Goal: Task Accomplishment & Management: Complete application form

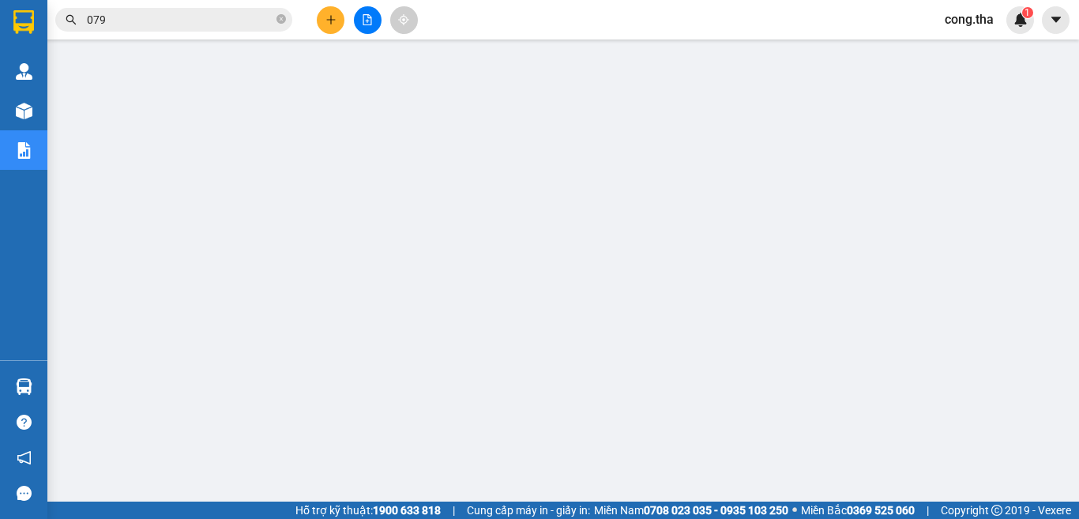
click at [30, 44] on section "Kết quả tìm kiếm ( 7889 ) Bộ lọc Ngày tạo đơn gần nhất Mã ĐH Trạng thái Món hàn…" at bounding box center [539, 259] width 1079 height 519
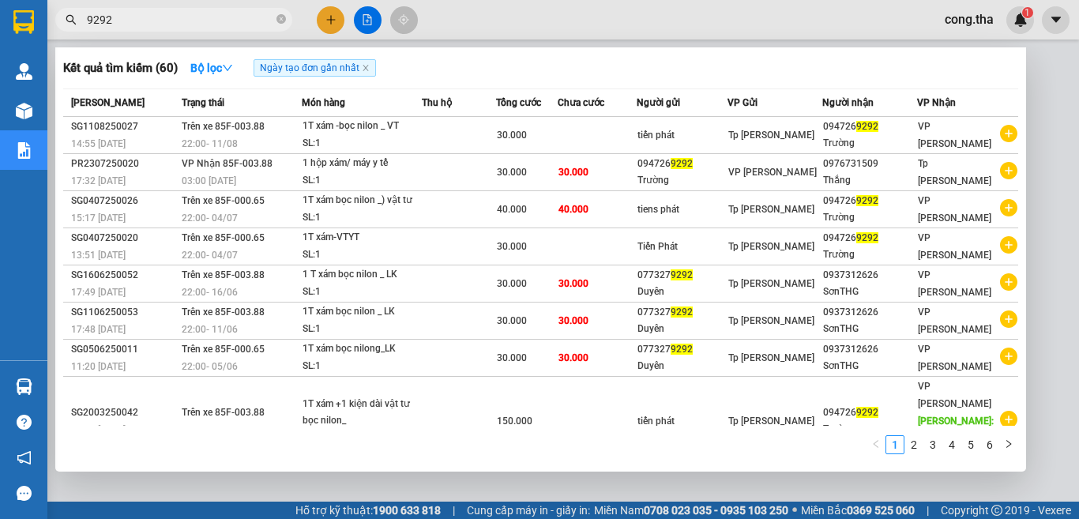
type input "9292"
click at [1046, 165] on div at bounding box center [539, 259] width 1079 height 519
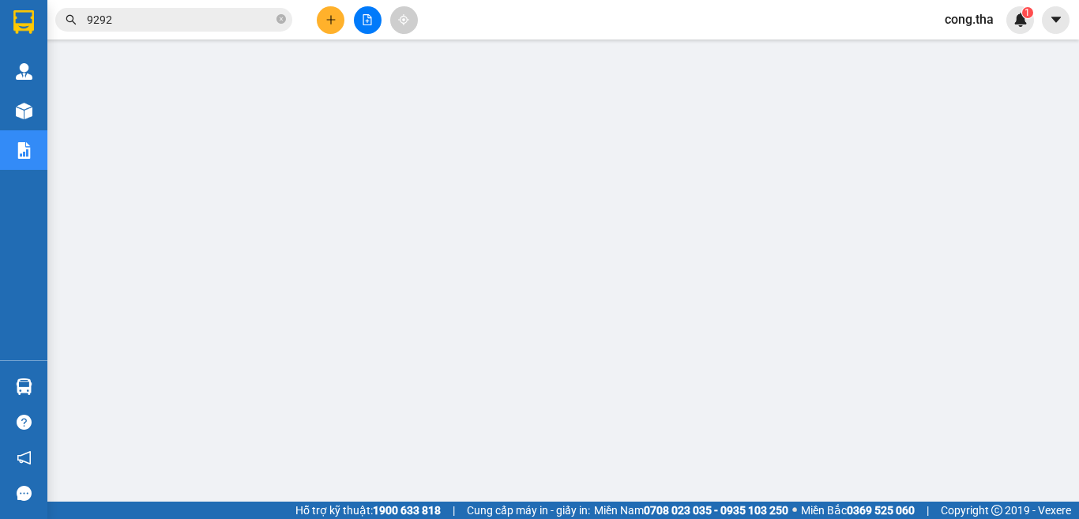
click at [327, 24] on icon "plus" at bounding box center [330, 19] width 11 height 11
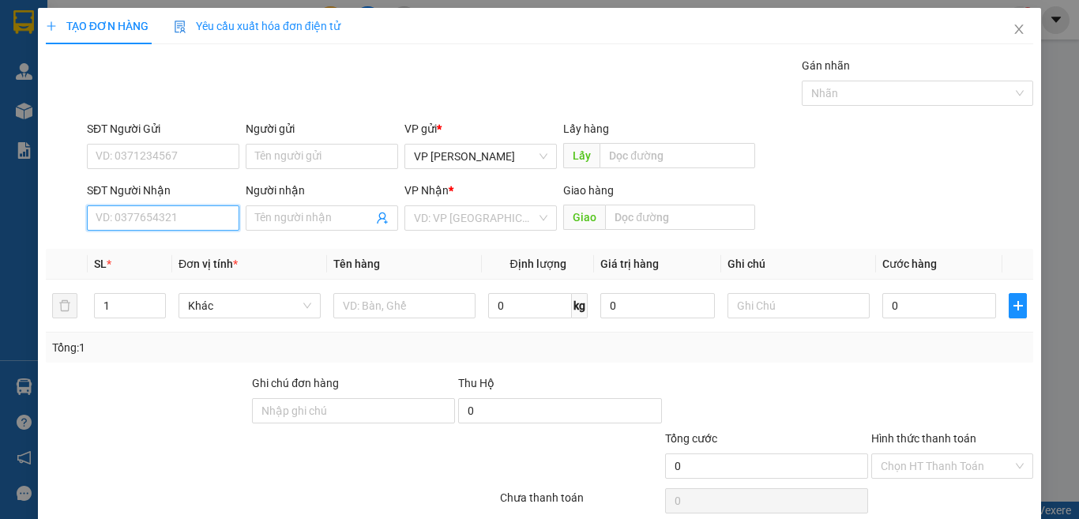
drag, startPoint x: 190, startPoint y: 220, endPoint x: 1078, endPoint y: 465, distance: 921.5
click at [200, 220] on input "SĐT Người Nhận" at bounding box center [163, 217] width 152 height 25
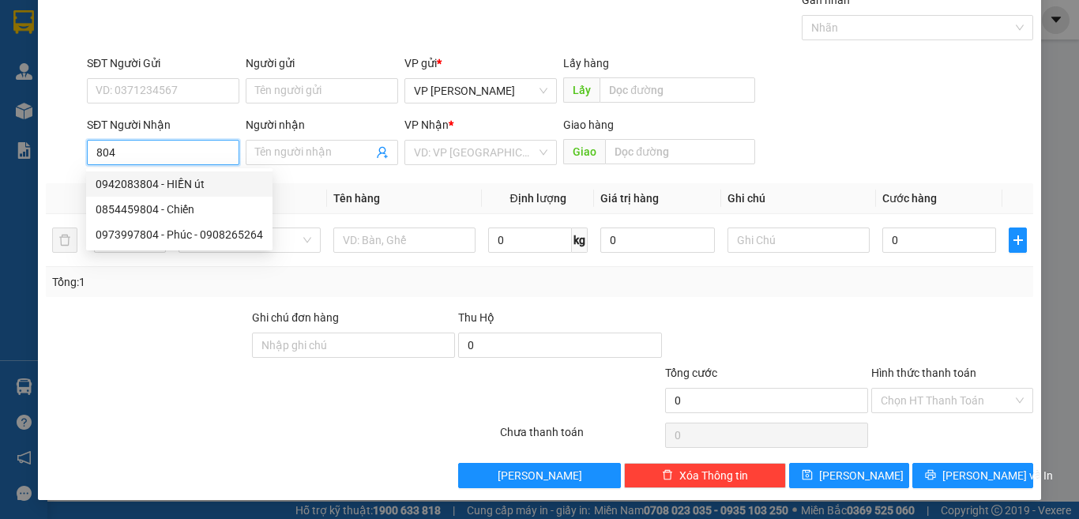
click at [201, 185] on div "0942083804 - HIỀN út" at bounding box center [179, 183] width 167 height 17
type input "0942083804"
type input "HIỀN út"
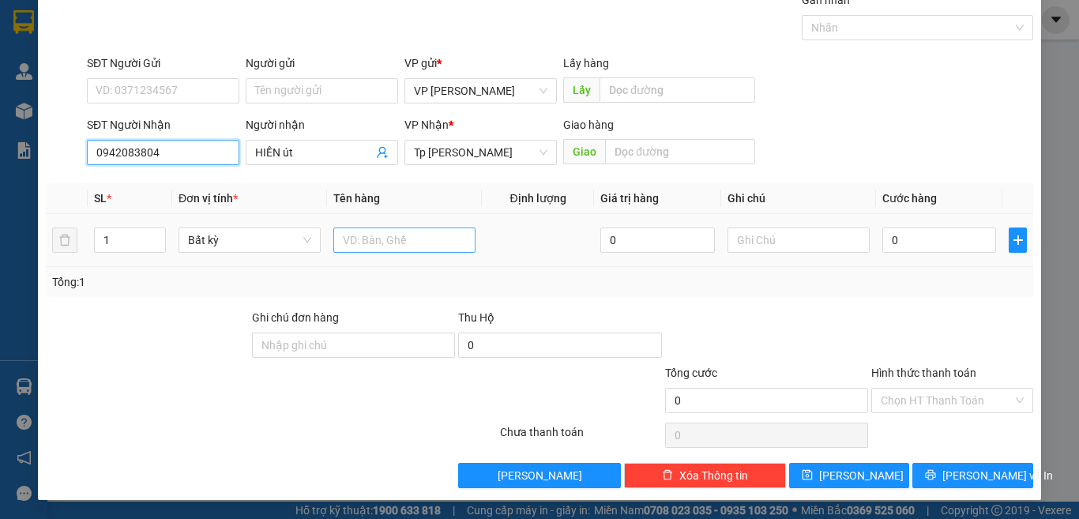
type input "0942083804"
click at [398, 243] on input "text" at bounding box center [404, 239] width 142 height 25
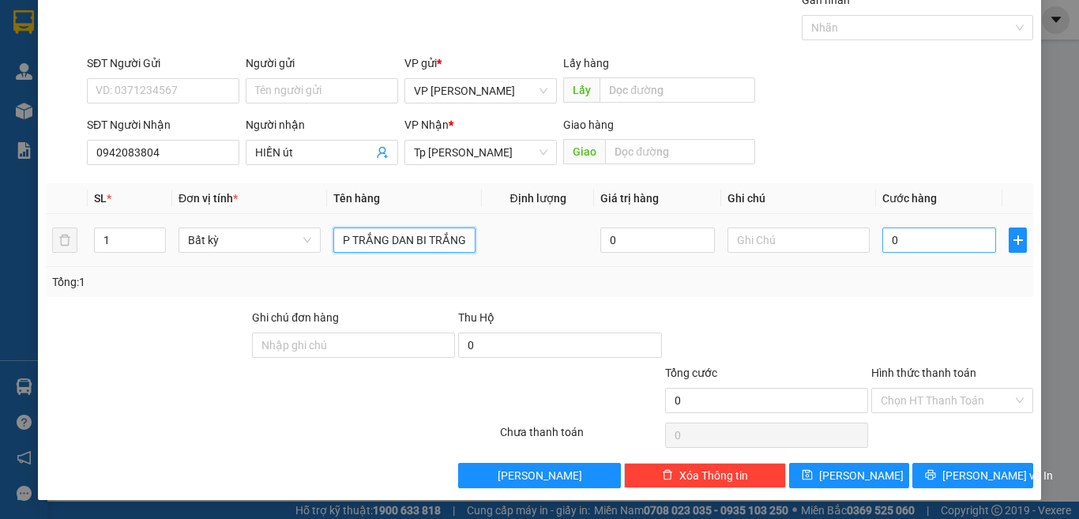
type input "1T XOP TRẮNG DAN BI TRẮNG"
click at [930, 242] on input "0" at bounding box center [939, 239] width 114 height 25
type input "4"
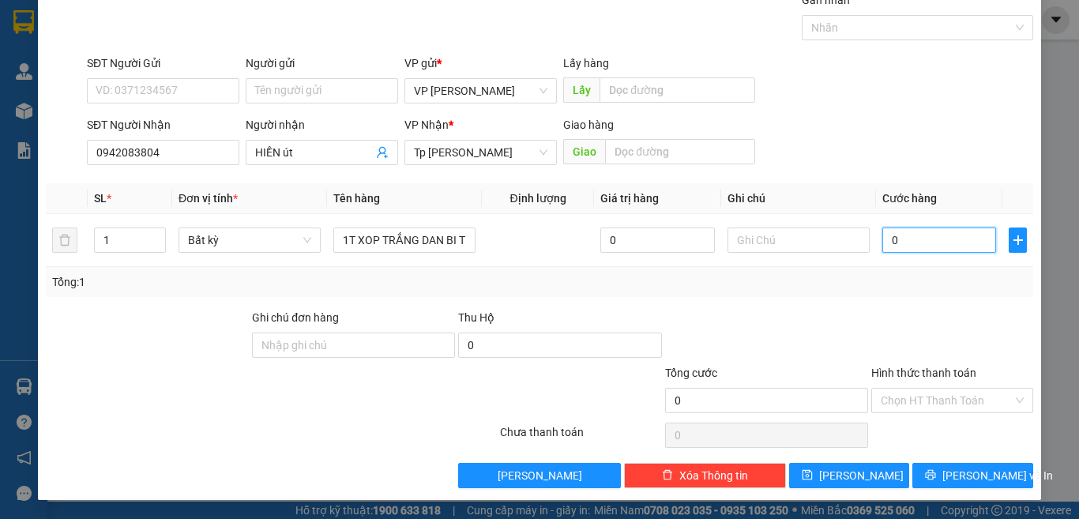
type input "4"
type input "40"
type input "40.000"
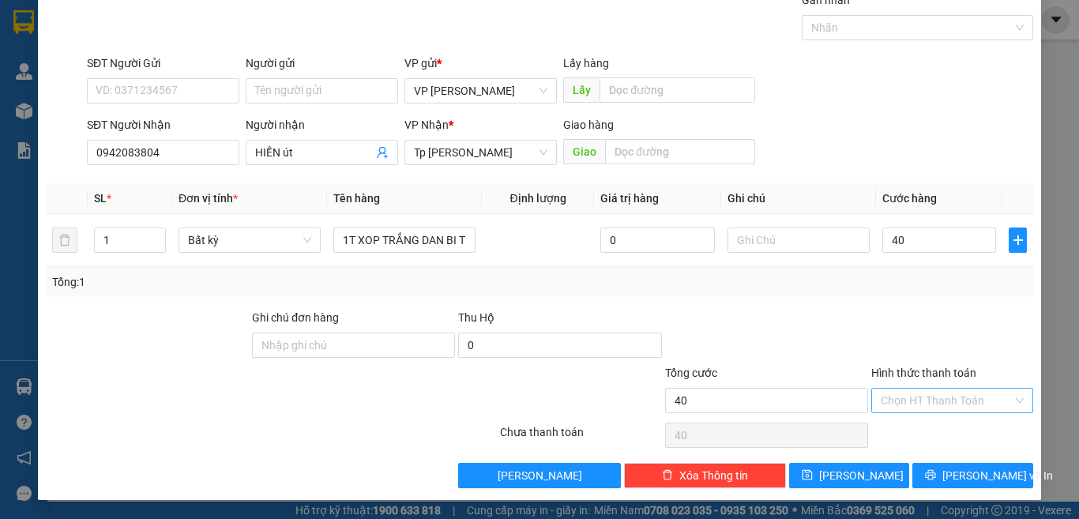
type input "40.000"
click at [937, 390] on input "Hình thức thanh toán" at bounding box center [946, 401] width 132 height 24
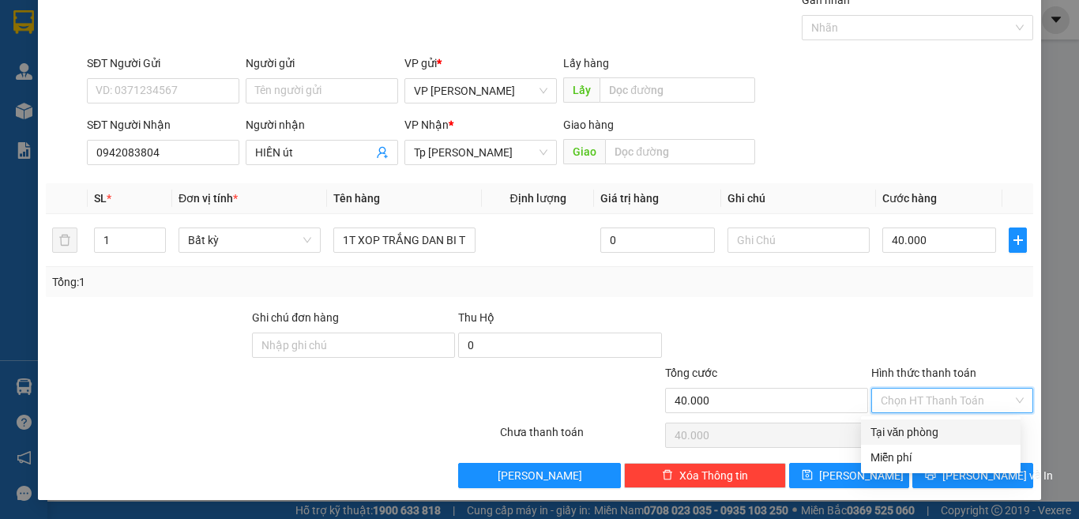
click at [931, 434] on div "Tại văn phòng" at bounding box center [940, 431] width 141 height 17
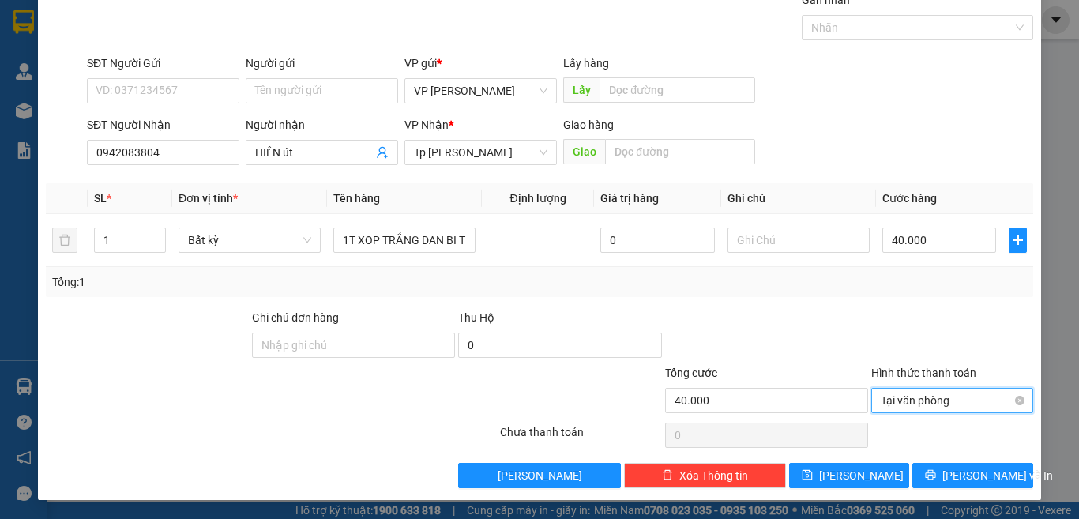
click at [1001, 403] on span "Tại văn phòng" at bounding box center [951, 401] width 143 height 24
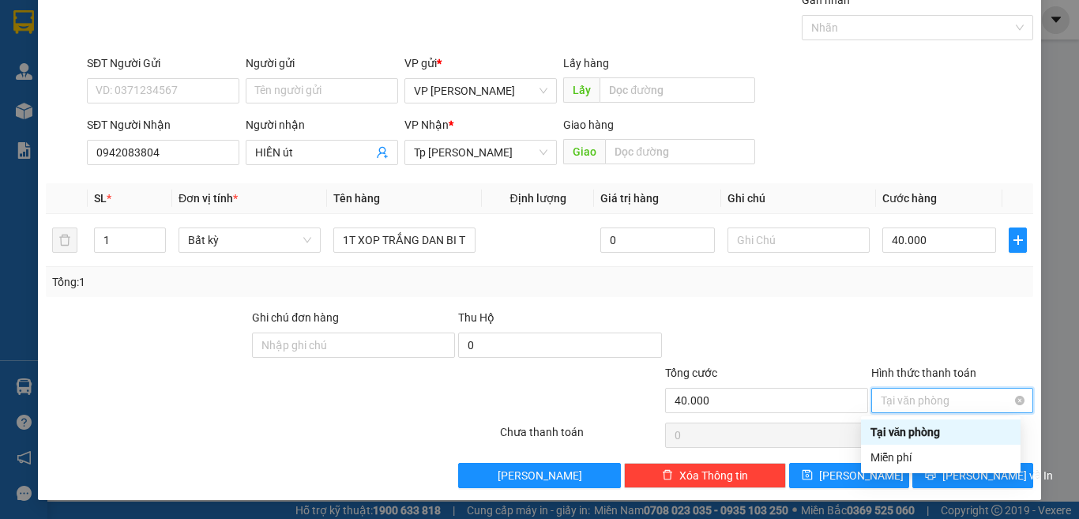
click at [971, 405] on span "Tại văn phòng" at bounding box center [951, 401] width 143 height 24
click at [936, 334] on div at bounding box center [951, 336] width 165 height 55
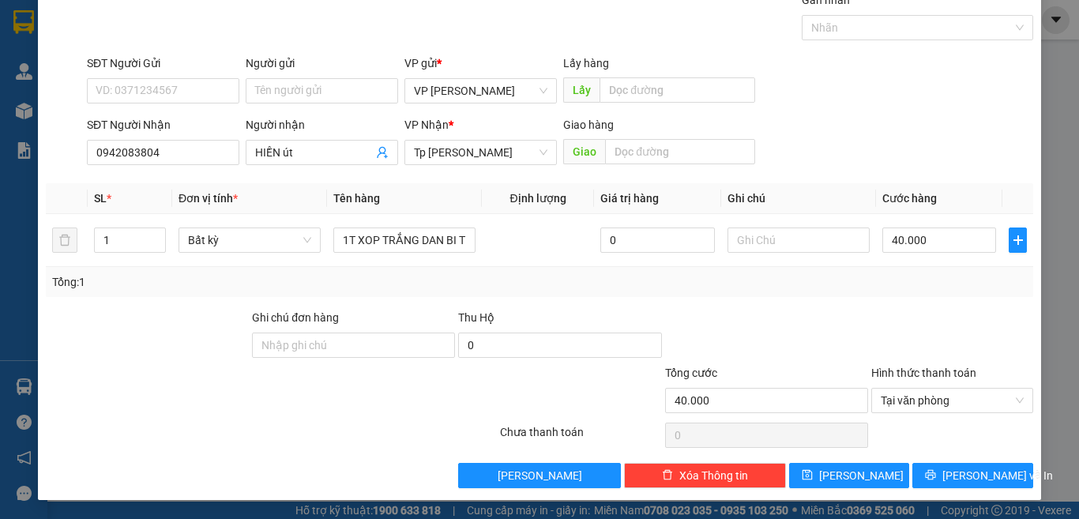
click at [939, 378] on label "Hình thức thanh toán" at bounding box center [923, 372] width 105 height 13
click at [939, 389] on input "Hình thức thanh toán" at bounding box center [946, 401] width 132 height 24
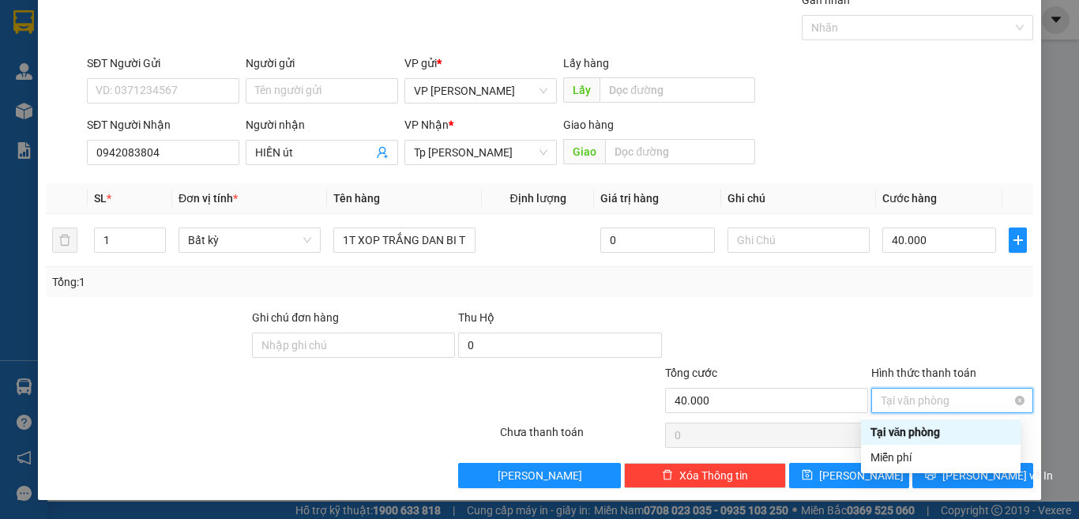
click at [882, 397] on span "Tại văn phòng" at bounding box center [951, 401] width 143 height 24
type input "40.000"
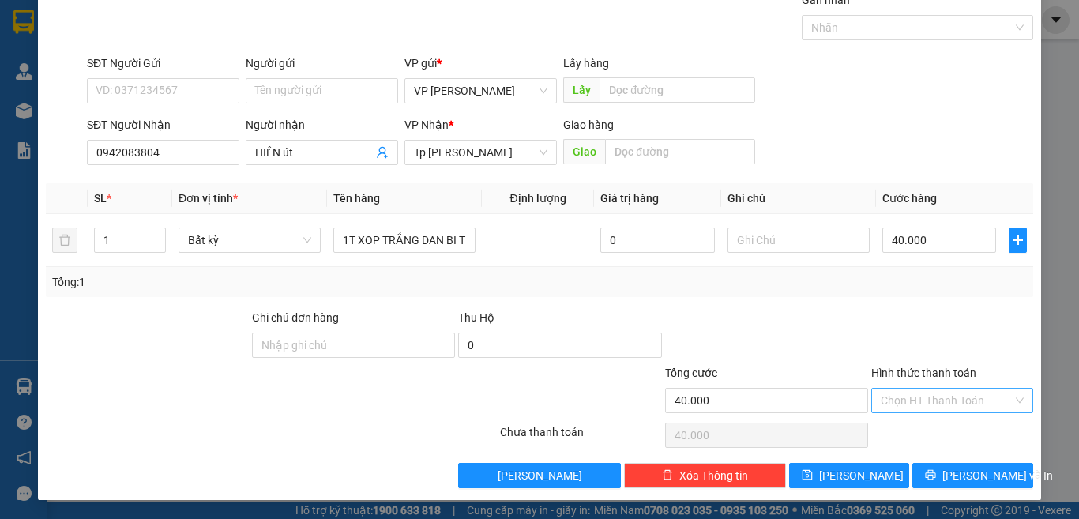
click at [970, 321] on div at bounding box center [951, 336] width 165 height 55
click at [963, 474] on span "[PERSON_NAME] và In" at bounding box center [997, 475] width 111 height 17
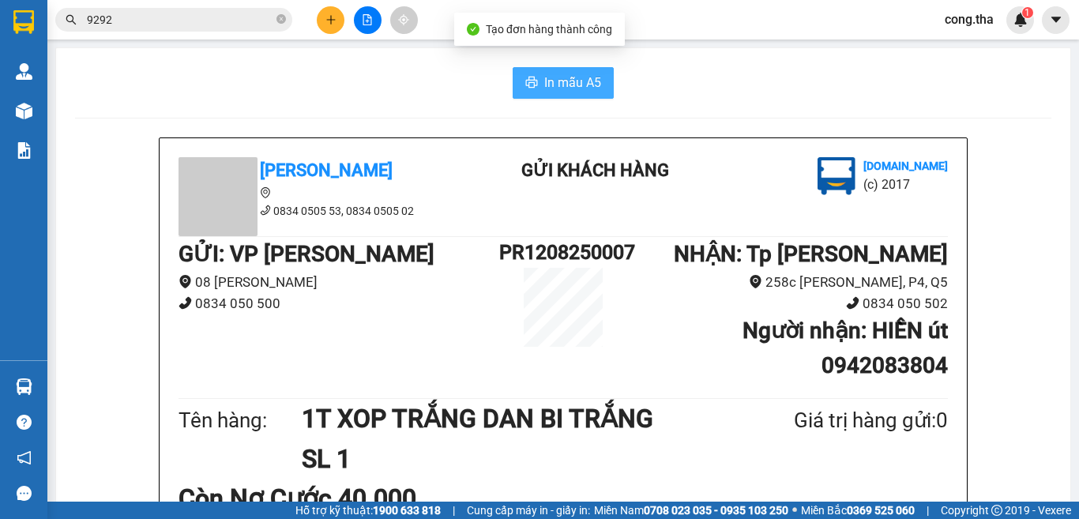
click at [557, 78] on span "In mẫu A5" at bounding box center [572, 83] width 57 height 20
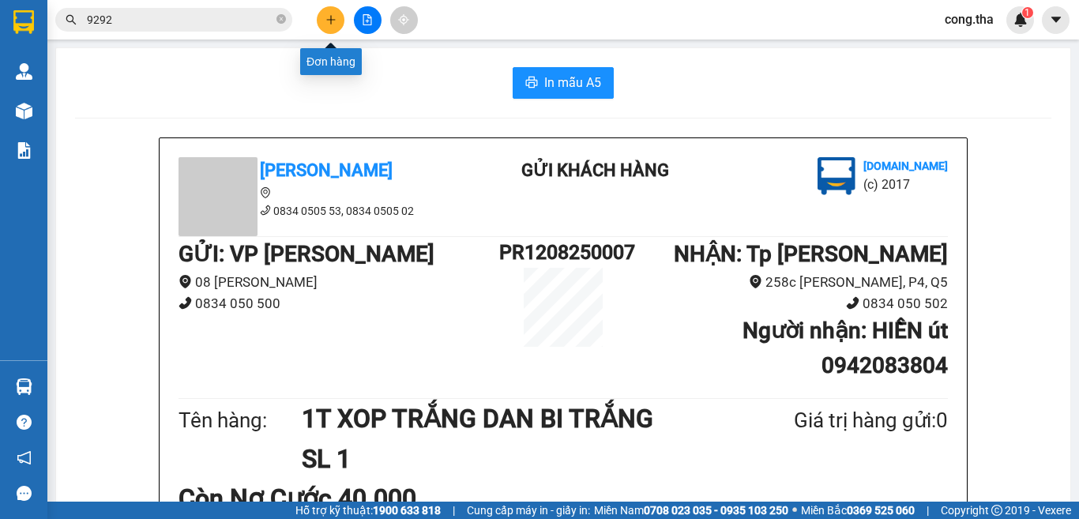
click at [329, 13] on button at bounding box center [331, 20] width 28 height 28
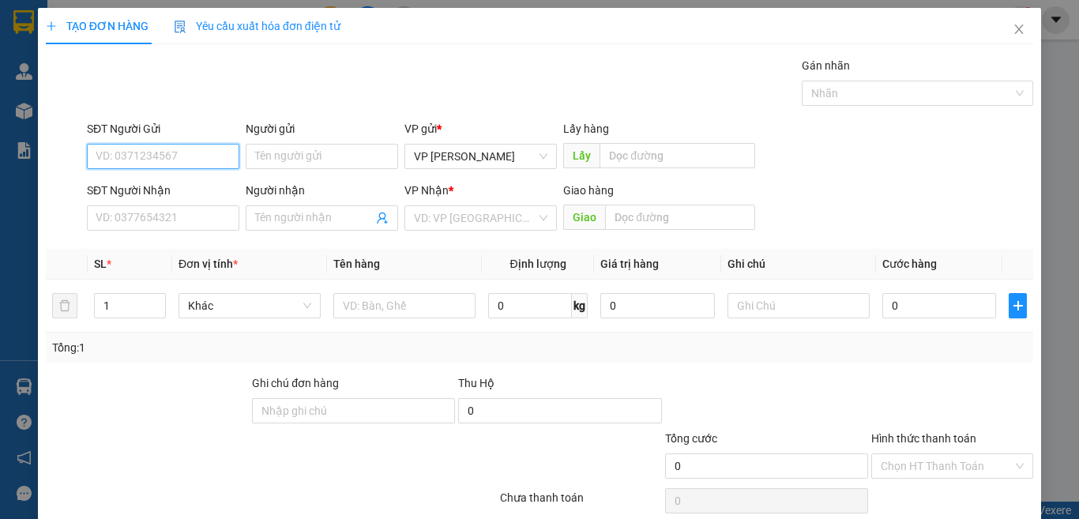
click at [329, 13] on div "Yêu cầu xuất hóa đơn điện tử" at bounding box center [257, 26] width 167 height 36
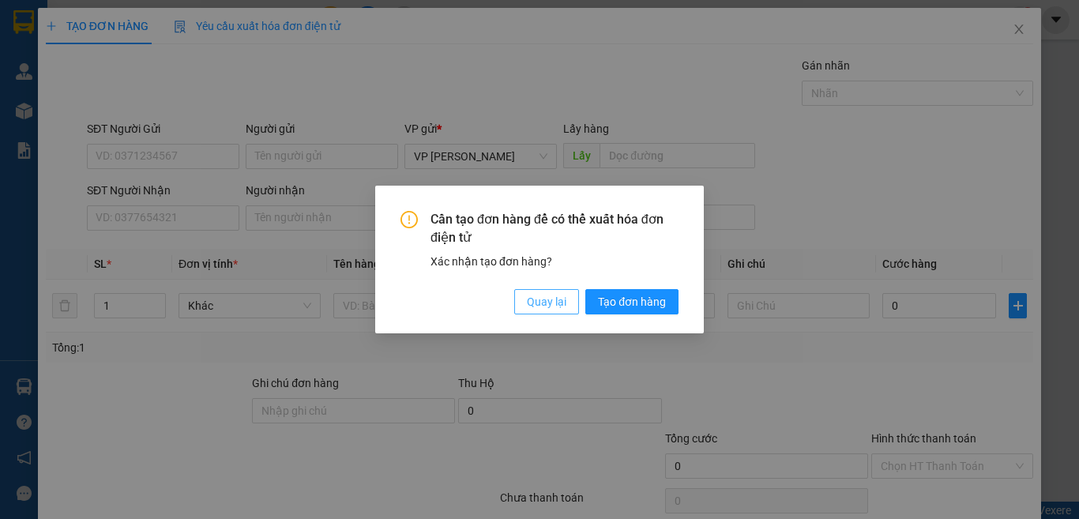
click at [531, 303] on span "Quay lại" at bounding box center [546, 301] width 39 height 17
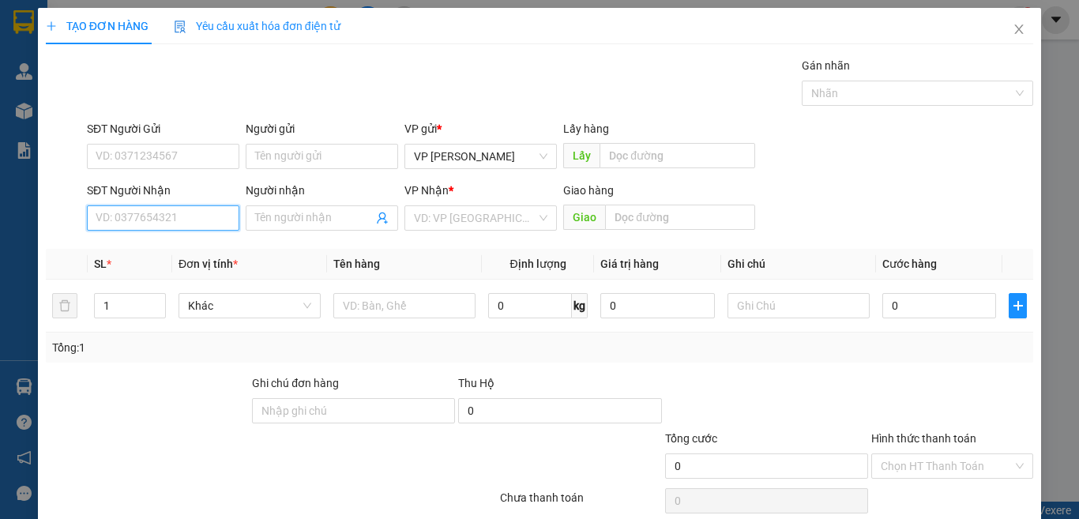
click at [156, 220] on input "SĐT Người Nhận" at bounding box center [163, 217] width 152 height 25
click at [175, 246] on div "0933455693 - Hằng" at bounding box center [161, 249] width 131 height 17
type input "0933455693"
type input "Hằng"
type input "0933455693"
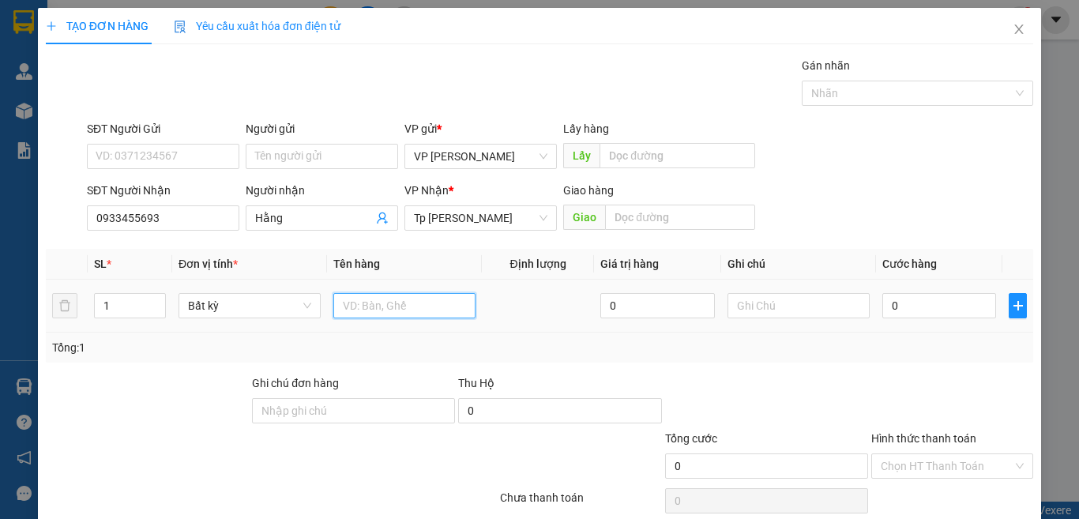
click at [355, 298] on input "text" at bounding box center [404, 305] width 142 height 25
type input "1 T XOP TRẮNG DAN BI BÚN"
click at [894, 303] on input "0" at bounding box center [939, 305] width 114 height 25
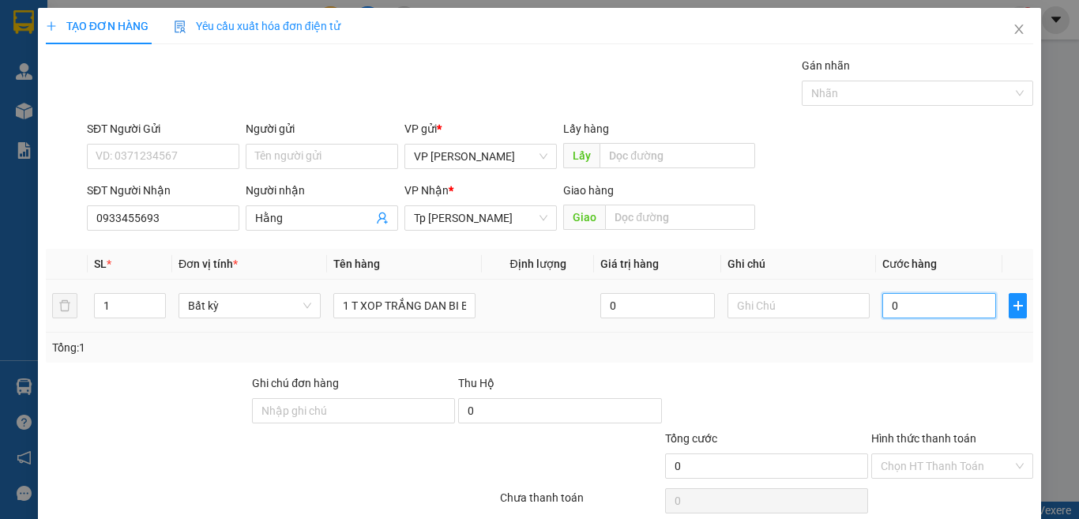
type input "4"
type input "40"
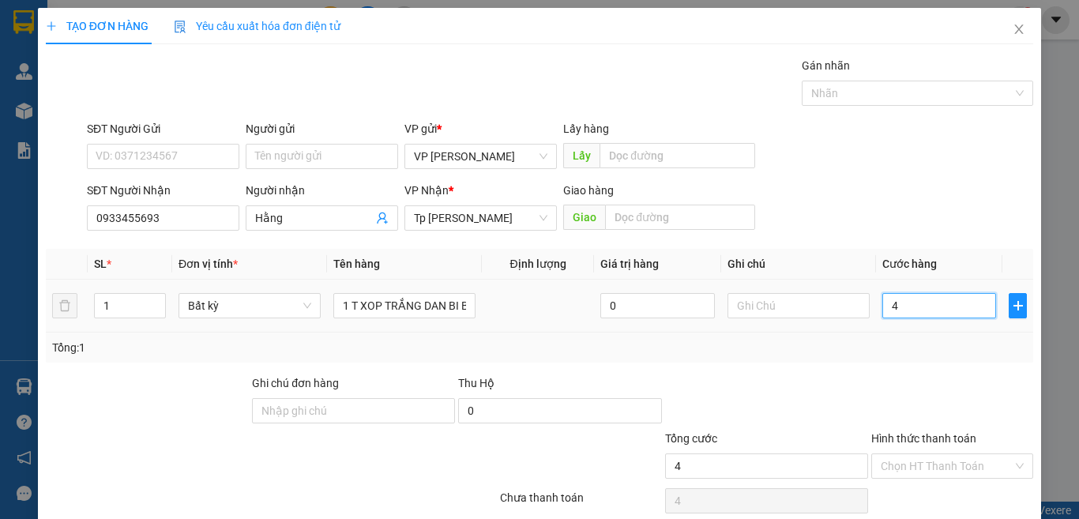
type input "40"
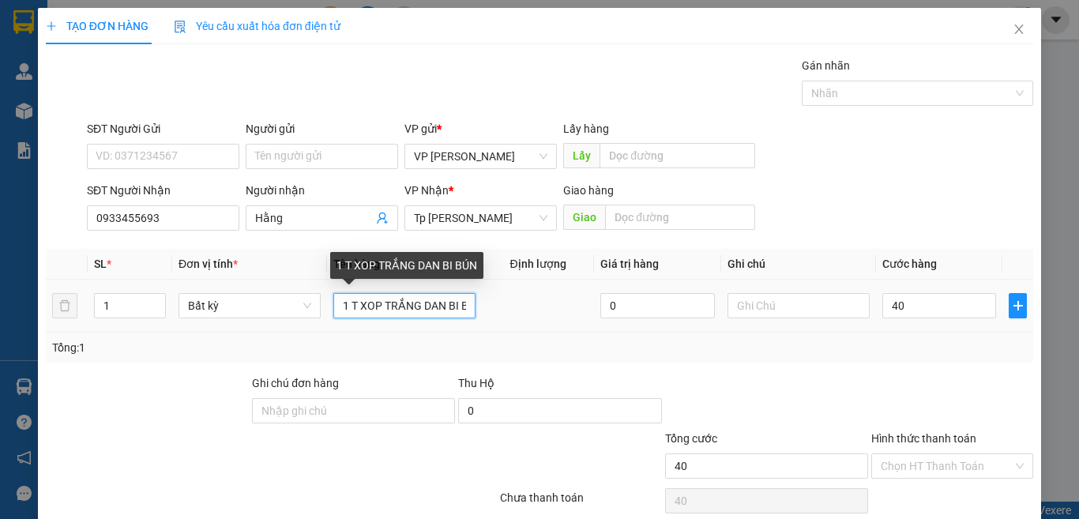
type input "40.000"
drag, startPoint x: 379, startPoint y: 306, endPoint x: 414, endPoint y: 298, distance: 35.6
click at [414, 298] on input "1 T XOP TRẮNG DAN BI BÚN" at bounding box center [404, 305] width 142 height 25
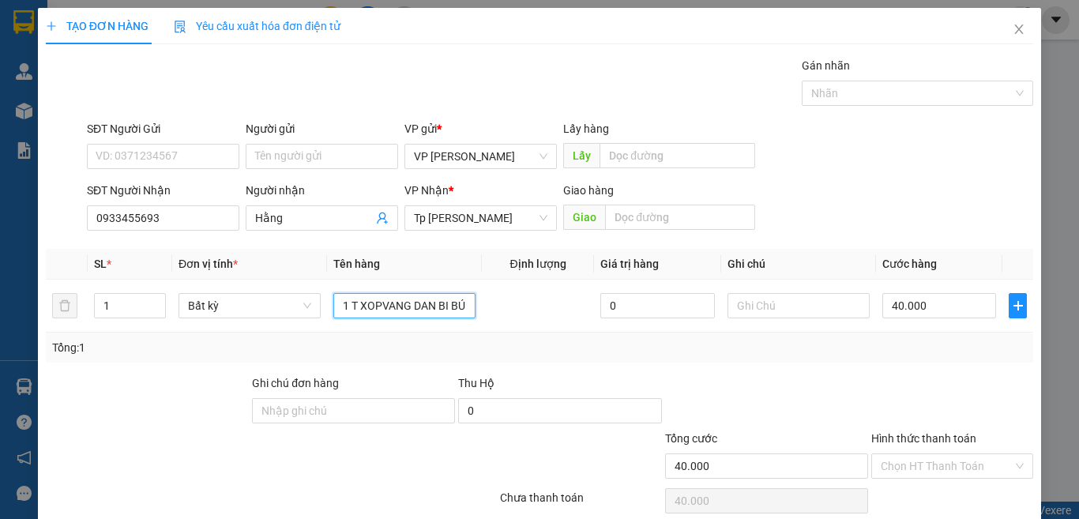
scroll to position [66, 0]
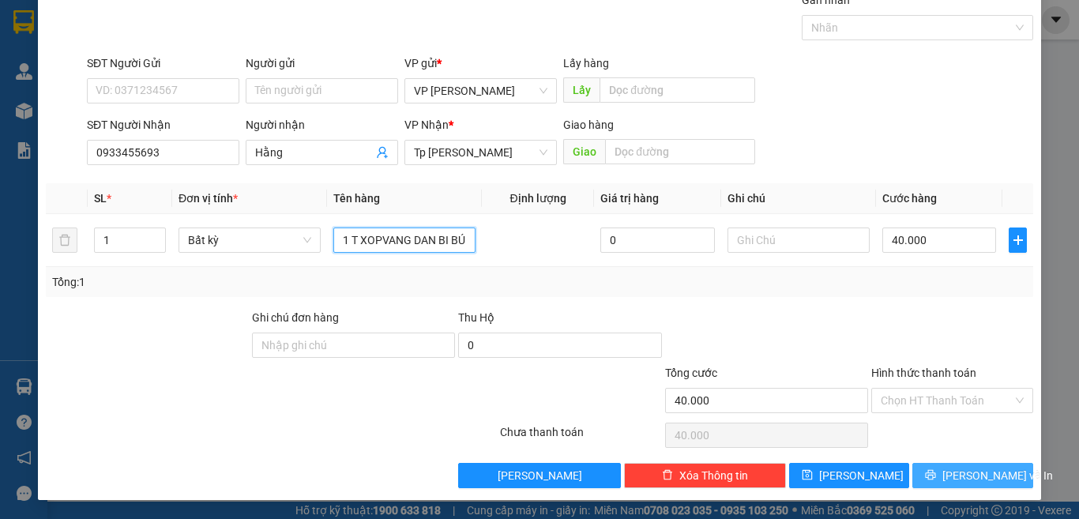
type input "1 T XOPVANG DAN BI BÚN"
click at [974, 480] on span "[PERSON_NAME] và In" at bounding box center [997, 475] width 111 height 17
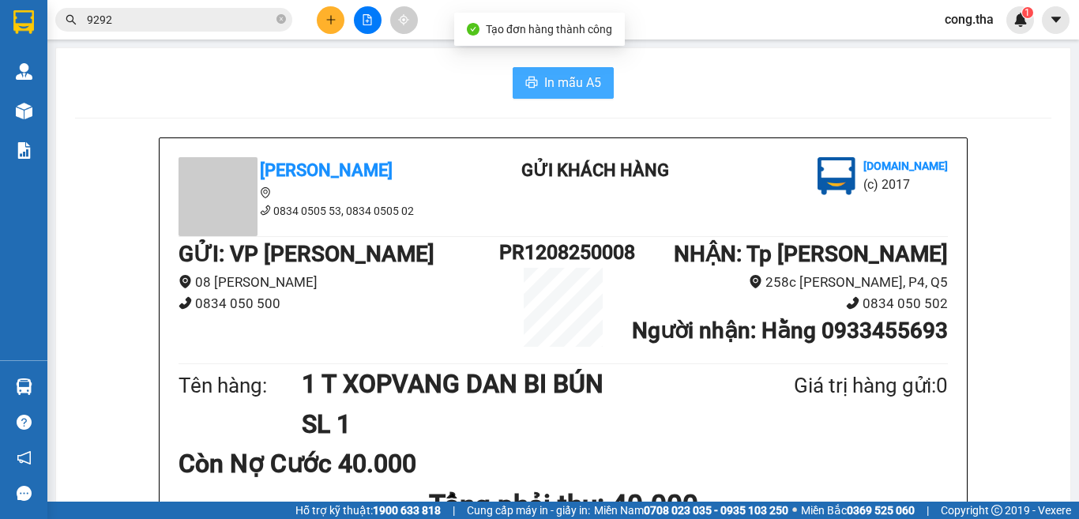
click at [584, 77] on span "In mẫu A5" at bounding box center [572, 83] width 57 height 20
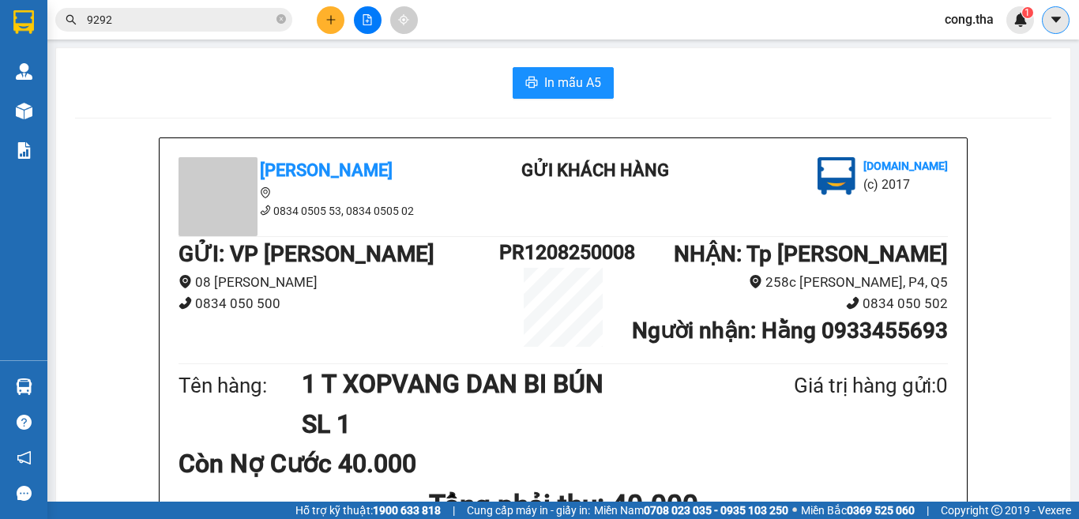
drag, startPoint x: 457, startPoint y: 430, endPoint x: 1054, endPoint y: 17, distance: 725.5
click at [1054, 17] on icon "caret-down" at bounding box center [1054, 20] width 9 height 6
click at [941, 21] on span "cong.tha" at bounding box center [969, 19] width 74 height 20
click at [944, 47] on icon "login" at bounding box center [944, 48] width 9 height 9
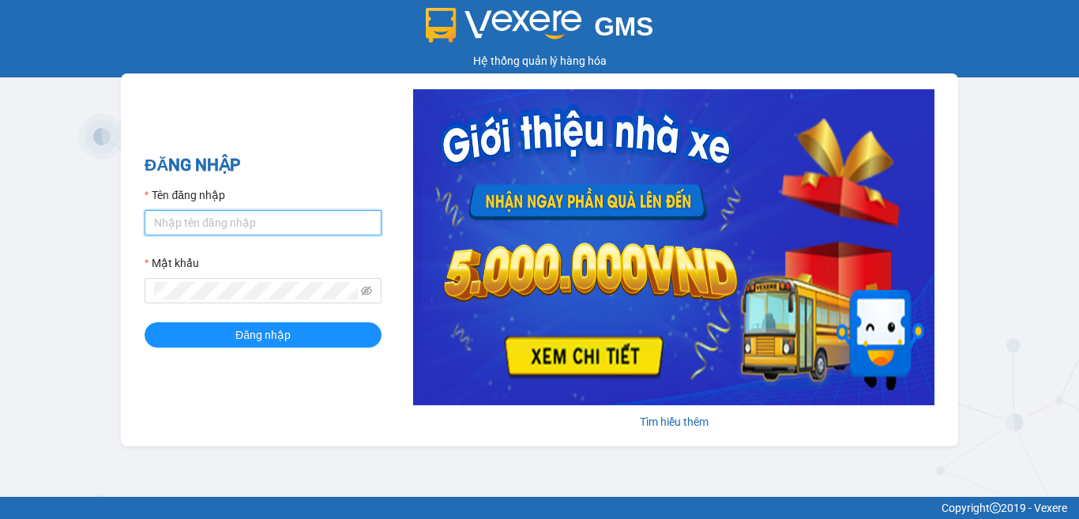
drag, startPoint x: 208, startPoint y: 229, endPoint x: 220, endPoint y: 229, distance: 11.8
click at [208, 229] on input "Tên đăng nhập" at bounding box center [263, 222] width 237 height 25
type input "phuong.tha"
click at [145, 322] on button "Đăng nhập" at bounding box center [263, 334] width 237 height 25
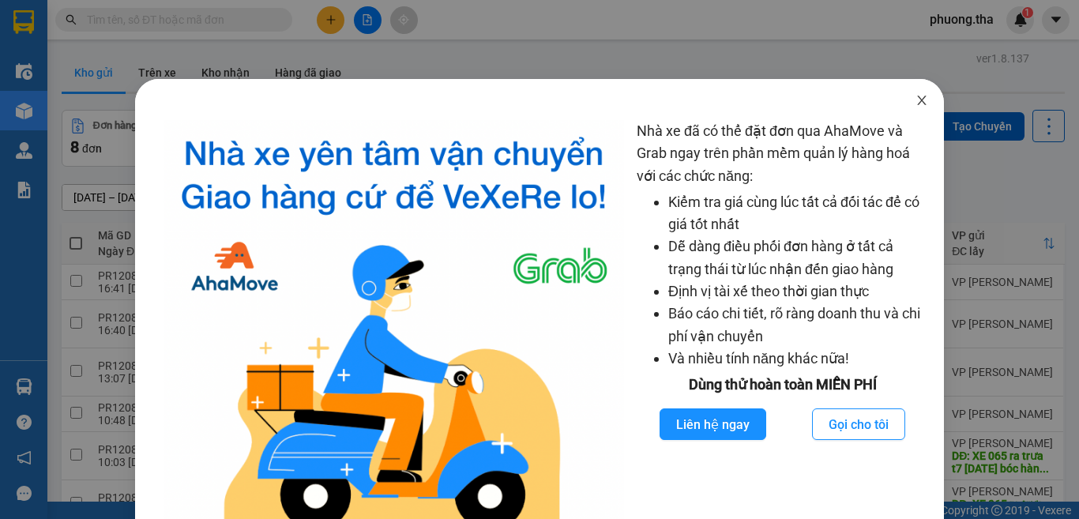
click at [915, 97] on icon "close" at bounding box center [921, 100] width 13 height 13
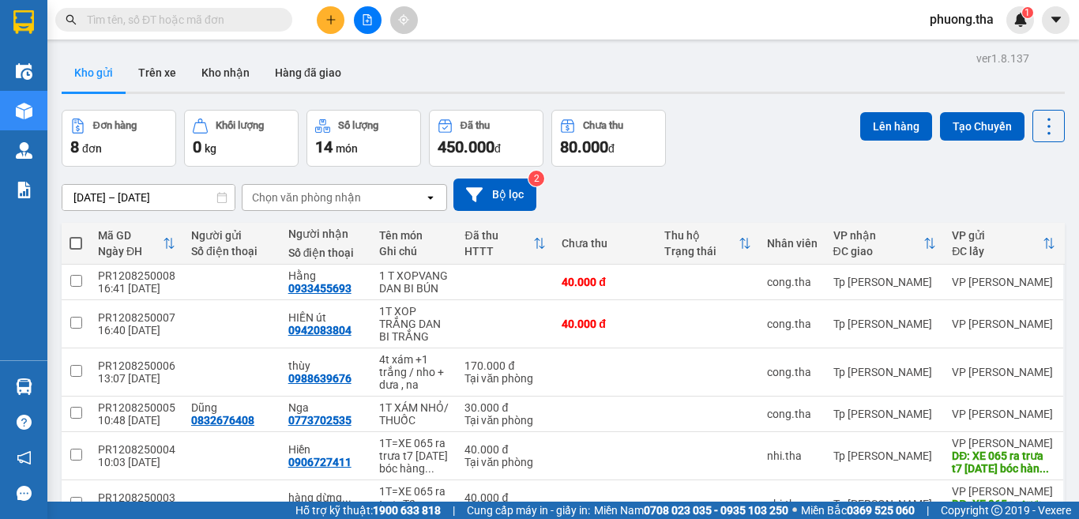
click at [325, 25] on button at bounding box center [331, 20] width 28 height 28
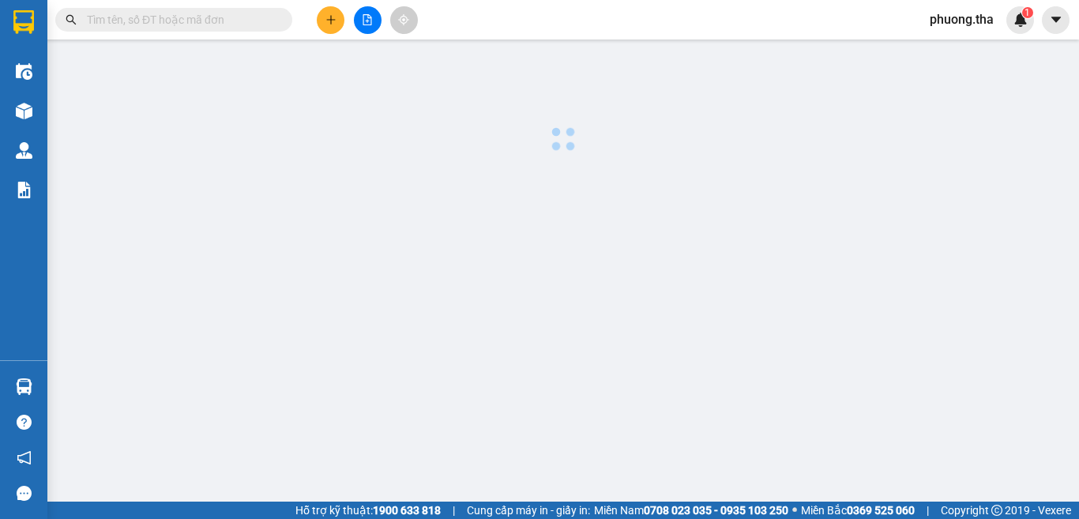
click at [325, 26] on body "Kết quả tìm kiếm ( 0 ) Bộ lọc No Data phuong.tha 1 Điều hành xe Kho hàng mới Qu…" at bounding box center [539, 259] width 1079 height 519
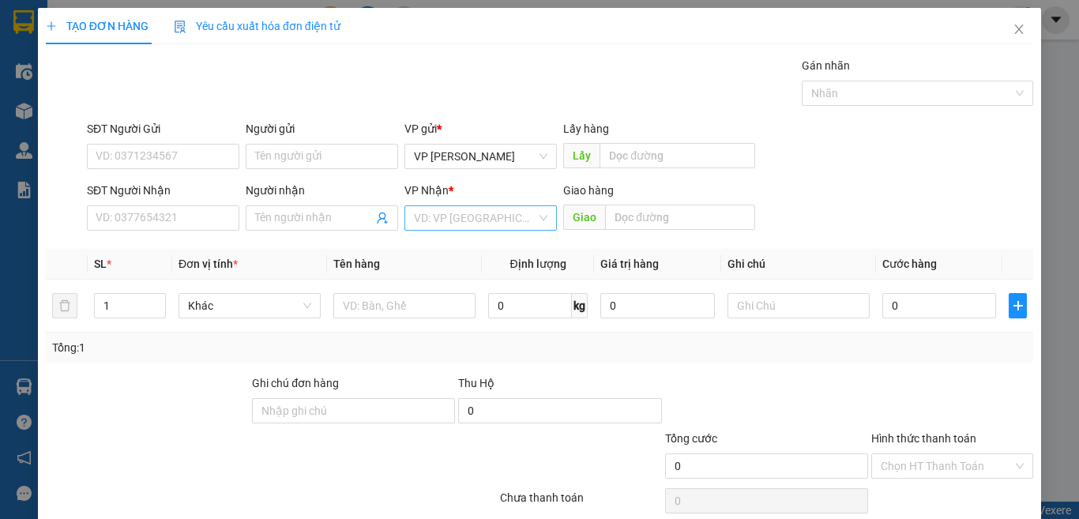
click at [459, 226] on input "search" at bounding box center [475, 218] width 122 height 24
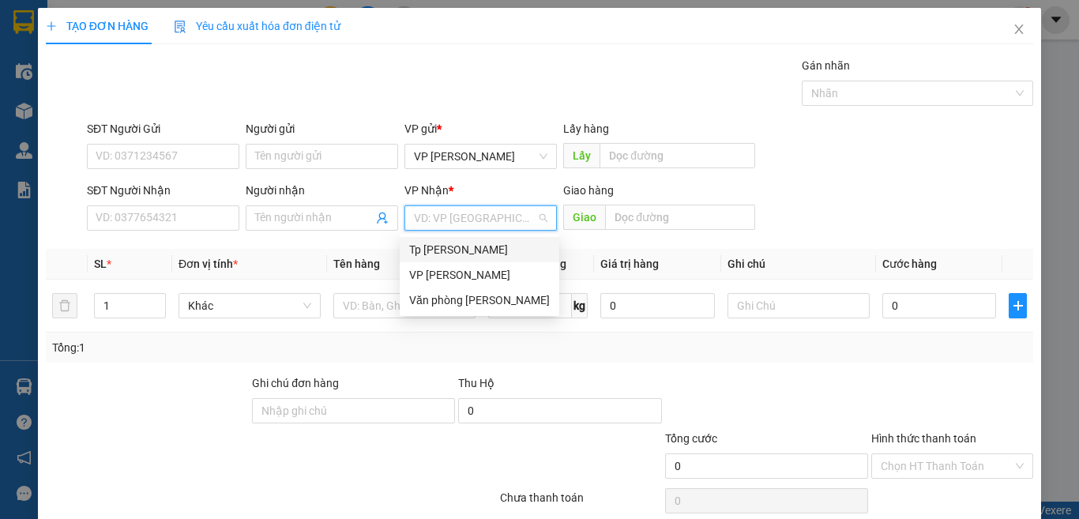
click at [455, 253] on div "Tp [PERSON_NAME]" at bounding box center [479, 249] width 141 height 17
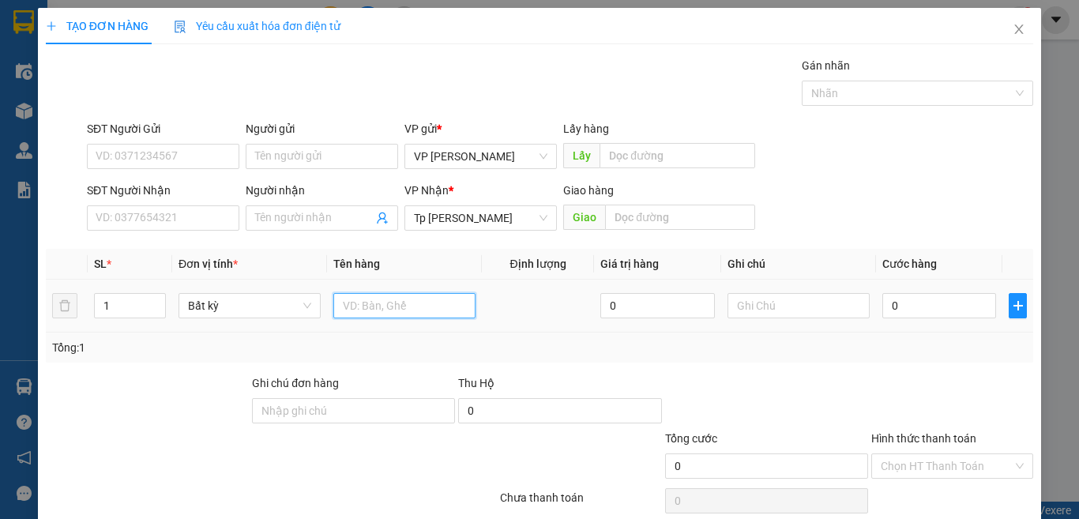
click at [393, 311] on input "text" at bounding box center [404, 305] width 142 height 25
type input "1T xốp vàng đồ ăn"
click at [899, 306] on input "0" at bounding box center [939, 305] width 114 height 25
type input "3"
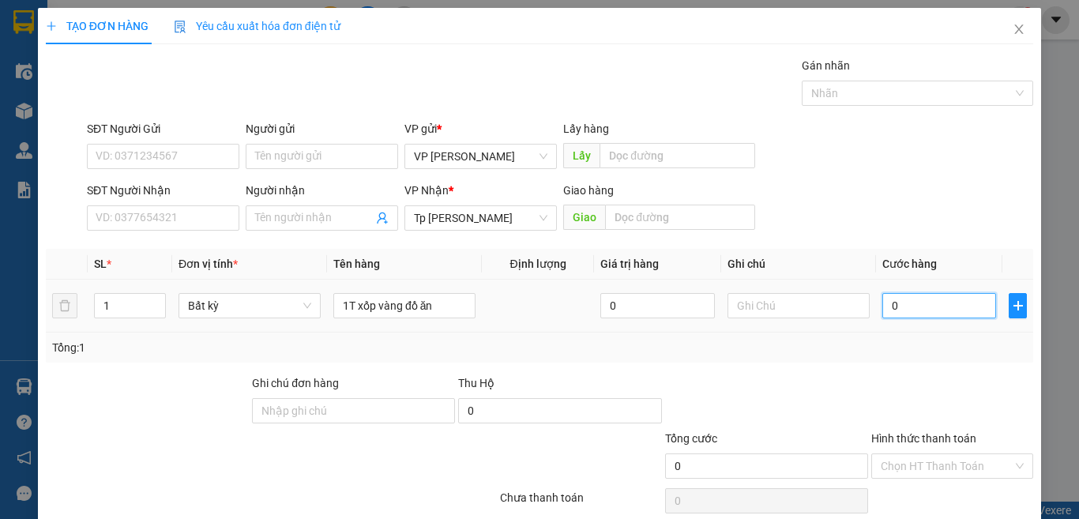
type input "3"
type input "30"
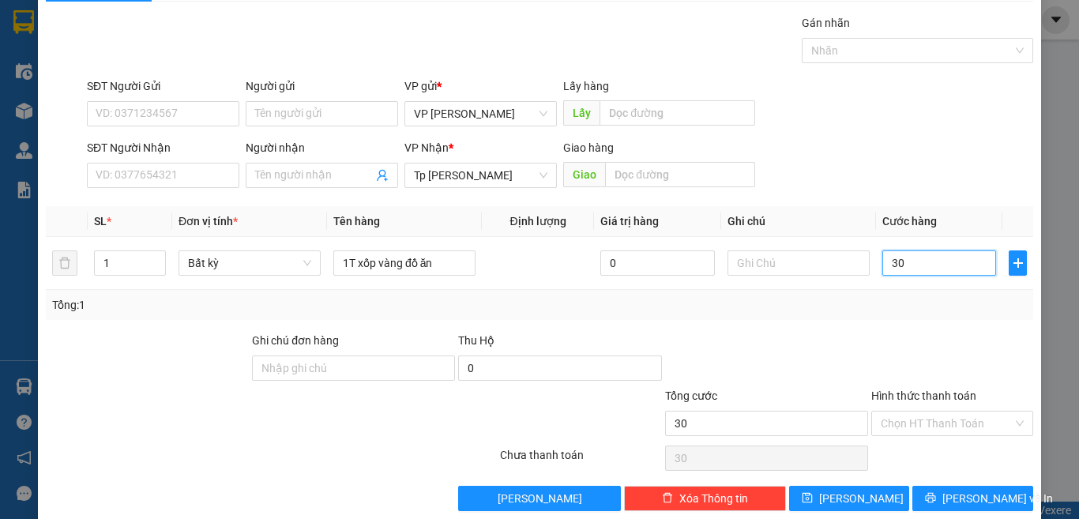
scroll to position [66, 0]
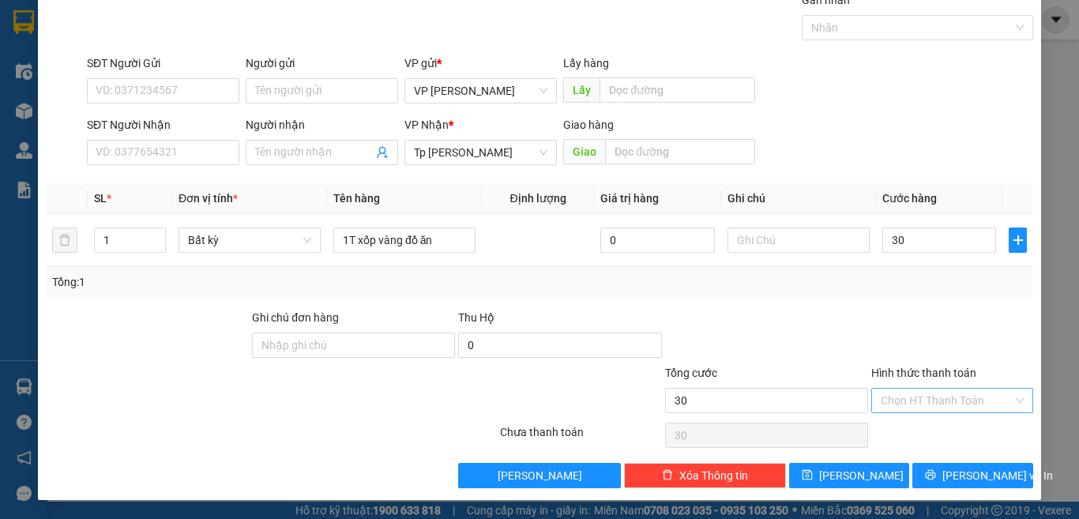
click at [945, 404] on input "Hình thức thanh toán" at bounding box center [946, 401] width 132 height 24
type input "30.000"
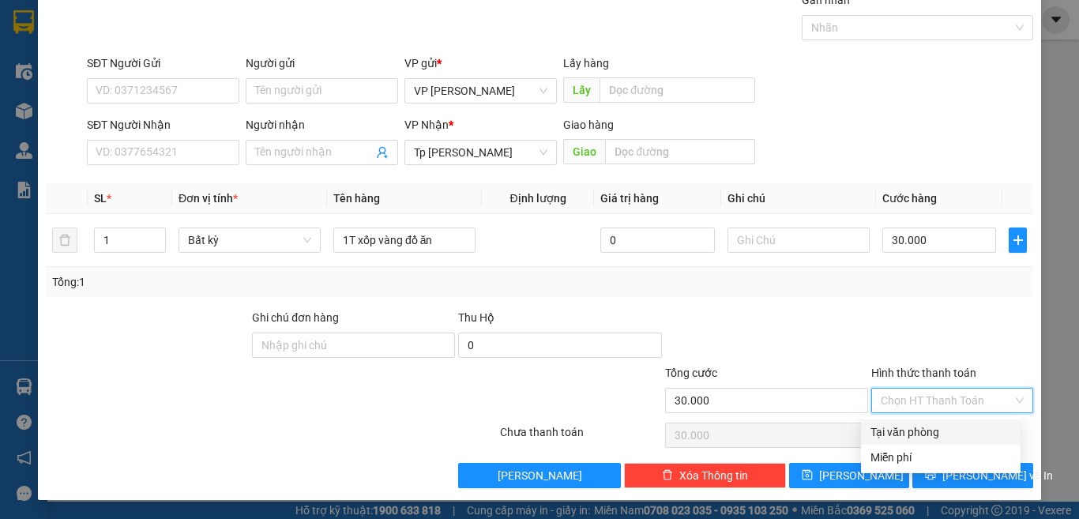
click at [910, 428] on div "Tại văn phòng" at bounding box center [940, 431] width 141 height 17
type input "0"
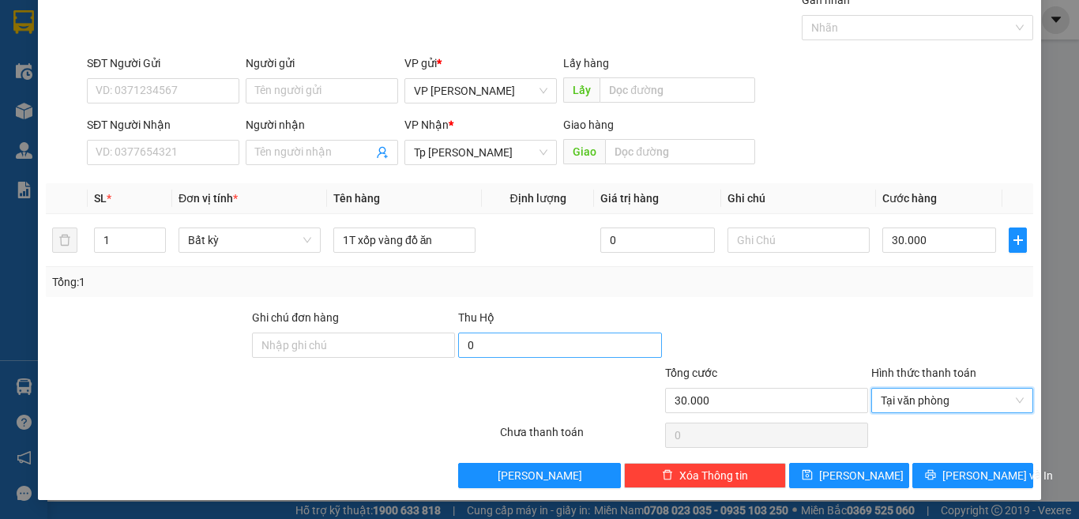
drag, startPoint x: 832, startPoint y: 332, endPoint x: 595, endPoint y: 332, distance: 236.9
click at [814, 332] on div at bounding box center [766, 336] width 206 height 55
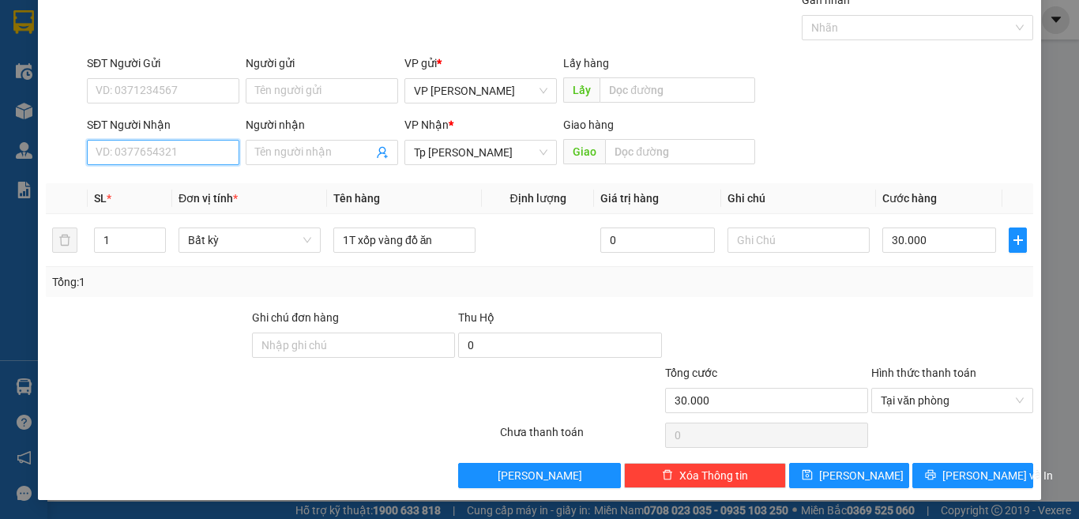
click at [187, 151] on input "SĐT Người Nhận" at bounding box center [163, 152] width 152 height 25
click at [184, 156] on input "SĐT Người Nhận" at bounding box center [163, 152] width 152 height 25
click at [186, 160] on input "0987851997" at bounding box center [163, 152] width 152 height 25
click at [197, 151] on input "0987851997" at bounding box center [163, 152] width 152 height 25
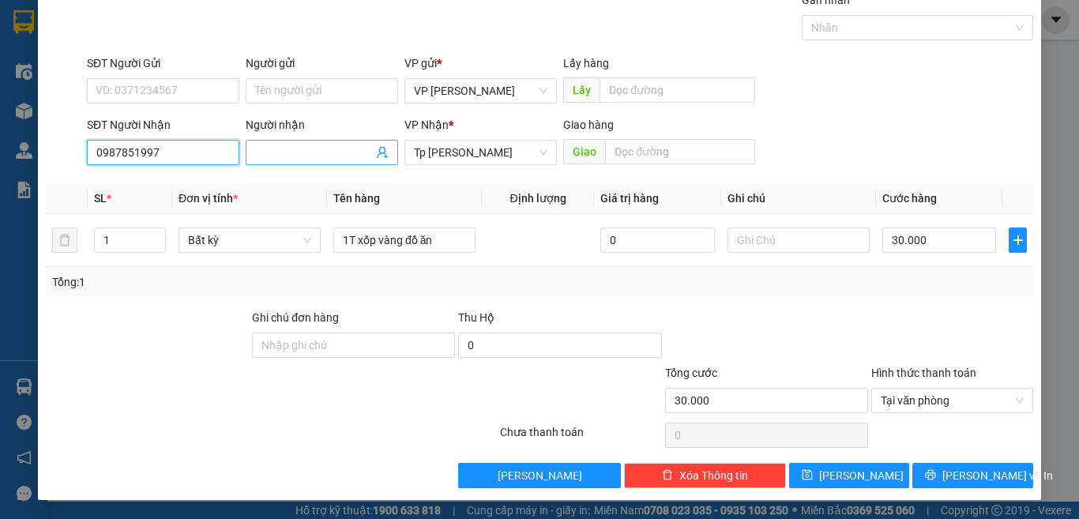
type input "0987851997"
click at [277, 153] on input "Người nhận" at bounding box center [314, 152] width 118 height 17
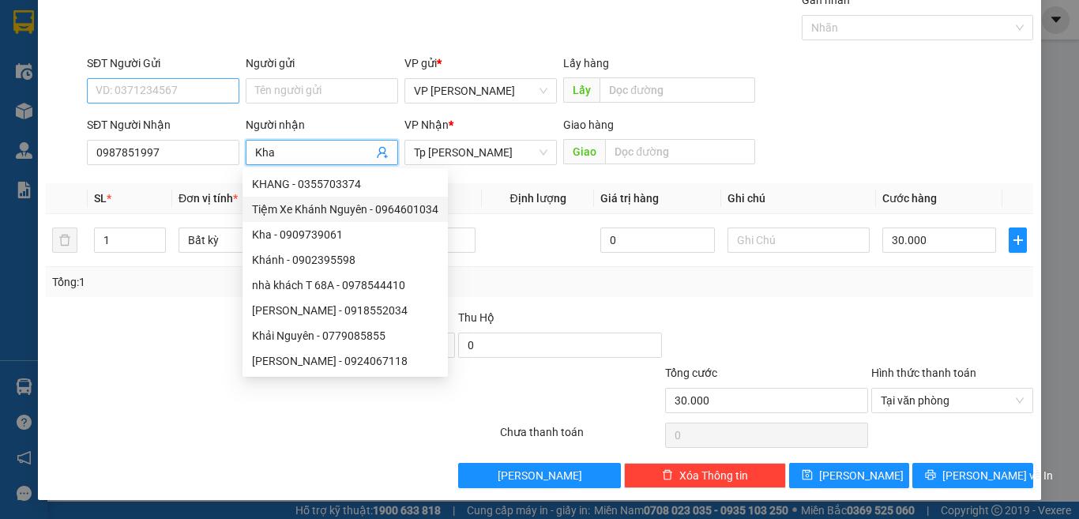
type input "Kha"
drag, startPoint x: 204, startPoint y: 92, endPoint x: 223, endPoint y: 94, distance: 19.0
click at [204, 92] on input "SĐT Người Gửi" at bounding box center [163, 90] width 152 height 25
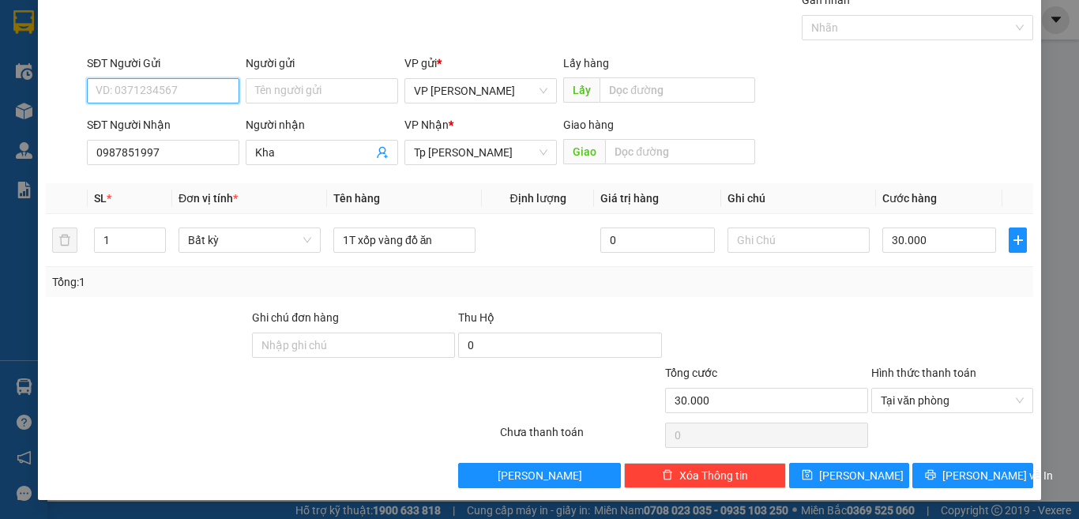
click at [209, 94] on input "SĐT Người Gửi" at bounding box center [163, 90] width 152 height 25
type input "0834308897"
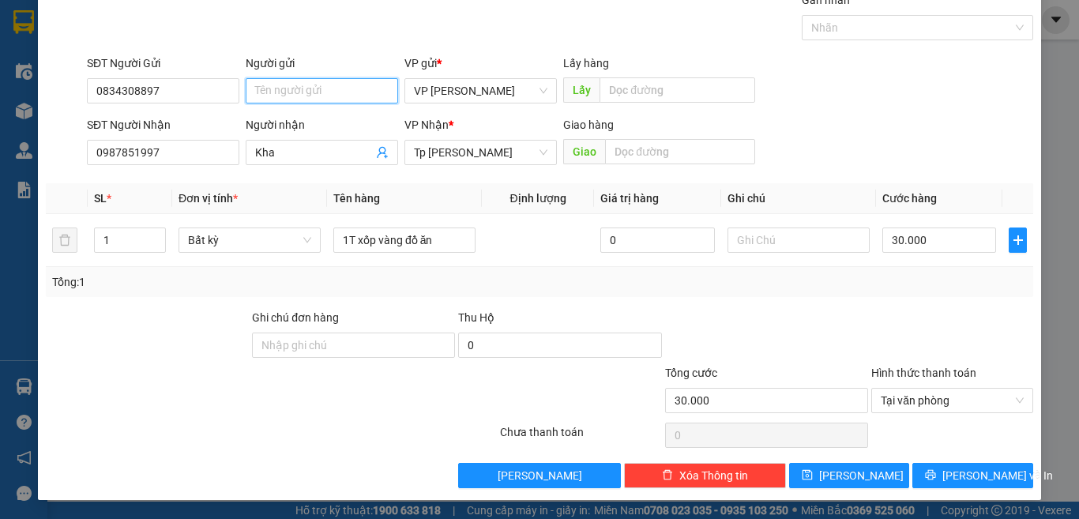
click at [354, 94] on input "Người gửi" at bounding box center [322, 90] width 152 height 25
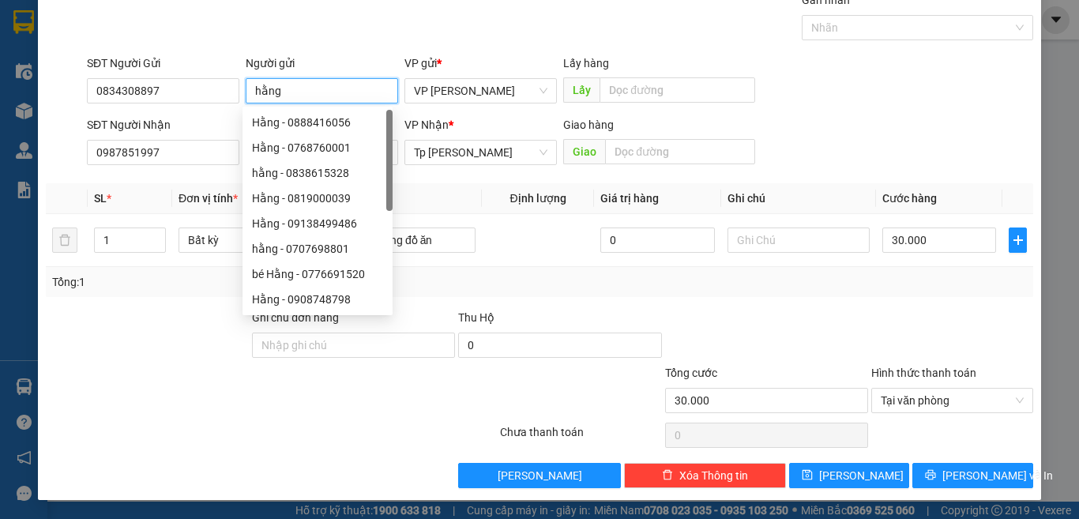
type input "hằng"
click at [952, 303] on div "Transit Pickup Surcharge Ids Transit Deliver Surcharge Ids Transit Deliver Surc…" at bounding box center [539, 239] width 987 height 497
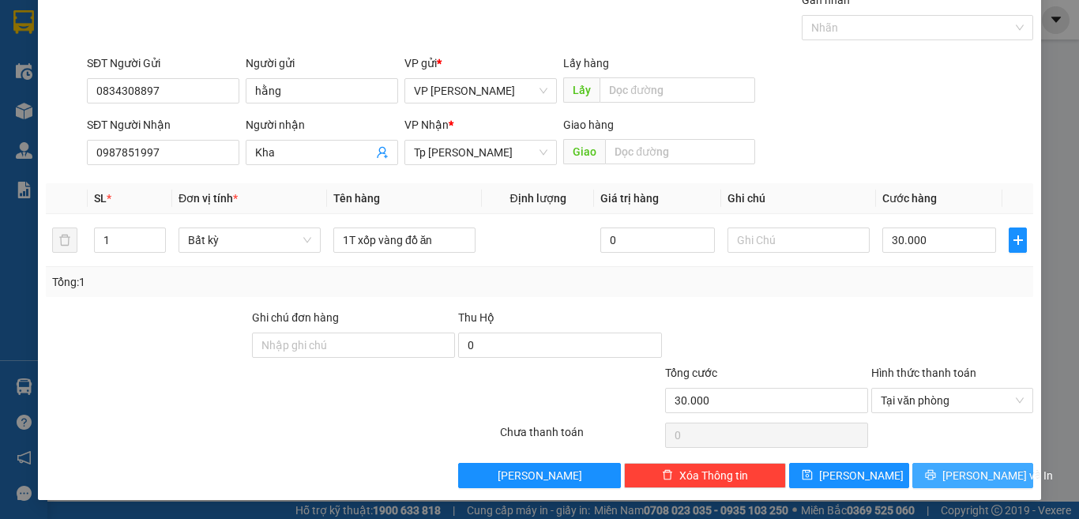
click at [959, 479] on span "[PERSON_NAME] và In" at bounding box center [997, 475] width 111 height 17
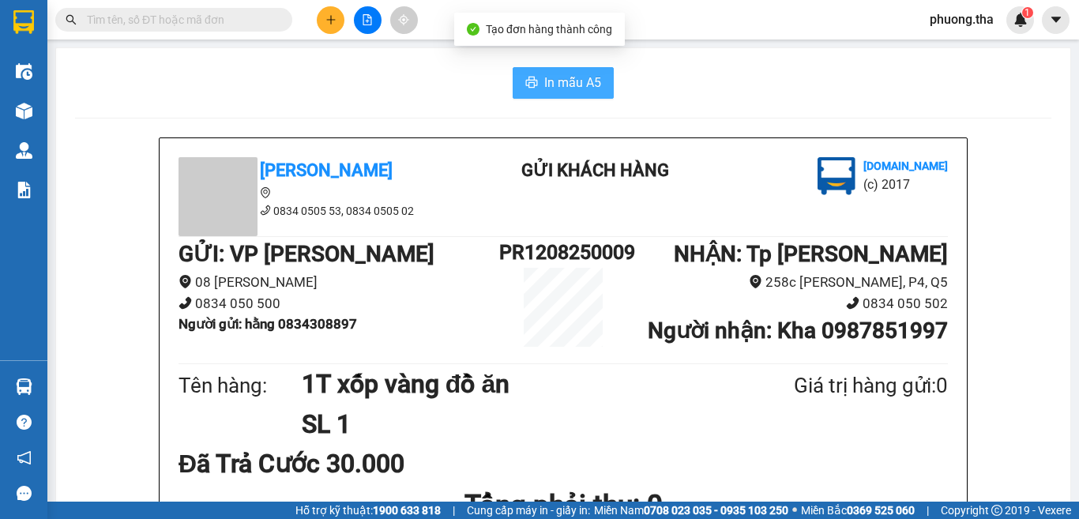
click at [544, 83] on span "In mẫu A5" at bounding box center [572, 83] width 57 height 20
click at [335, 19] on icon "plus" at bounding box center [330, 19] width 11 height 11
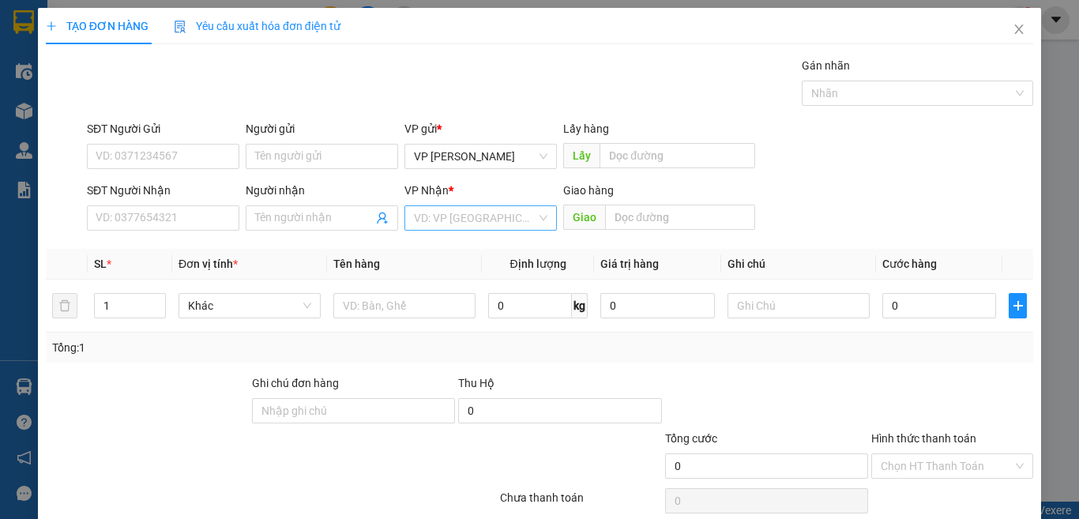
click at [433, 211] on input "search" at bounding box center [475, 218] width 122 height 24
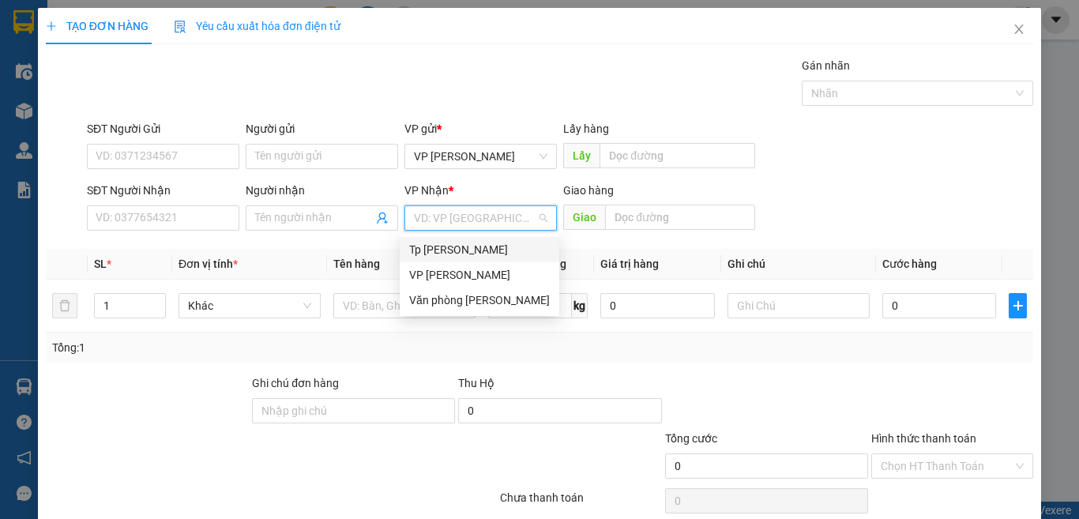
click at [441, 246] on div "Tp [PERSON_NAME]" at bounding box center [479, 249] width 141 height 17
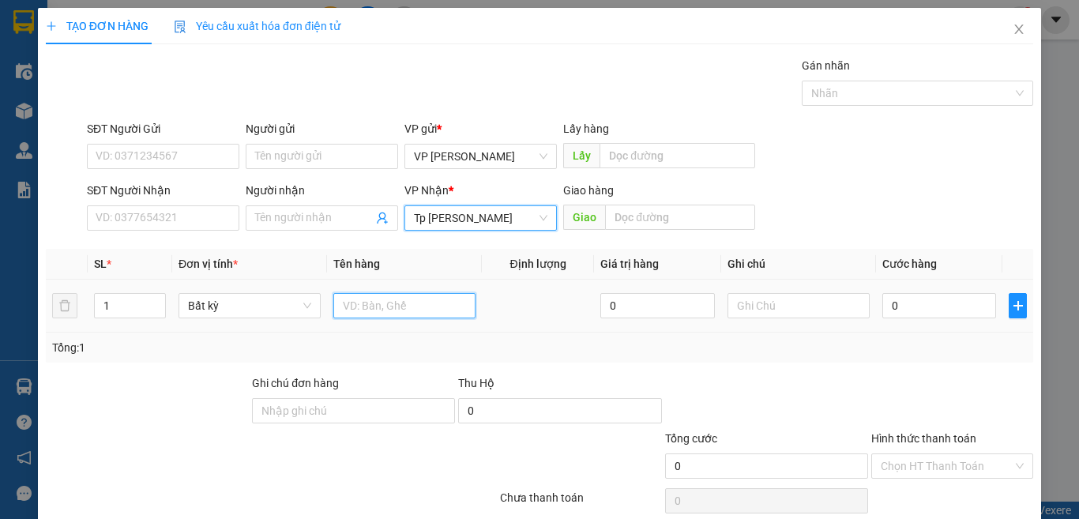
click at [369, 299] on input "text" at bounding box center [404, 305] width 142 height 25
type input "1T xám"
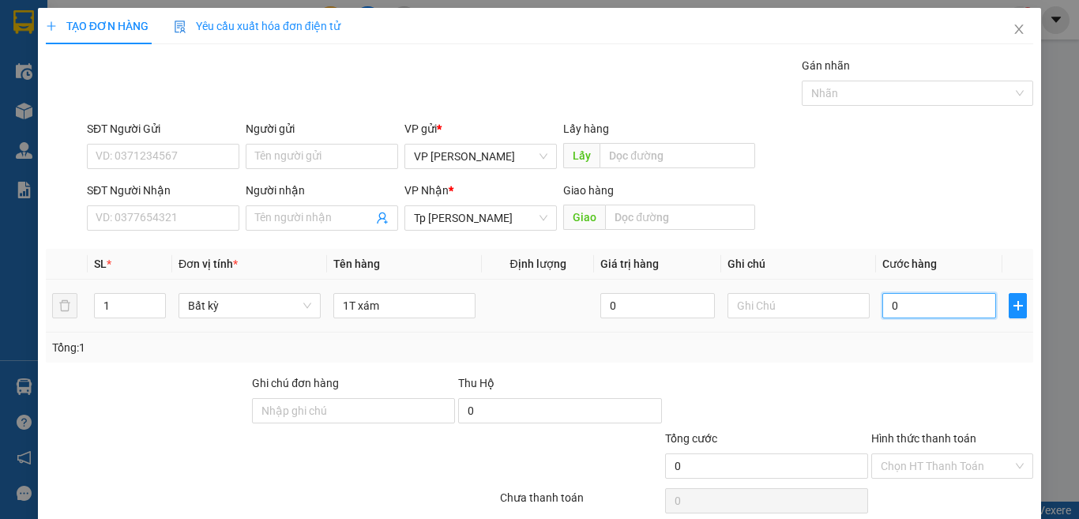
click at [923, 301] on input "0" at bounding box center [939, 305] width 114 height 25
type input "32"
type input "3"
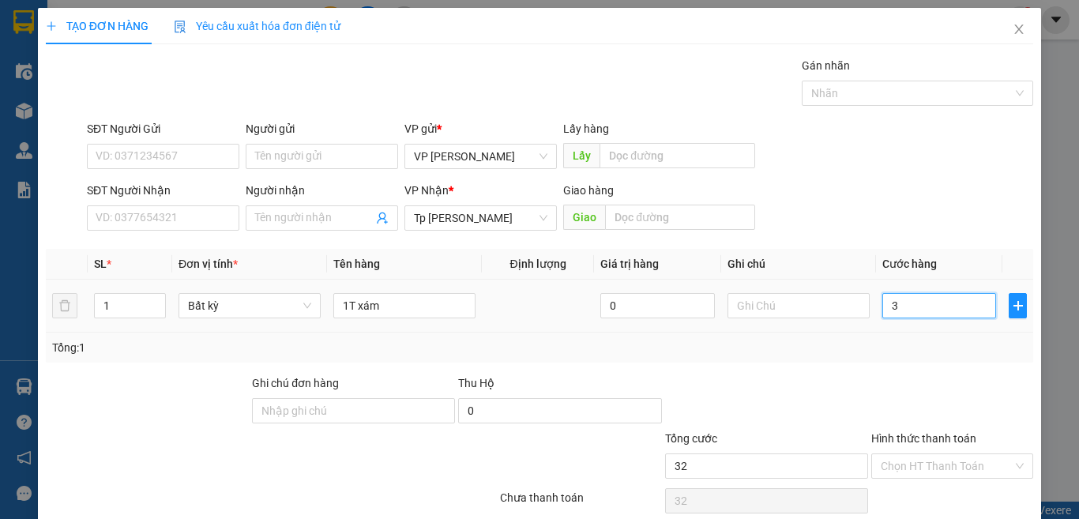
type input "3"
type input "30"
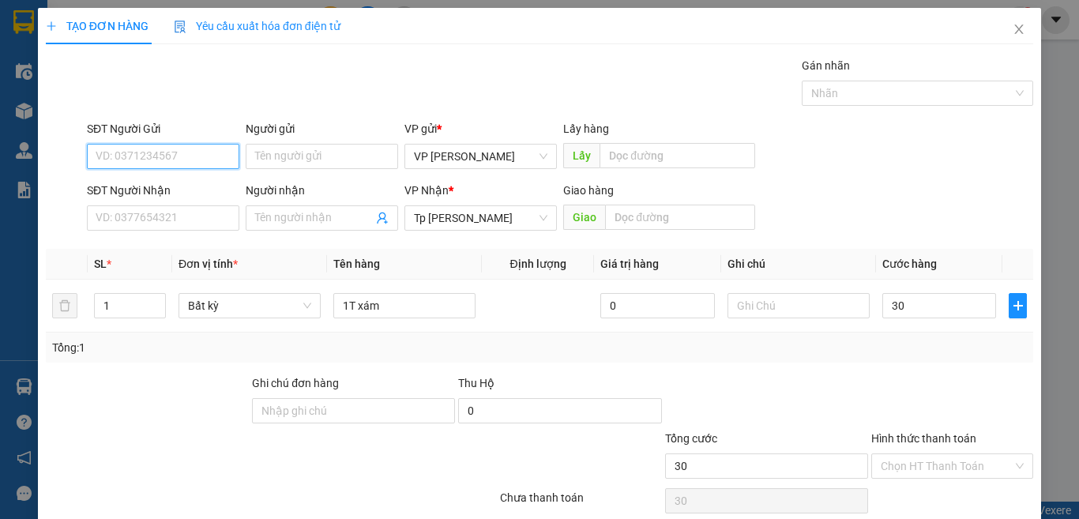
type input "30.000"
click at [130, 151] on input "SĐT Người Gửi" at bounding box center [163, 156] width 152 height 25
click at [165, 186] on div "0335410987 - Nhương" at bounding box center [161, 187] width 131 height 17
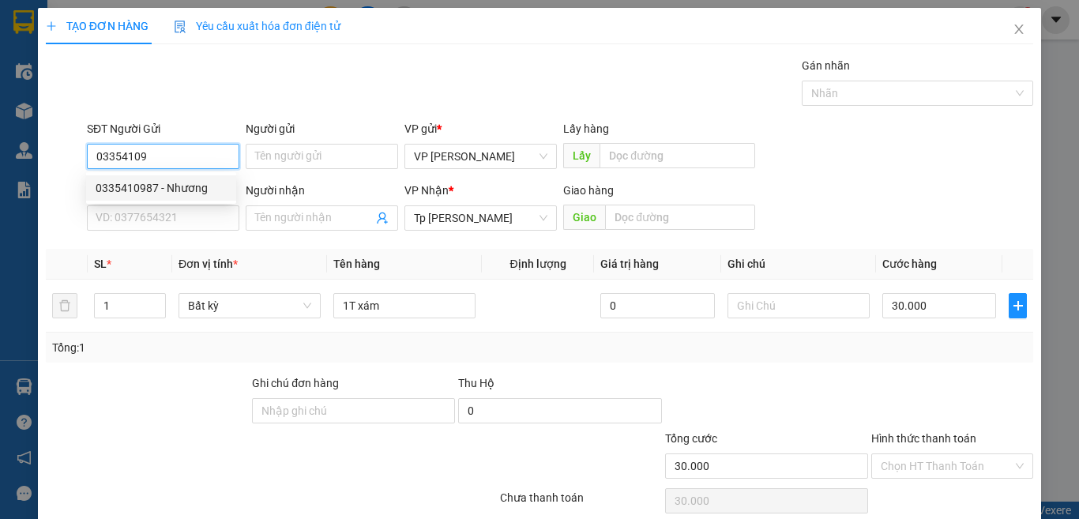
type input "0335410987"
type input "Nhương"
type input "0335410987"
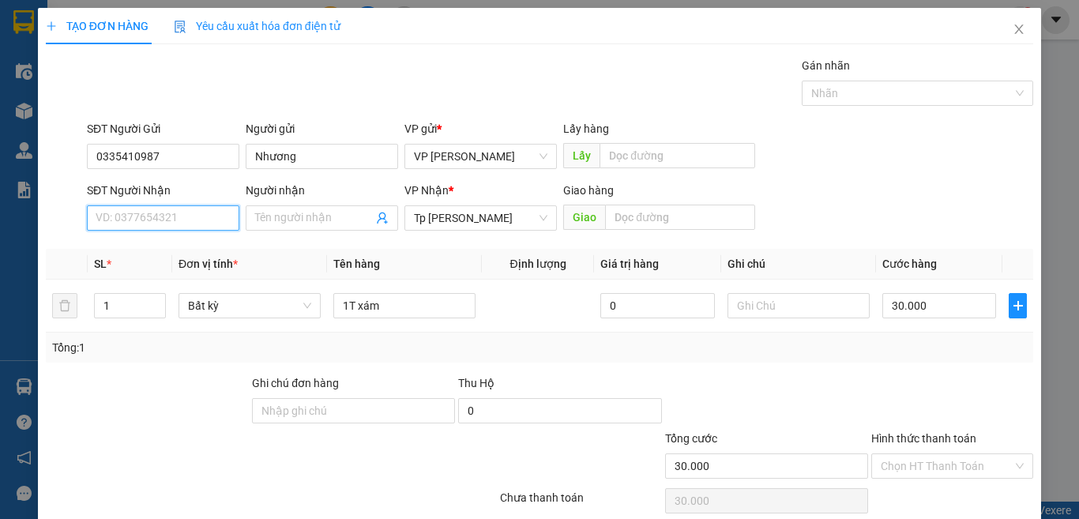
click at [216, 219] on input "SĐT Người Nhận" at bounding box center [163, 217] width 152 height 25
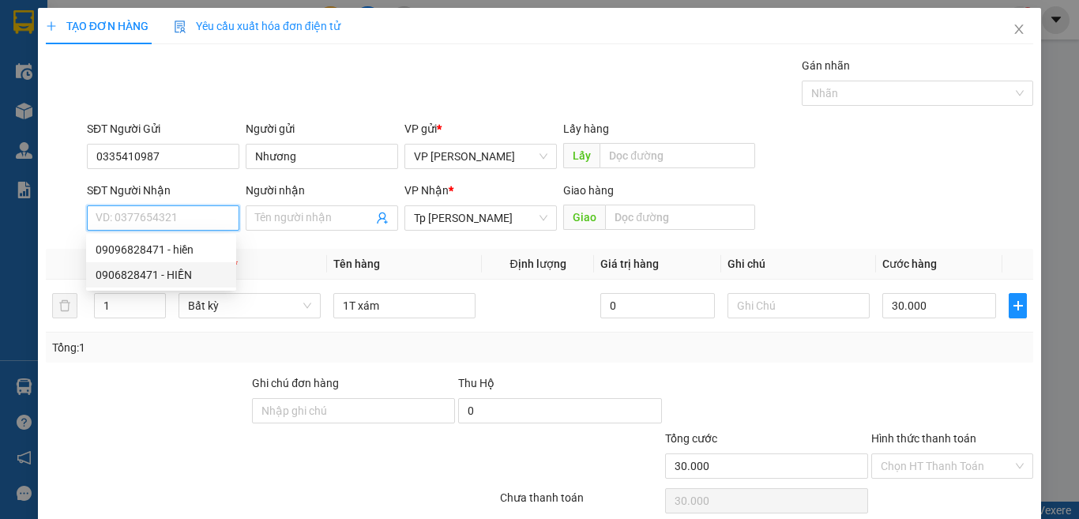
click at [161, 263] on div "0906828471 - HIỀN" at bounding box center [161, 274] width 150 height 25
type input "0906828471"
type input "HIỀN"
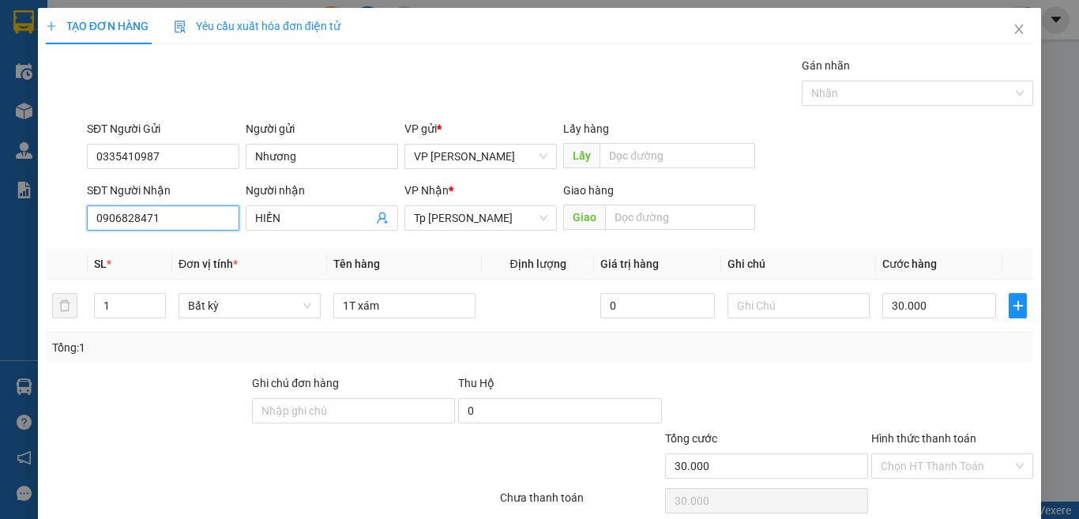
scroll to position [66, 0]
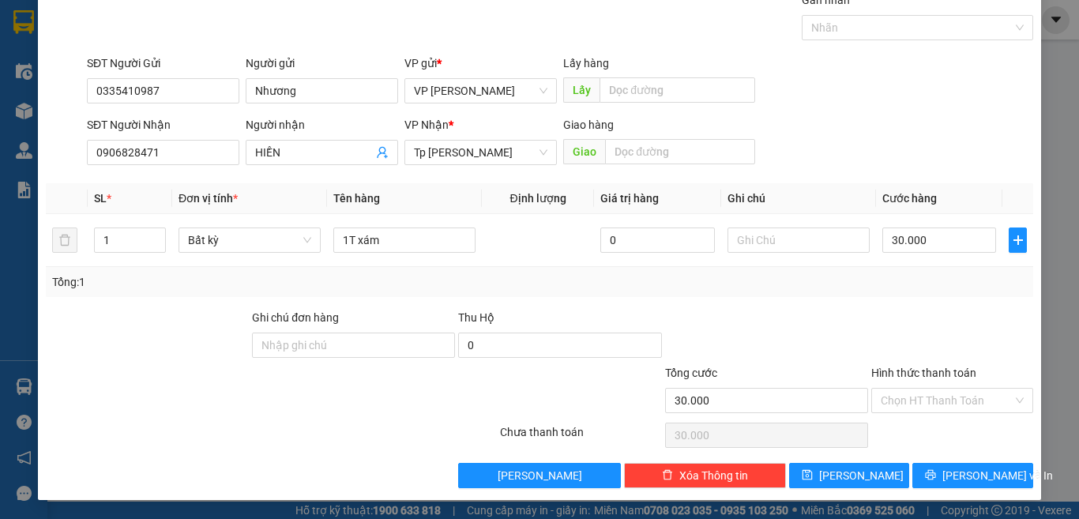
click at [938, 489] on div "TẠO ĐƠN HÀNG Yêu cầu xuất hóa đơn điện tử Transit Pickup Surcharge Ids Transit …" at bounding box center [539, 221] width 1003 height 558
click at [947, 477] on span "[PERSON_NAME] và In" at bounding box center [997, 475] width 111 height 17
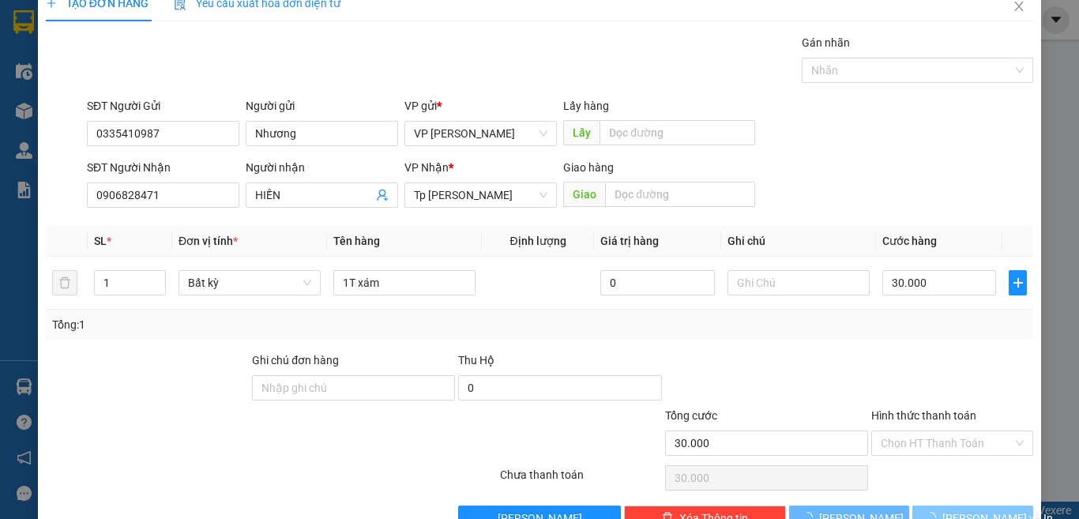
scroll to position [0, 0]
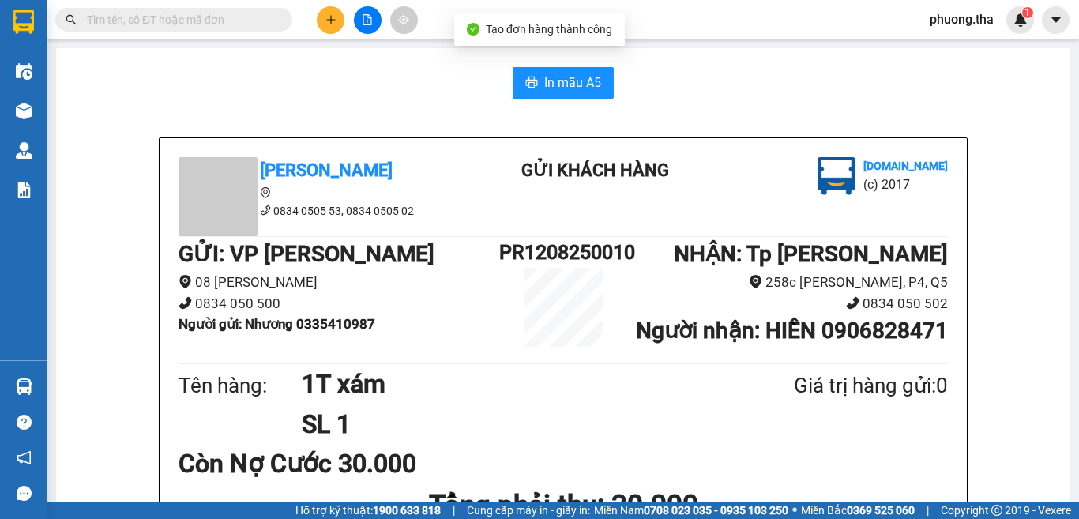
click at [565, 81] on span "In mẫu A5" at bounding box center [572, 83] width 57 height 20
click at [323, 14] on button at bounding box center [331, 20] width 28 height 28
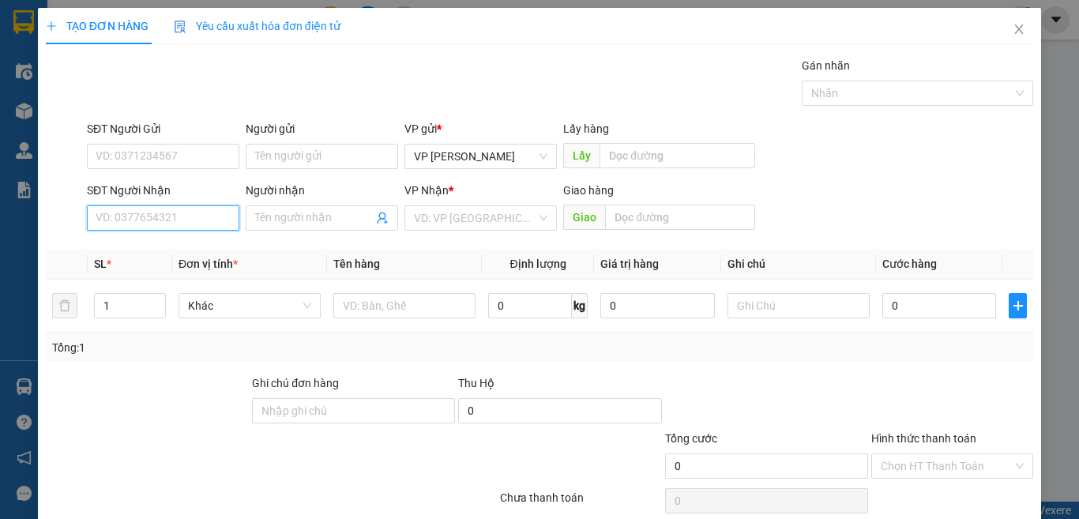
click at [168, 220] on input "SĐT Người Nhận" at bounding box center [163, 217] width 152 height 25
click at [177, 216] on input "700" at bounding box center [163, 217] width 152 height 25
click at [152, 215] on input "700" at bounding box center [163, 217] width 152 height 25
click at [168, 255] on div "0984841700 - Phương anh" at bounding box center [174, 249] width 156 height 17
type input "0984841700"
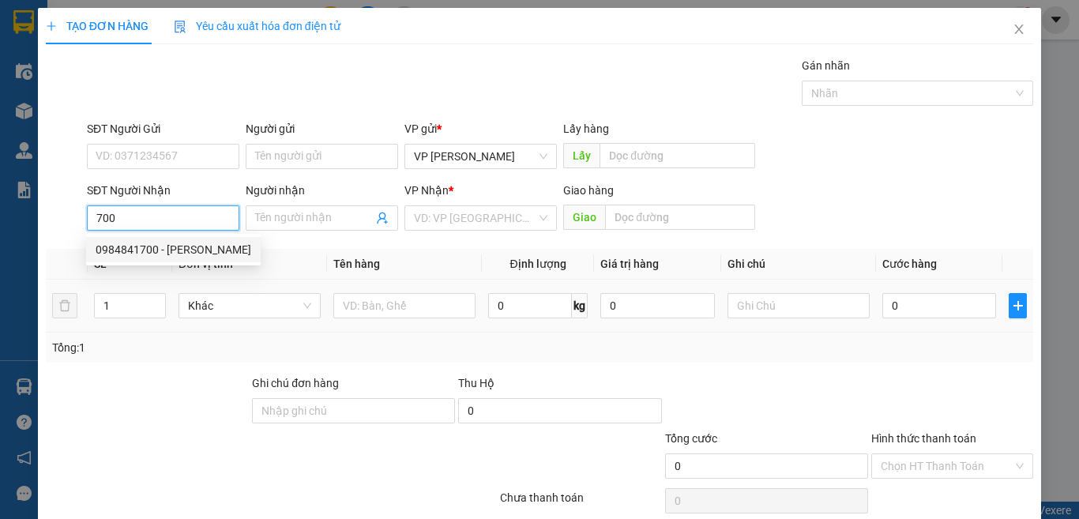
type input "[PERSON_NAME]"
type input "0984841700"
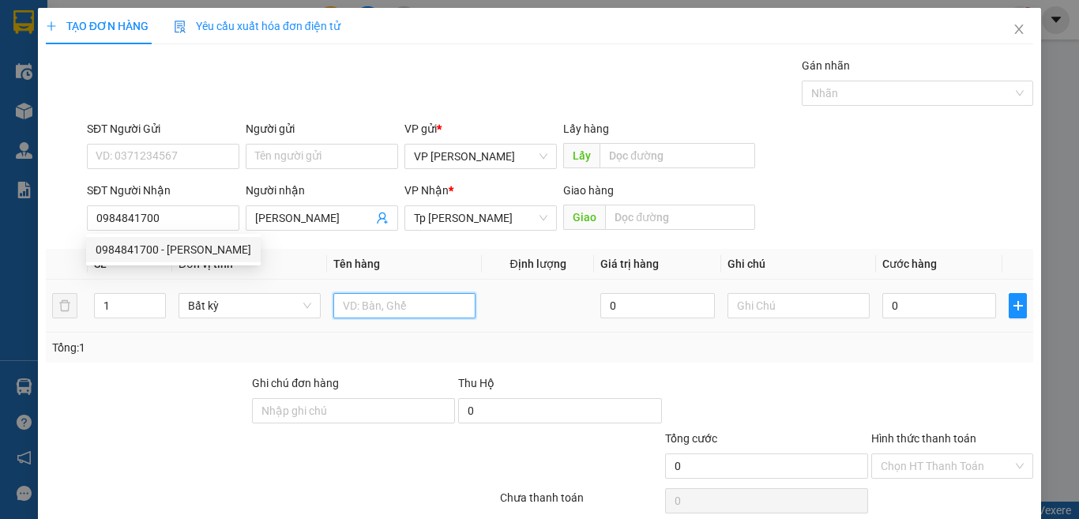
click at [392, 300] on input "text" at bounding box center [404, 305] width 142 height 25
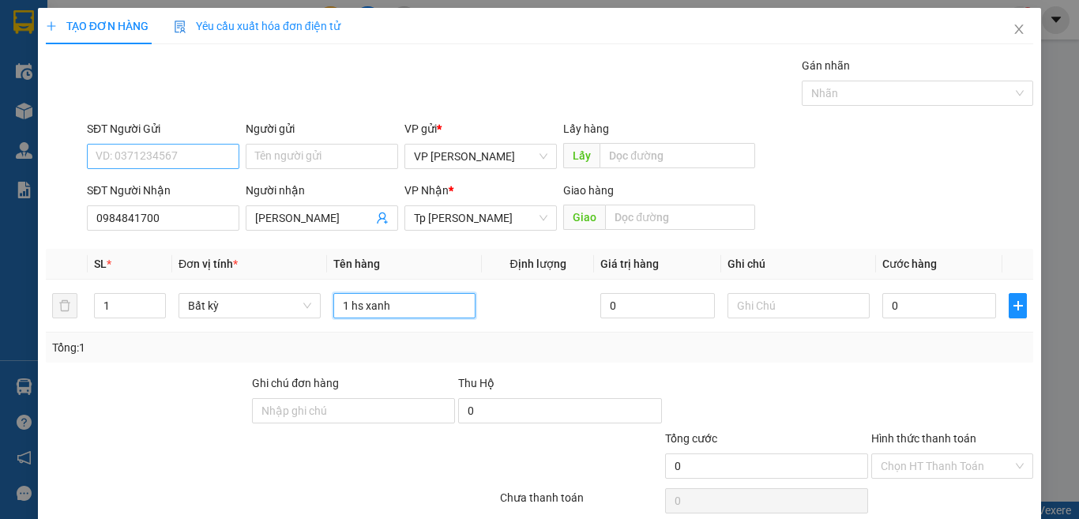
type input "1 hs xanh"
click at [177, 146] on input "SĐT Người Gửi" at bounding box center [163, 156] width 152 height 25
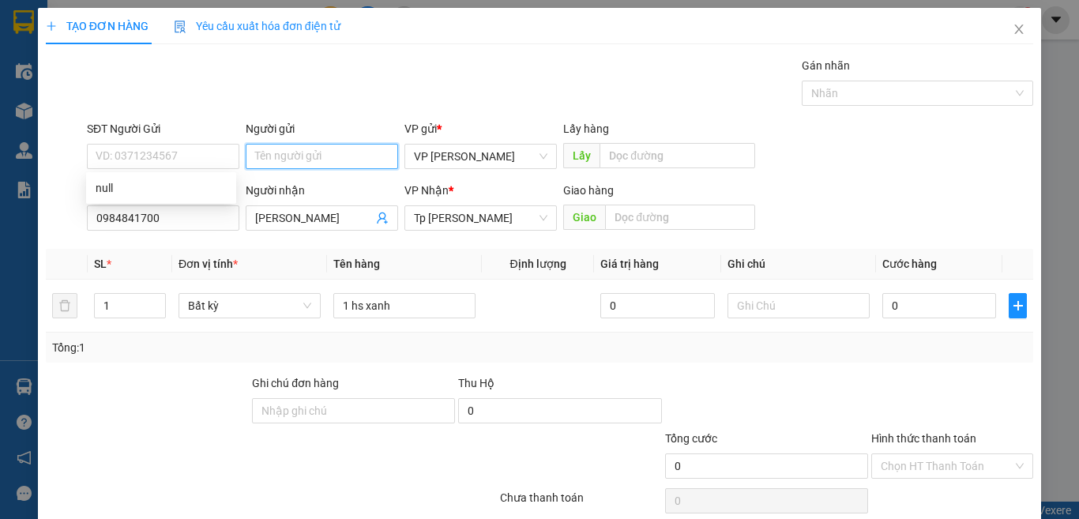
click at [287, 157] on input "Người gửi" at bounding box center [322, 156] width 152 height 25
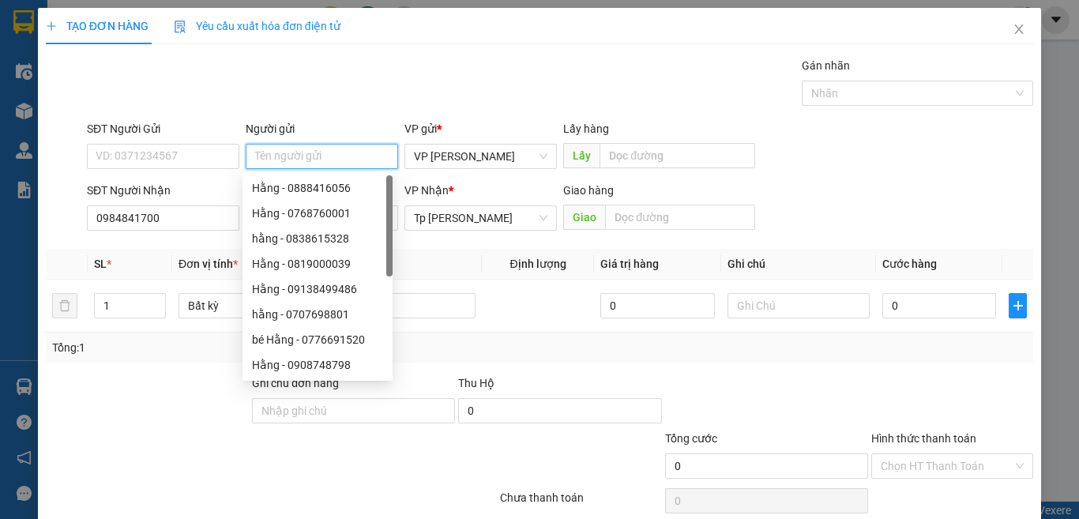
type input "d"
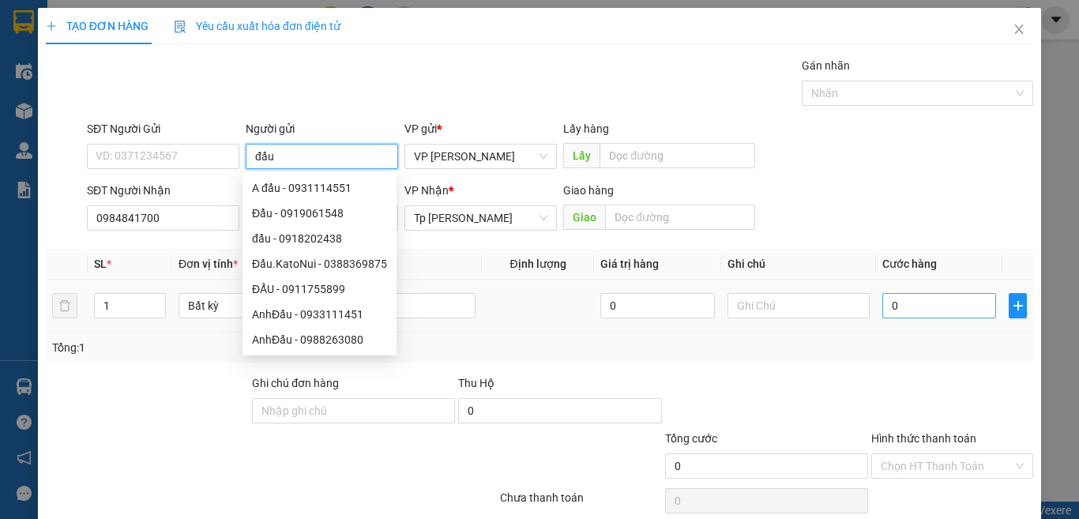
type input "đẩu"
click at [937, 312] on input "0" at bounding box center [939, 305] width 114 height 25
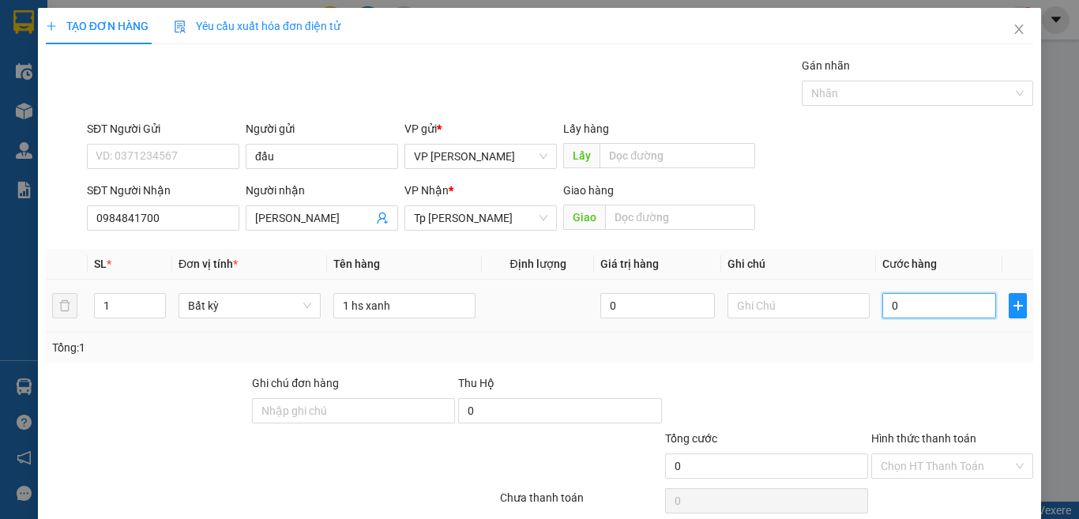
type input "2"
type input "20"
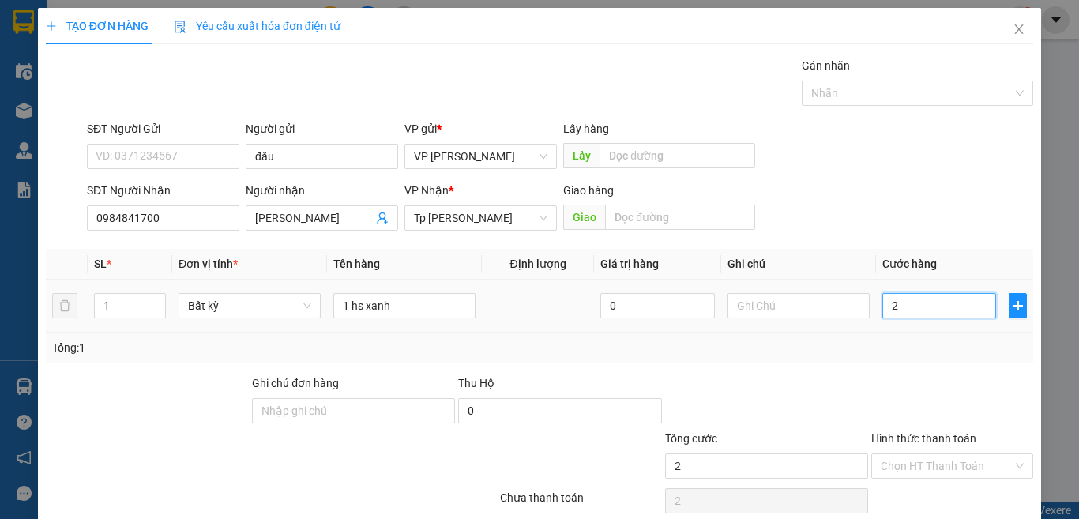
type input "20"
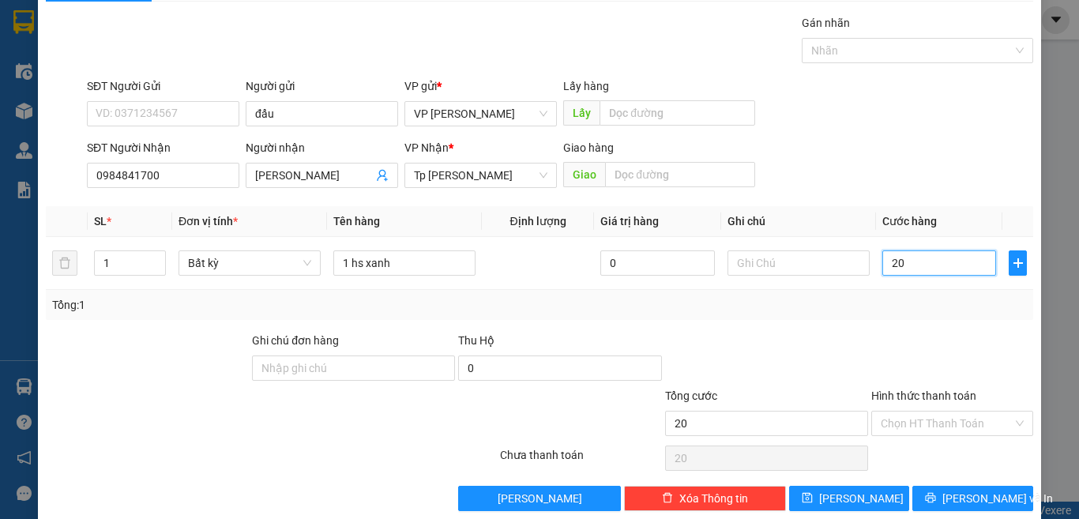
scroll to position [66, 0]
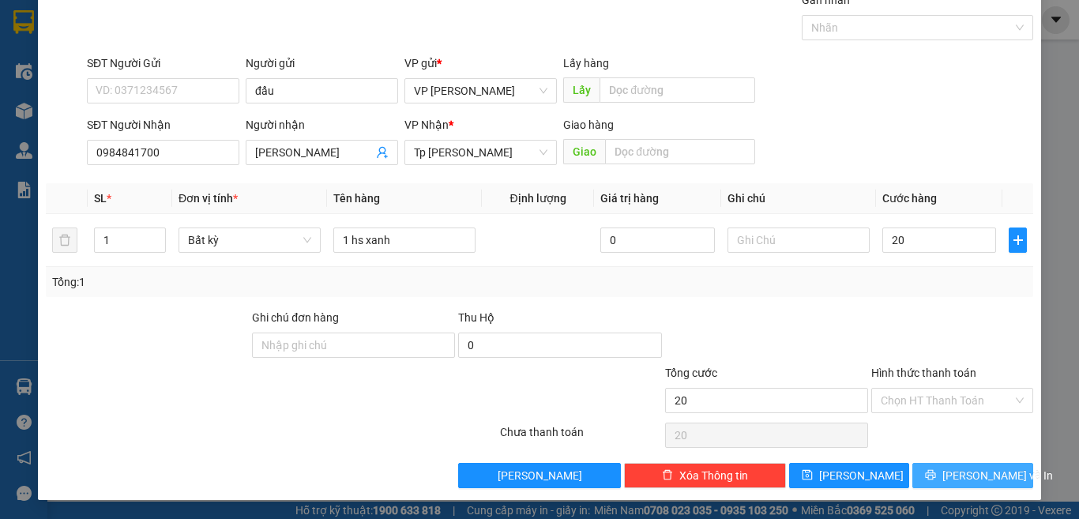
type input "20.000"
click at [936, 471] on icon "printer" at bounding box center [930, 474] width 11 height 11
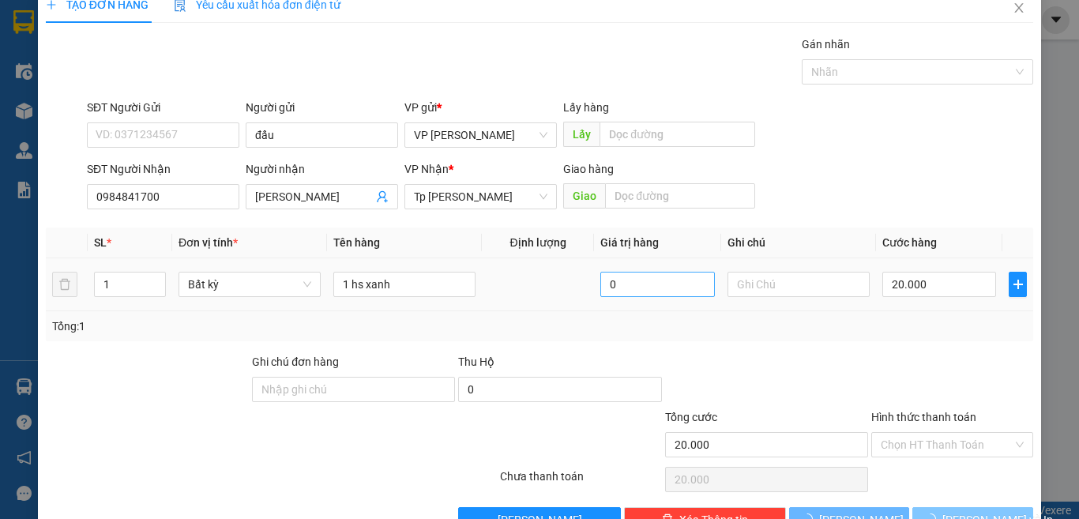
scroll to position [0, 0]
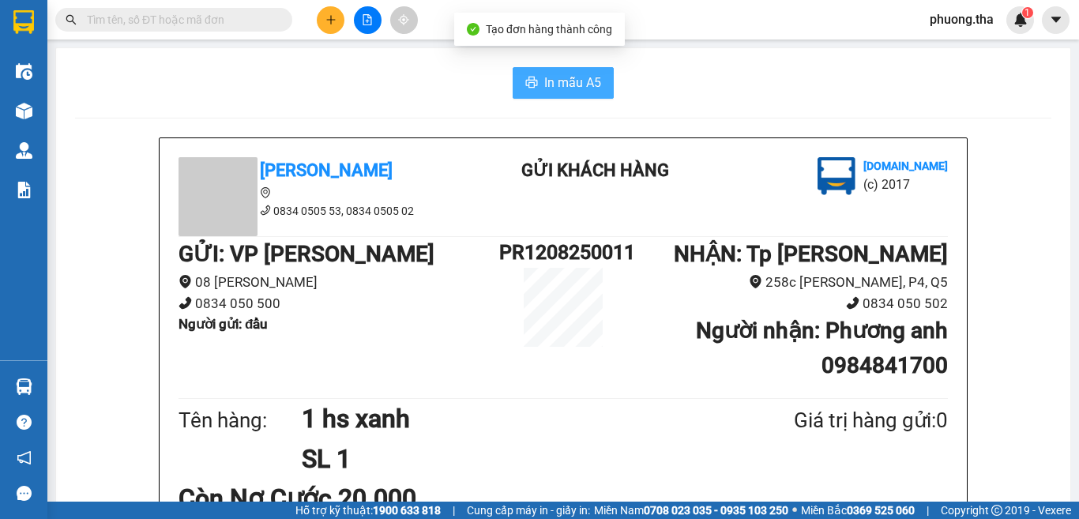
click at [569, 91] on span "In mẫu A5" at bounding box center [572, 83] width 57 height 20
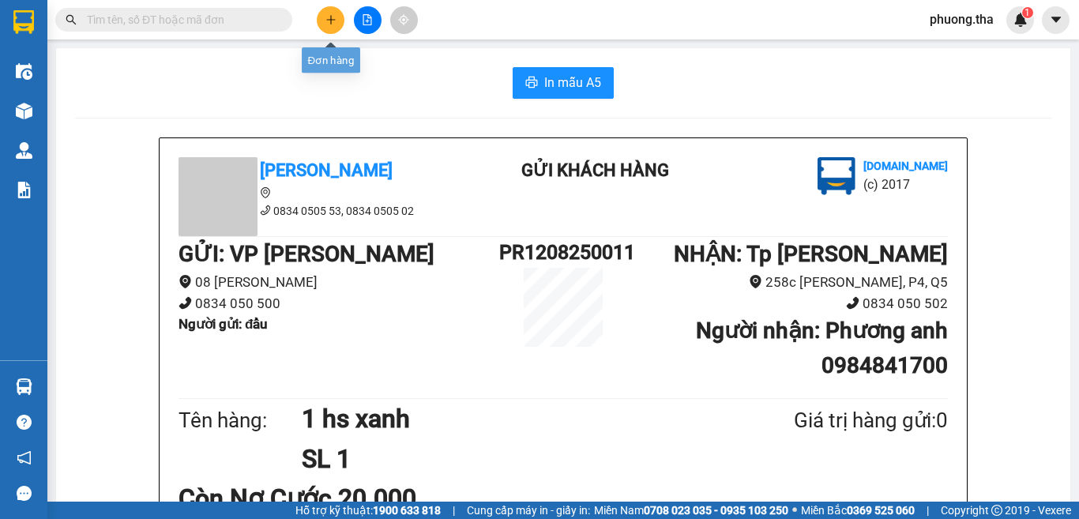
click at [334, 24] on icon "plus" at bounding box center [330, 19] width 11 height 11
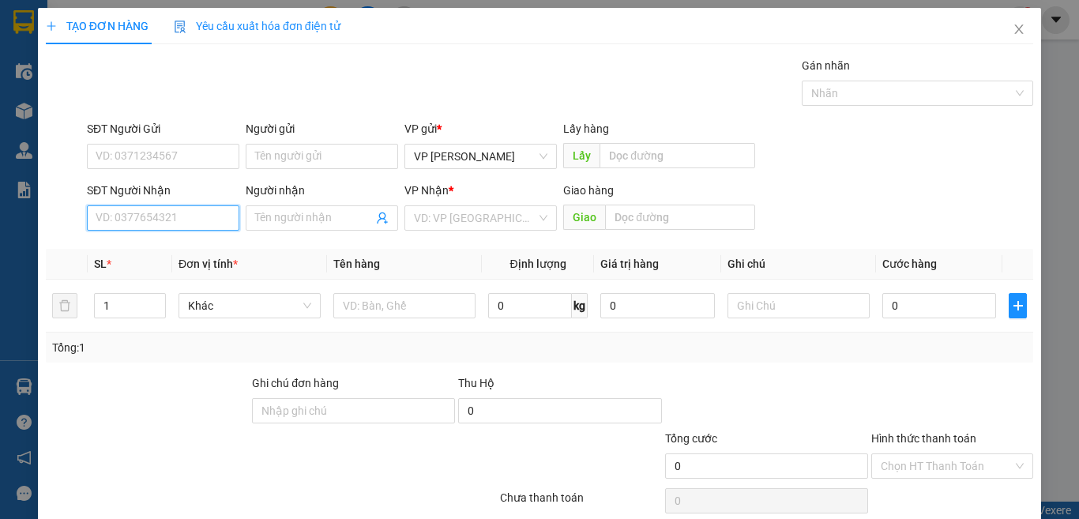
paste input "0898948485"
click at [181, 217] on input "0898948485" at bounding box center [163, 217] width 152 height 25
type input "0898948485"
click at [321, 221] on input "Người nhận" at bounding box center [314, 217] width 118 height 17
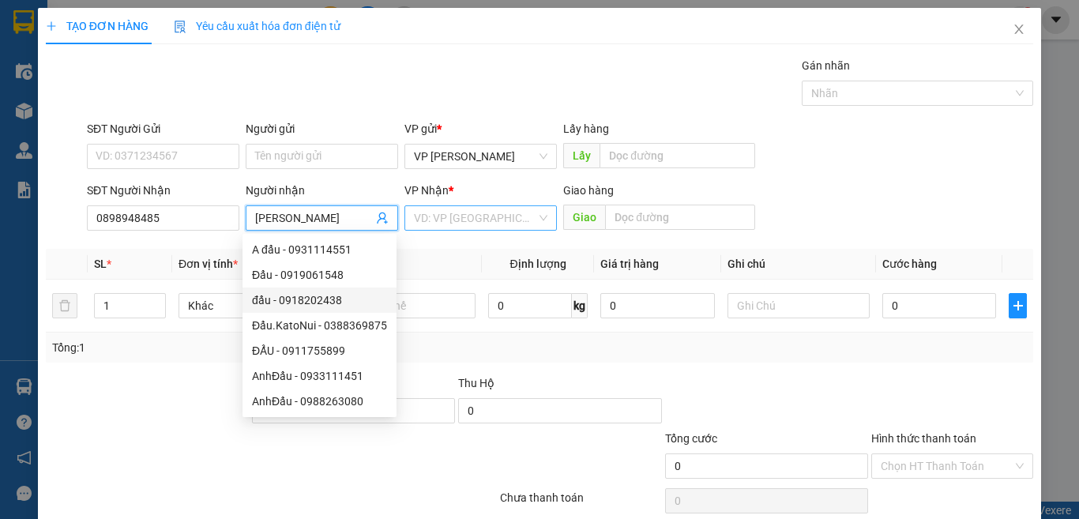
type input "[PERSON_NAME]"
click at [456, 217] on input "search" at bounding box center [475, 218] width 122 height 24
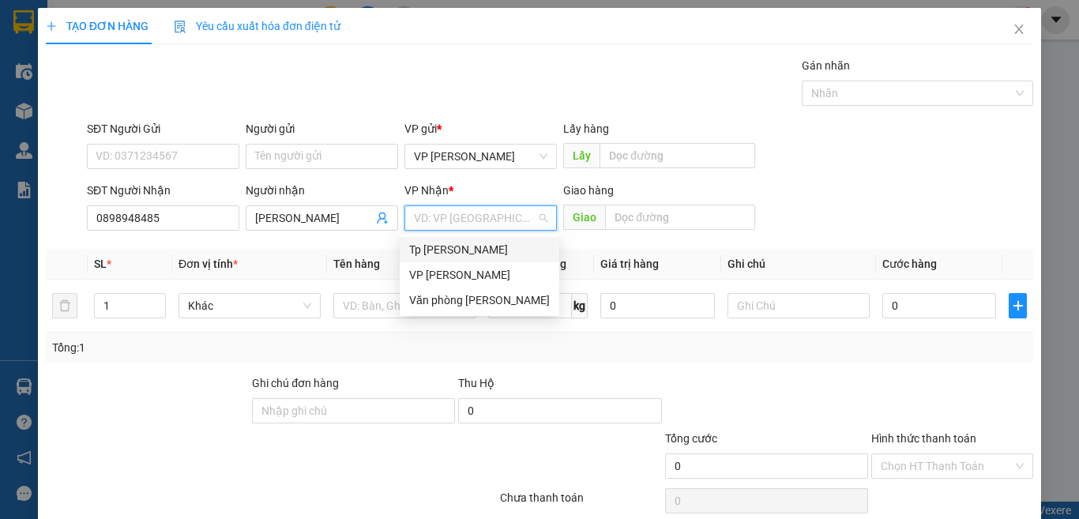
drag, startPoint x: 449, startPoint y: 246, endPoint x: 353, endPoint y: 302, distance: 111.5
click at [448, 246] on div "Tp [PERSON_NAME]" at bounding box center [479, 249] width 141 height 17
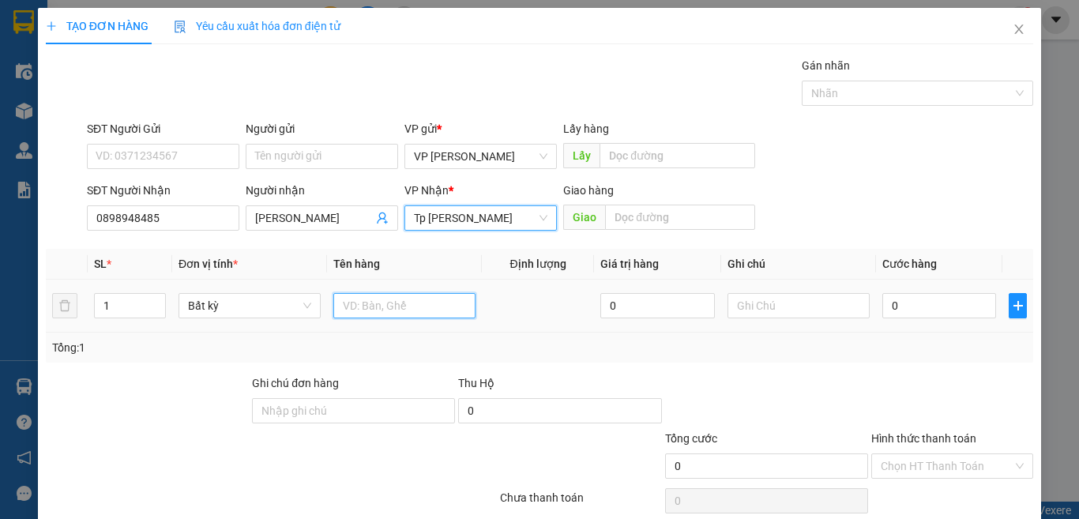
click at [354, 306] on input "text" at bounding box center [404, 305] width 142 height 25
type input "1 xe máy theo khách vào [GEOGRAPHIC_DATA]"
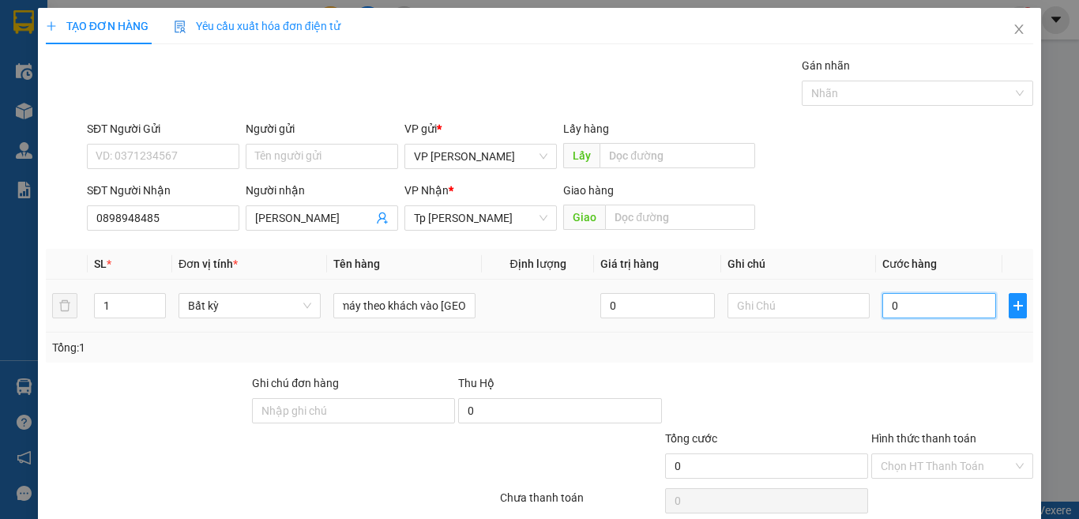
scroll to position [0, 0]
click at [908, 302] on input "0" at bounding box center [939, 305] width 114 height 25
drag, startPoint x: 937, startPoint y: 292, endPoint x: 937, endPoint y: 312, distance: 19.7
click at [937, 295] on div "0" at bounding box center [939, 306] width 114 height 32
click at [935, 316] on input "0" at bounding box center [939, 305] width 114 height 25
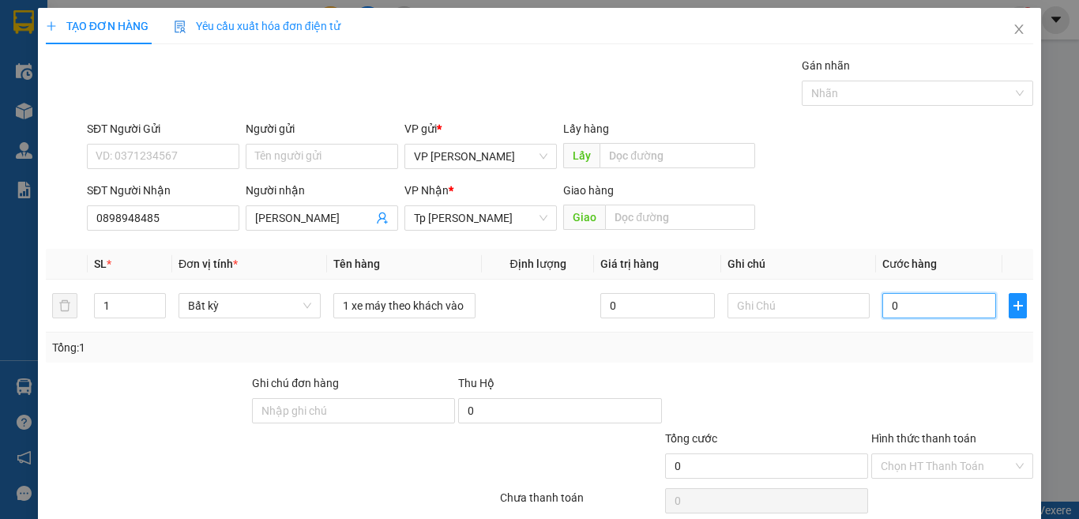
type input "4"
type input "47"
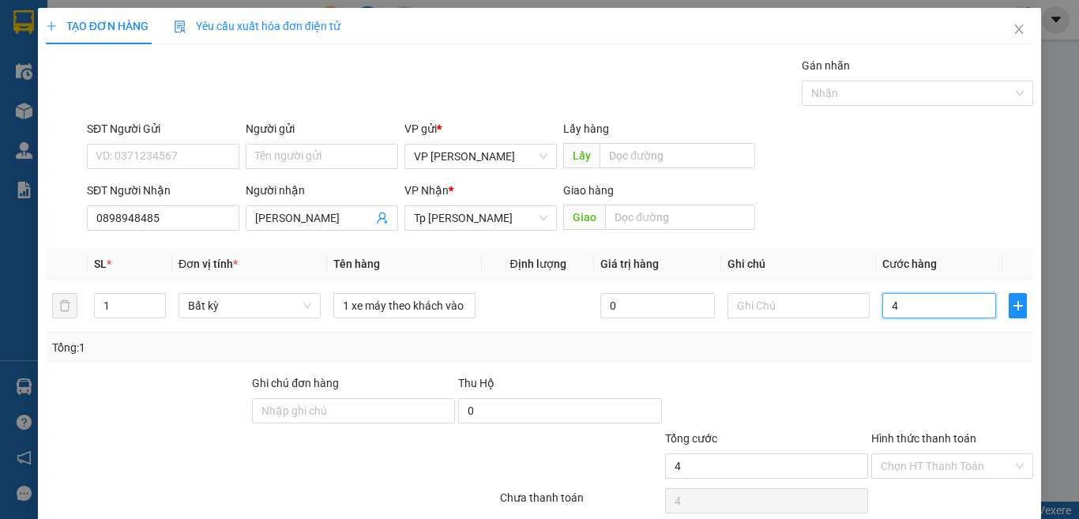
type input "47"
type input "4"
type input "0"
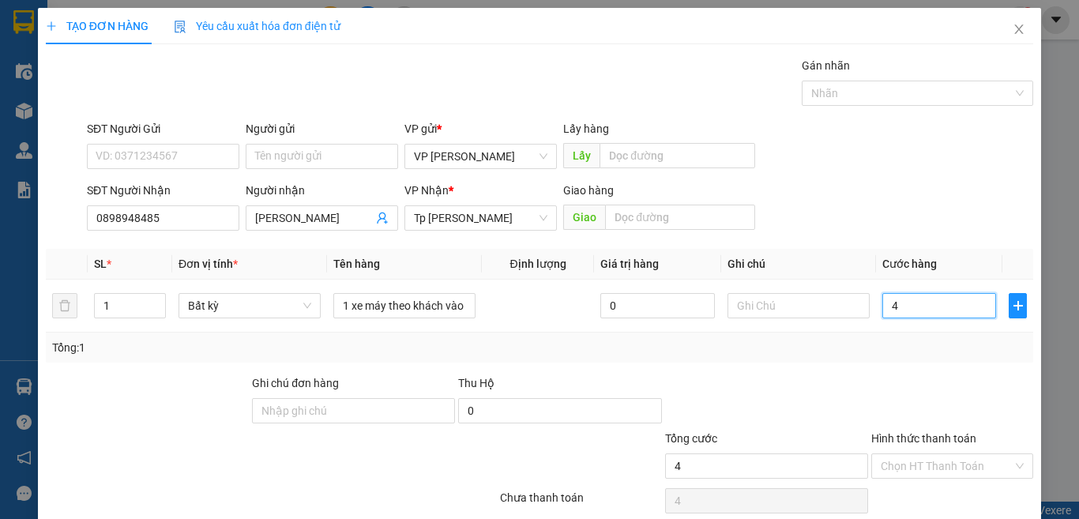
type input "0"
type input "02"
type input "2"
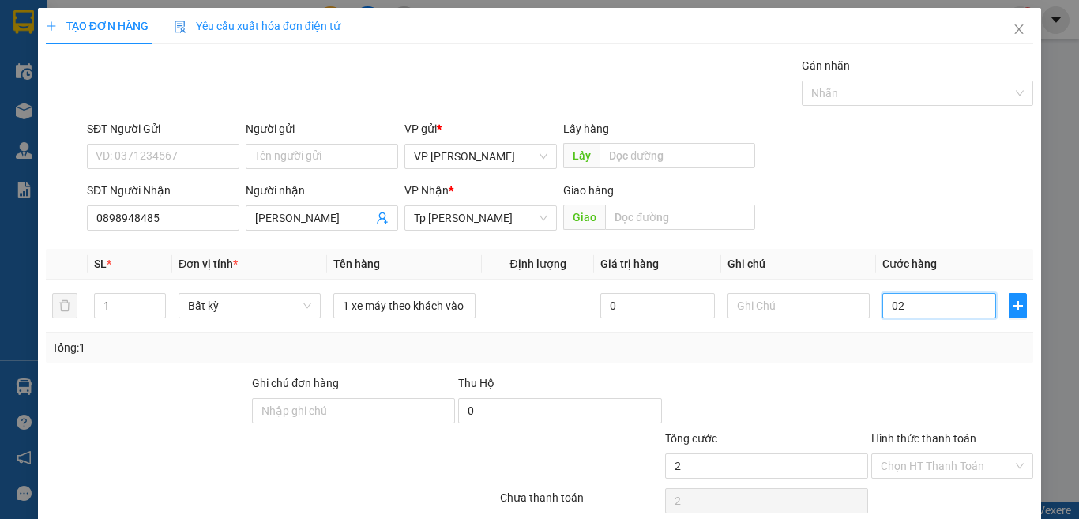
type input "025"
type input "25"
type input "0.250"
type input "250"
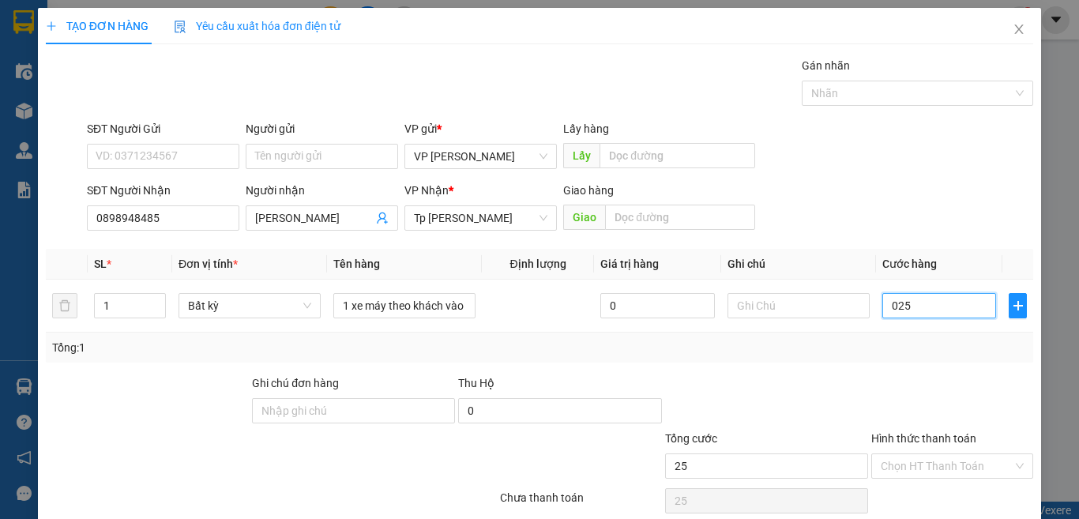
type input "250"
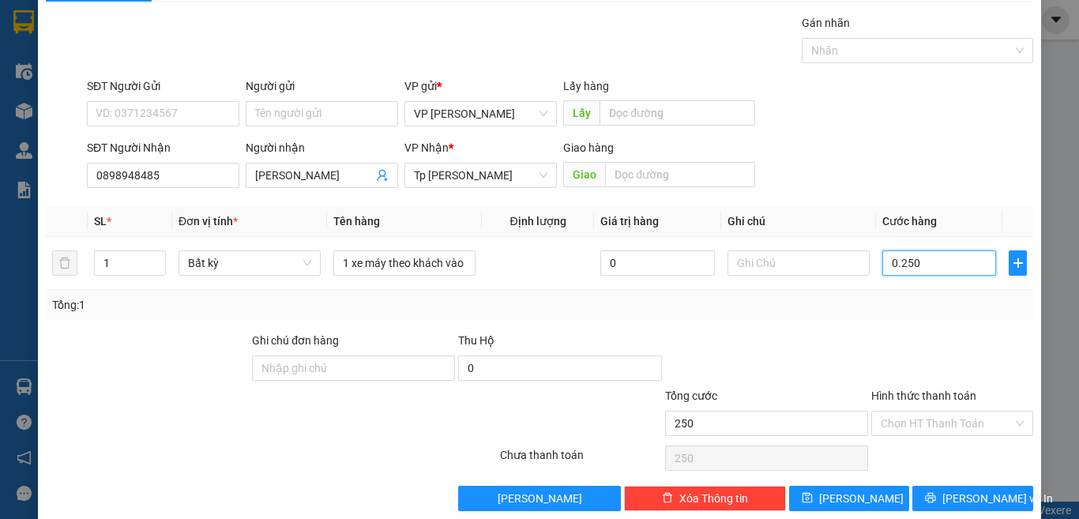
scroll to position [66, 0]
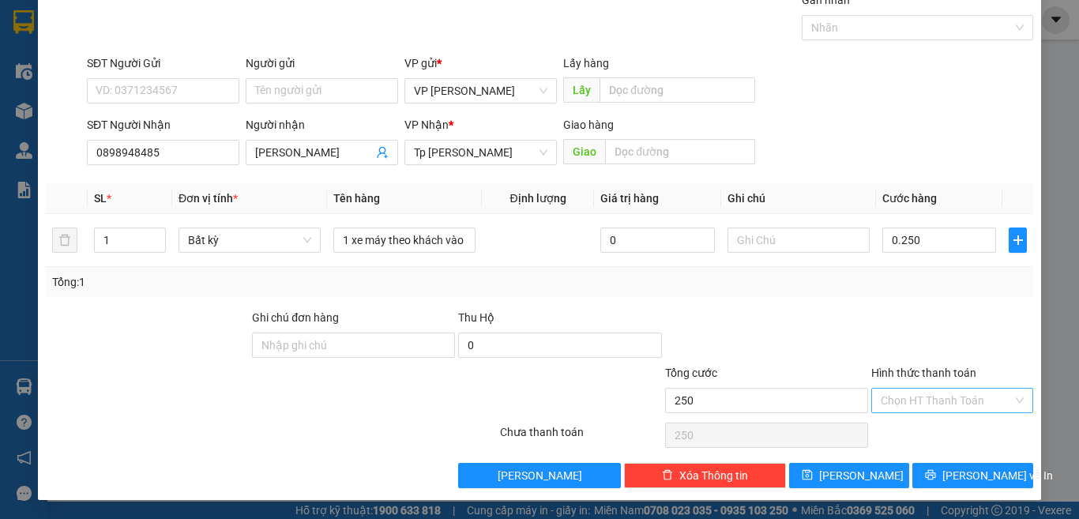
type input "250.000"
click at [892, 399] on input "Hình thức thanh toán" at bounding box center [946, 401] width 132 height 24
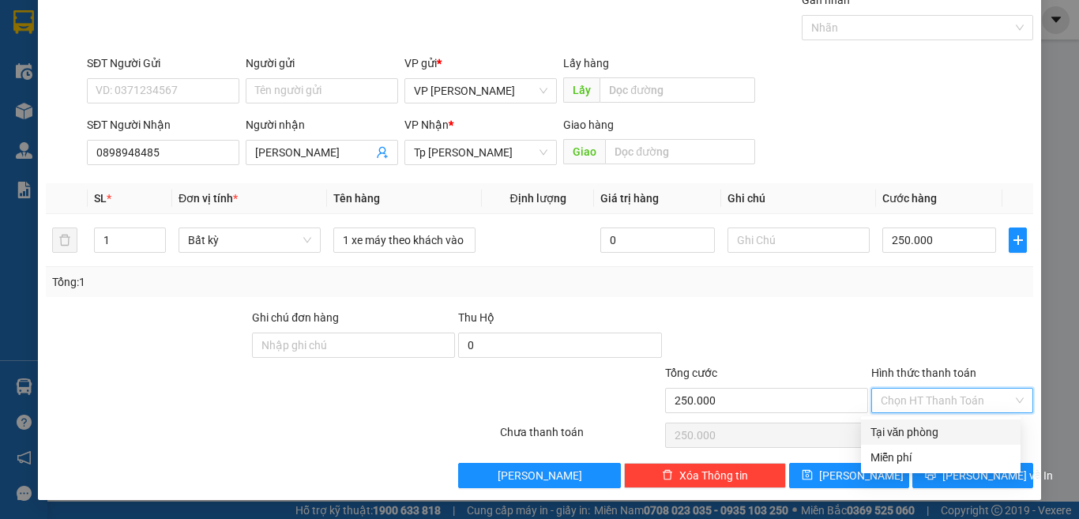
click at [897, 432] on div "Tại văn phòng" at bounding box center [940, 431] width 141 height 17
type input "0"
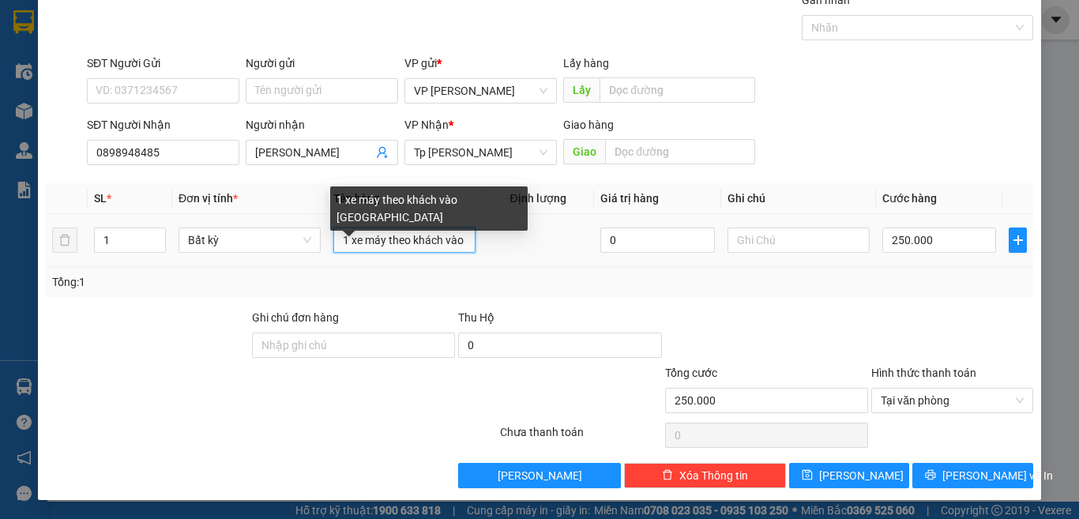
scroll to position [0, 25]
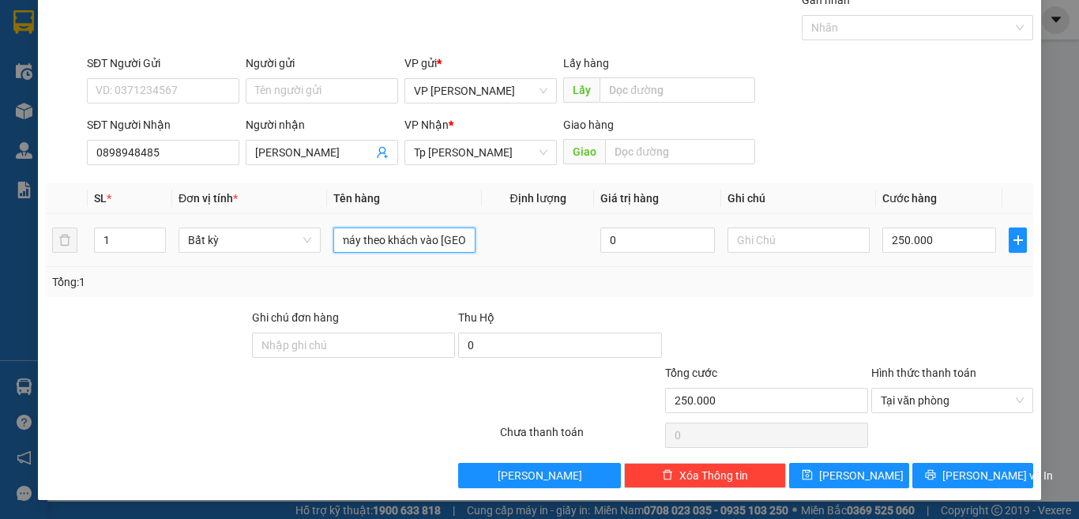
drag, startPoint x: 411, startPoint y: 242, endPoint x: 463, endPoint y: 245, distance: 52.2
click at [491, 242] on tr "1 Bất kỳ 1 xe máy theo khách vào LHP 0 250.000" at bounding box center [539, 240] width 987 height 53
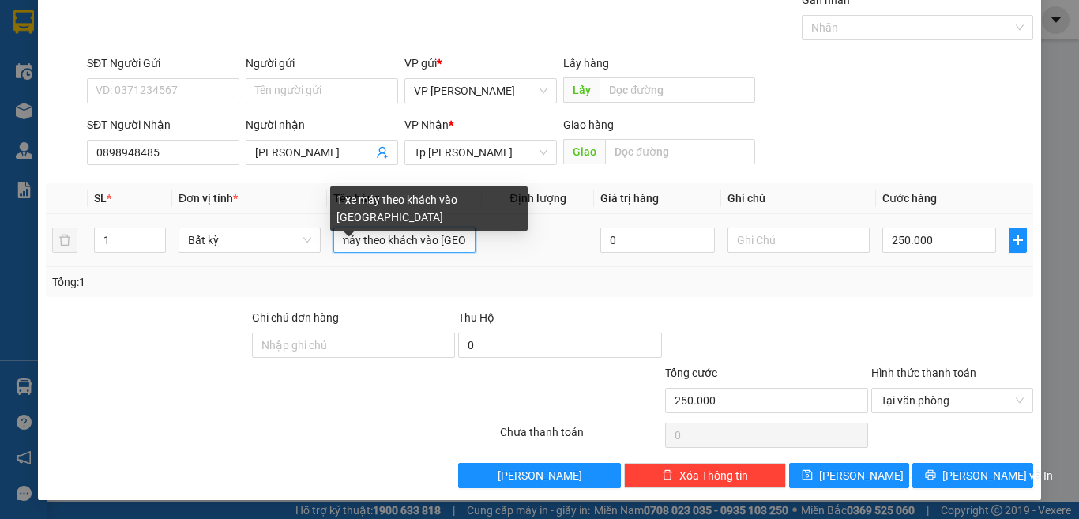
click at [459, 245] on input "1 xe máy theo khách vào [GEOGRAPHIC_DATA]" at bounding box center [404, 239] width 142 height 25
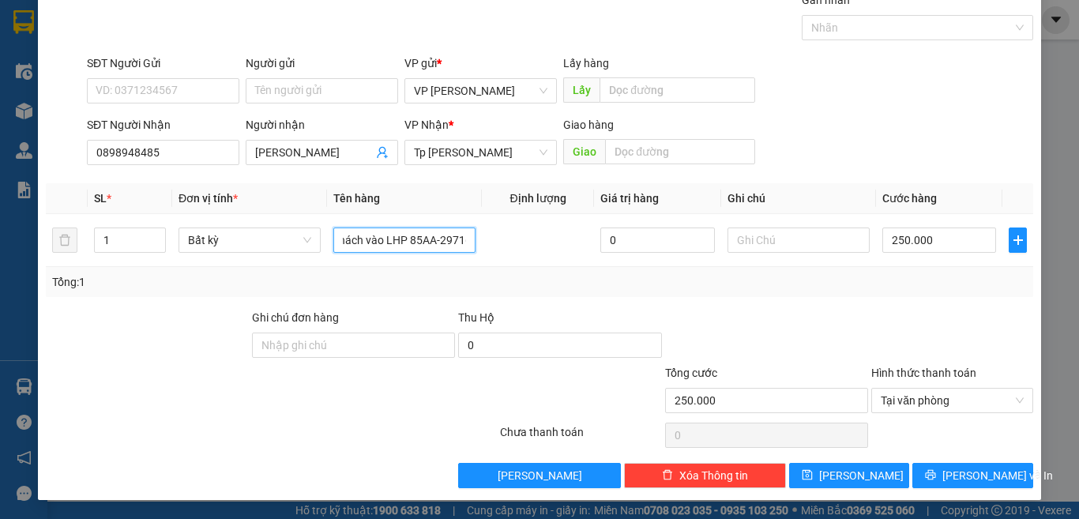
scroll to position [0, 85]
type input "1 xe máy theo khách vào LHP 85AA-29716"
click at [913, 471] on button "[PERSON_NAME] và In" at bounding box center [972, 475] width 121 height 25
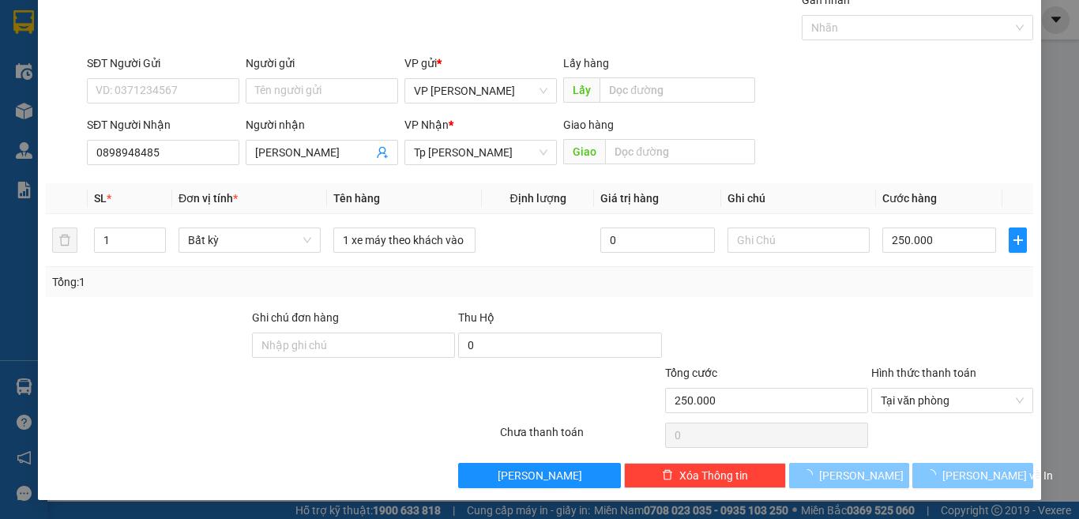
scroll to position [41, 0]
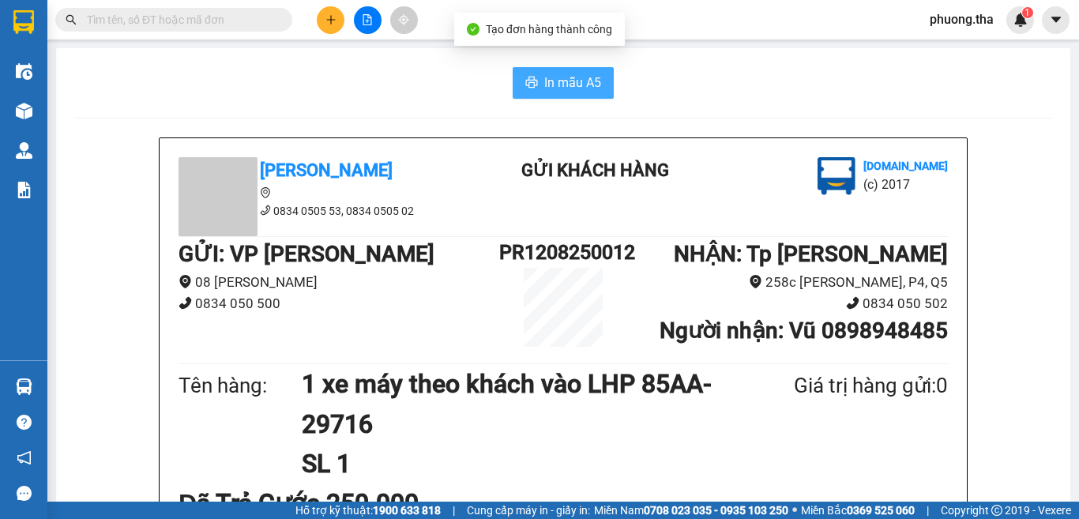
click at [544, 84] on span "In mẫu A5" at bounding box center [572, 83] width 57 height 20
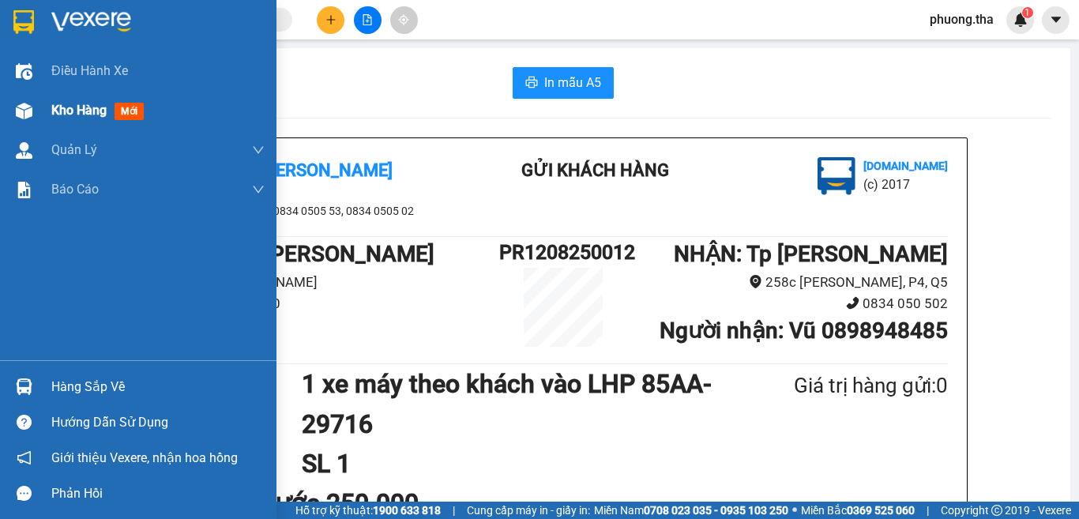
click at [35, 115] on div at bounding box center [24, 111] width 28 height 28
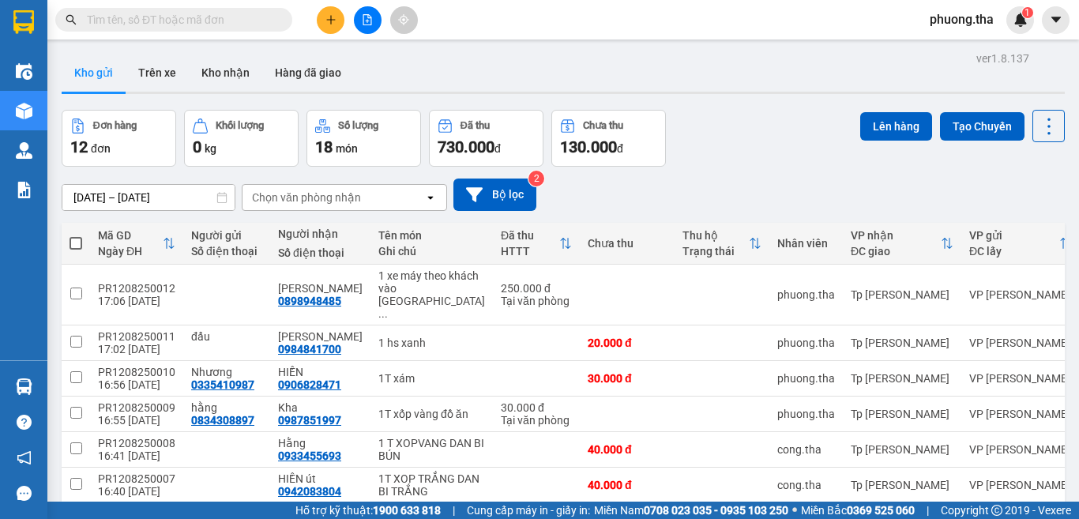
click at [280, 20] on span at bounding box center [280, 19] width 9 height 17
click at [258, 21] on input "text" at bounding box center [180, 19] width 186 height 17
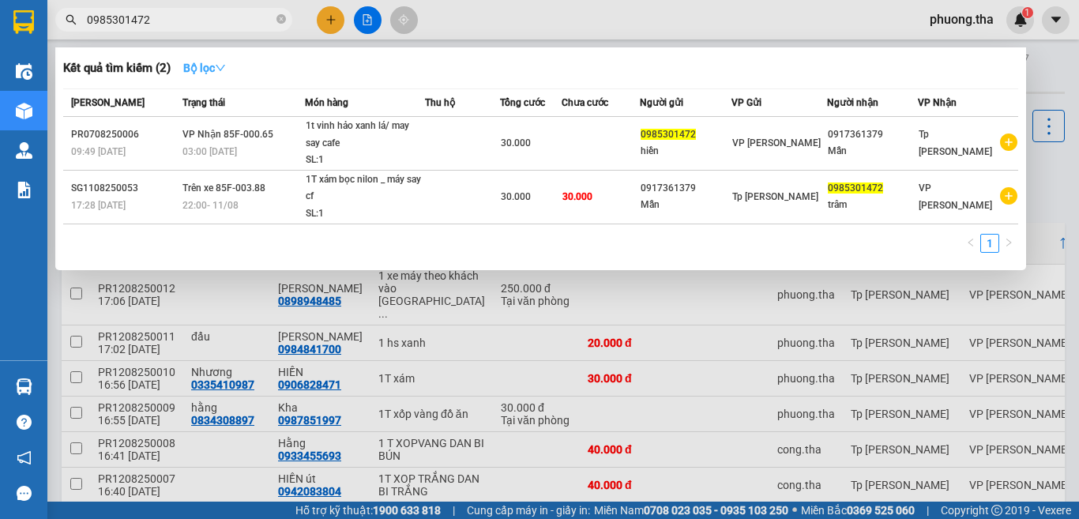
type input "0985301472"
click at [175, 55] on button "Bộ lọc" at bounding box center [205, 67] width 68 height 25
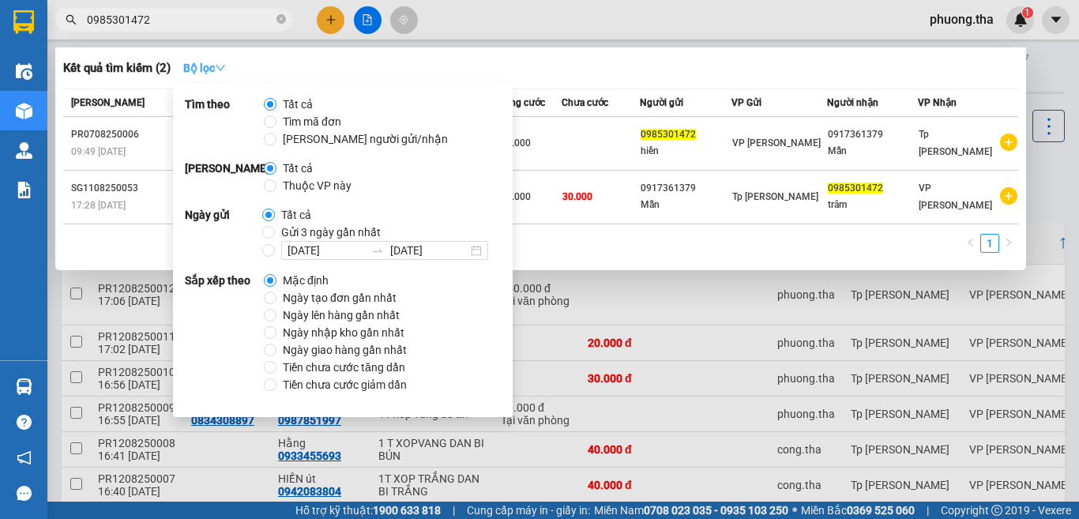
click at [223, 67] on icon "down" at bounding box center [220, 67] width 11 height 11
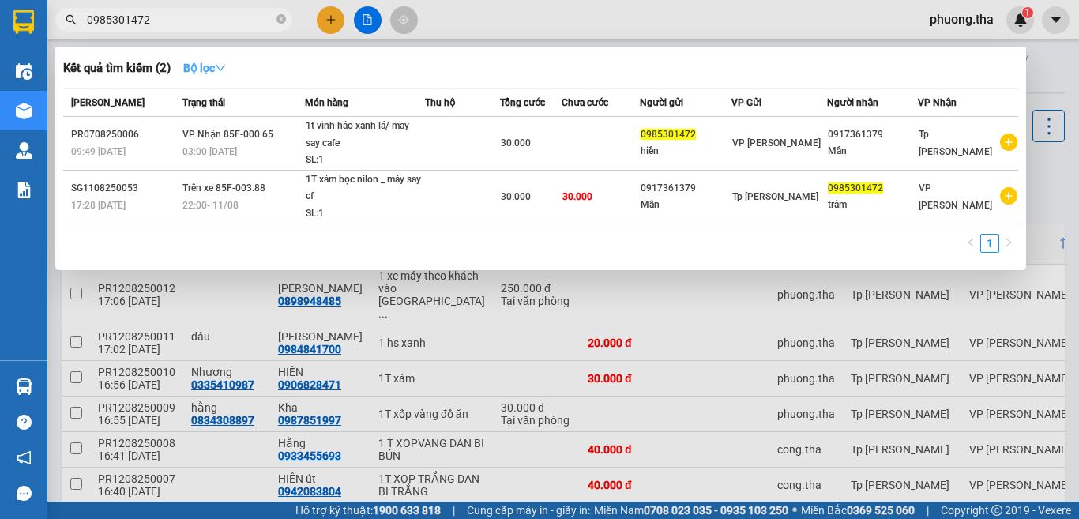
click at [223, 69] on icon "down" at bounding box center [220, 67] width 11 height 11
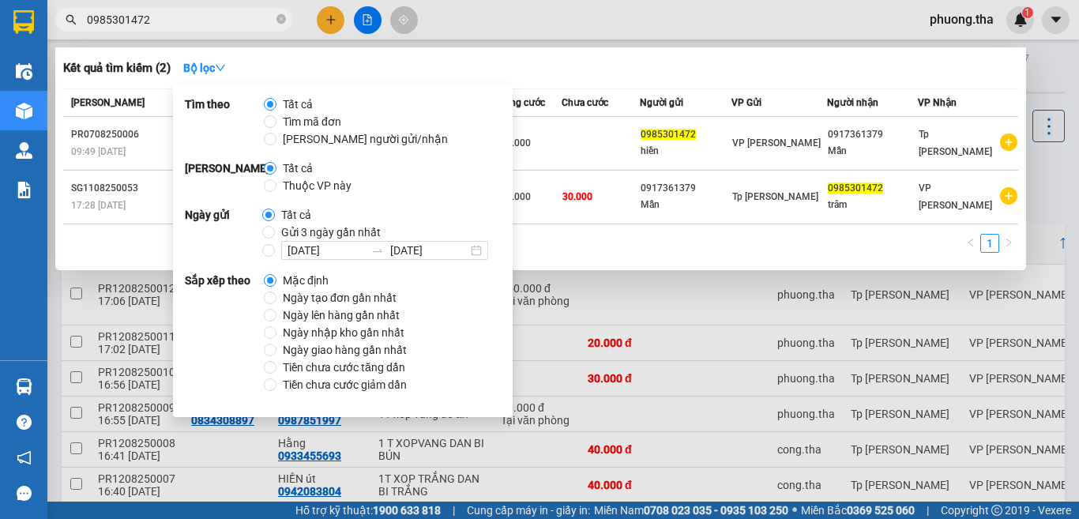
click at [353, 298] on span "Ngày tạo đơn gần nhất" at bounding box center [339, 297] width 126 height 17
click at [276, 298] on input "Ngày tạo đơn gần nhất" at bounding box center [270, 297] width 13 height 13
radio input "true"
radio input "false"
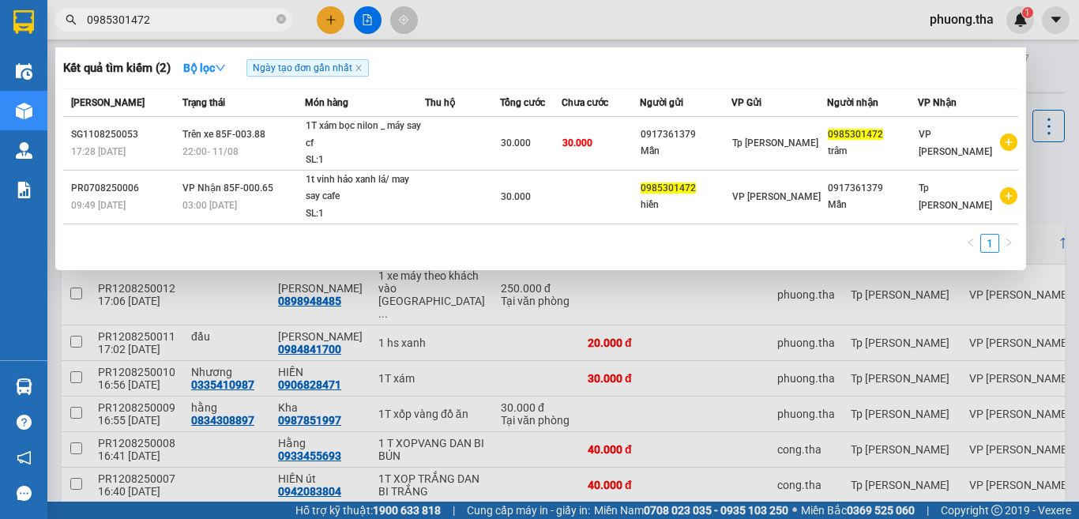
click at [589, 234] on div "1" at bounding box center [540, 248] width 955 height 28
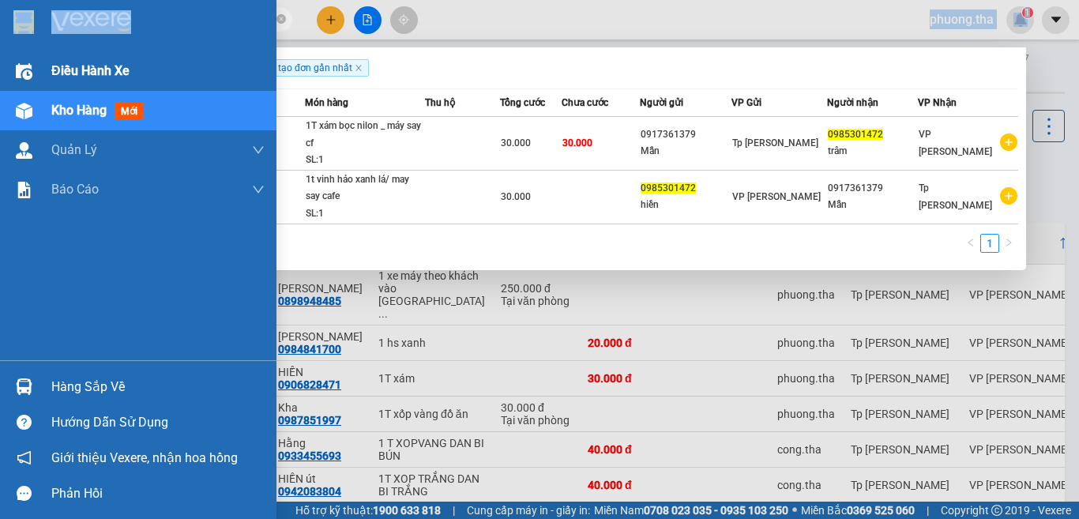
drag, startPoint x: 181, startPoint y: 10, endPoint x: 3, endPoint y: 62, distance: 185.2
click at [3, 62] on section "Kết quả tìm kiếm ( 2 ) Bộ lọc Ngày tạo đơn gần nhất Mã ĐH Trạng thái Món hàng T…" at bounding box center [539, 259] width 1079 height 519
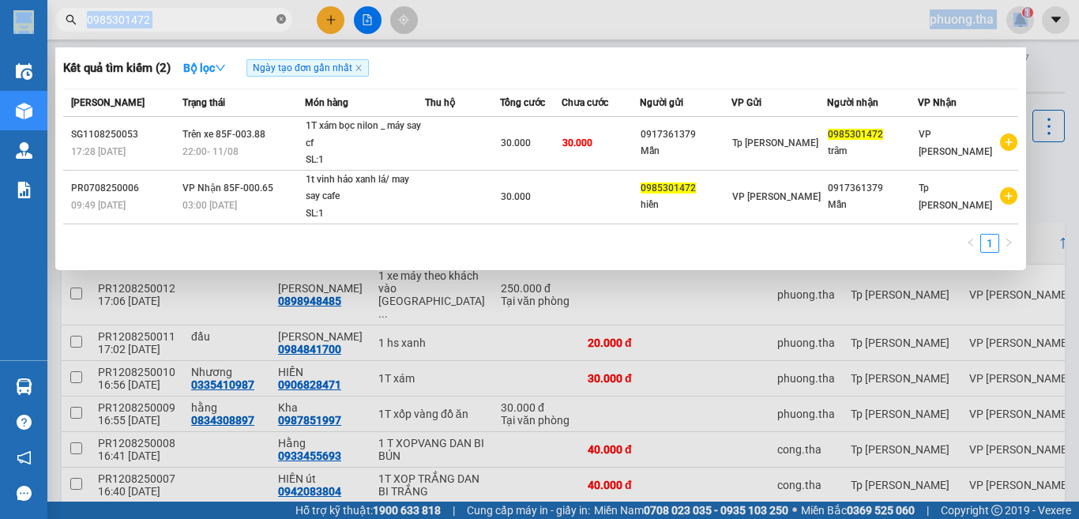
click at [281, 22] on icon "close-circle" at bounding box center [280, 18] width 9 height 9
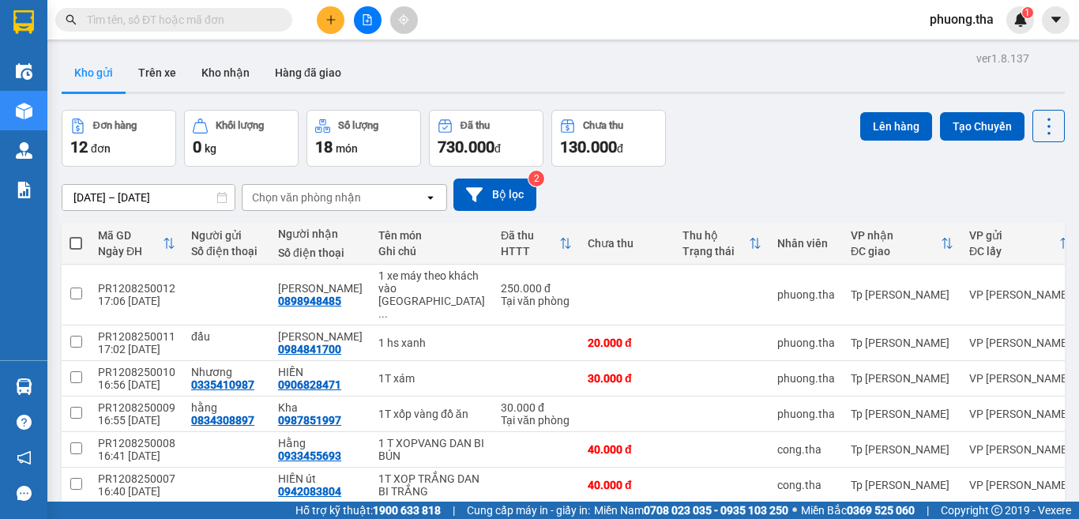
click at [272, 20] on input "text" at bounding box center [180, 19] width 186 height 17
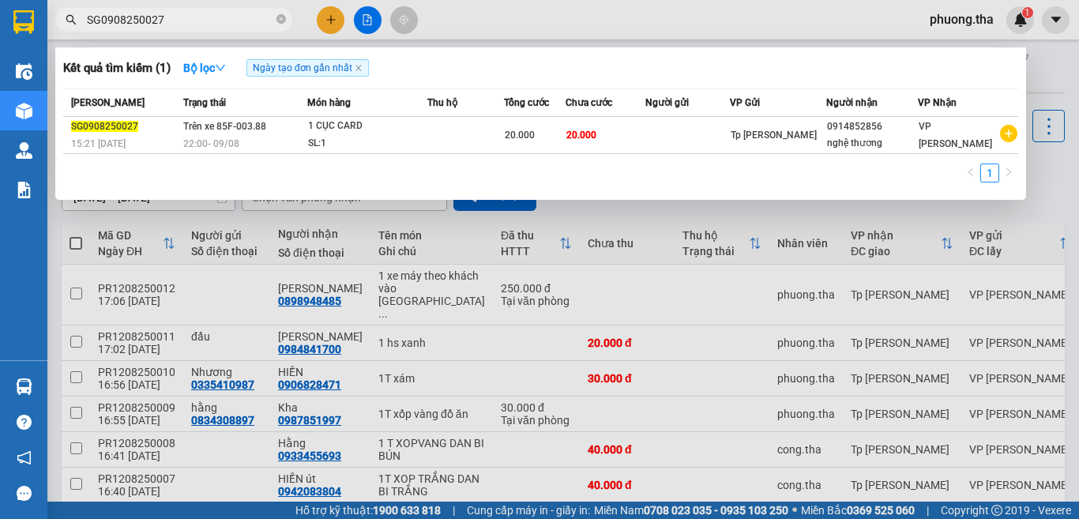
type input "SG0908250027"
click at [188, 24] on input "SG0908250027" at bounding box center [180, 19] width 186 height 17
click at [335, 6] on div at bounding box center [539, 259] width 1079 height 519
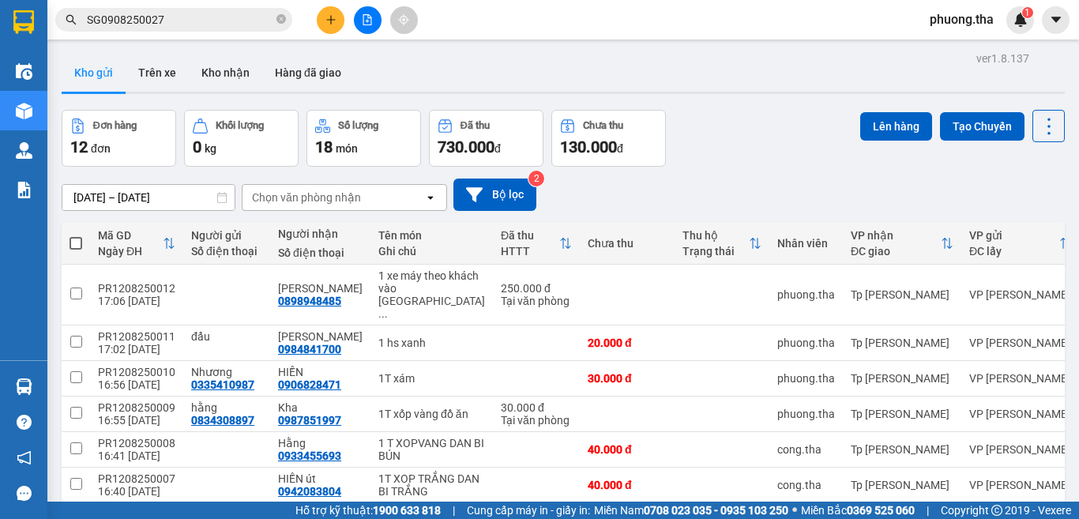
click at [335, 9] on button at bounding box center [331, 20] width 28 height 28
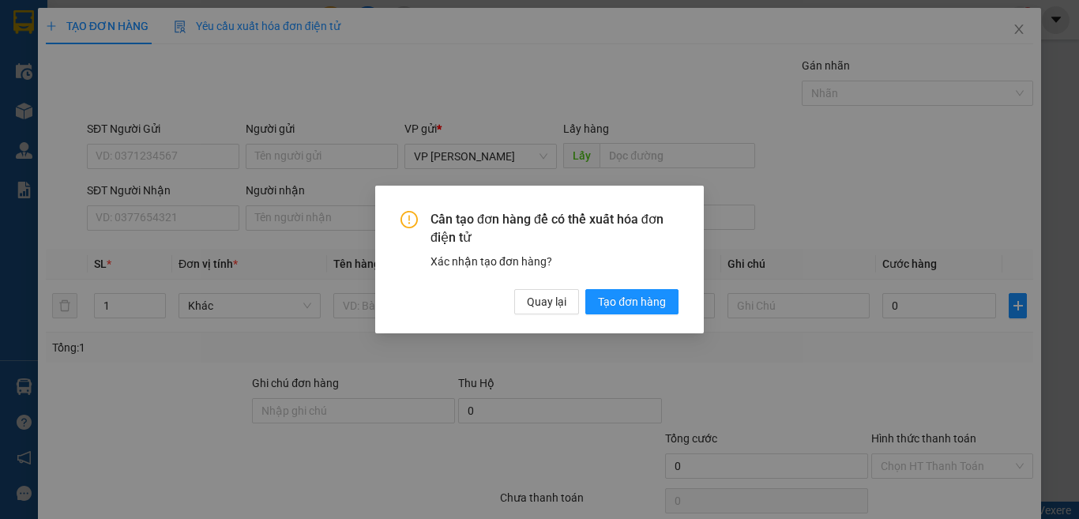
click at [562, 287] on div "Cần tạo đơn hàng để có thể xuất hóa đơn điện tử Xác nhận tạo đơn hàng? Quay lại…" at bounding box center [539, 262] width 278 height 103
click at [557, 295] on span "Quay lại" at bounding box center [546, 301] width 39 height 17
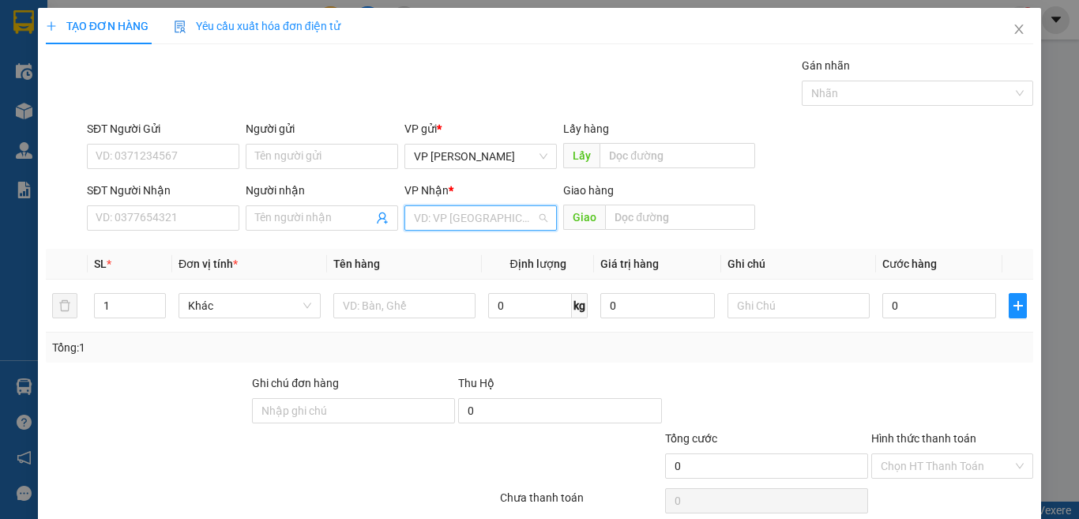
click at [478, 211] on input "search" at bounding box center [475, 218] width 122 height 24
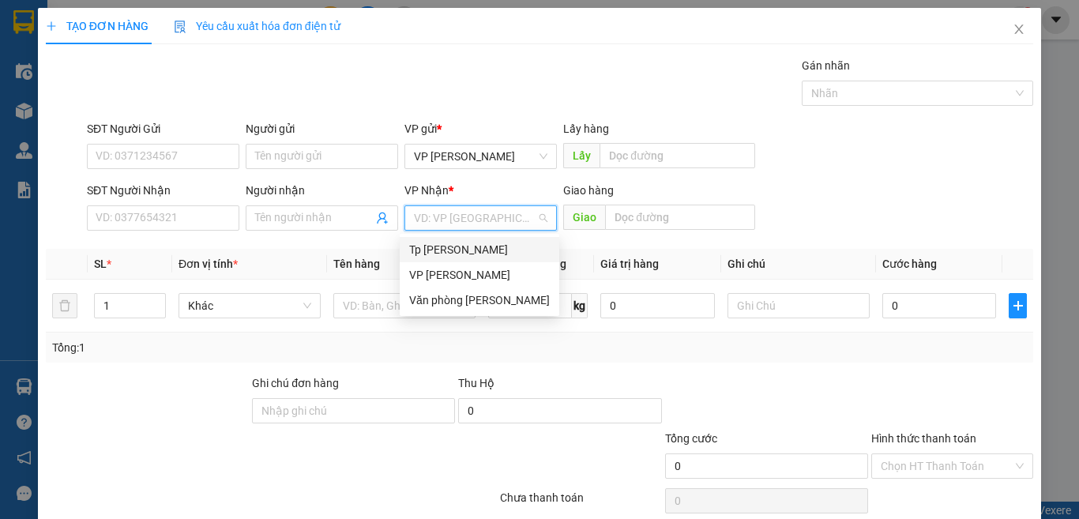
click at [500, 255] on div "Tp [PERSON_NAME]" at bounding box center [479, 249] width 141 height 17
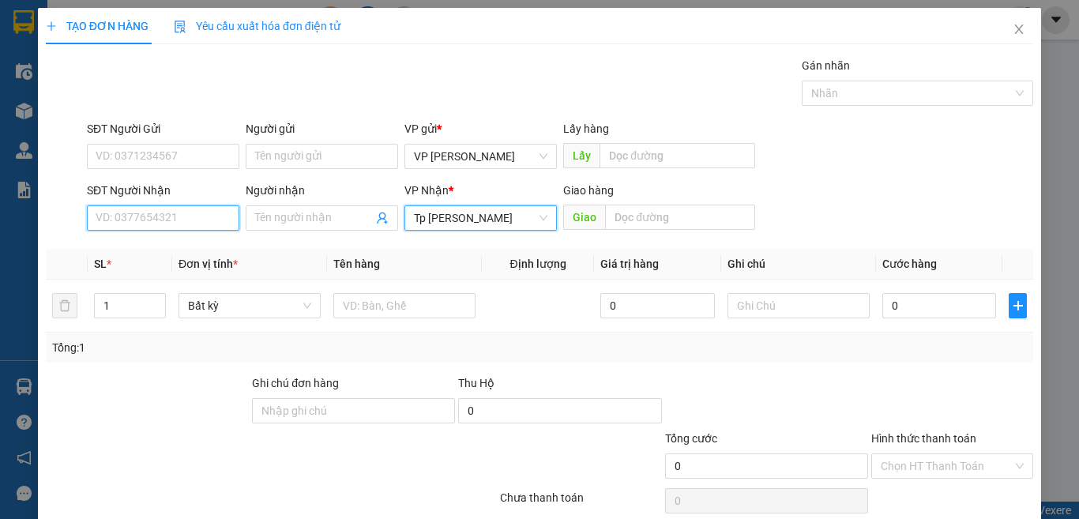
click at [191, 224] on input "SĐT Người Nhận" at bounding box center [163, 217] width 152 height 25
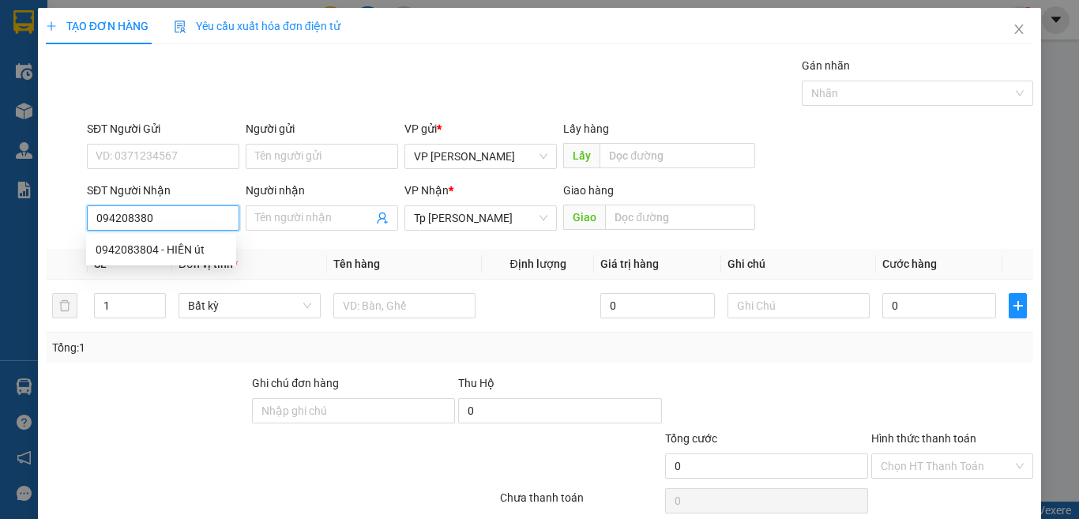
type input "0942083804"
click at [132, 258] on div "0942083804 - HIỀN út" at bounding box center [161, 249] width 150 height 25
type input "HIỀN út"
type input "0942083804"
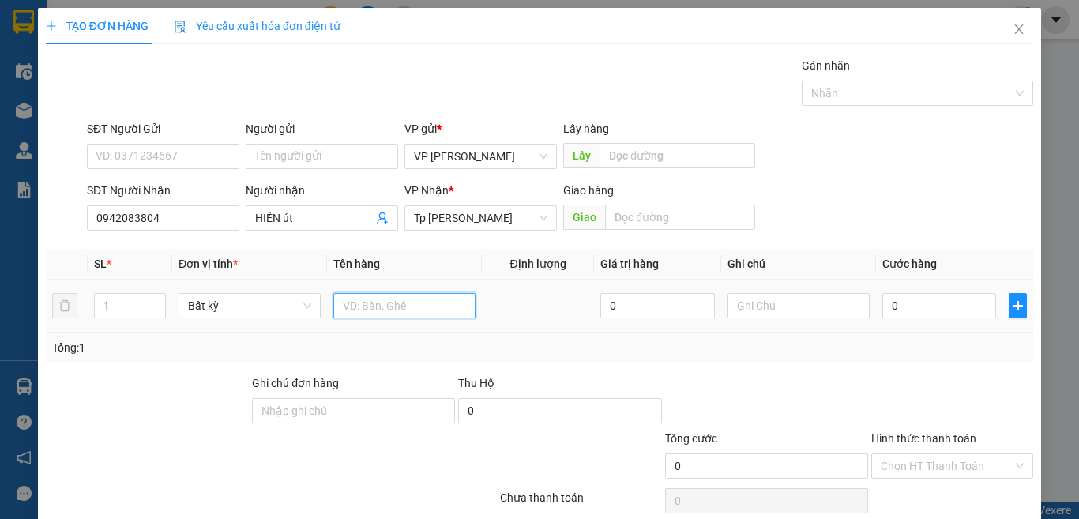
click at [376, 313] on input "text" at bounding box center [404, 305] width 142 height 25
type input "1T trắng"
click at [954, 295] on input "0" at bounding box center [939, 305] width 114 height 25
type input "3"
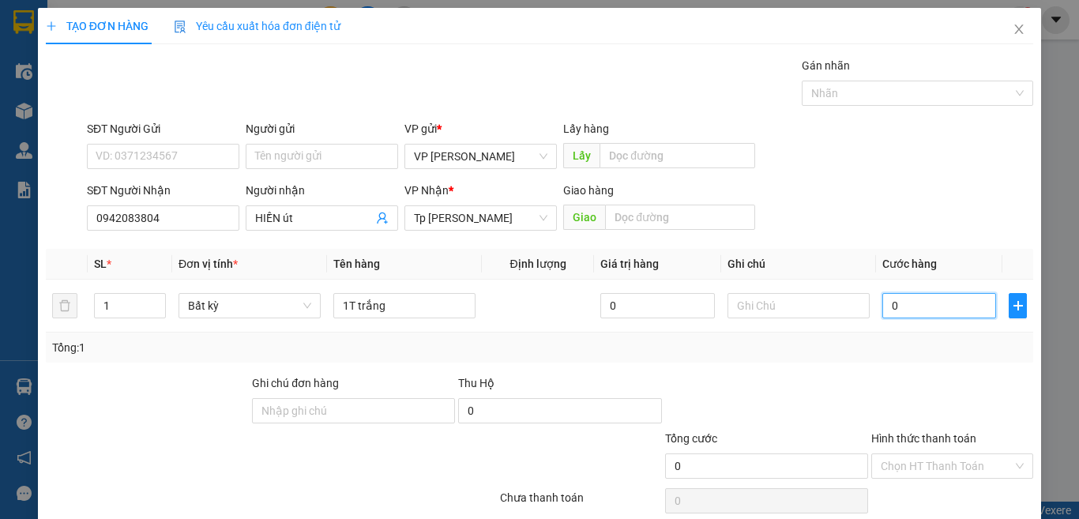
type input "3"
type input "30"
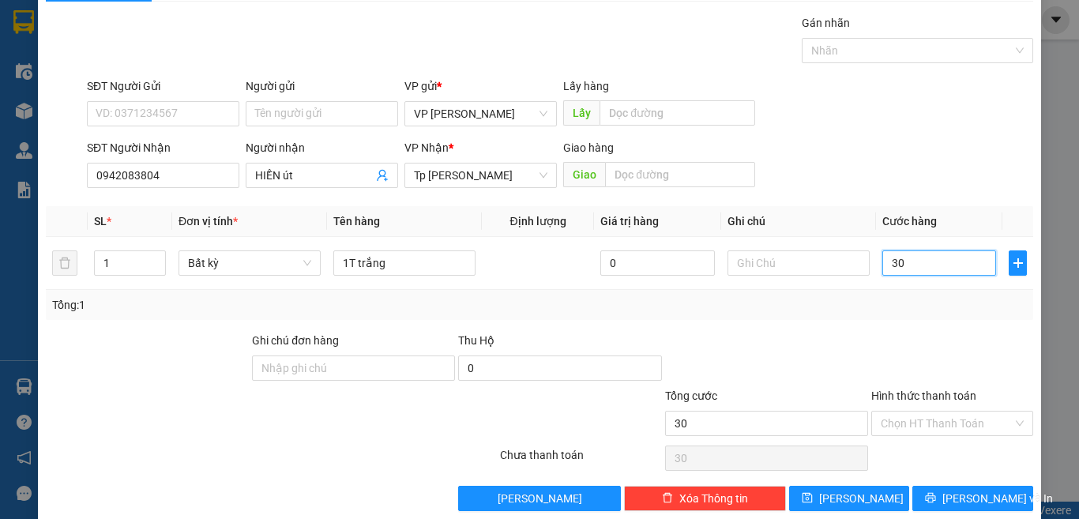
scroll to position [66, 0]
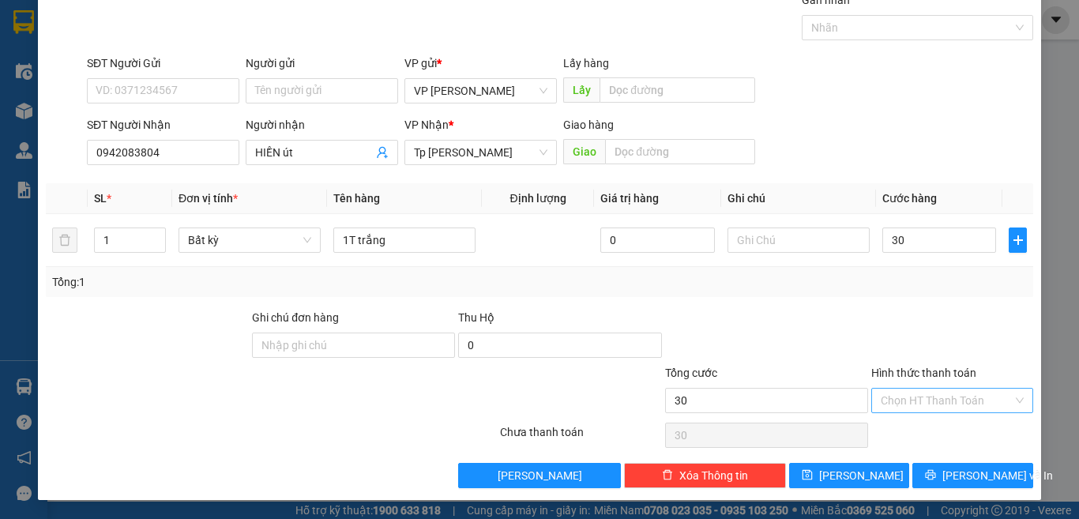
type input "30.000"
click at [918, 394] on input "Hình thức thanh toán" at bounding box center [946, 401] width 132 height 24
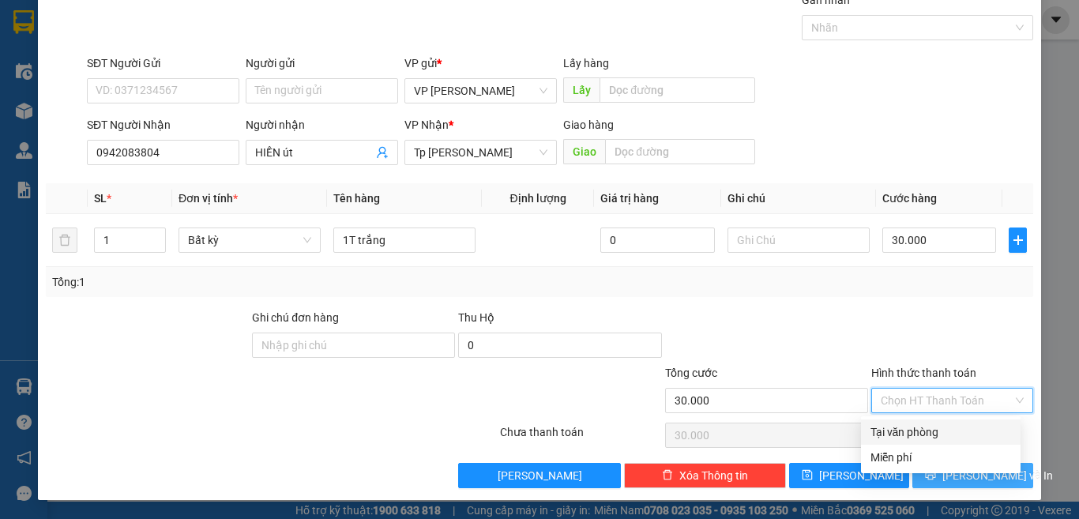
drag, startPoint x: 918, startPoint y: 428, endPoint x: 923, endPoint y: 464, distance: 35.8
click at [918, 434] on div "Tại văn phòng" at bounding box center [940, 431] width 141 height 17
type input "0"
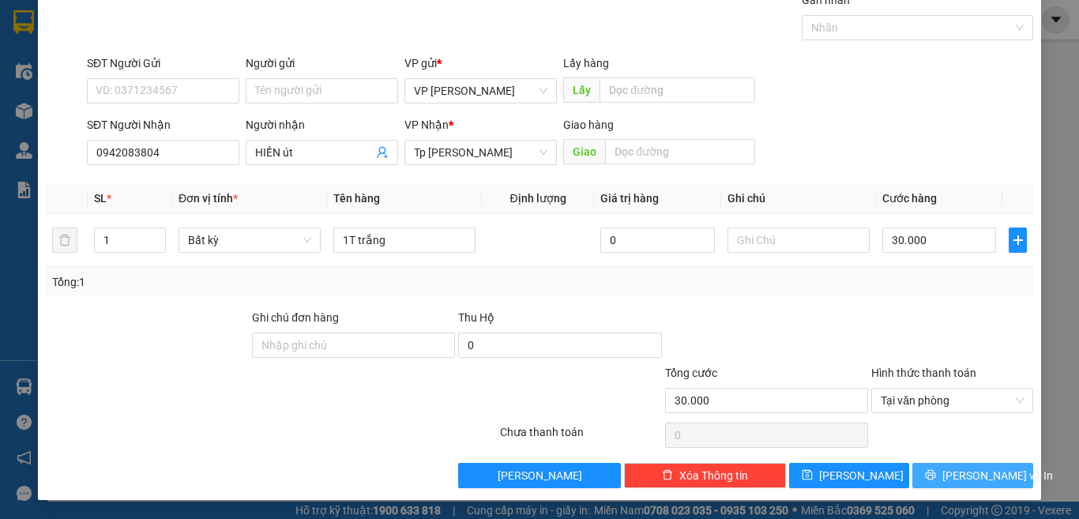
click at [928, 472] on button "[PERSON_NAME] và In" at bounding box center [972, 475] width 121 height 25
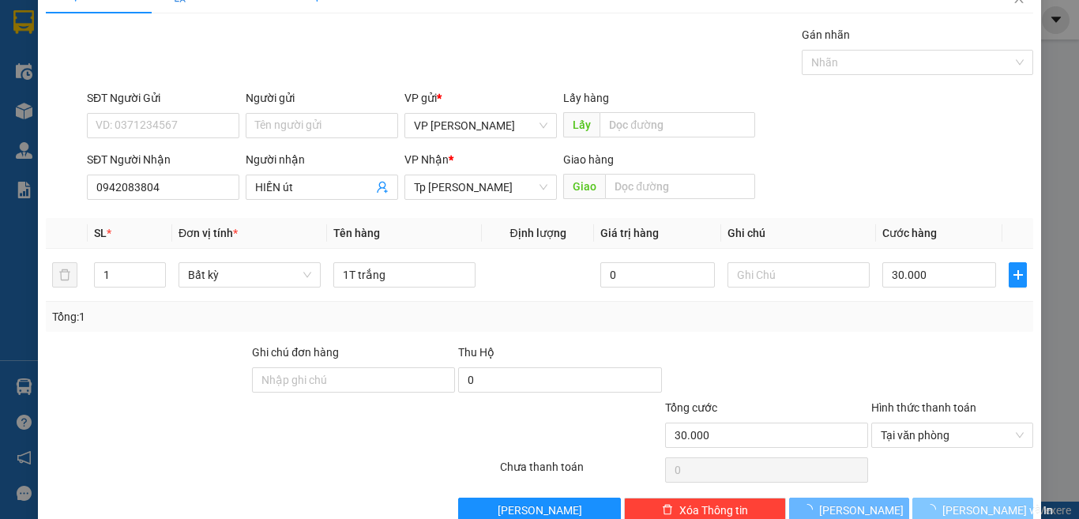
scroll to position [0, 0]
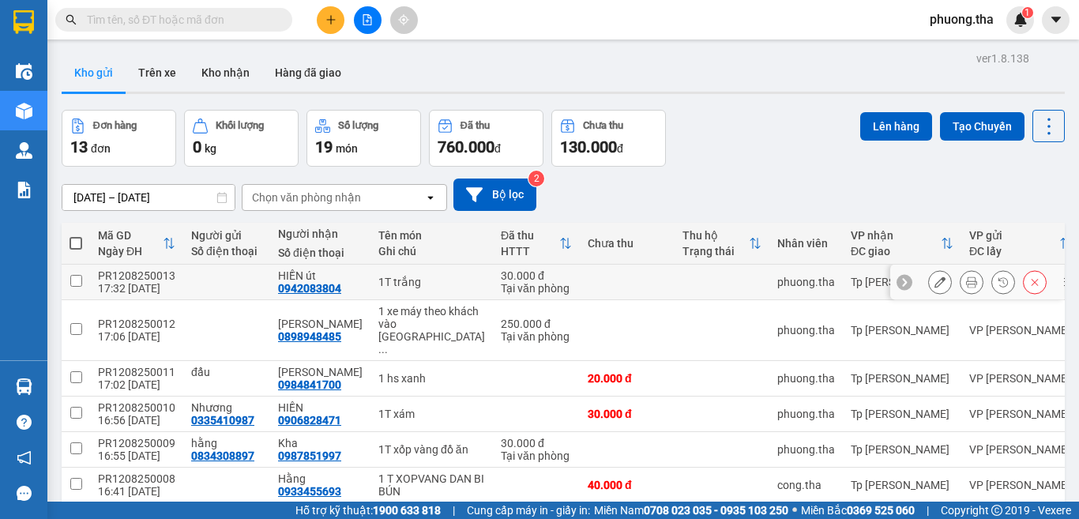
click at [966, 283] on icon at bounding box center [971, 281] width 11 height 11
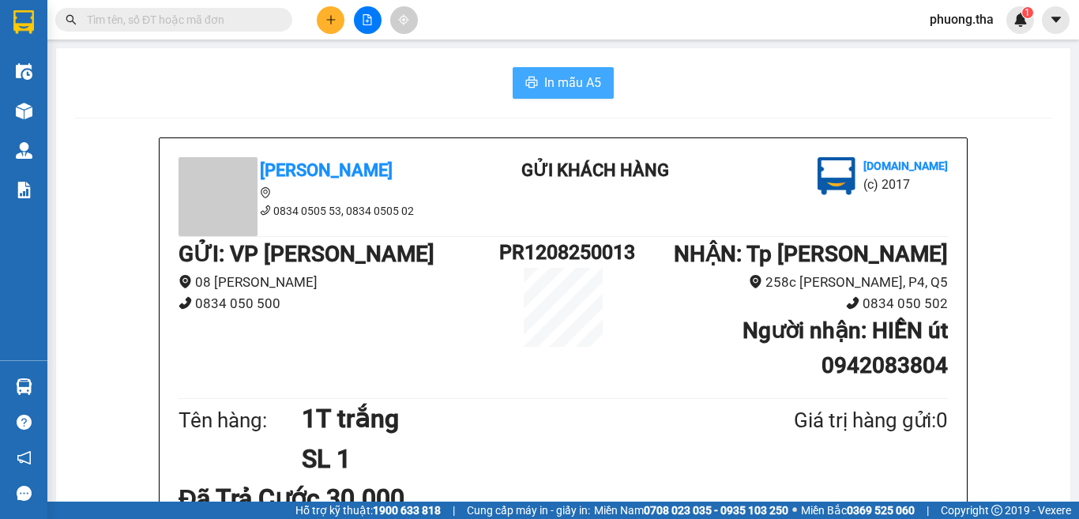
click at [549, 84] on span "In mẫu A5" at bounding box center [572, 83] width 57 height 20
click at [226, 13] on input "text" at bounding box center [180, 19] width 186 height 17
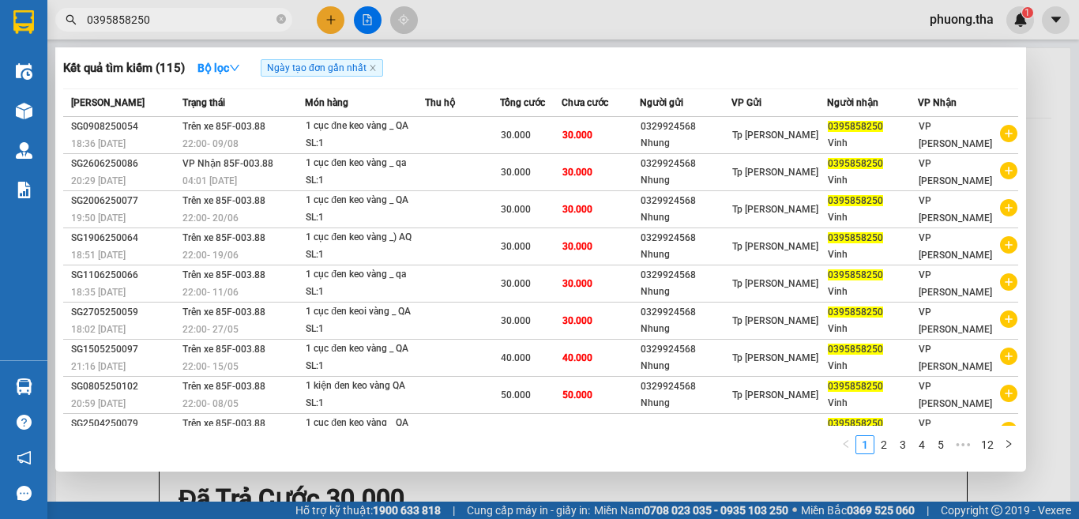
drag, startPoint x: 247, startPoint y: 18, endPoint x: 25, endPoint y: -1, distance: 222.7
click at [25, 0] on html "Kết quả tìm kiếm ( 115 ) Bộ lọc Ngày tạo đơn gần nhất Mã ĐH Trạng thái Món hàng…" at bounding box center [539, 259] width 1079 height 519
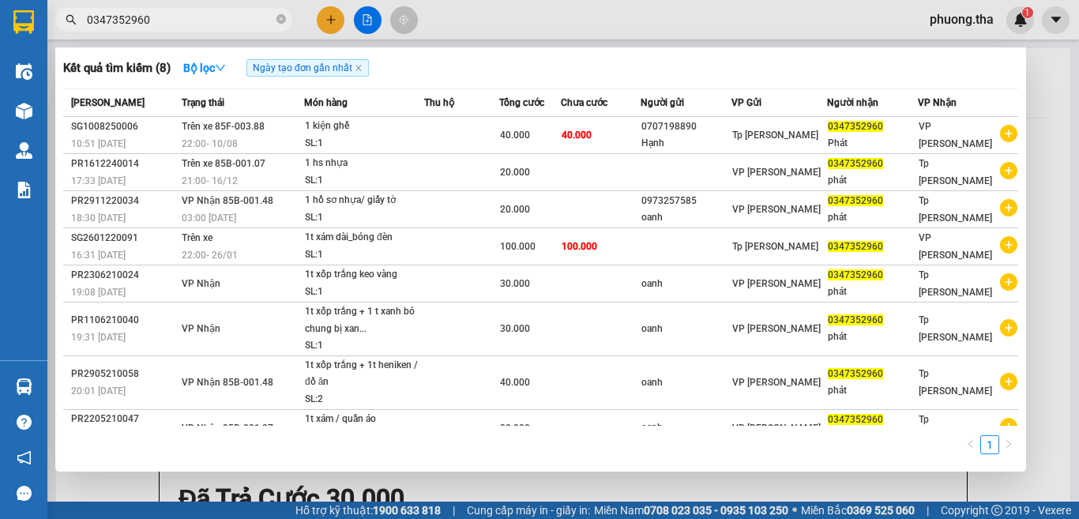
type input "0347352960"
click at [321, 22] on div at bounding box center [539, 259] width 1079 height 519
click at [324, 22] on button at bounding box center [331, 20] width 28 height 28
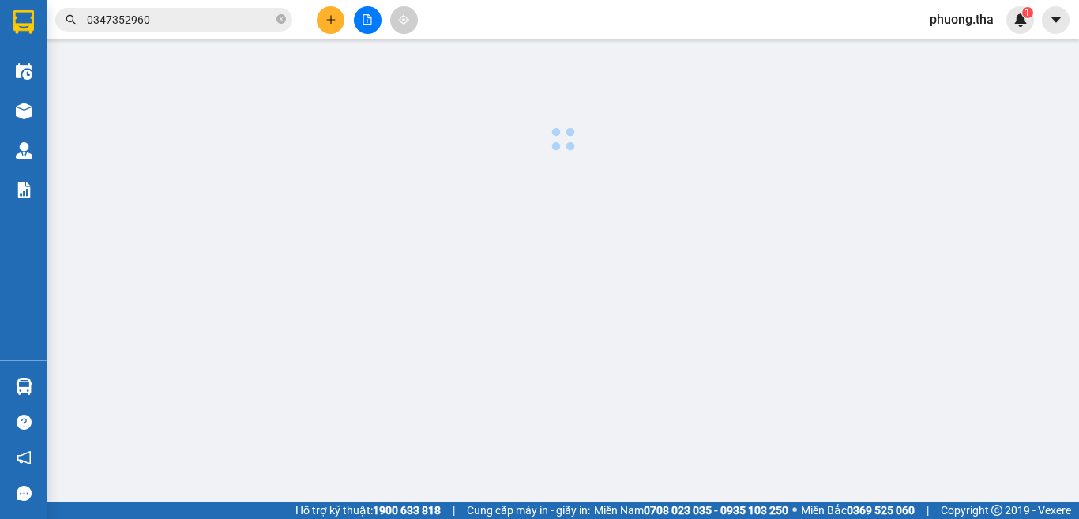
click at [324, 22] on body "Kết quả tìm kiếm ( 8 ) Bộ lọc Ngày tạo đơn gần nhất Mã ĐH Trạng thái Món hàng T…" at bounding box center [539, 259] width 1079 height 519
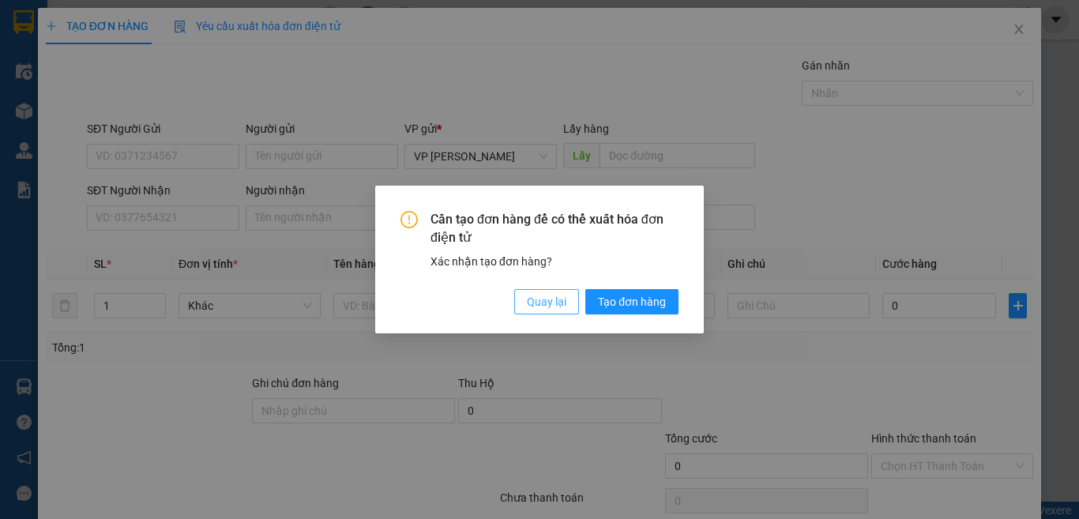
drag, startPoint x: 538, startPoint y: 292, endPoint x: 193, endPoint y: 291, distance: 345.1
click at [524, 292] on button "Quay lại" at bounding box center [546, 301] width 65 height 25
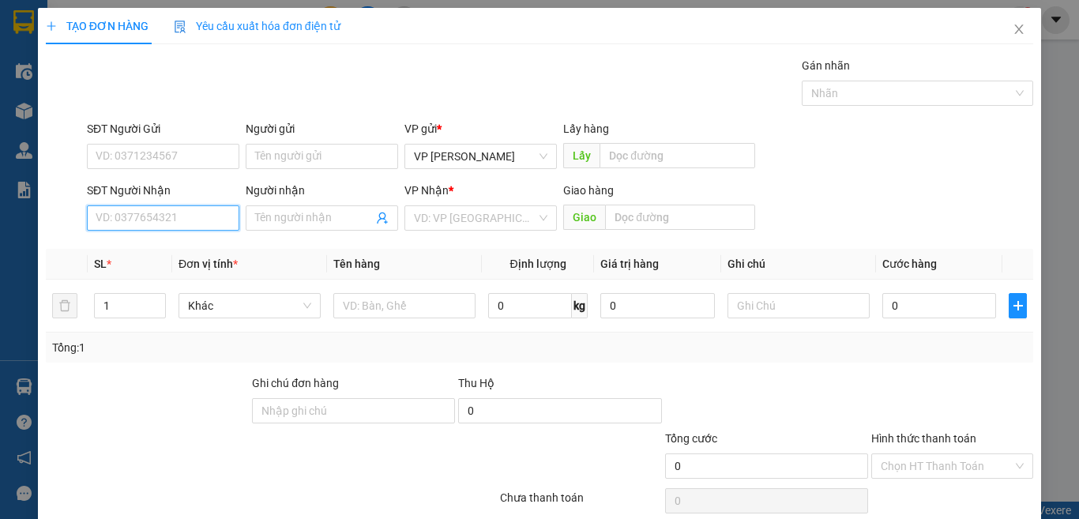
click at [167, 207] on input "SĐT Người Nhận" at bounding box center [163, 217] width 152 height 25
click at [187, 219] on input "903" at bounding box center [163, 217] width 152 height 25
click at [193, 243] on div "0387018903 - thắng" at bounding box center [161, 249] width 131 height 17
type input "0387018903"
type input "thắng"
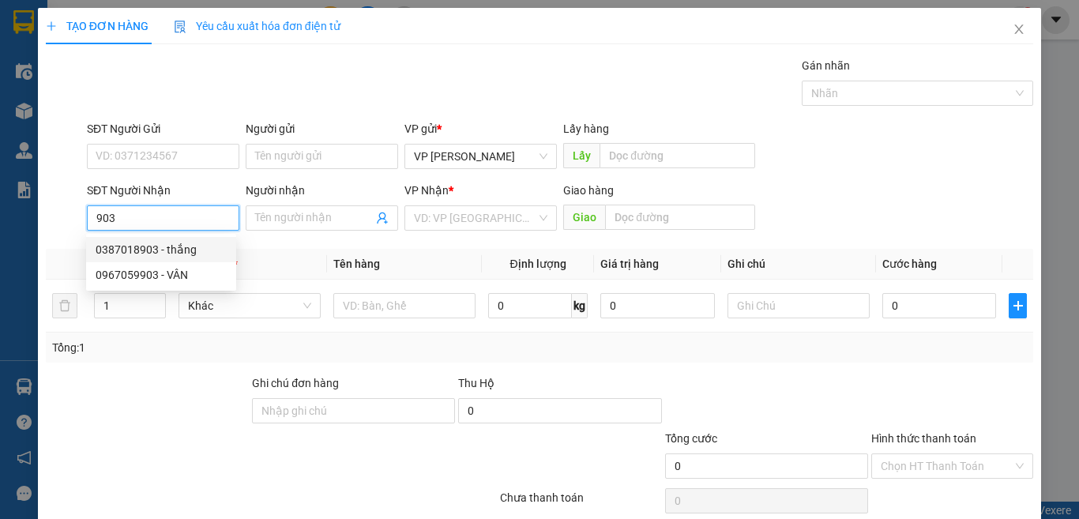
type input "BẢO CHÁNH XUÂN LỘC- ĐN"
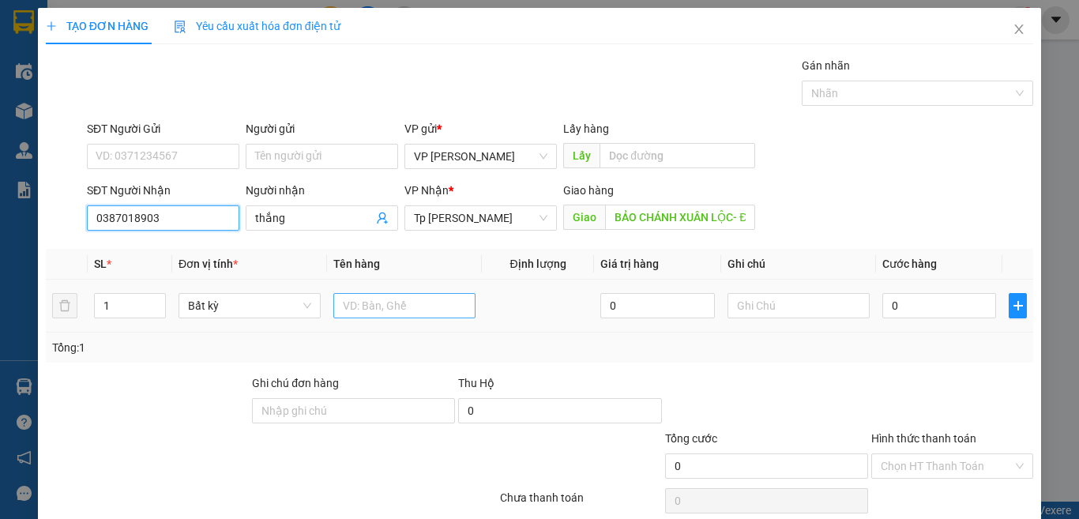
type input "0387018903"
click at [370, 294] on input "text" at bounding box center [404, 305] width 142 height 25
type input "2 bao hành"
type input "2"
drag, startPoint x: 154, startPoint y: 295, endPoint x: 476, endPoint y: 306, distance: 322.4
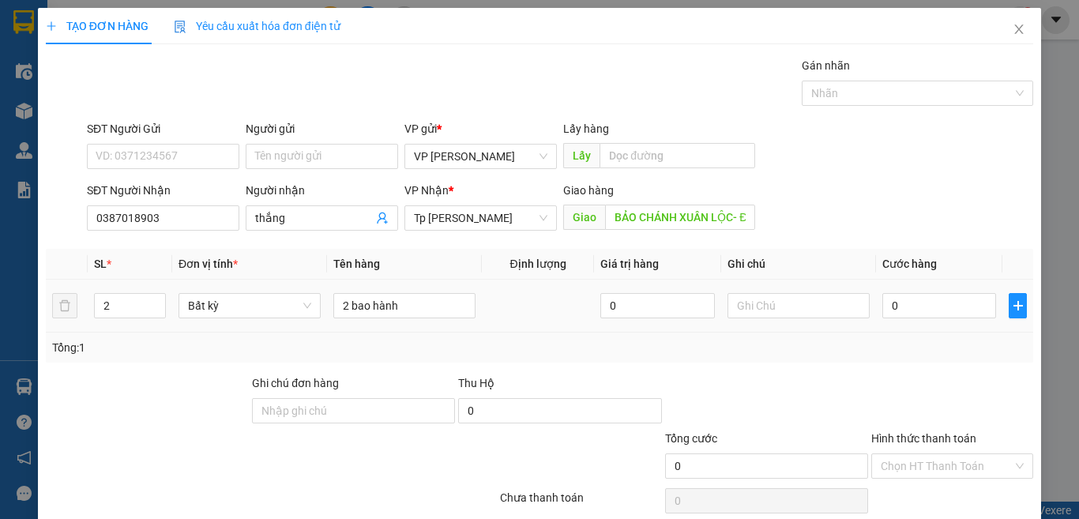
click at [160, 300] on span "Increase Value" at bounding box center [156, 300] width 17 height 12
type input "140"
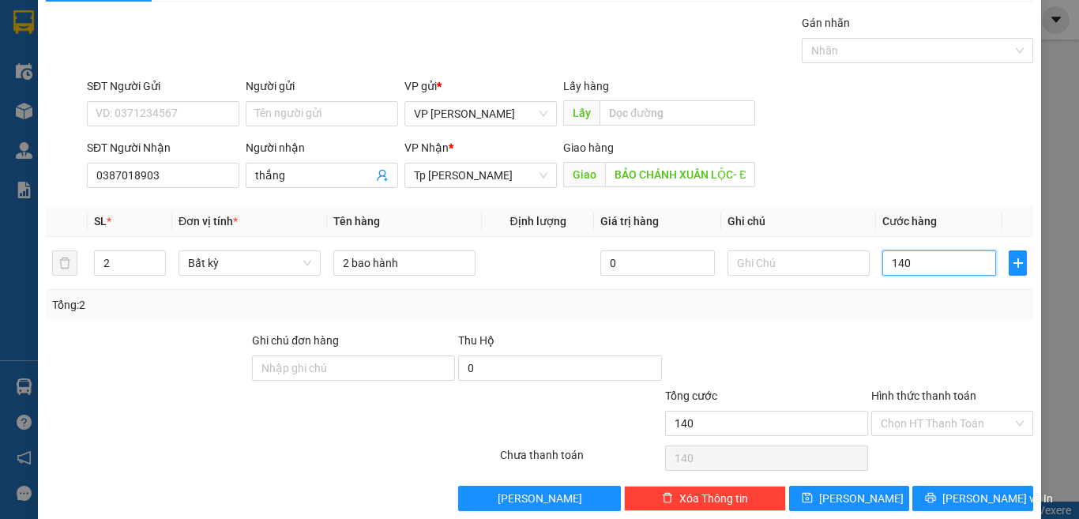
scroll to position [66, 0]
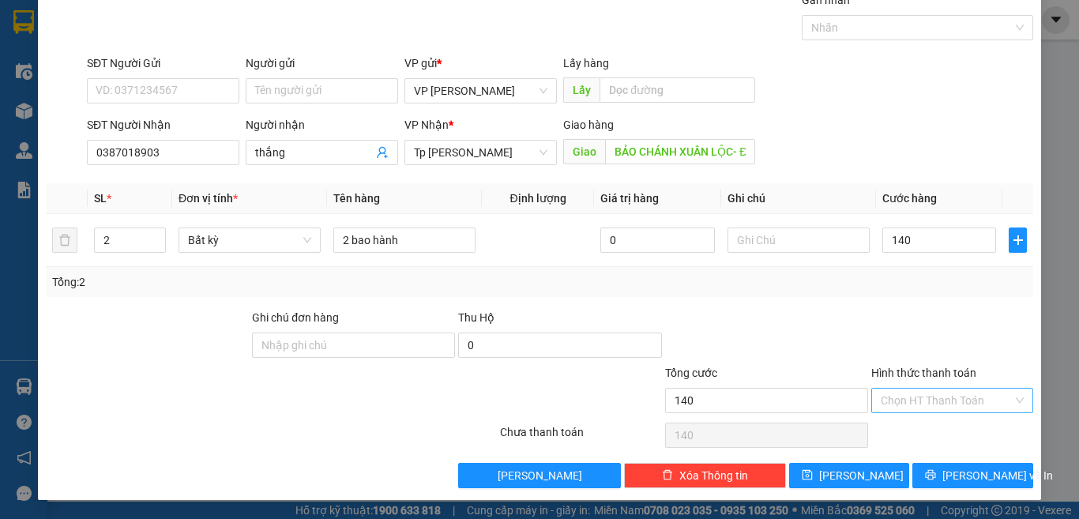
type input "140.000"
drag, startPoint x: 947, startPoint y: 388, endPoint x: 914, endPoint y: 406, distance: 37.8
click at [947, 389] on input "Hình thức thanh toán" at bounding box center [946, 401] width 132 height 24
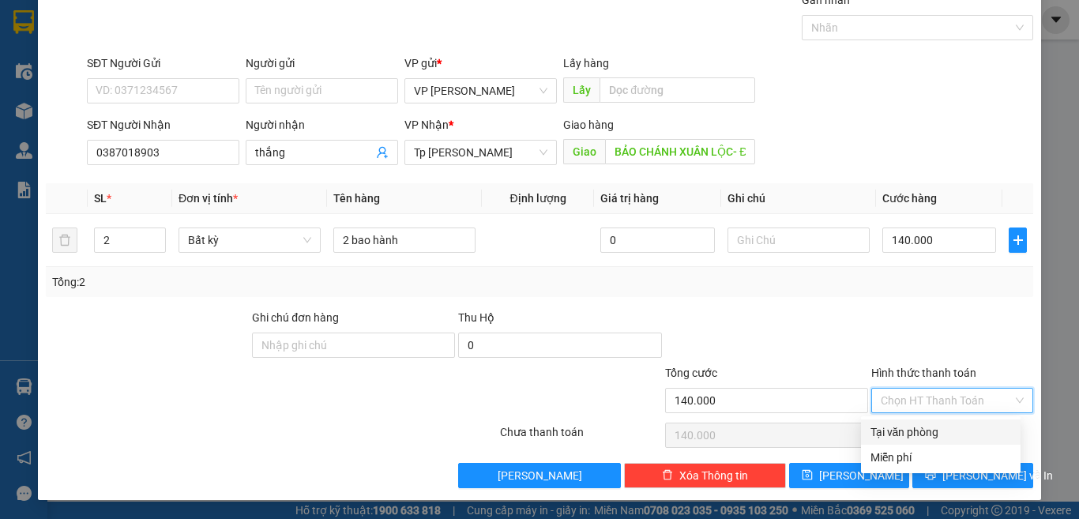
click at [925, 438] on div "Tại văn phòng" at bounding box center [940, 431] width 141 height 17
type input "0"
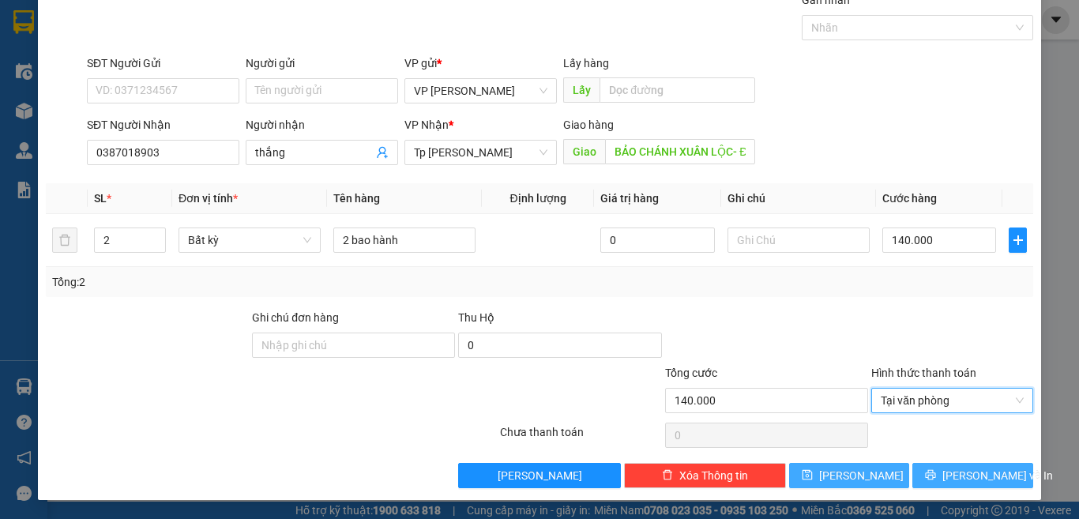
drag, startPoint x: 948, startPoint y: 476, endPoint x: 872, endPoint y: 482, distance: 76.8
click at [948, 476] on span "[PERSON_NAME] và In" at bounding box center [997, 475] width 111 height 17
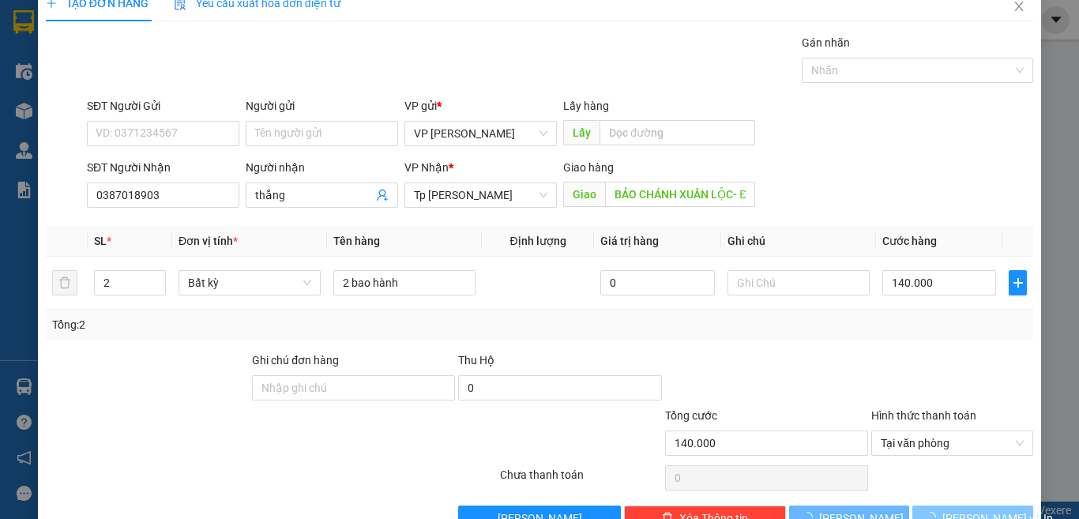
scroll to position [0, 0]
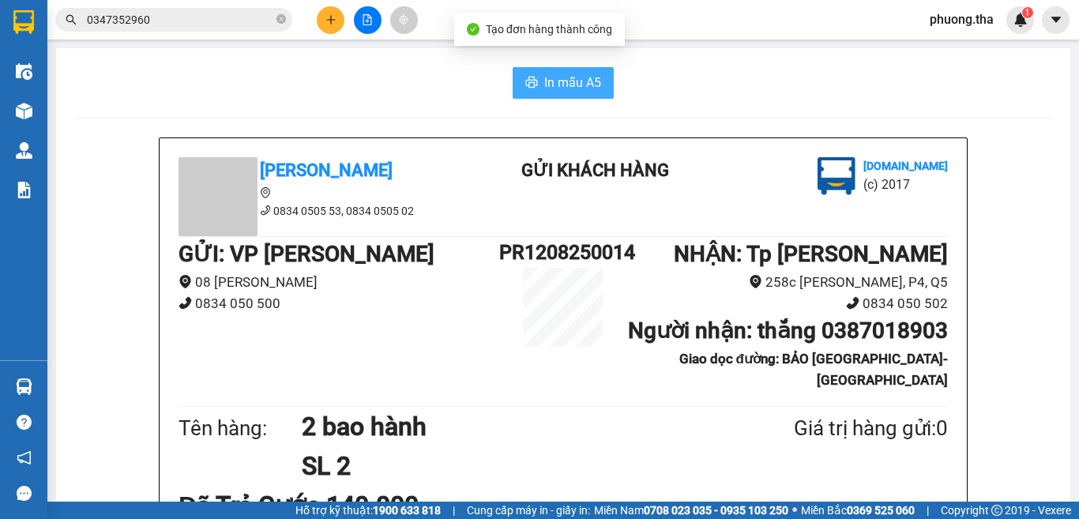
click at [546, 77] on span "In mẫu A5" at bounding box center [572, 83] width 57 height 20
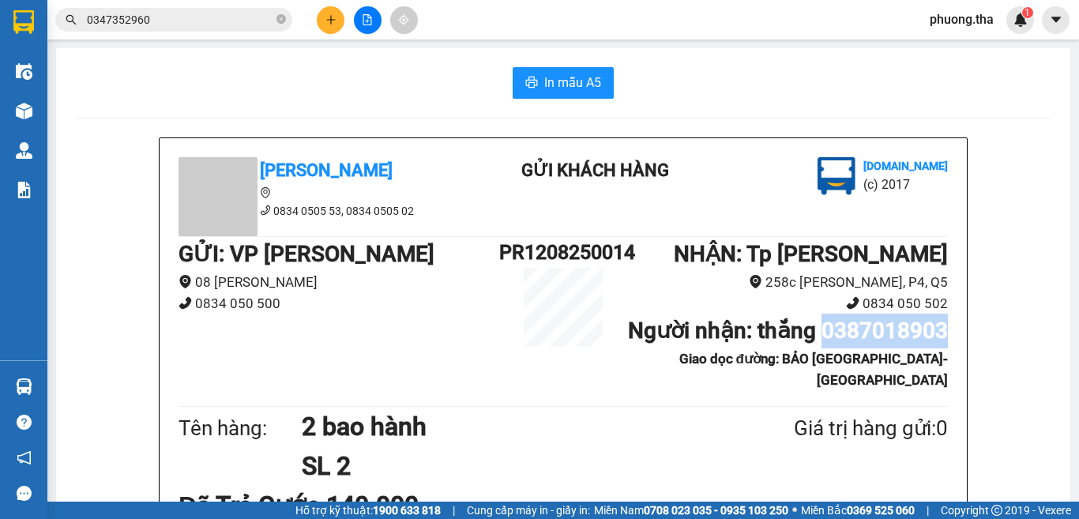
drag, startPoint x: 818, startPoint y: 362, endPoint x: 967, endPoint y: 359, distance: 149.3
click at [331, 24] on icon "plus" at bounding box center [330, 19] width 1 height 9
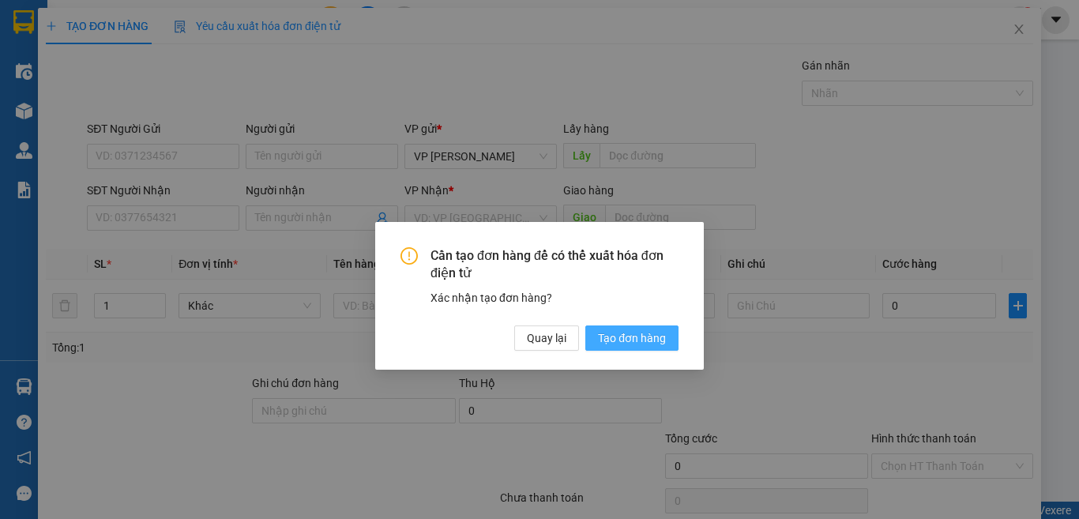
click at [331, 24] on div "TẠO ĐƠN HÀNG Yêu cầu xuất hóa đơn điện tử Transit Pickup Surcharge Ids Transit …" at bounding box center [539, 281] width 987 height 546
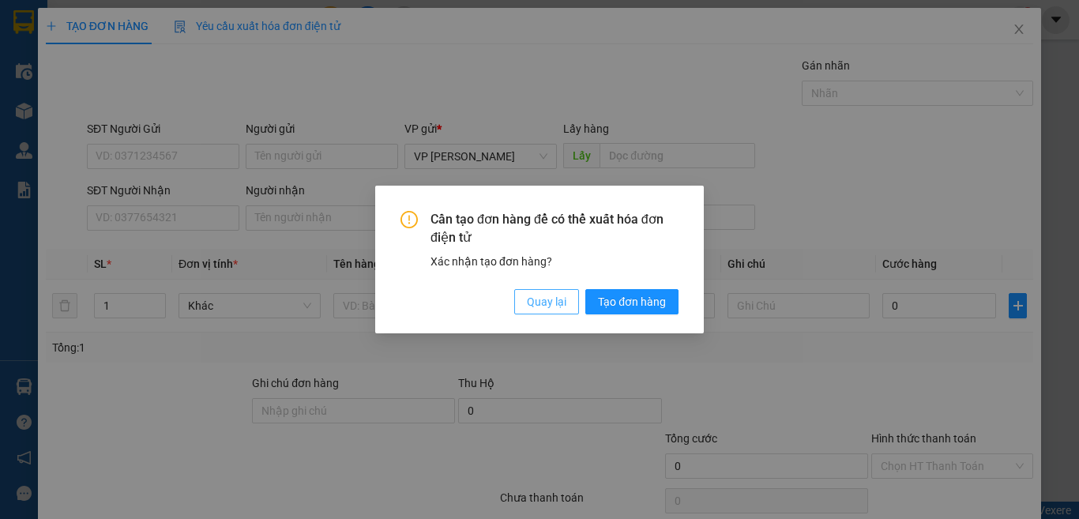
drag, startPoint x: 549, startPoint y: 310, endPoint x: 405, endPoint y: 280, distance: 147.0
click at [549, 307] on button "Quay lại" at bounding box center [546, 301] width 65 height 25
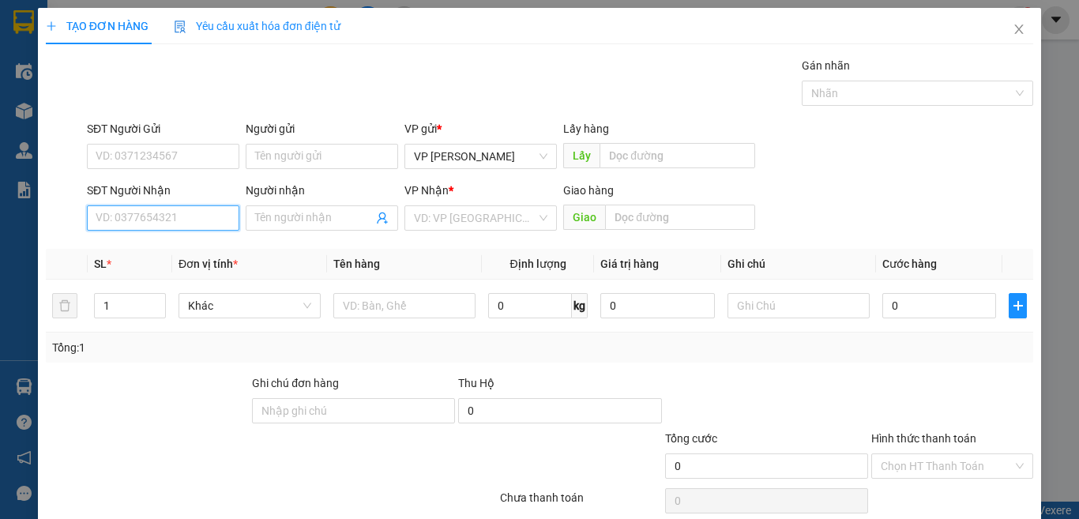
click at [183, 221] on input "SĐT Người Nhận" at bounding box center [163, 217] width 152 height 25
type input "804"
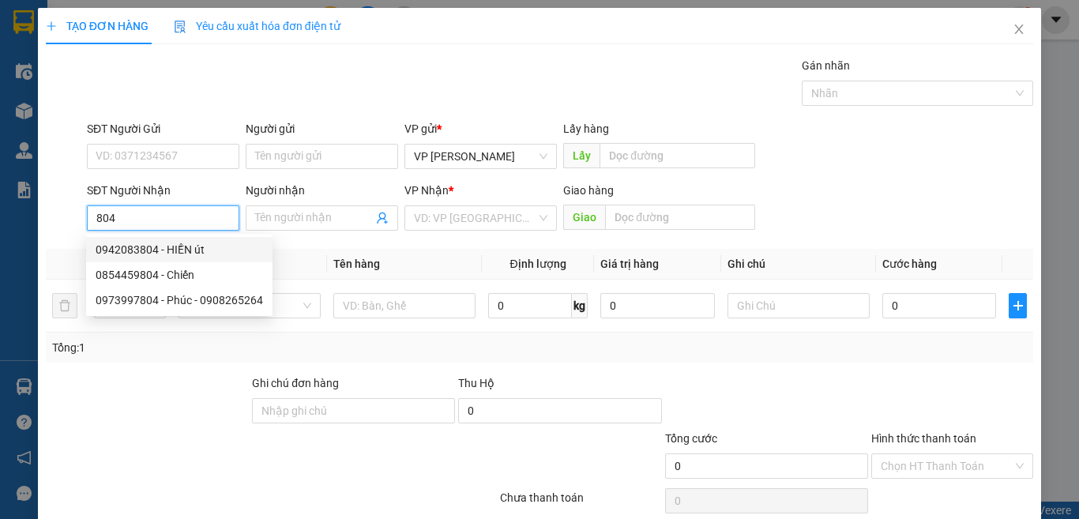
drag, startPoint x: 124, startPoint y: 220, endPoint x: 200, endPoint y: 423, distance: 216.6
click at [63, 216] on div "SĐT Người Nhận 804 Người nhận Tên người nhận VP Nhận * VD: VP Sài Gòn Giao hàng…" at bounding box center [539, 209] width 990 height 55
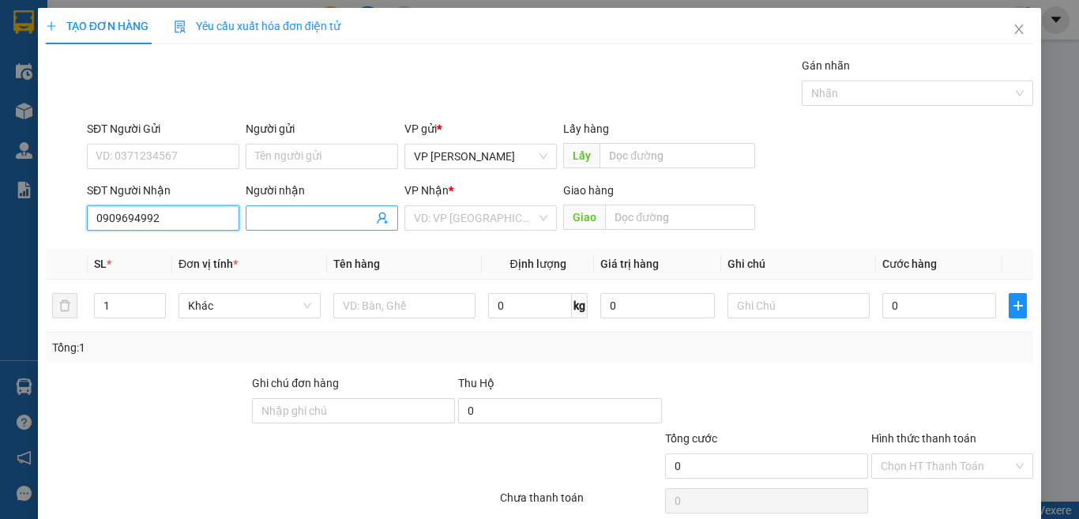
type input "0909694992"
click at [266, 214] on input "Người nhận" at bounding box center [314, 217] width 118 height 17
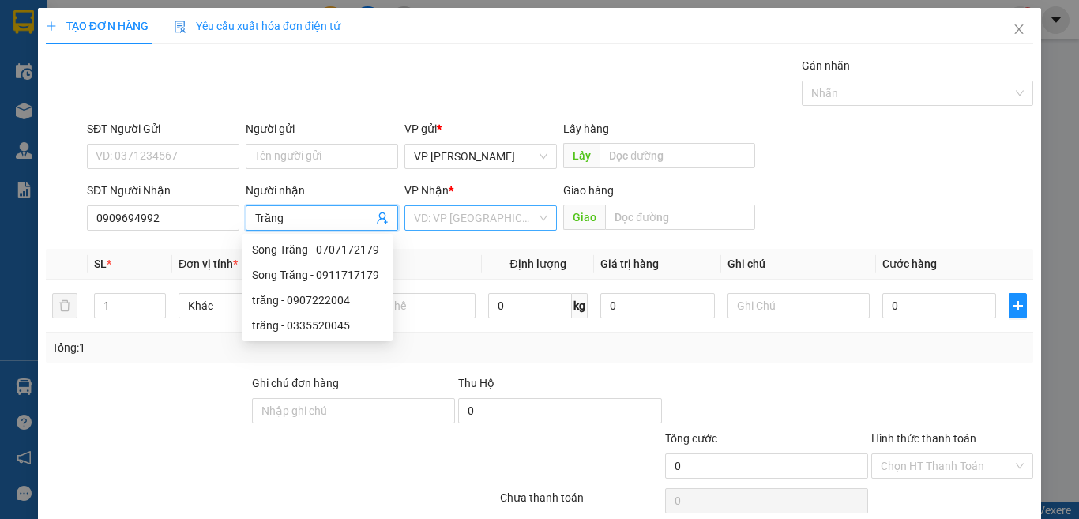
type input "Trăng"
click at [429, 209] on input "search" at bounding box center [475, 218] width 122 height 24
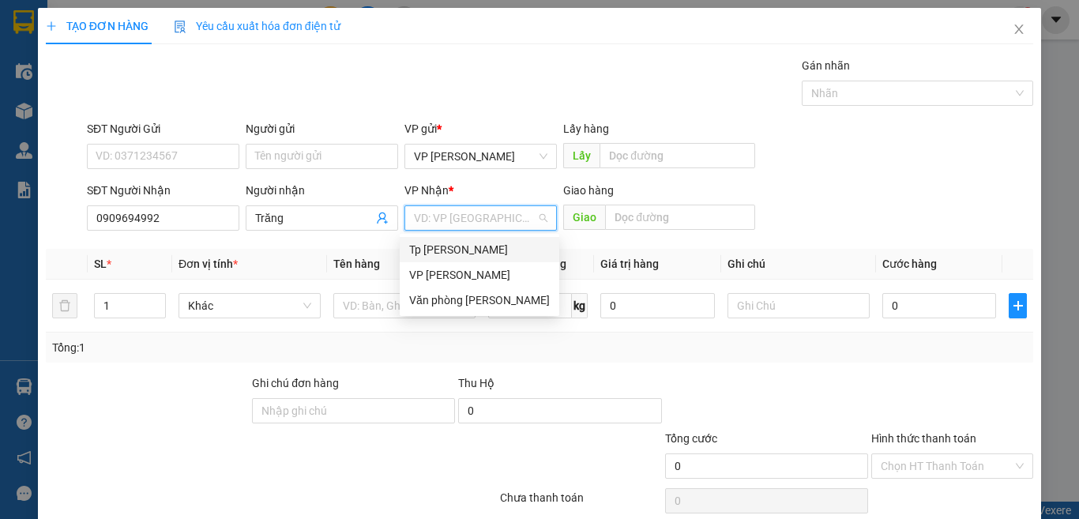
click at [435, 244] on div "Tp [PERSON_NAME]" at bounding box center [479, 249] width 141 height 17
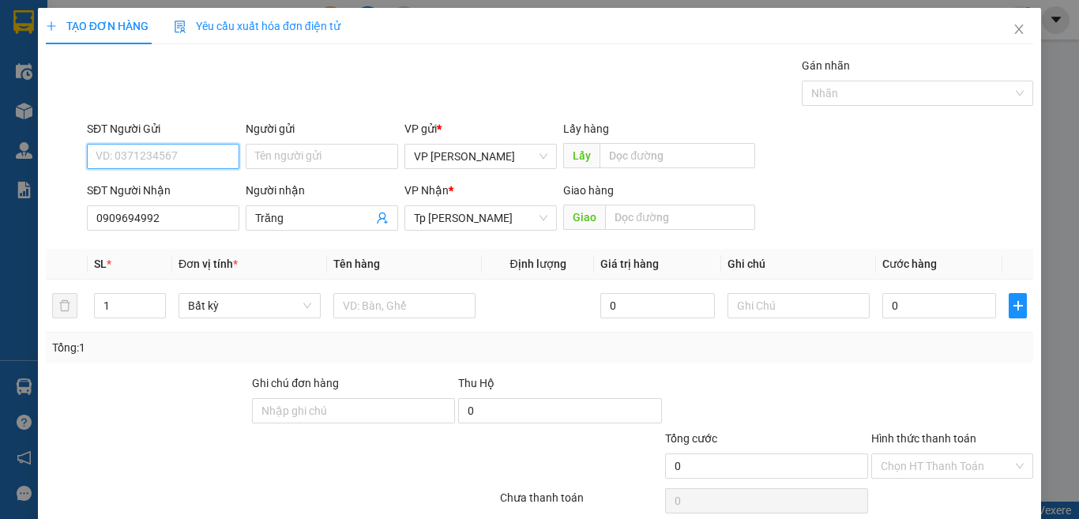
click at [201, 153] on input "SĐT Người Gửi" at bounding box center [163, 156] width 152 height 25
drag, startPoint x: 154, startPoint y: 214, endPoint x: 2, endPoint y: 209, distance: 152.5
click at [2, 209] on div "TẠO ĐƠN HÀNG Yêu cầu xuất hóa đơn điện tử Transit Pickup Surcharge Ids Transit …" at bounding box center [539, 259] width 1079 height 519
drag, startPoint x: 171, startPoint y: 159, endPoint x: 155, endPoint y: 153, distance: 16.7
paste input "0909694992"
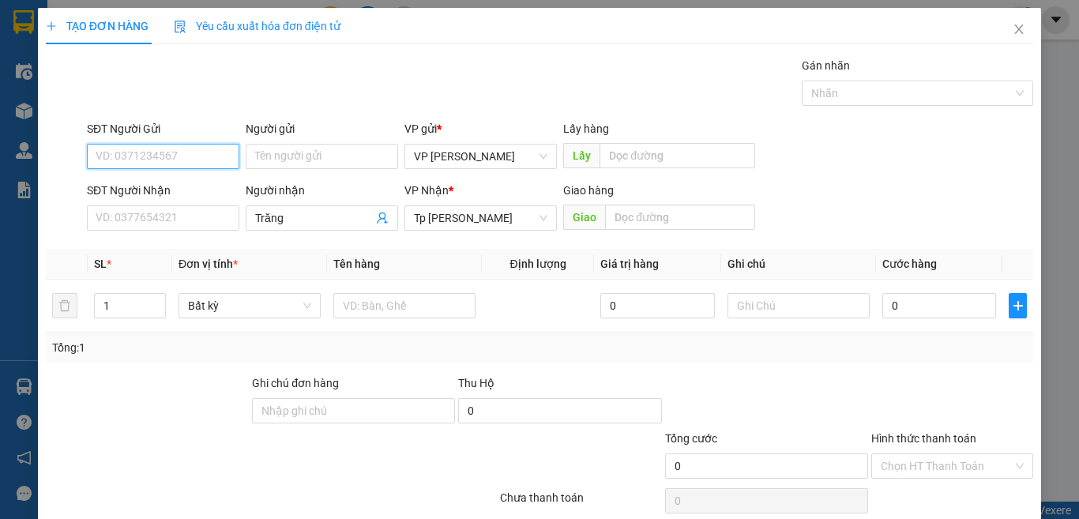
type input "0909694992"
click at [212, 156] on input "0909694992" at bounding box center [163, 156] width 152 height 25
click at [202, 159] on input "0909694992" at bounding box center [163, 156] width 152 height 25
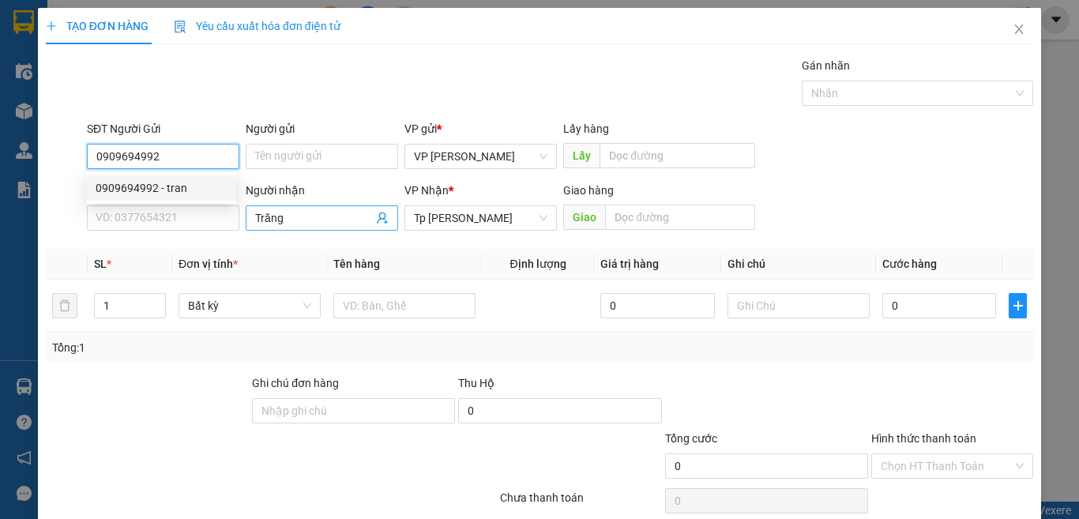
drag, startPoint x: 187, startPoint y: 190, endPoint x: 310, endPoint y: 220, distance: 125.8
click at [190, 191] on div "0909694992 - tran" at bounding box center [161, 187] width 131 height 17
type input "tran"
type input "0909694992"
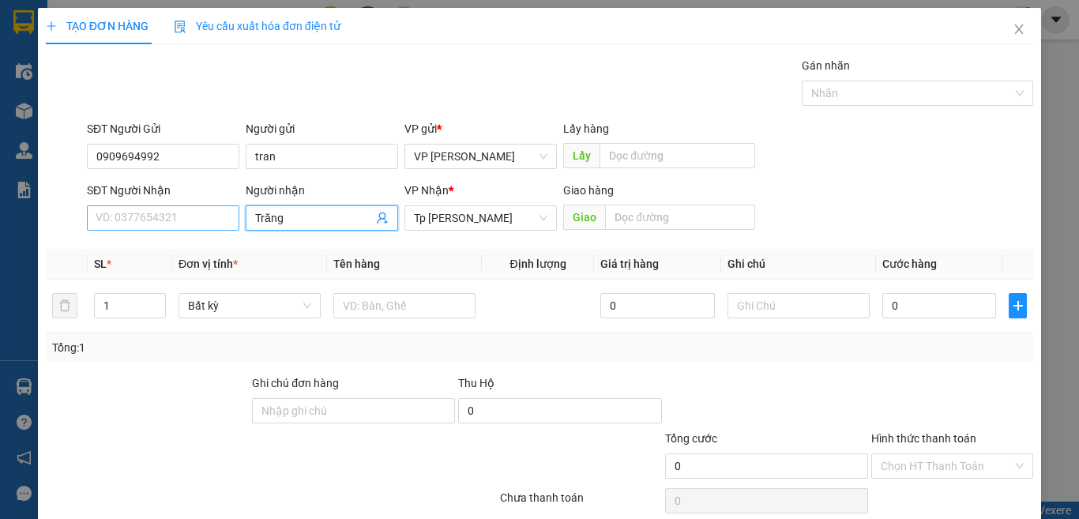
drag, startPoint x: 310, startPoint y: 219, endPoint x: 187, endPoint y: 223, distance: 122.5
click at [187, 223] on div "SĐT Người Nhận VD: 0377654321 Người nhận Trăng Trăng VP Nhận * Tp [PERSON_NAME]…" at bounding box center [560, 209] width 952 height 55
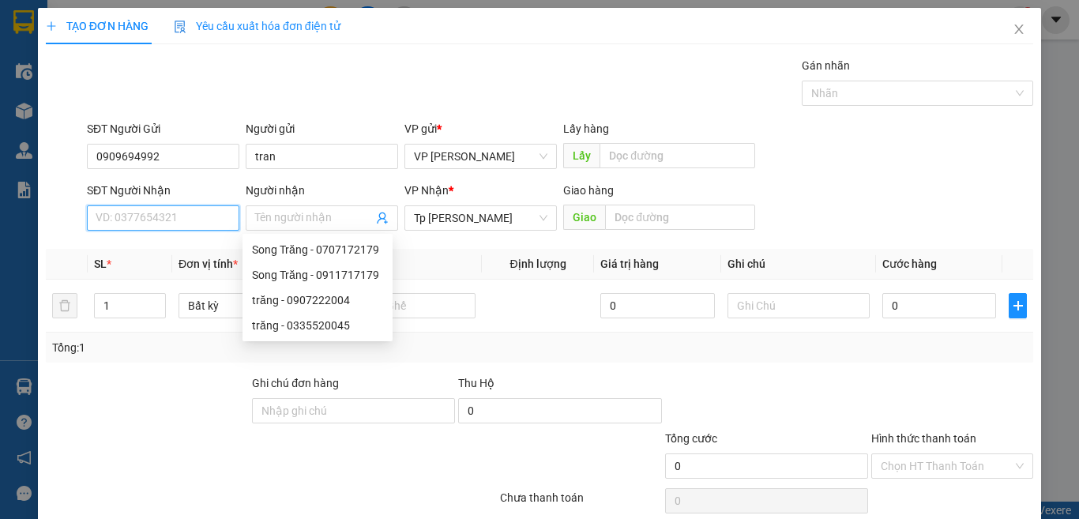
click at [162, 216] on input "SĐT Người Nhận" at bounding box center [163, 217] width 152 height 25
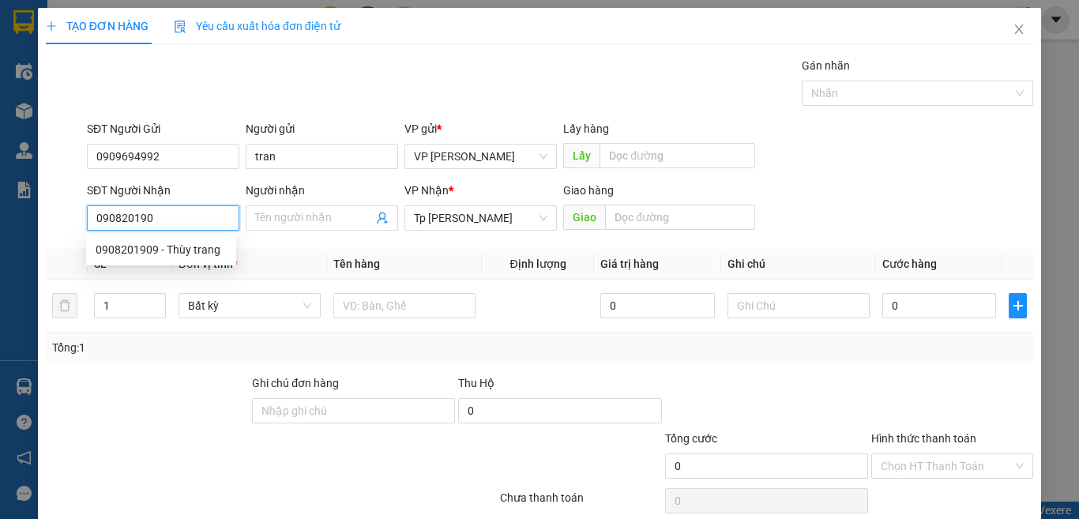
type input "0908201909"
drag, startPoint x: 136, startPoint y: 245, endPoint x: 426, endPoint y: 285, distance: 292.6
click at [141, 245] on div "0908201909 - Thùy trang" at bounding box center [161, 249] width 131 height 17
type input "Thùy trang"
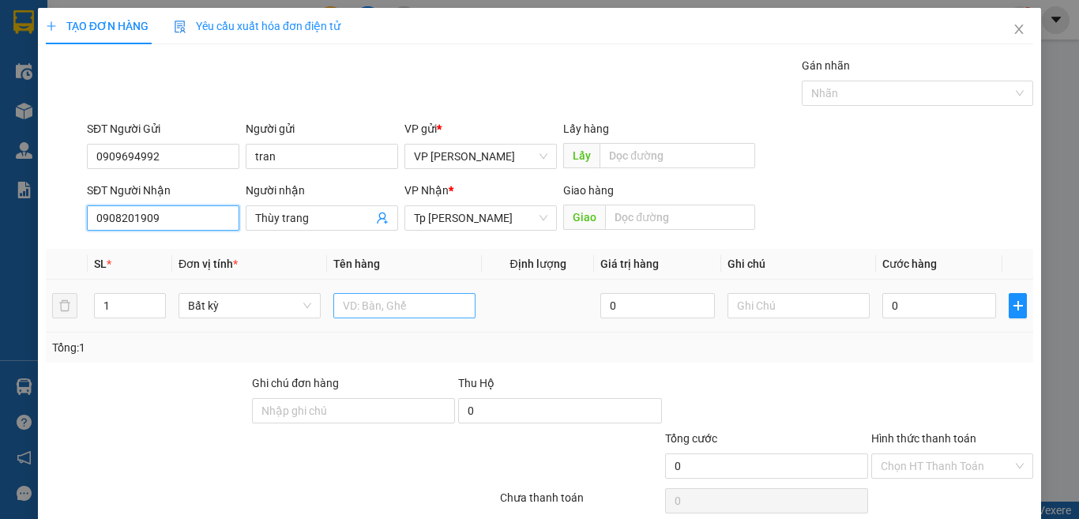
type input "0908201909"
click at [398, 314] on input "text" at bounding box center [404, 305] width 142 height 25
type input "1 hs nhựa"
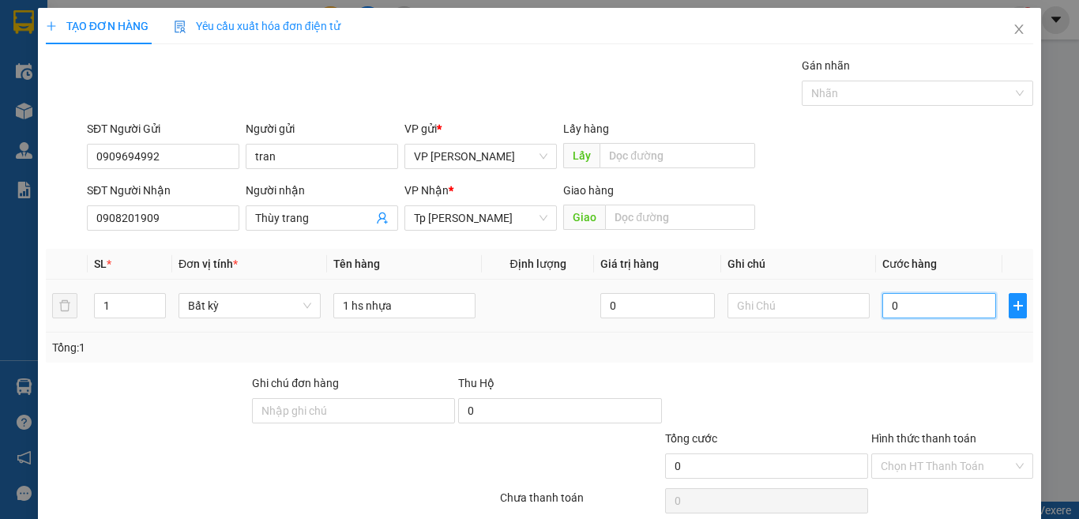
click at [914, 314] on input "0" at bounding box center [939, 305] width 114 height 25
type input "2"
type input "20"
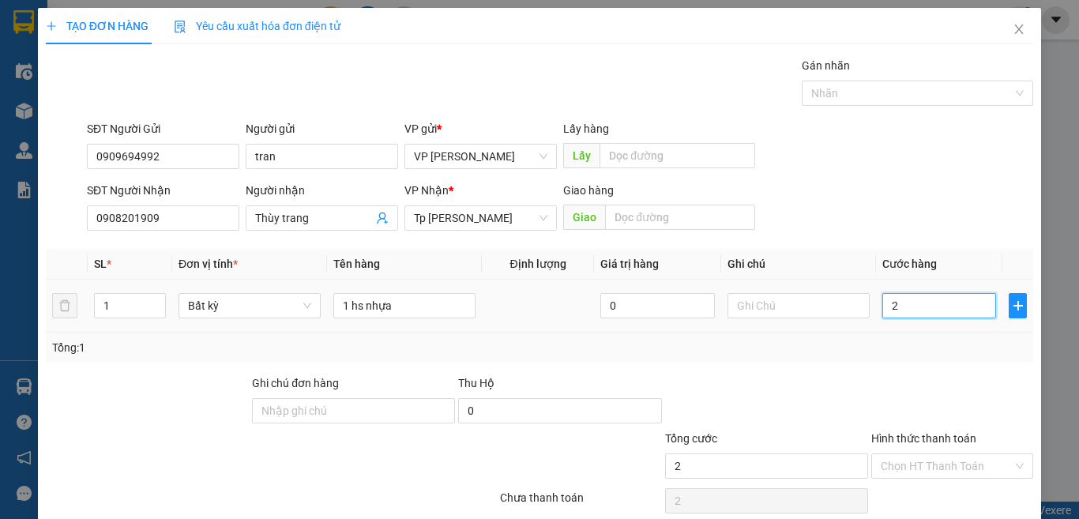
type input "20"
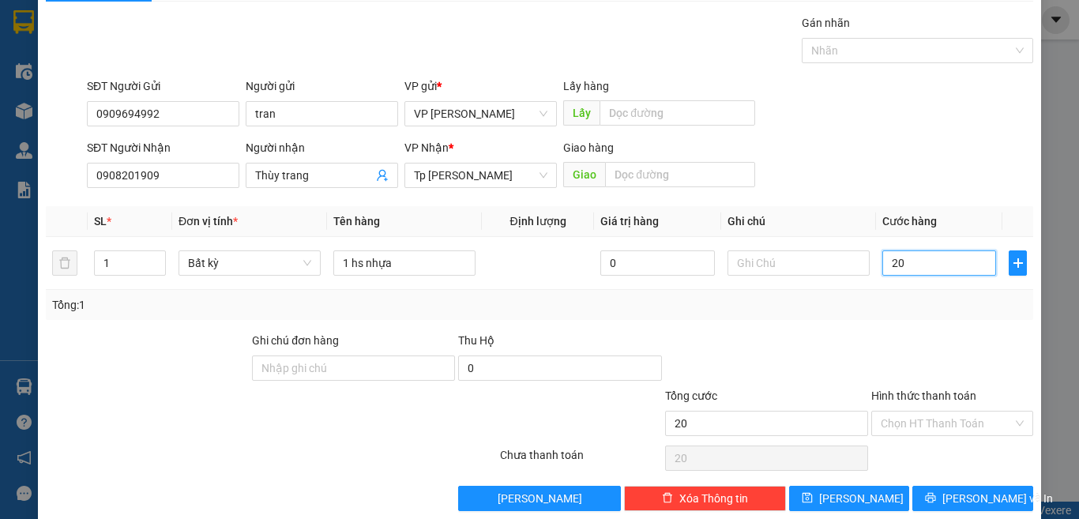
scroll to position [66, 0]
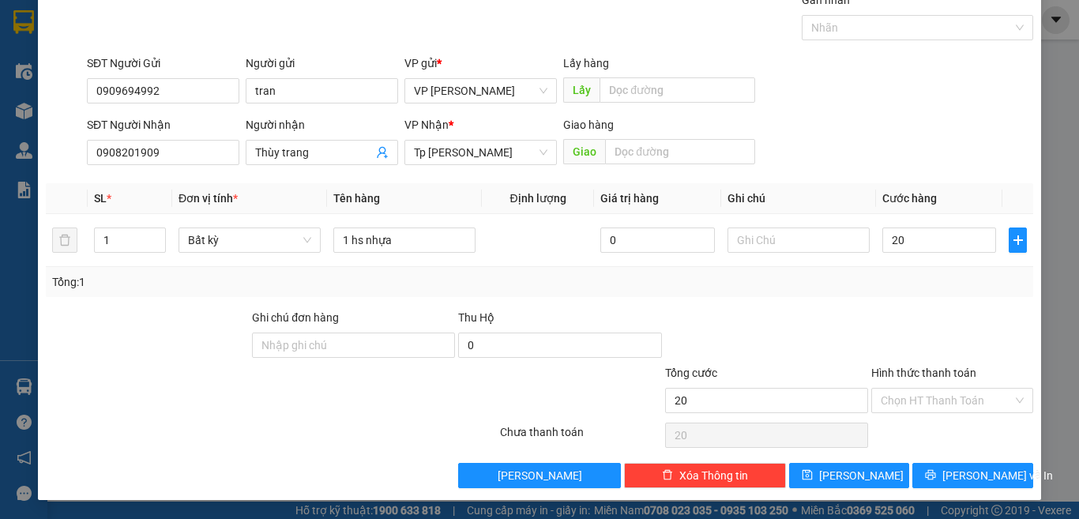
type input "20.000"
click at [906, 384] on div "Hình thức thanh toán" at bounding box center [952, 376] width 162 height 24
click at [903, 398] on input "Hình thức thanh toán" at bounding box center [946, 401] width 132 height 24
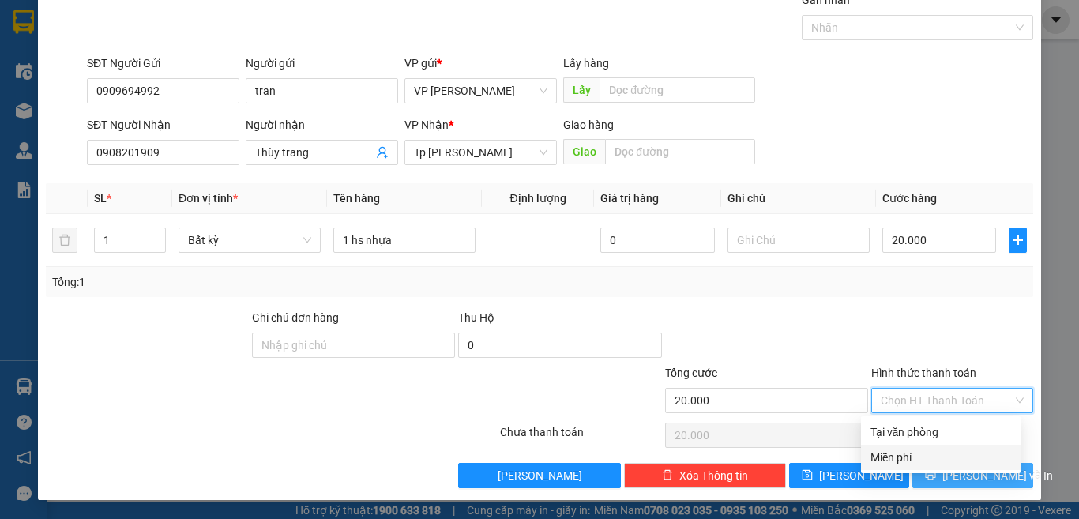
click at [991, 482] on span "[PERSON_NAME] và In" at bounding box center [997, 475] width 111 height 17
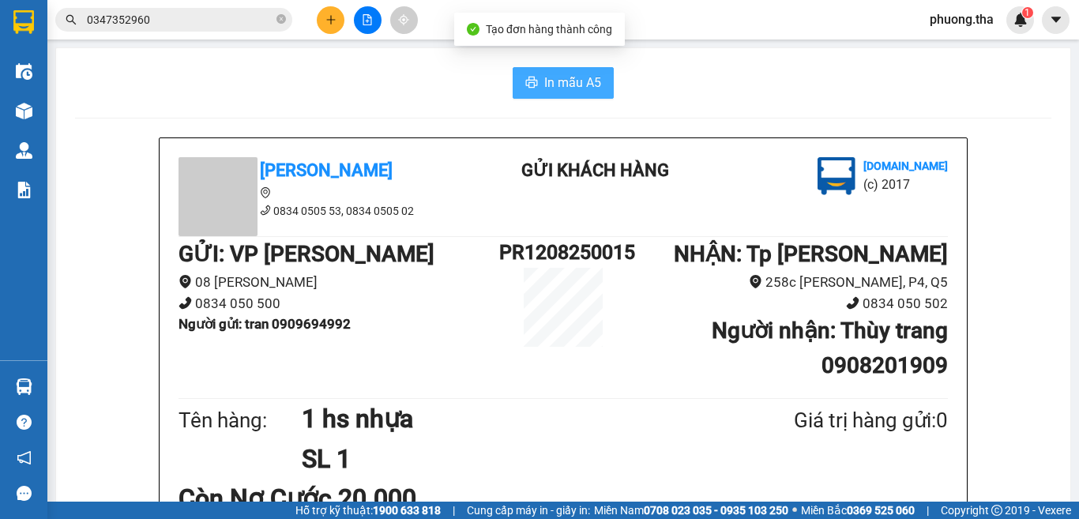
click at [568, 73] on span "In mẫu A5" at bounding box center [572, 83] width 57 height 20
click at [332, 72] on div "In mẫu A5" at bounding box center [563, 83] width 976 height 32
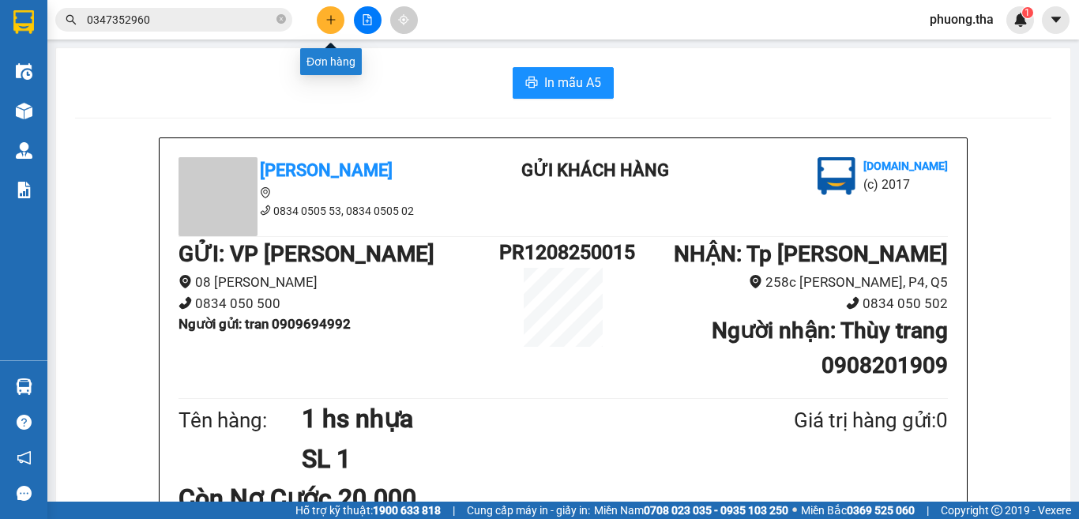
click at [332, 24] on icon "plus" at bounding box center [330, 19] width 11 height 11
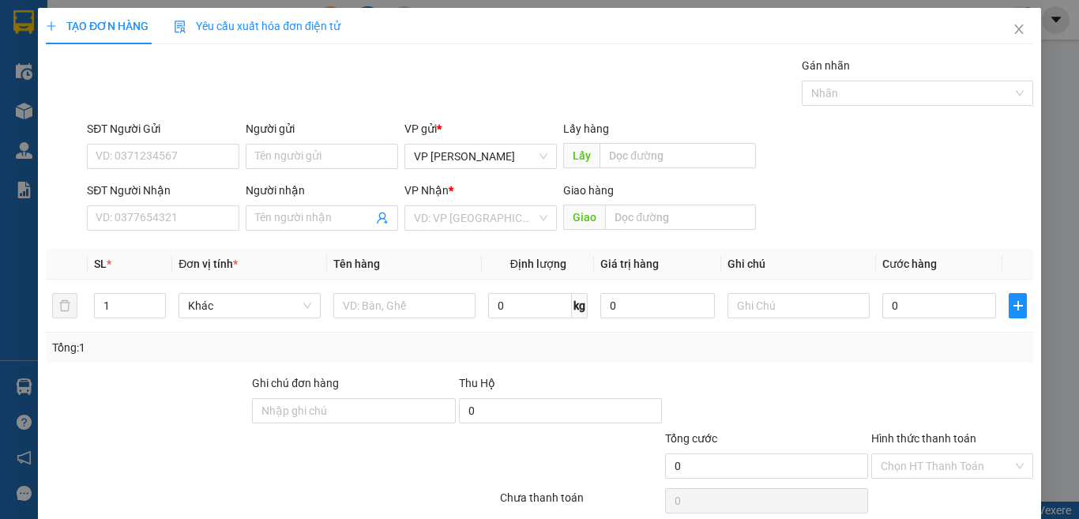
click at [265, 101] on div "Gói vận chuyển * Tiêu chuẩn Gán nhãn Nhãn" at bounding box center [560, 84] width 952 height 55
click at [151, 223] on input "SĐT Người Nhận" at bounding box center [163, 217] width 152 height 25
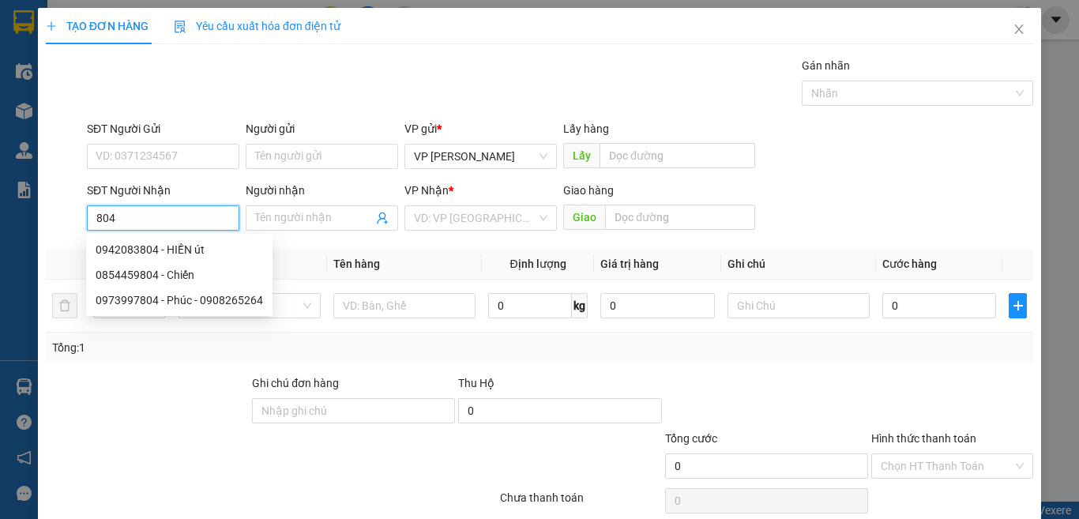
click at [179, 218] on input "804" at bounding box center [163, 217] width 152 height 25
click at [203, 254] on div "0942083804 - HIỀN út" at bounding box center [179, 249] width 167 height 17
type input "0942083804"
type input "HIỀN út"
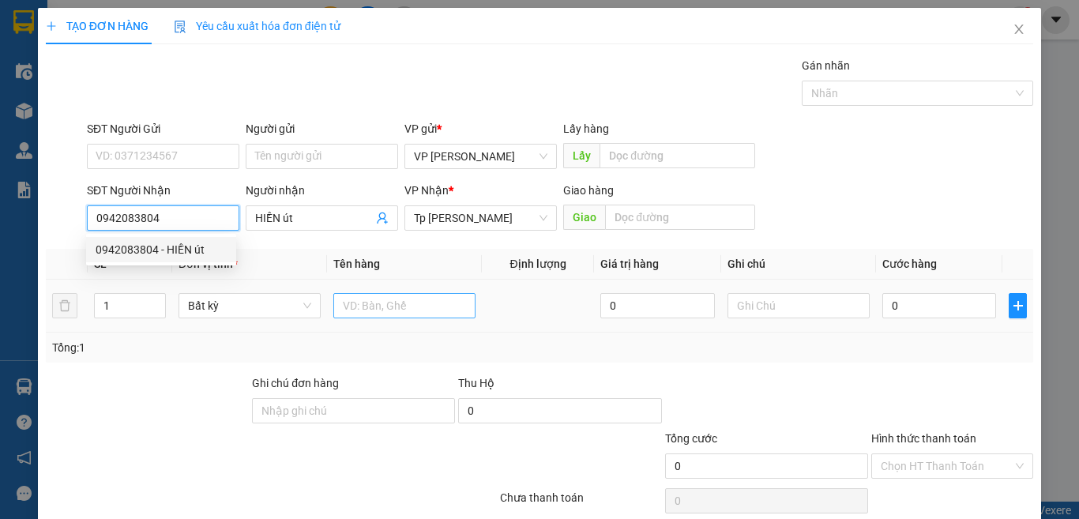
type input "0942083804"
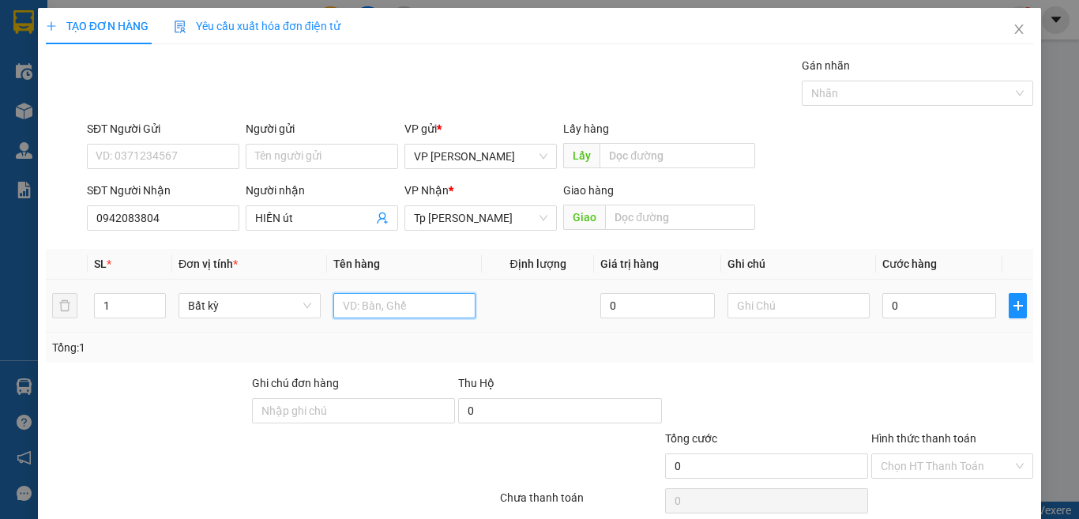
click at [363, 306] on input "text" at bounding box center [404, 305] width 142 height 25
type input "1 bi táo"
click at [914, 294] on input "0" at bounding box center [939, 305] width 114 height 25
type input "3"
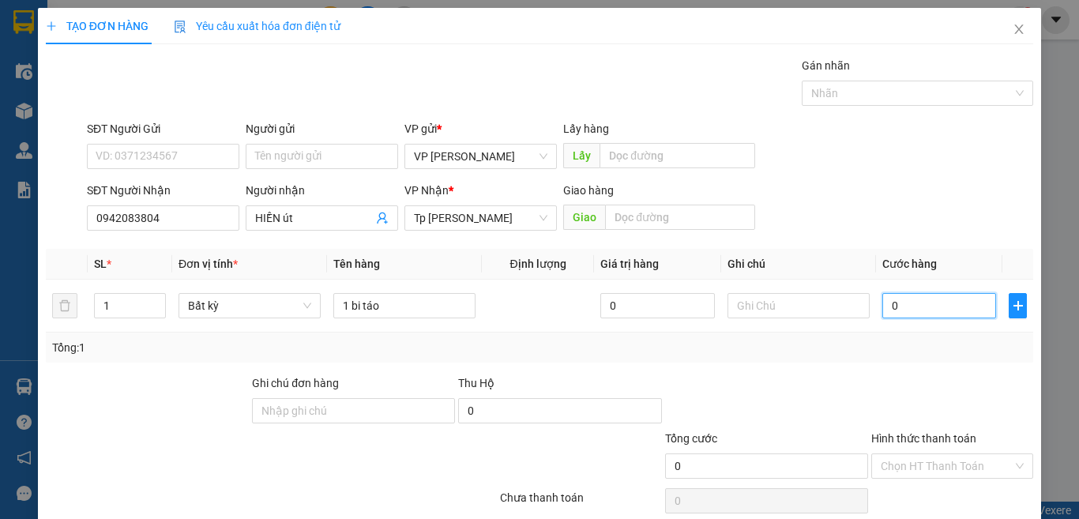
type input "3"
type input "30"
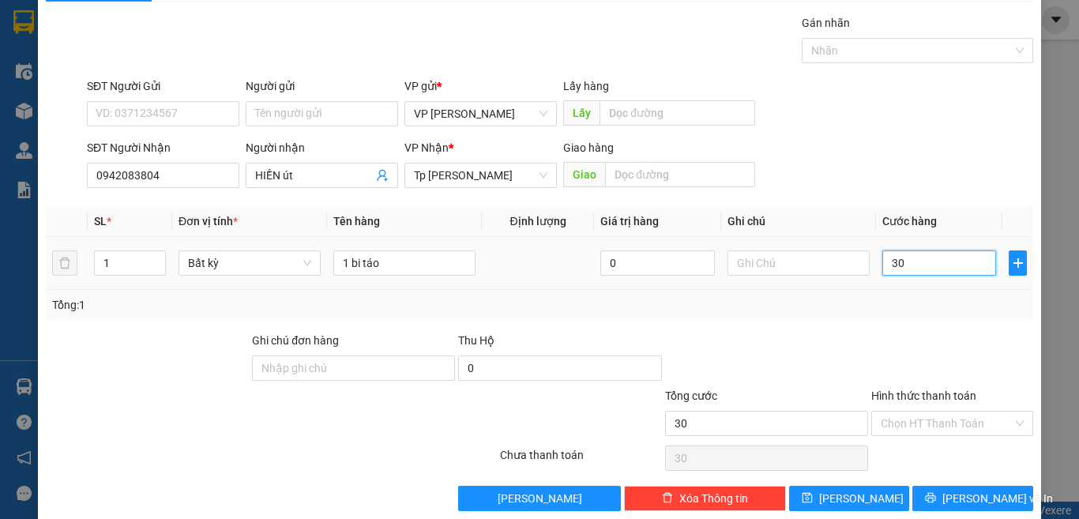
scroll to position [66, 0]
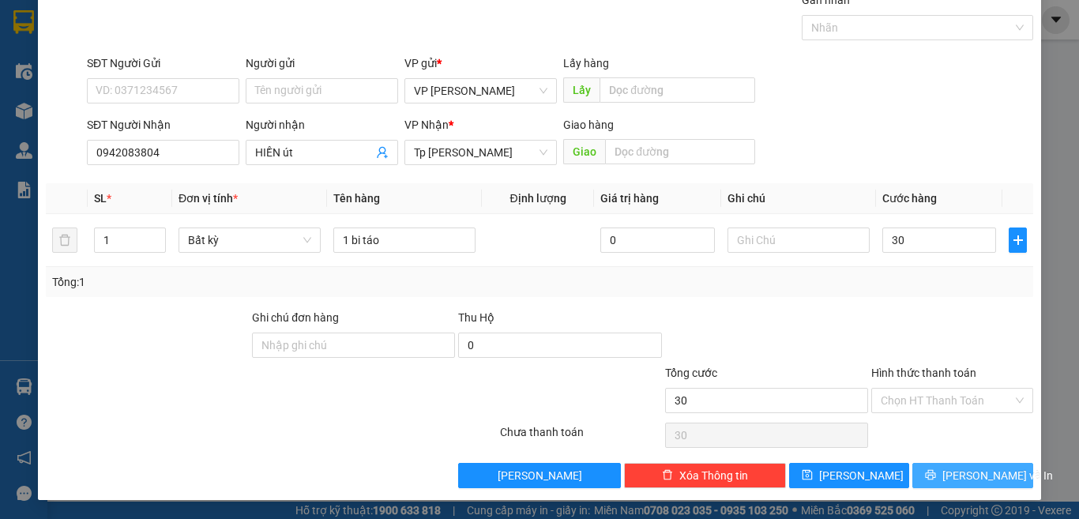
type input "30.000"
click at [935, 471] on icon "printer" at bounding box center [930, 474] width 11 height 11
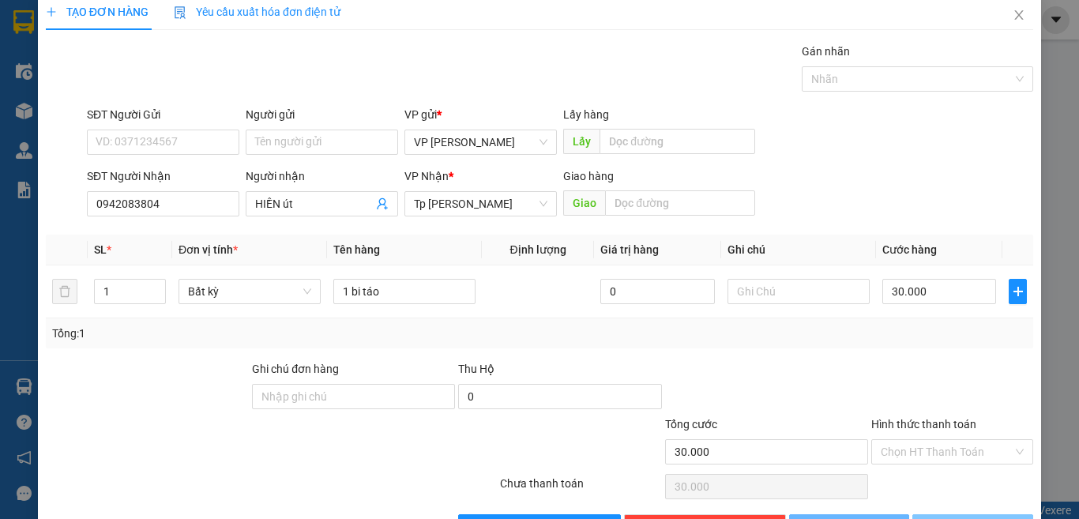
scroll to position [0, 0]
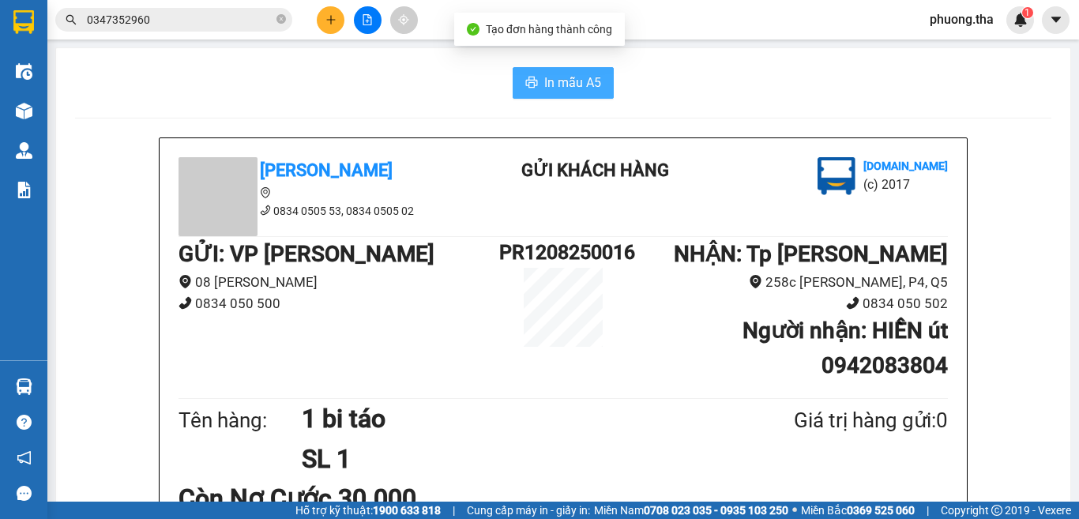
click at [544, 92] on span "In mẫu A5" at bounding box center [572, 83] width 57 height 20
click at [321, 28] on button at bounding box center [331, 20] width 28 height 28
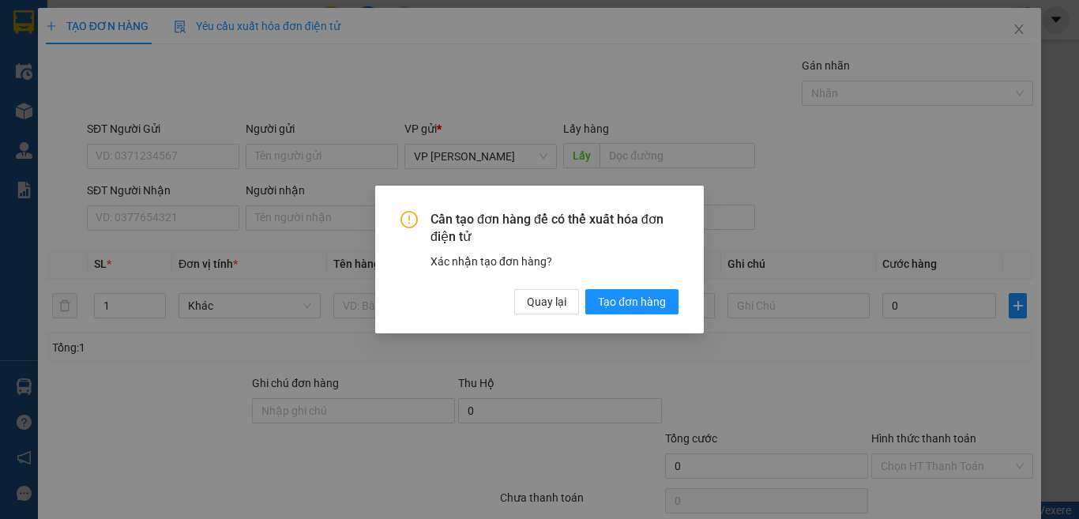
click at [190, 223] on div "Cần tạo đơn hàng để có thể xuất hóa đơn điện tử Xác nhận tạo đơn hàng? Quay lại…" at bounding box center [539, 259] width 1079 height 519
click at [529, 304] on span "Quay lại" at bounding box center [546, 301] width 39 height 17
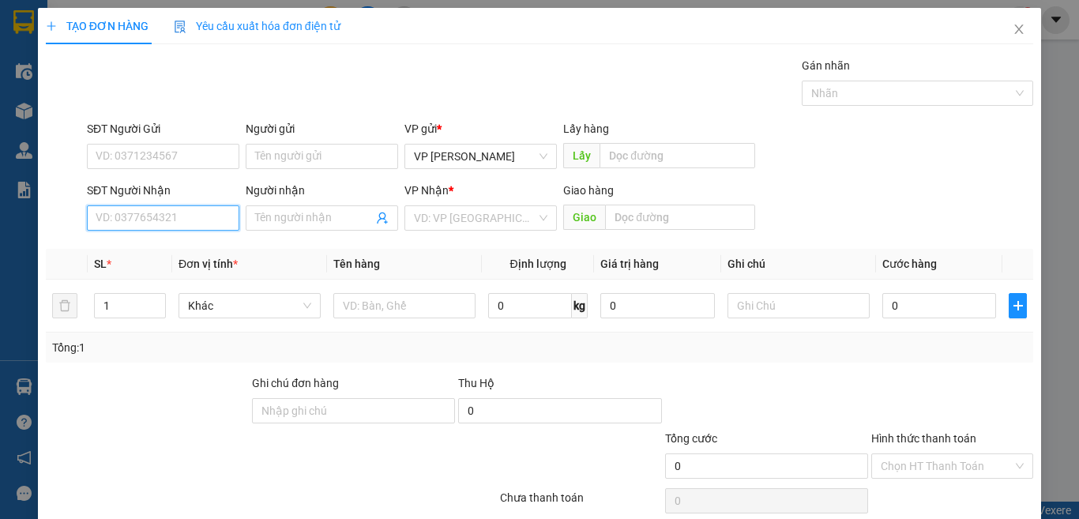
click at [220, 226] on input "SĐT Người Nhận" at bounding box center [163, 217] width 152 height 25
click at [190, 249] on div "0938707015 - HIỀN" at bounding box center [161, 249] width 131 height 17
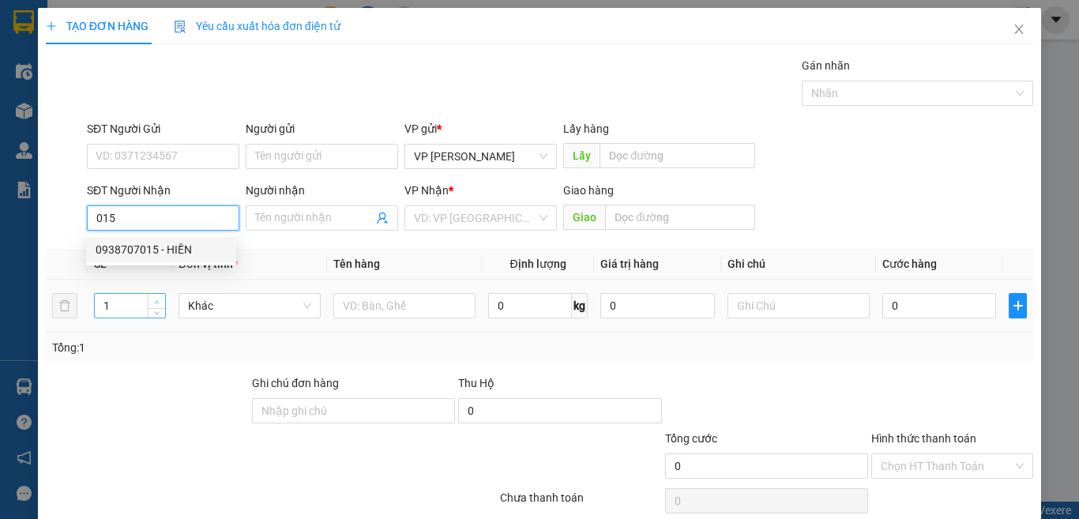
type input "0938707015"
type input "HIỀN"
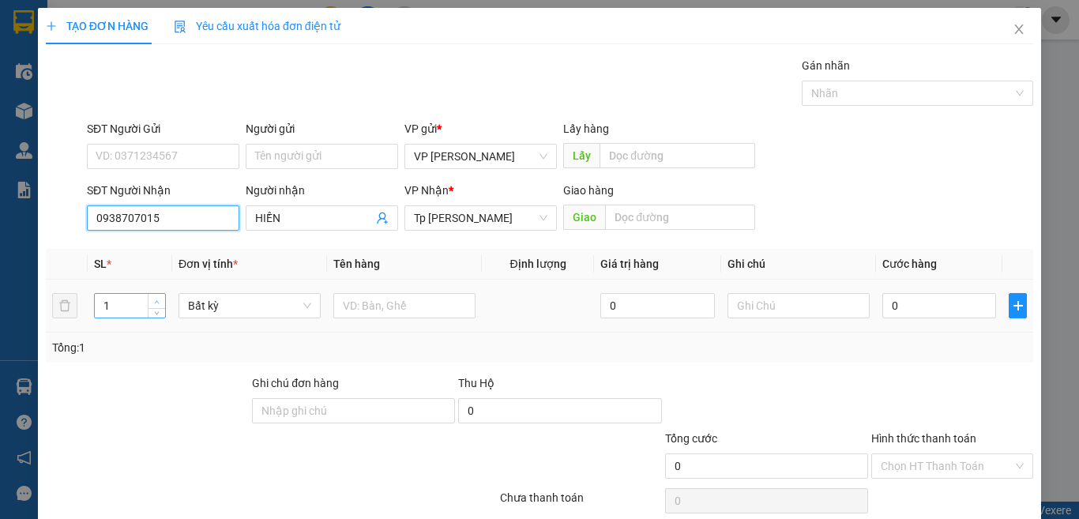
type input "0938707015"
click at [156, 302] on icon "up" at bounding box center [157, 302] width 6 height 6
type input "5"
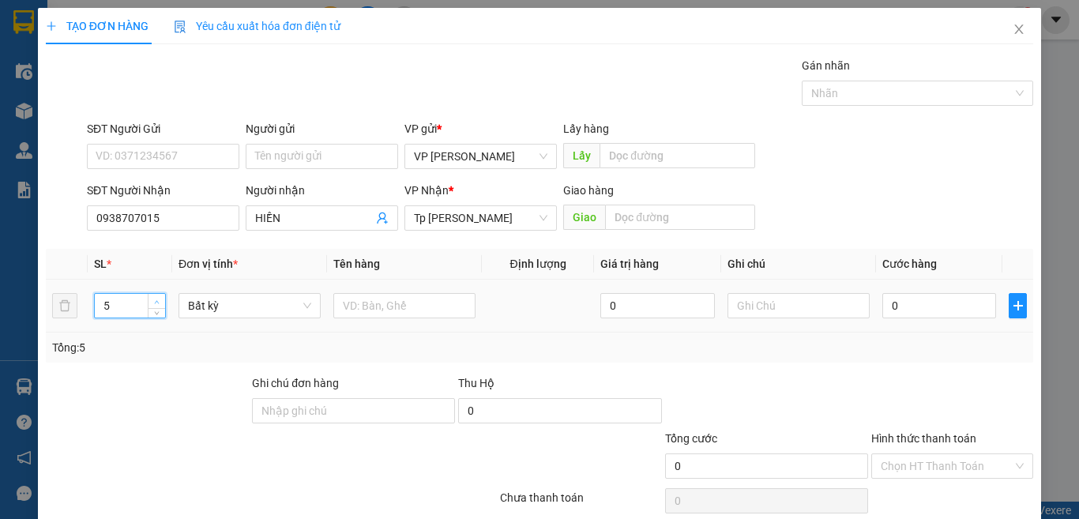
click at [156, 302] on icon "up" at bounding box center [157, 302] width 6 height 6
click at [354, 316] on input "text" at bounding box center [404, 305] width 142 height 25
type input "6"
type input "5t xám trái cây"
click at [953, 302] on input "0" at bounding box center [939, 305] width 114 height 25
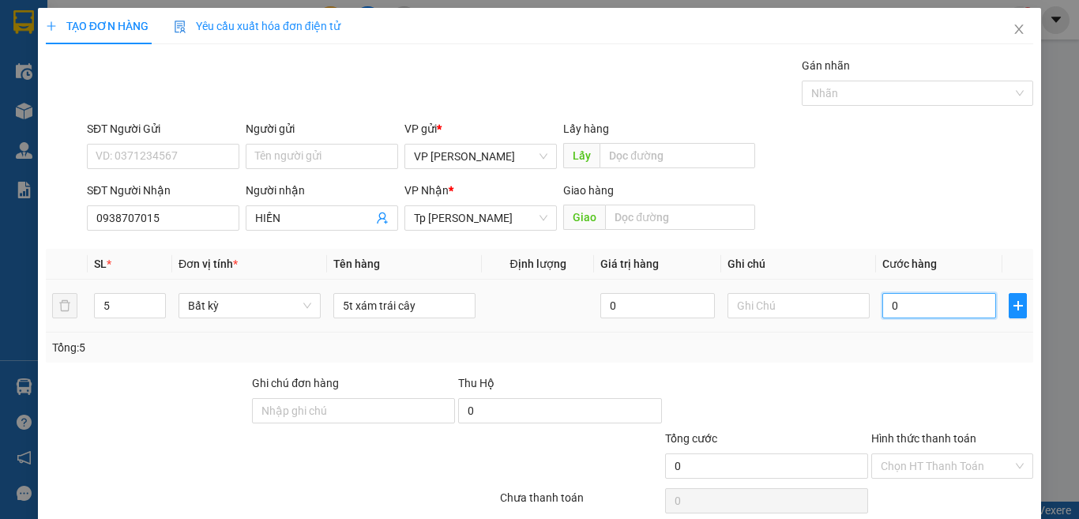
type input "1"
type input "15"
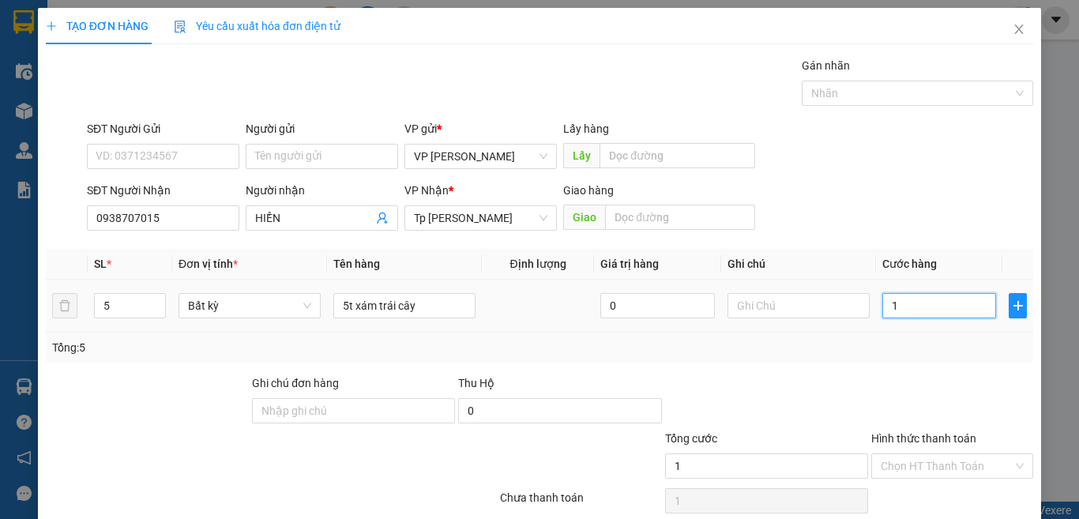
type input "15"
type input "150"
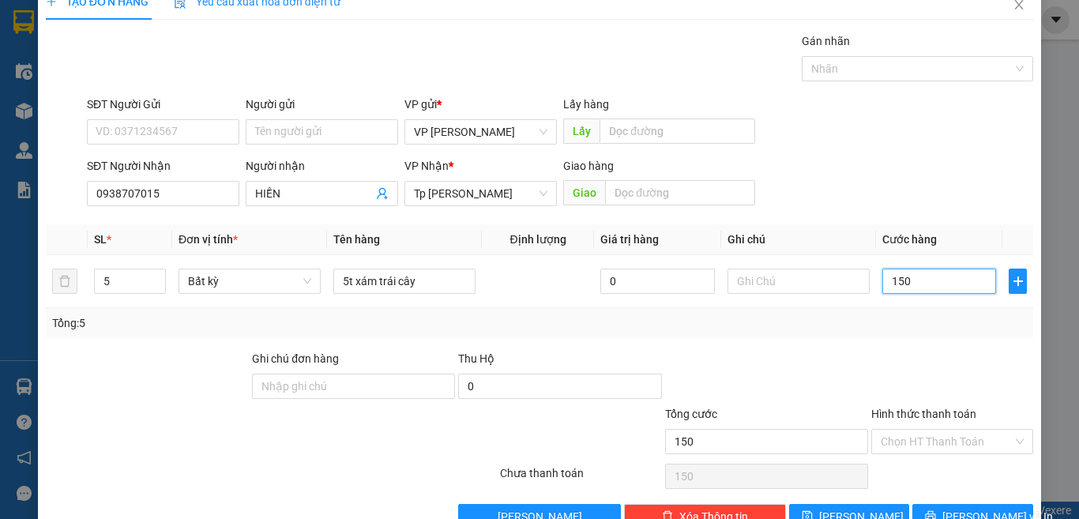
scroll to position [66, 0]
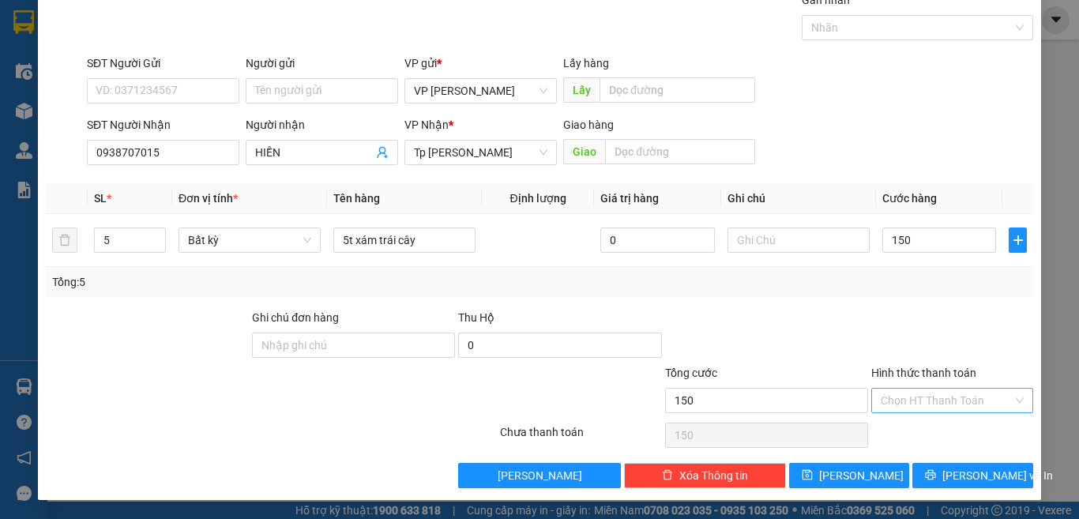
click at [944, 389] on input "Hình thức thanh toán" at bounding box center [946, 401] width 132 height 24
type input "150.000"
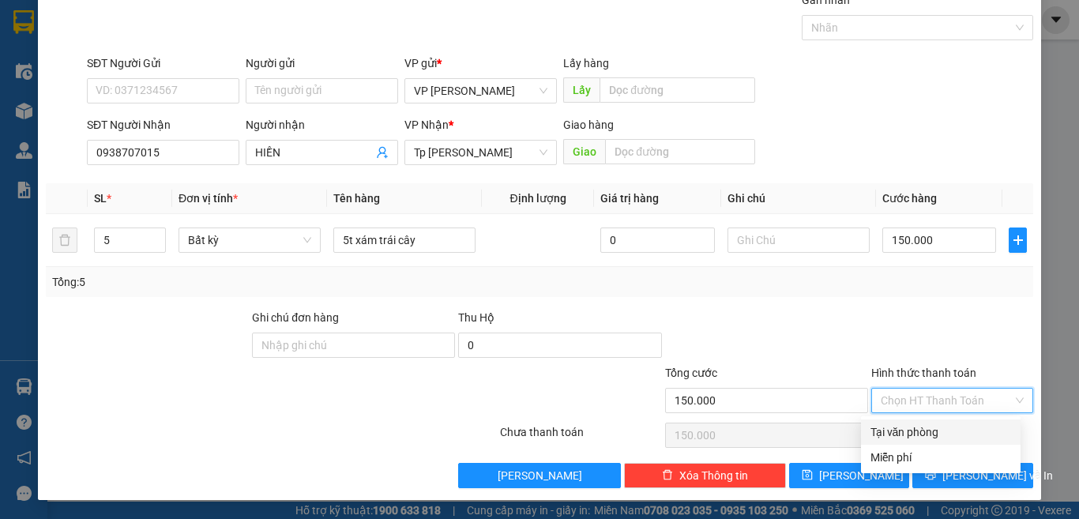
drag, startPoint x: 938, startPoint y: 433, endPoint x: 862, endPoint y: 385, distance: 90.1
click at [936, 433] on div "Tại văn phòng" at bounding box center [940, 431] width 141 height 17
type input "0"
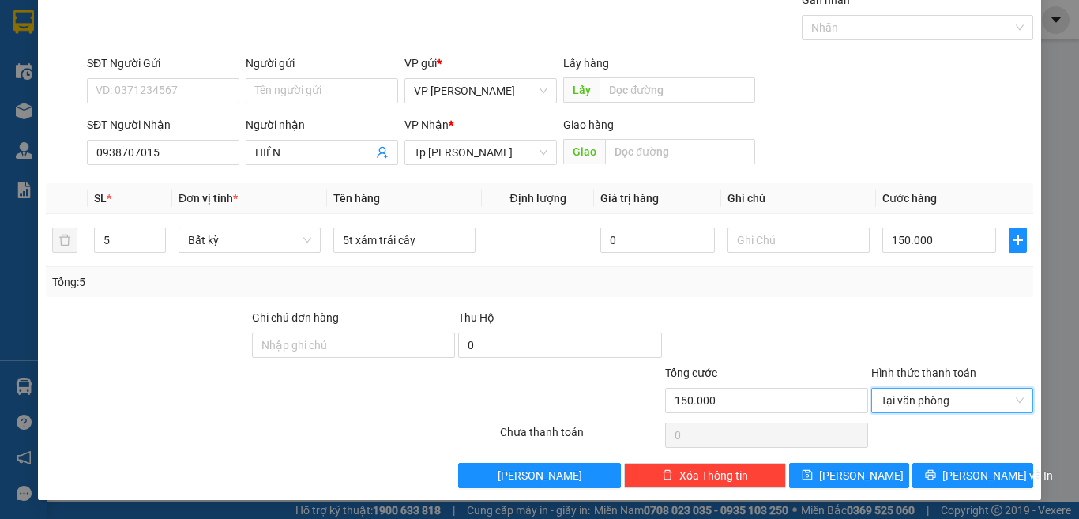
click at [813, 300] on div "Transit Pickup Surcharge Ids Transit Deliver Surcharge Ids Transit Deliver Surc…" at bounding box center [539, 239] width 987 height 497
click at [215, 149] on input "0938707015" at bounding box center [163, 152] width 152 height 25
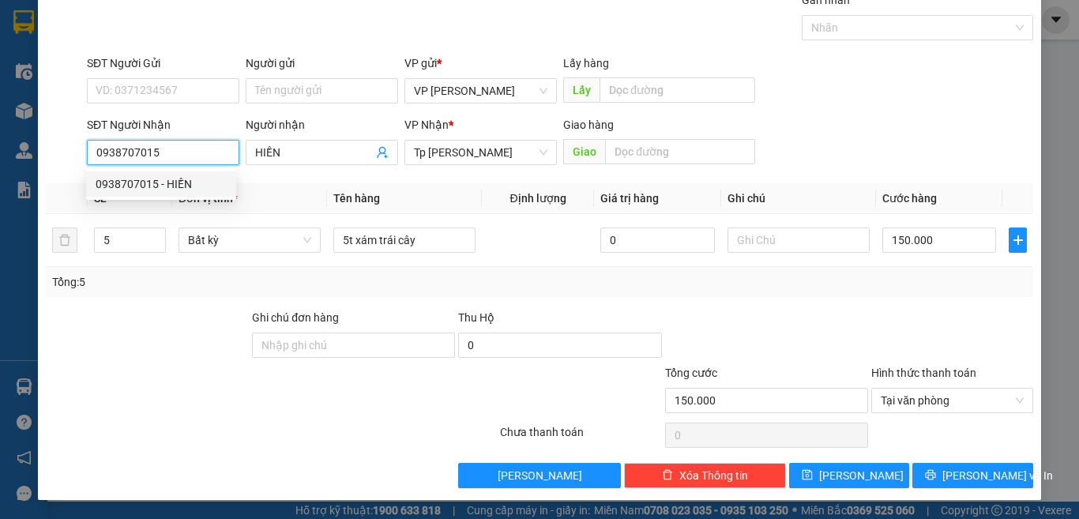
click at [186, 177] on div "0938707015 - HIỀN" at bounding box center [161, 183] width 131 height 17
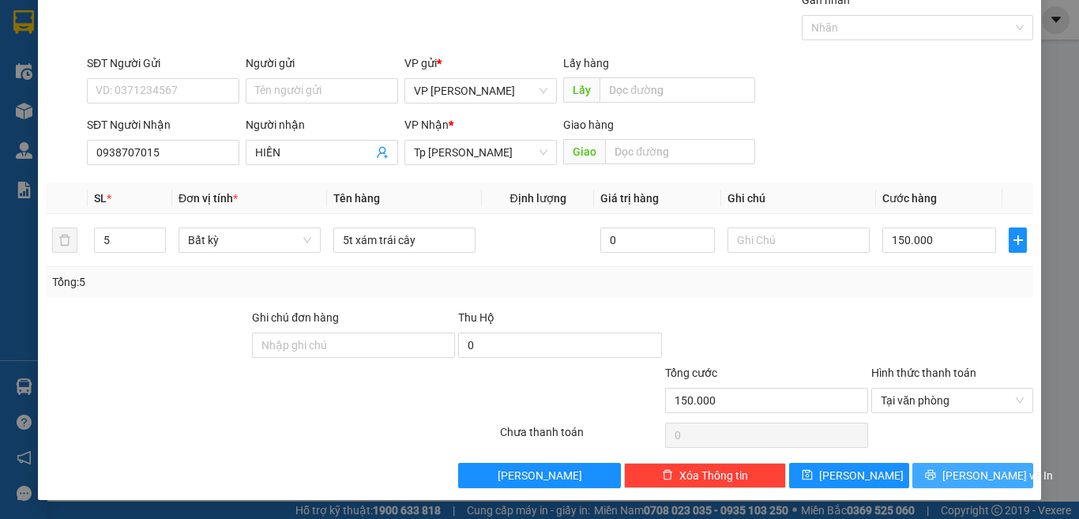
click at [932, 472] on icon "printer" at bounding box center [930, 474] width 11 height 11
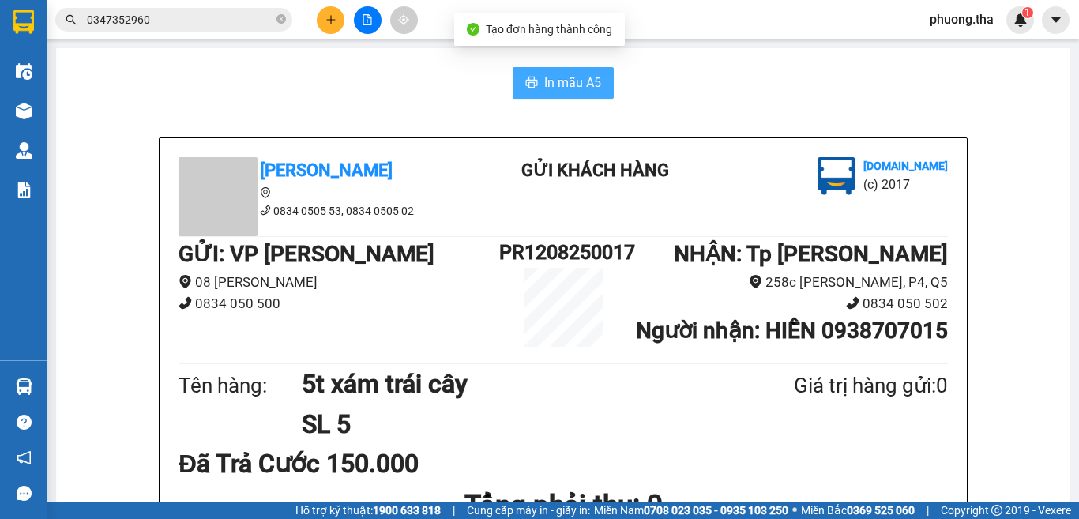
click at [533, 88] on button "In mẫu A5" at bounding box center [562, 83] width 101 height 32
click at [548, 88] on span "In mẫu A5" at bounding box center [572, 83] width 57 height 20
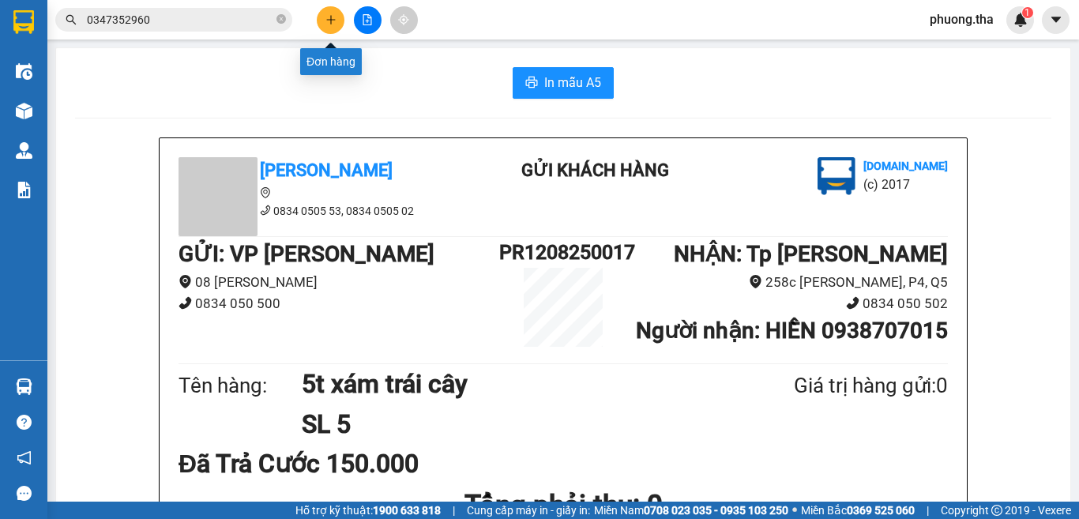
click at [329, 16] on icon "plus" at bounding box center [330, 19] width 11 height 11
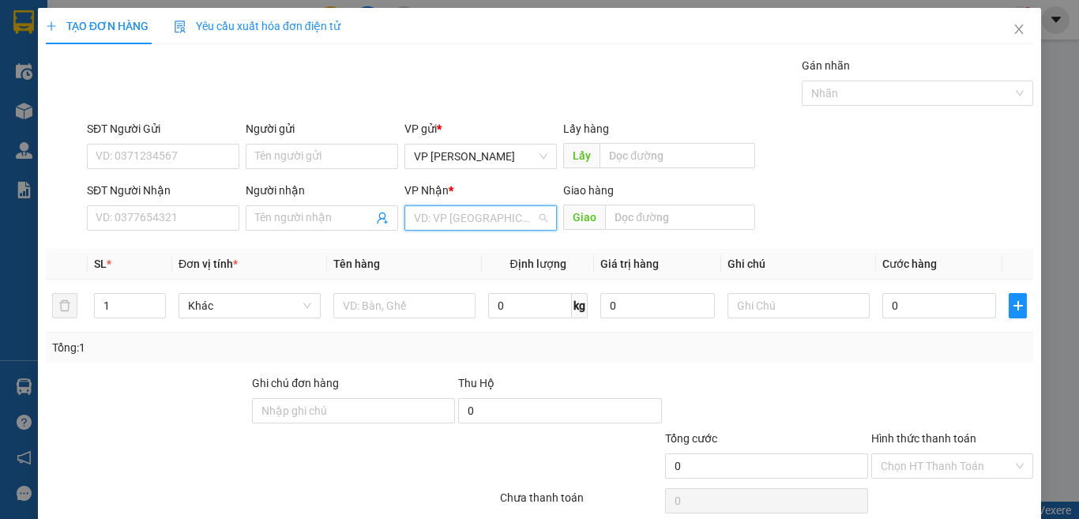
click at [449, 220] on input "search" at bounding box center [475, 218] width 122 height 24
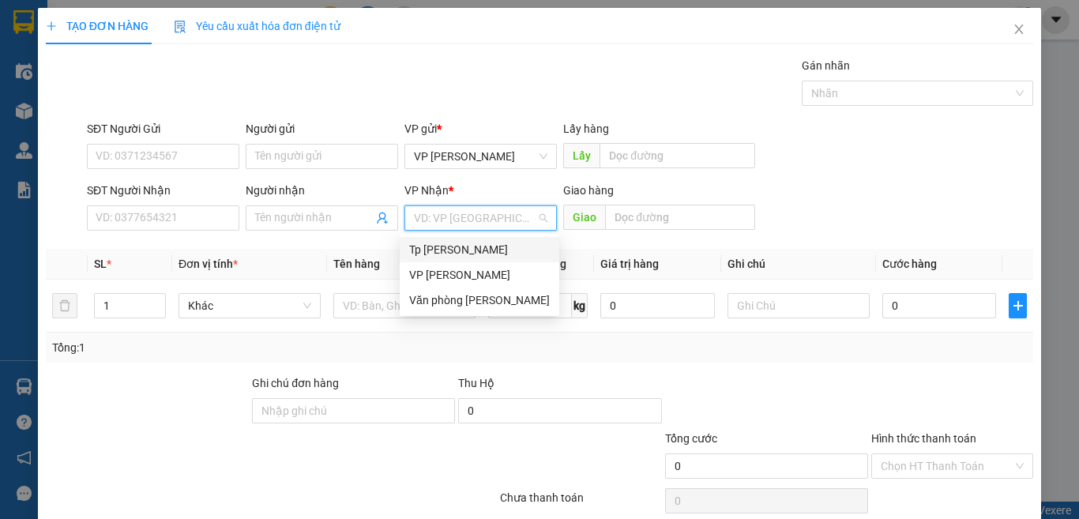
drag, startPoint x: 437, startPoint y: 248, endPoint x: 54, endPoint y: 225, distance: 383.7
click at [424, 249] on div "Tp [PERSON_NAME]" at bounding box center [479, 249] width 141 height 17
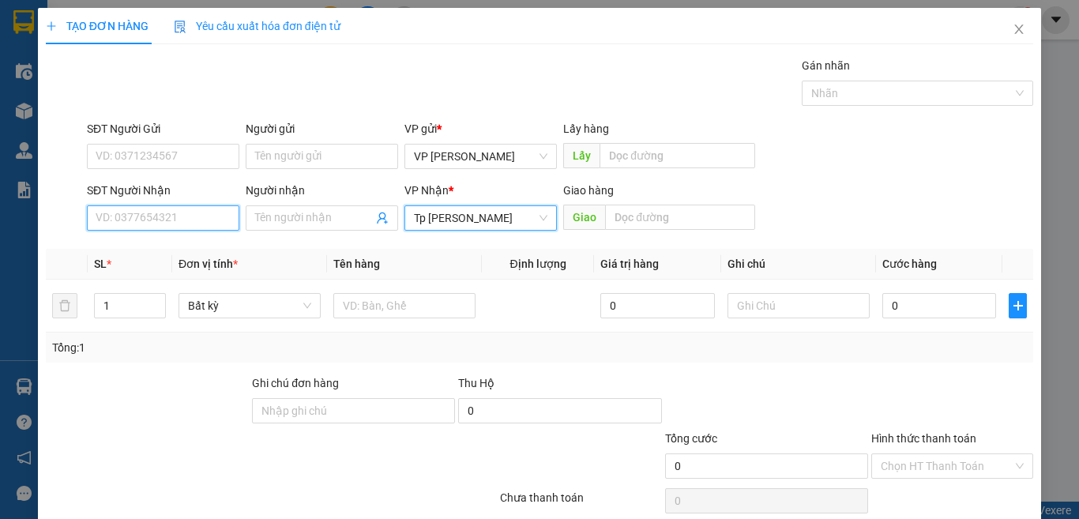
click at [103, 214] on input "SĐT Người Nhận" at bounding box center [163, 217] width 152 height 25
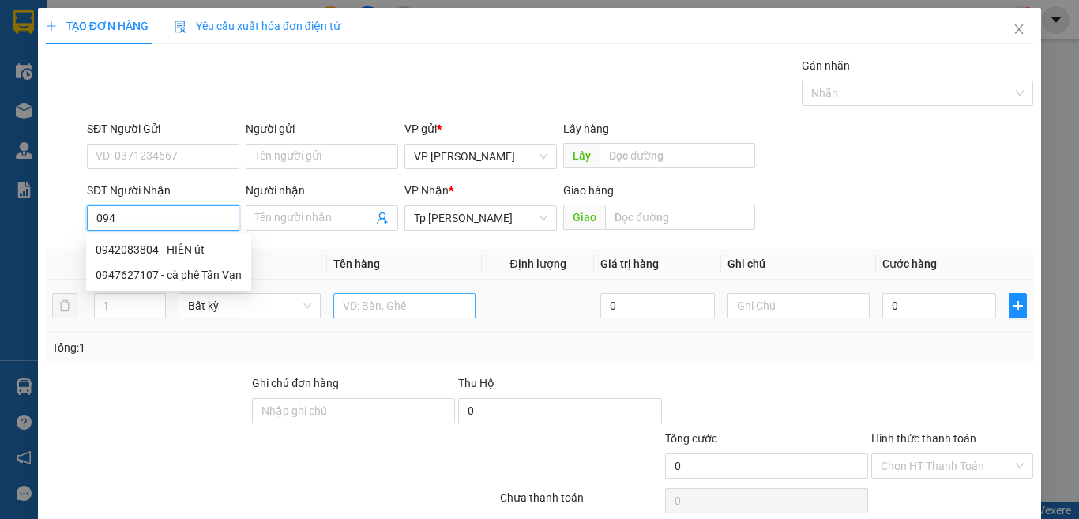
type input "094"
click at [409, 302] on input "text" at bounding box center [404, 305] width 142 height 25
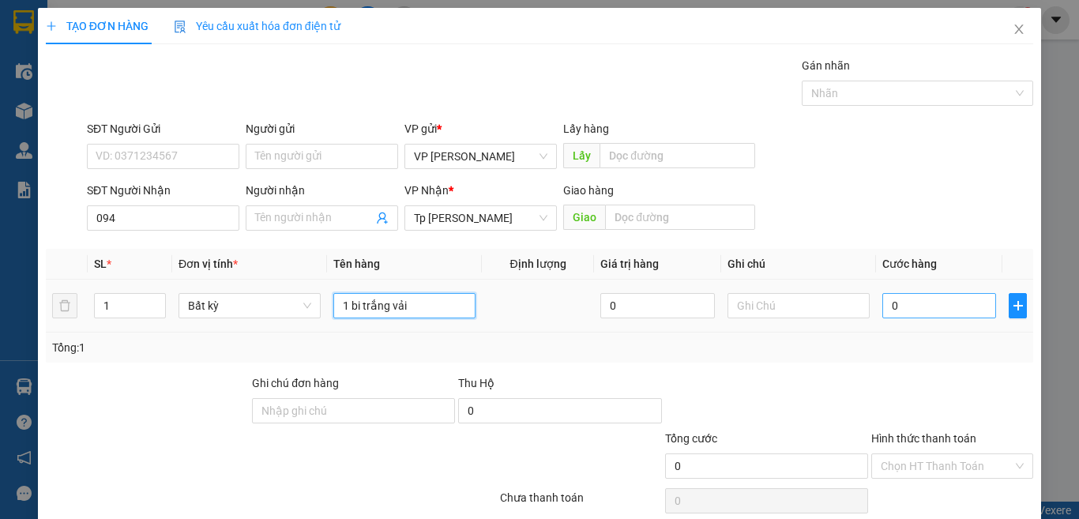
type input "1 bi trắng vải"
click at [929, 315] on input "0" at bounding box center [939, 305] width 114 height 25
type input "2"
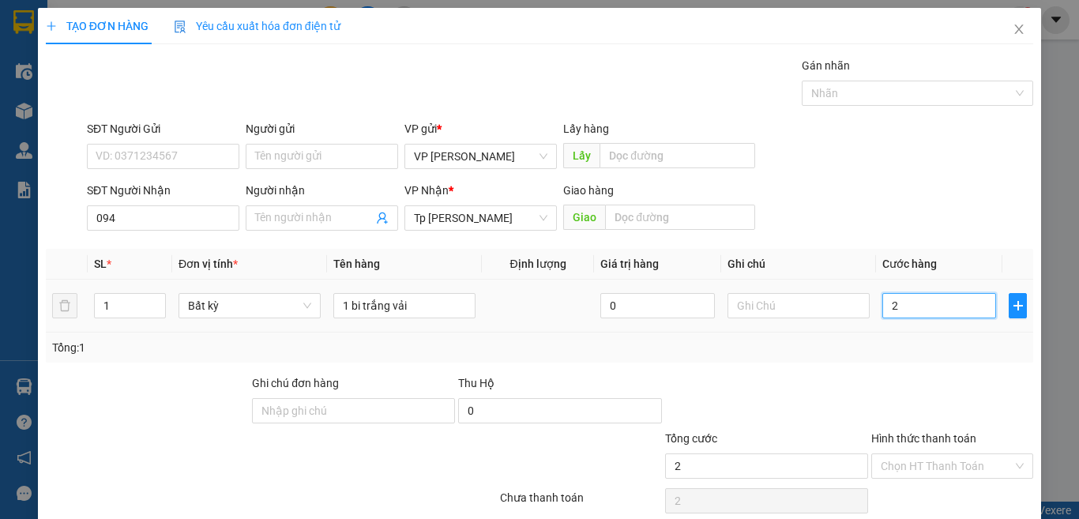
type input "20"
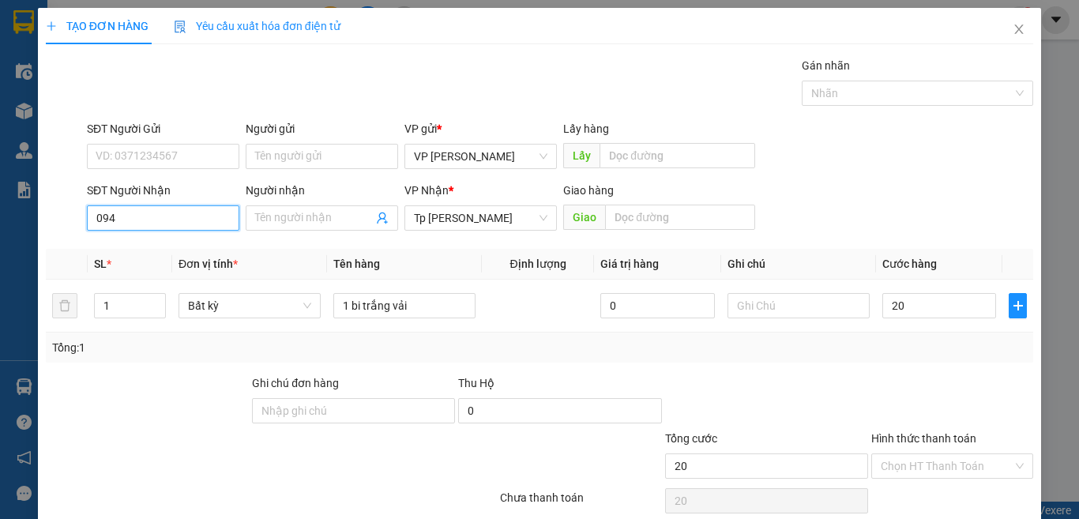
type input "20.000"
click at [175, 222] on input "094" at bounding box center [163, 217] width 152 height 25
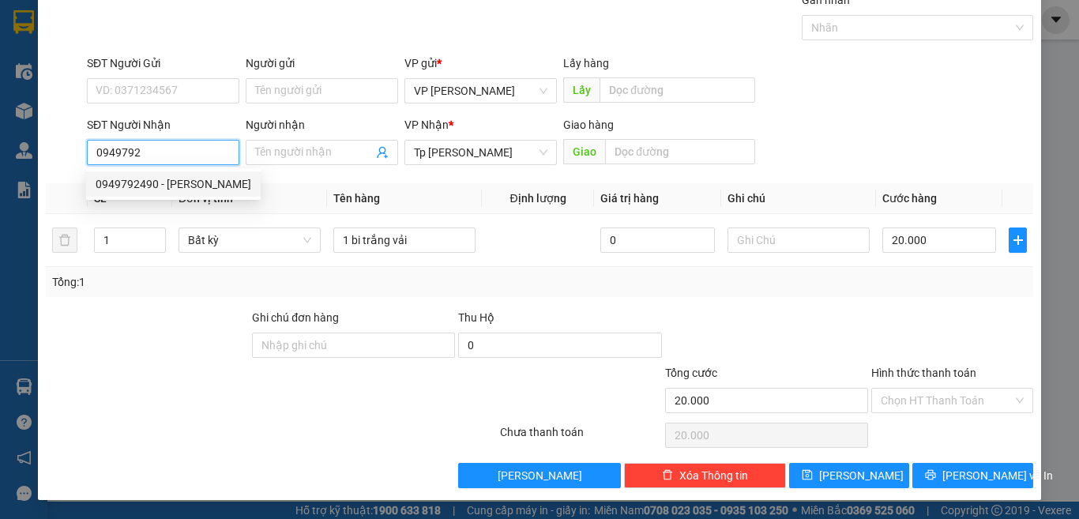
drag, startPoint x: 177, startPoint y: 188, endPoint x: 163, endPoint y: 80, distance: 109.1
click at [175, 188] on div "0949792490 - [PERSON_NAME]" at bounding box center [174, 183] width 156 height 17
type input "0949792490"
type input "TRINH"
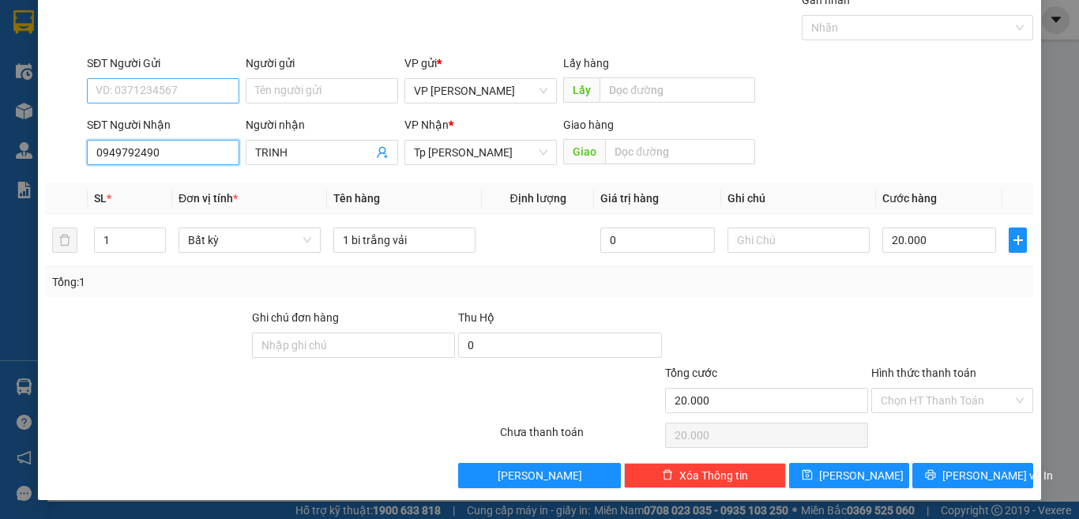
type input "0949792490"
click at [162, 94] on input "SĐT Người Gửi" at bounding box center [163, 90] width 152 height 25
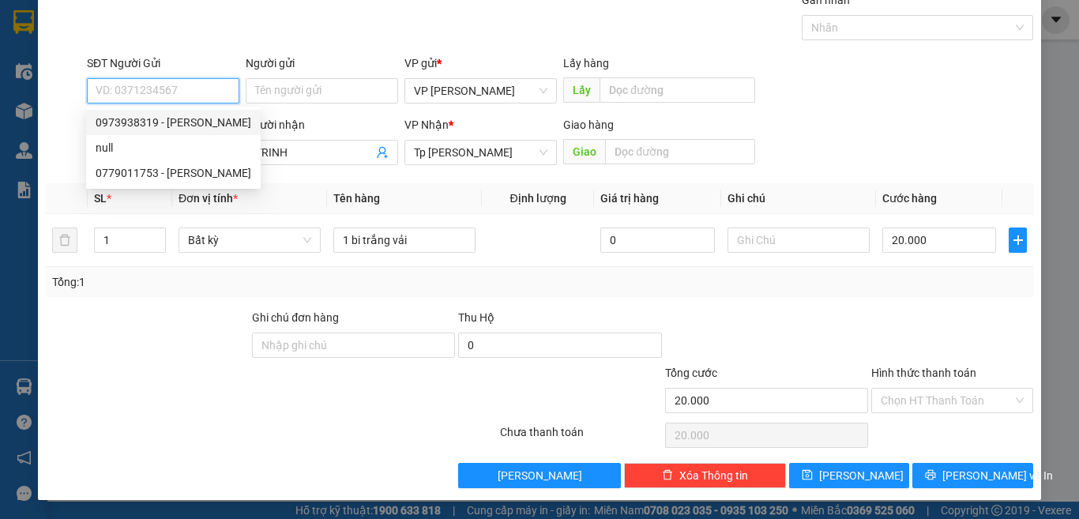
click at [185, 125] on div "0973938319 - [PERSON_NAME]" at bounding box center [174, 122] width 156 height 17
type input "0973938319"
type input "[PERSON_NAME]"
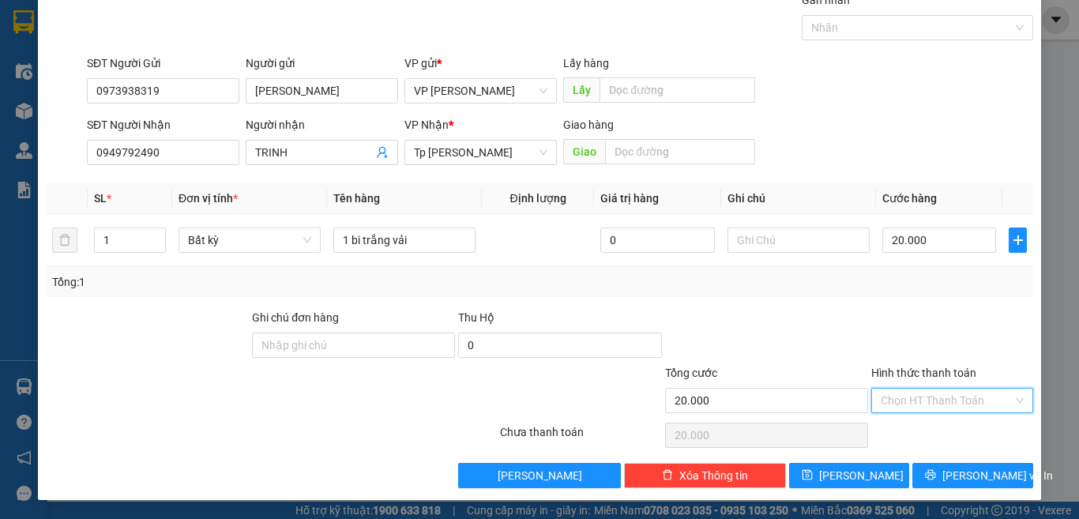
click at [922, 399] on input "Hình thức thanh toán" at bounding box center [946, 401] width 132 height 24
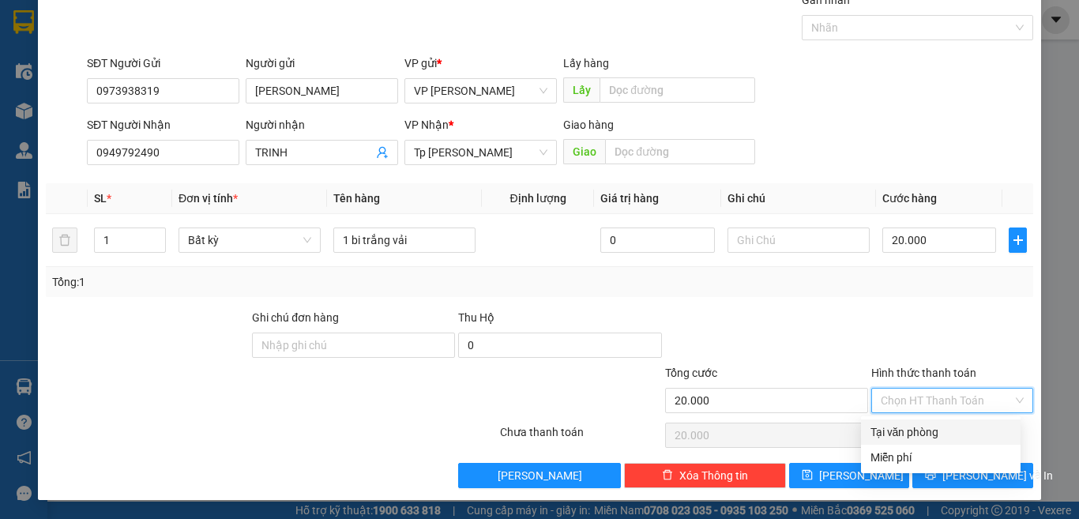
click at [899, 431] on div "Tại văn phòng" at bounding box center [940, 431] width 141 height 17
type input "0"
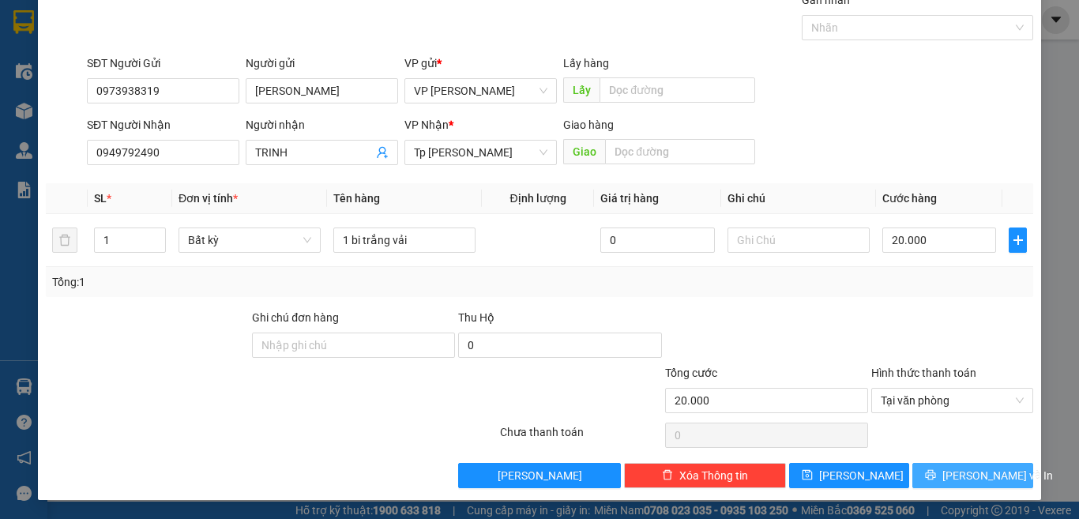
click at [933, 473] on icon "printer" at bounding box center [930, 475] width 10 height 10
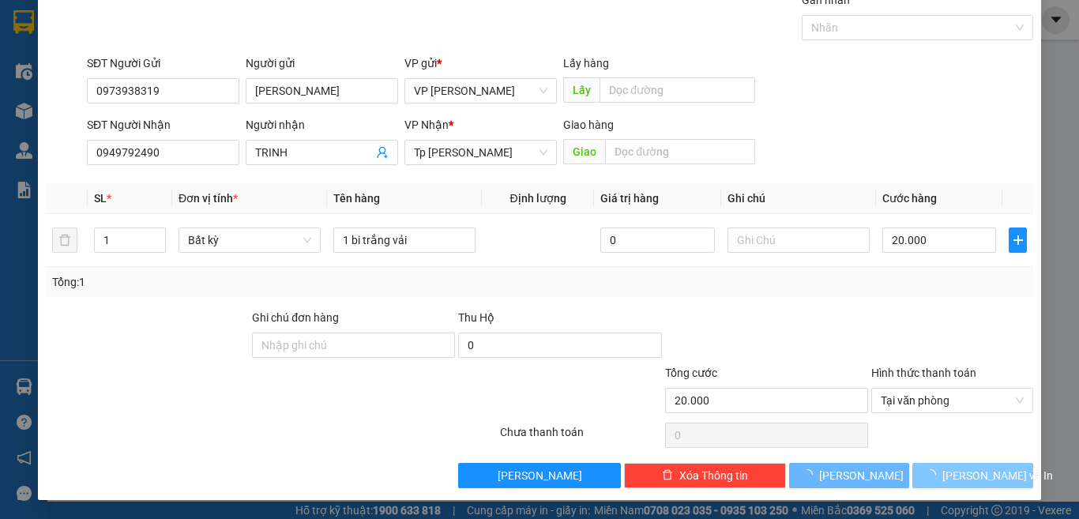
scroll to position [13, 0]
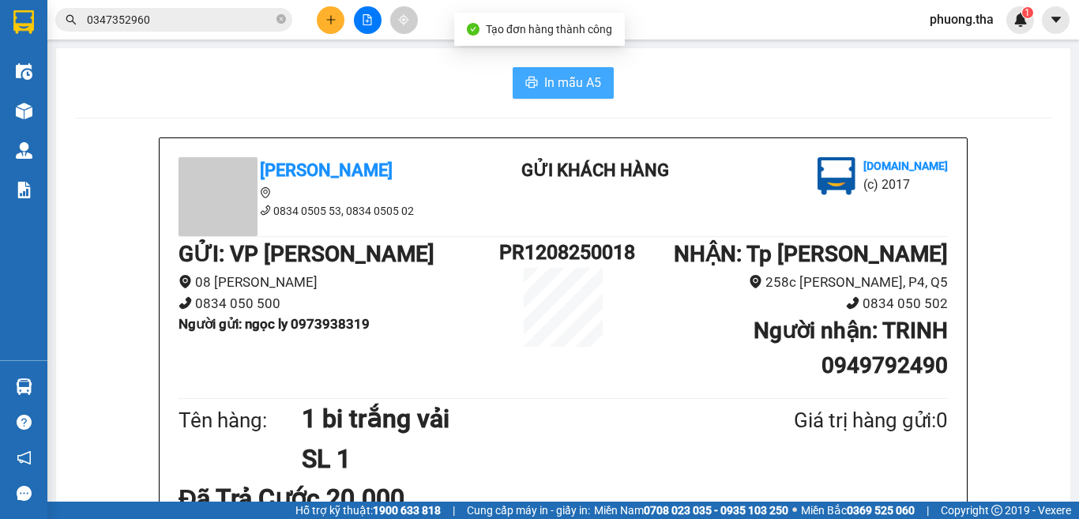
click at [544, 79] on span "In mẫu A5" at bounding box center [572, 83] width 57 height 20
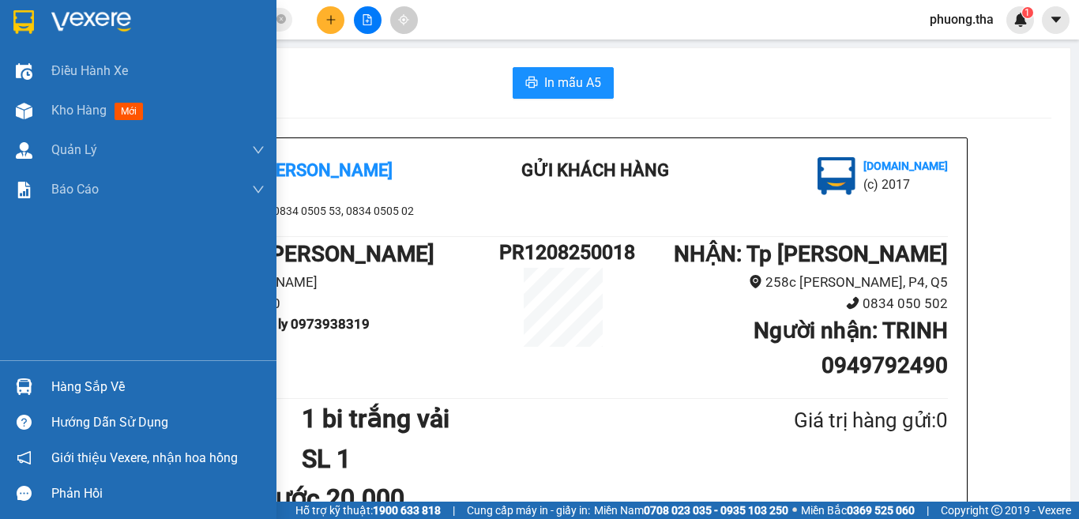
drag, startPoint x: 92, startPoint y: 306, endPoint x: 88, endPoint y: 250, distance: 56.3
click at [88, 283] on div "Điều hành xe Kho hàng mới Quản [PERSON_NAME] lý chuyến Quản lý khách hàng Quản …" at bounding box center [138, 205] width 276 height 309
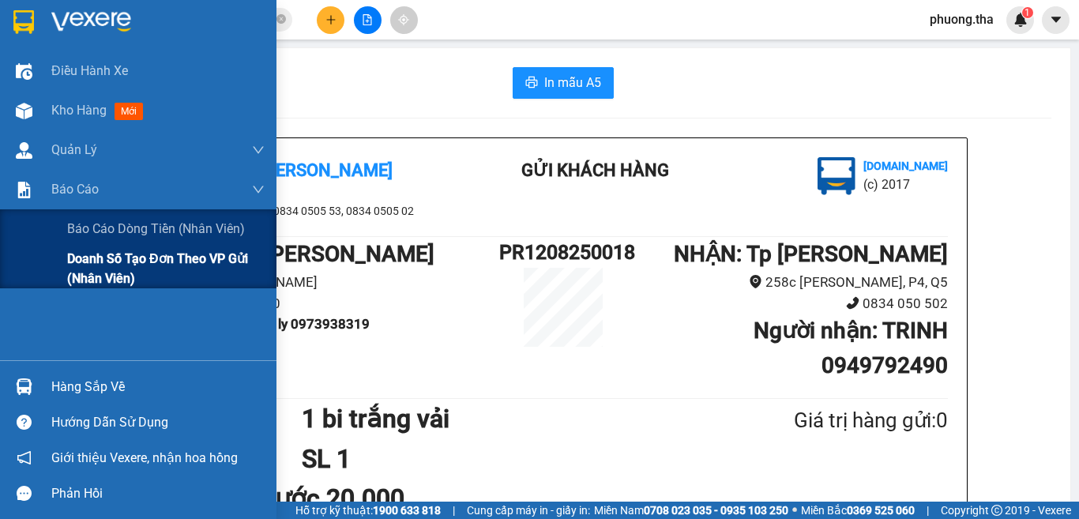
click at [107, 269] on span "Doanh số tạo đơn theo VP gửi (nhân viên)" at bounding box center [165, 268] width 197 height 39
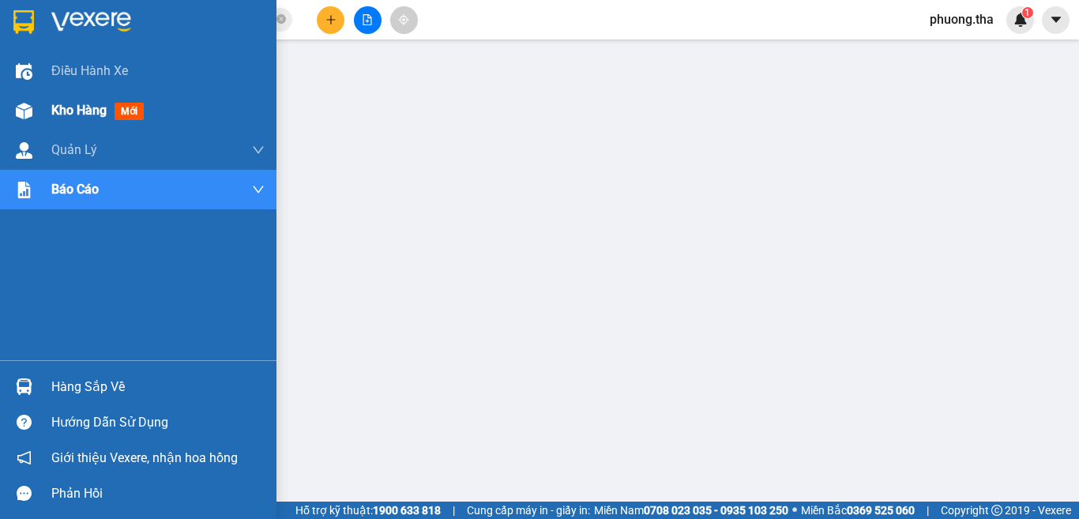
click at [68, 101] on div "Kho hàng mới" at bounding box center [100, 110] width 99 height 20
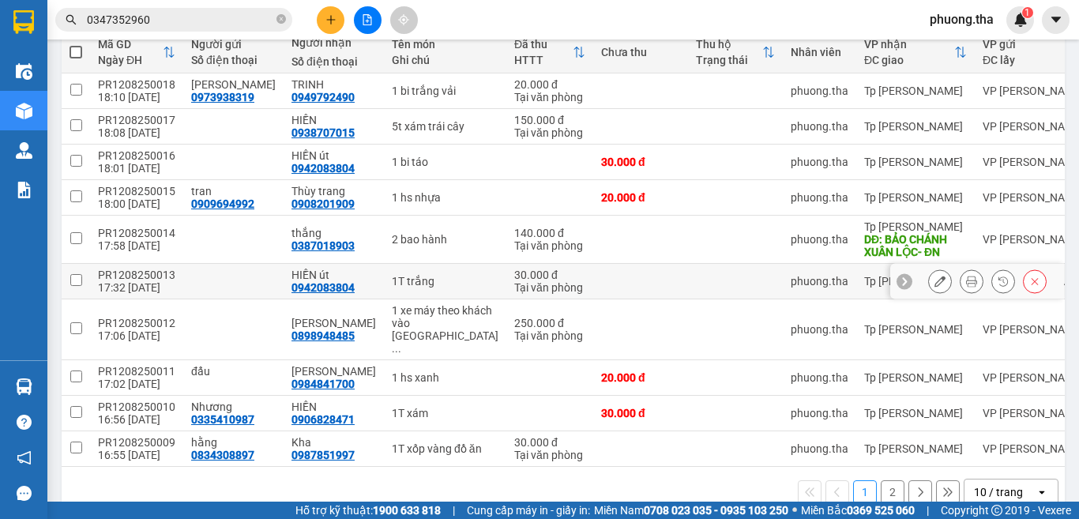
scroll to position [208, 0]
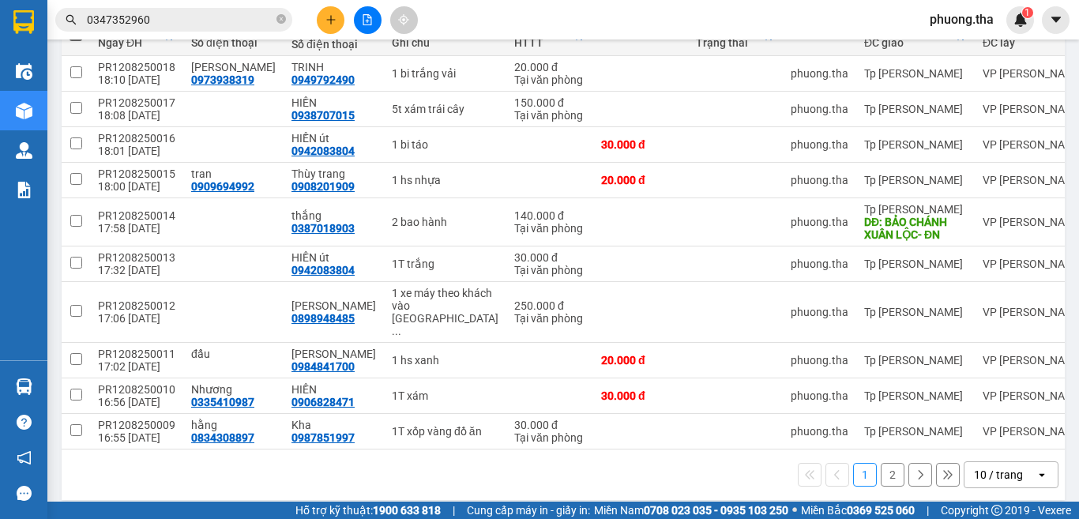
click at [1017, 463] on div "10 / trang" at bounding box center [999, 474] width 71 height 25
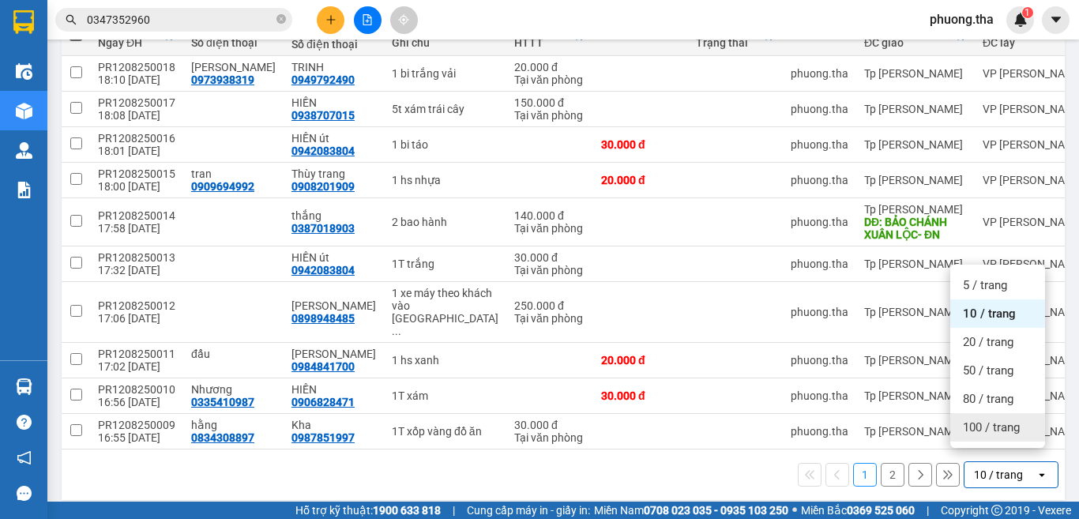
click at [999, 428] on span "100 / trang" at bounding box center [991, 427] width 57 height 16
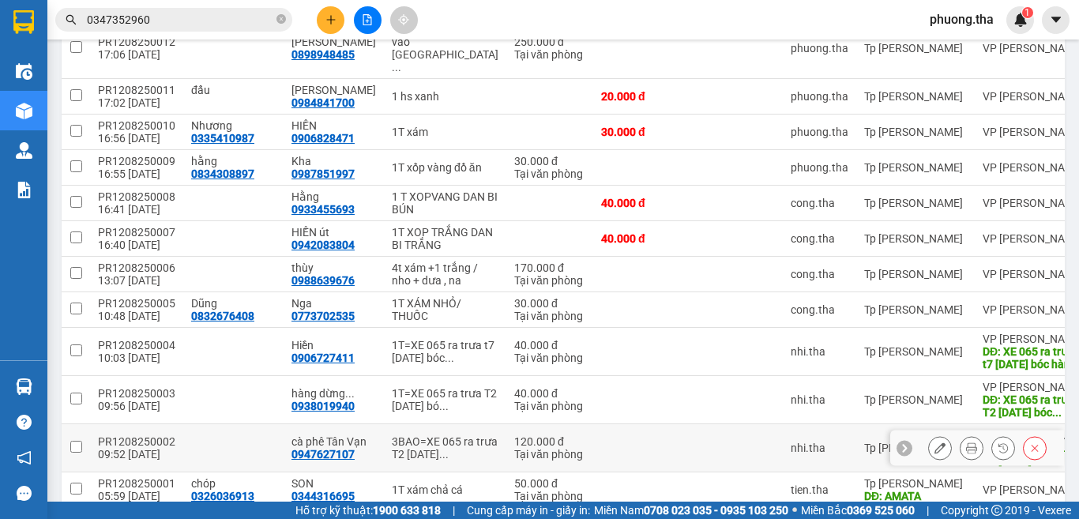
scroll to position [581, 0]
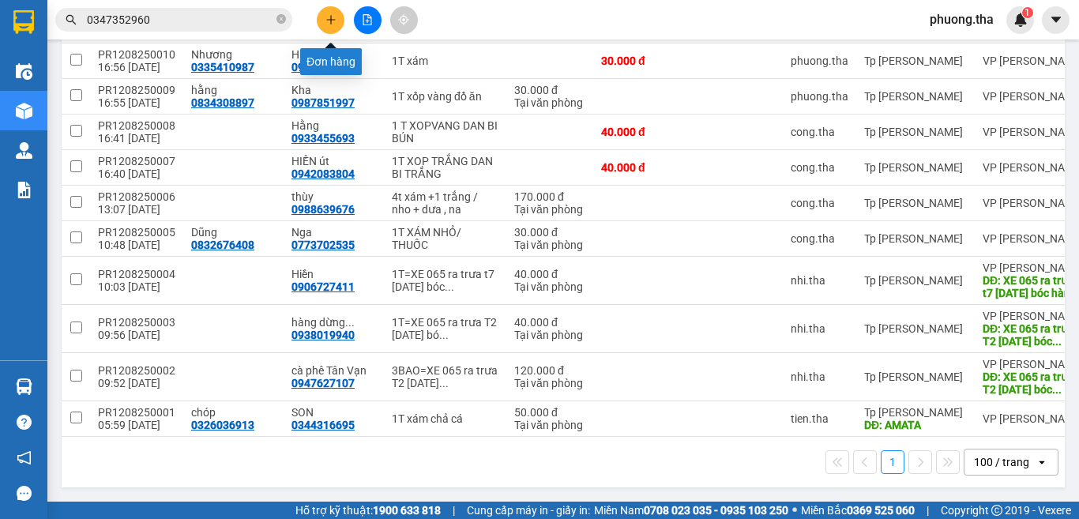
click at [325, 22] on icon "plus" at bounding box center [330, 19] width 11 height 11
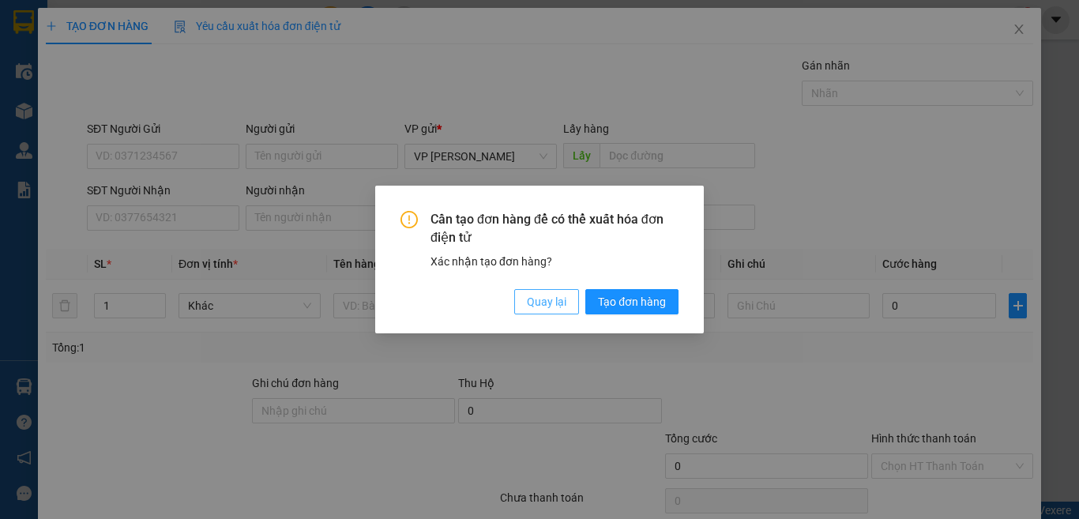
click at [539, 295] on span "Quay lại" at bounding box center [546, 301] width 39 height 17
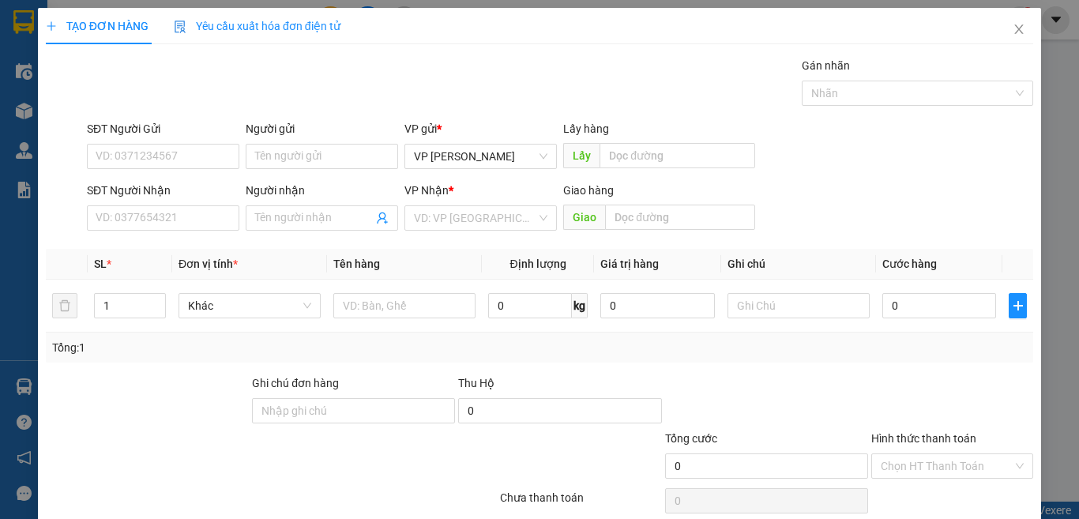
click at [473, 204] on div "VP Nhận *" at bounding box center [480, 194] width 152 height 24
click at [462, 229] on input "search" at bounding box center [475, 218] width 122 height 24
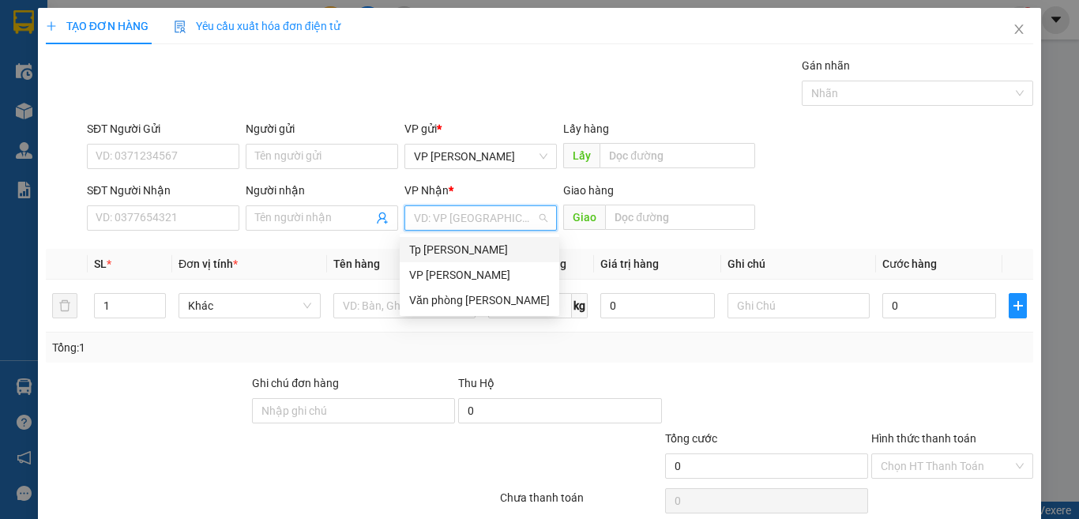
click at [450, 242] on div "Tp [PERSON_NAME]" at bounding box center [479, 249] width 141 height 17
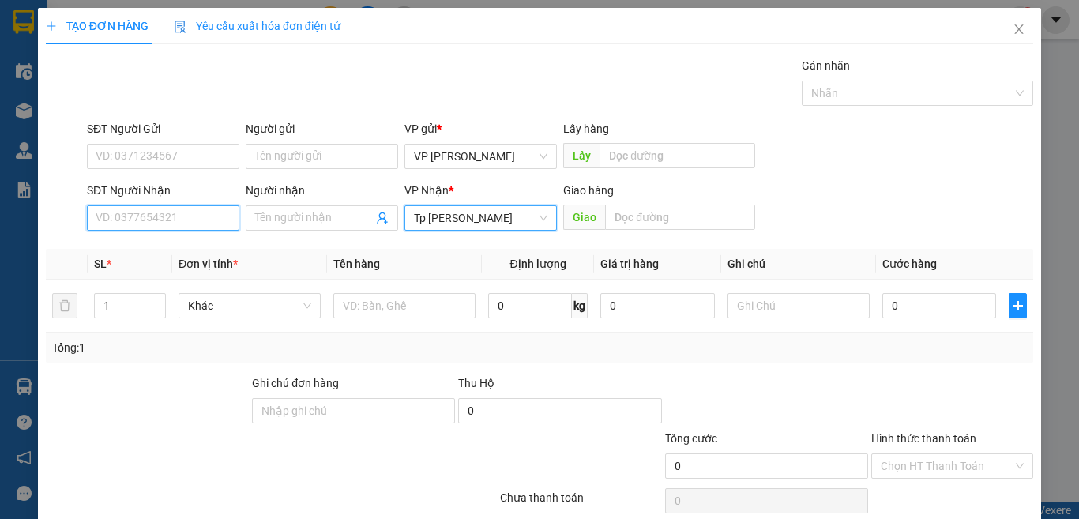
click at [212, 220] on input "SĐT Người Nhận" at bounding box center [163, 217] width 152 height 25
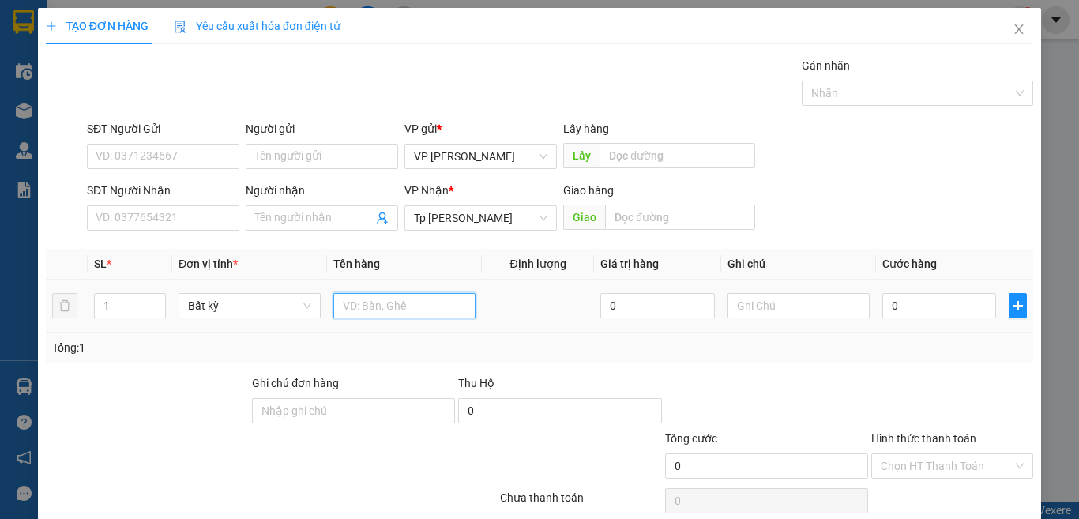
click at [356, 313] on input "text" at bounding box center [404, 305] width 142 height 25
type input "1 bi tỏi"
click at [936, 300] on input "0" at bounding box center [939, 305] width 114 height 25
type input "3"
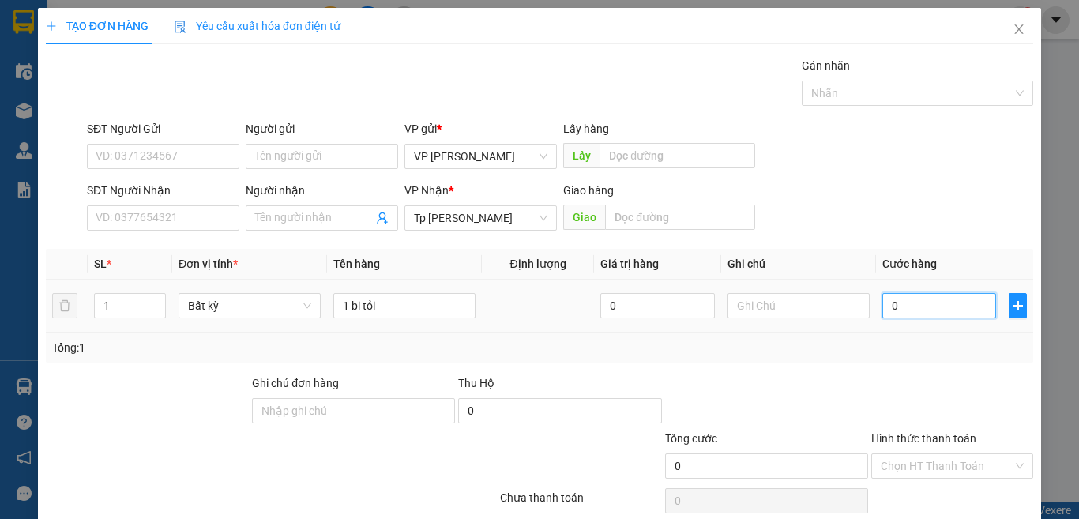
type input "3"
type input "30"
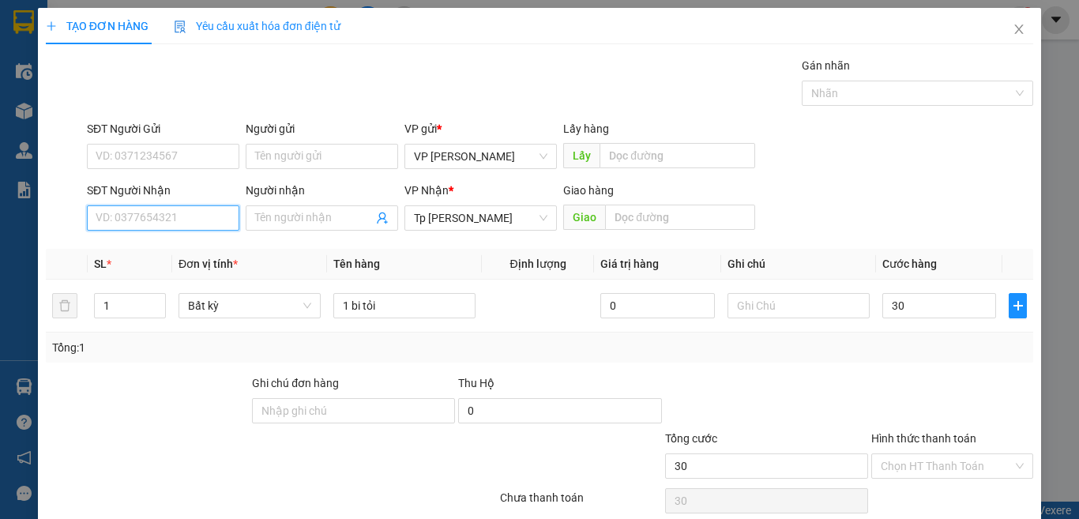
type input "30.000"
click at [132, 221] on input "SĐT Người Nhận" at bounding box center [163, 217] width 152 height 25
type input "0913899149"
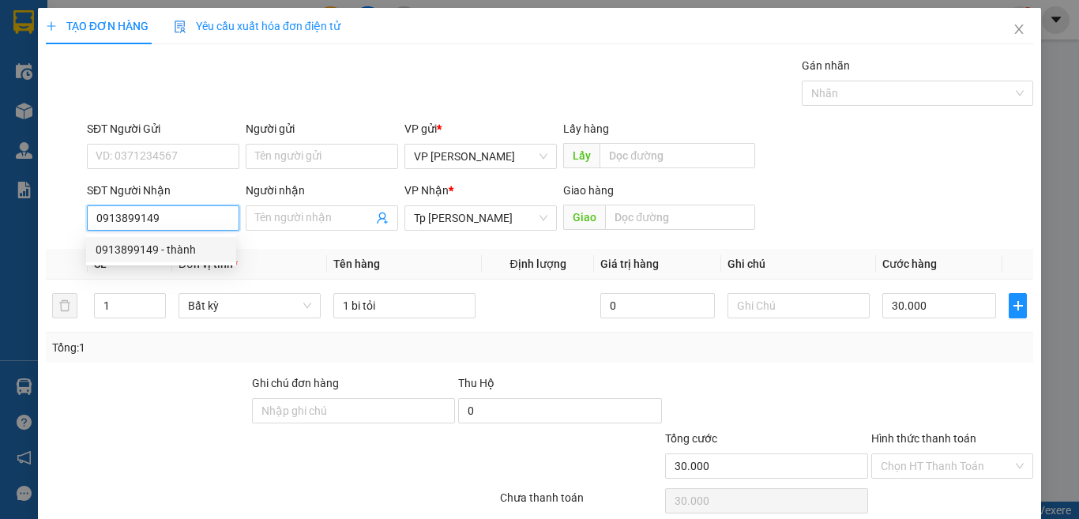
click at [166, 247] on div "0913899149 - thành" at bounding box center [161, 249] width 131 height 17
type input "thành"
drag, startPoint x: 187, startPoint y: 205, endPoint x: 190, endPoint y: 191, distance: 14.4
click at [187, 203] on div "SĐT Người Nhận 0913899149 0913899149" at bounding box center [163, 209] width 152 height 55
type input "0913899149"
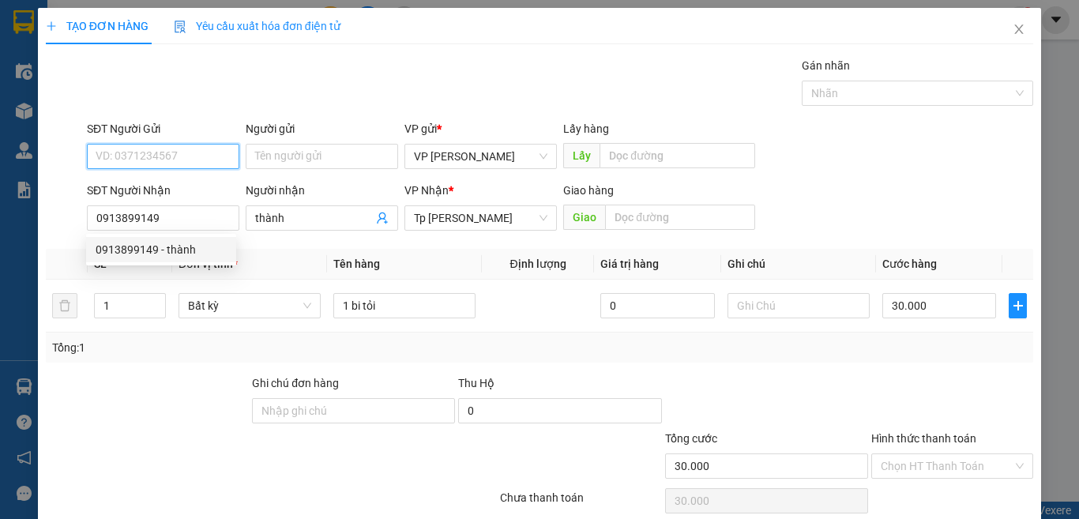
click at [193, 153] on input "SĐT Người Gửi" at bounding box center [163, 156] width 152 height 25
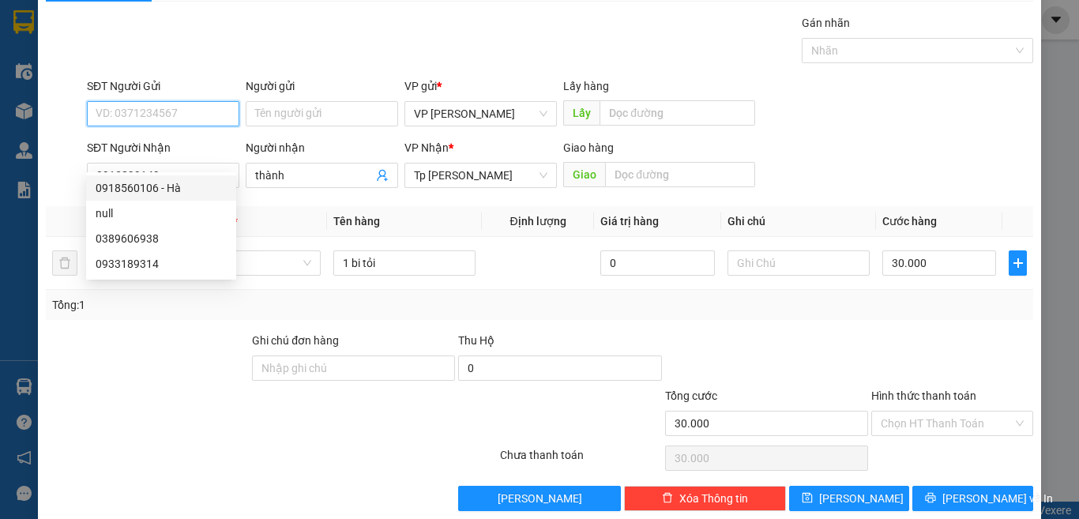
scroll to position [66, 0]
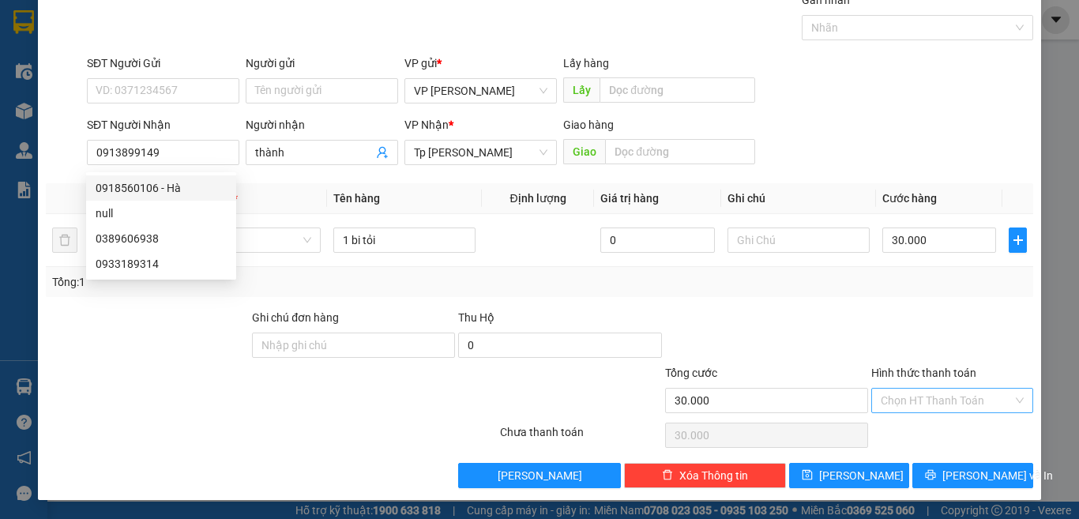
click at [939, 396] on input "Hình thức thanh toán" at bounding box center [946, 401] width 132 height 24
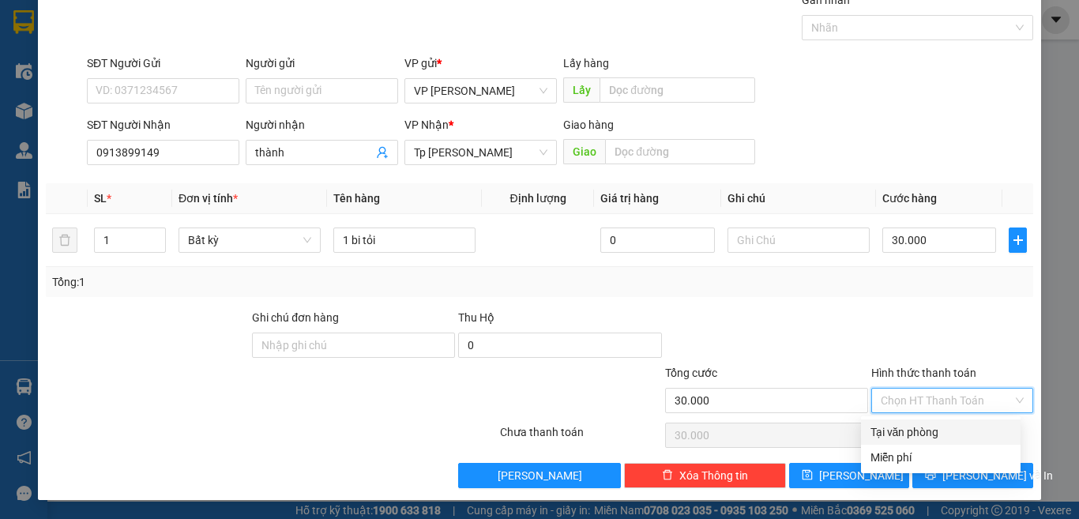
click at [929, 428] on div "Tại văn phòng" at bounding box center [940, 431] width 141 height 17
type input "0"
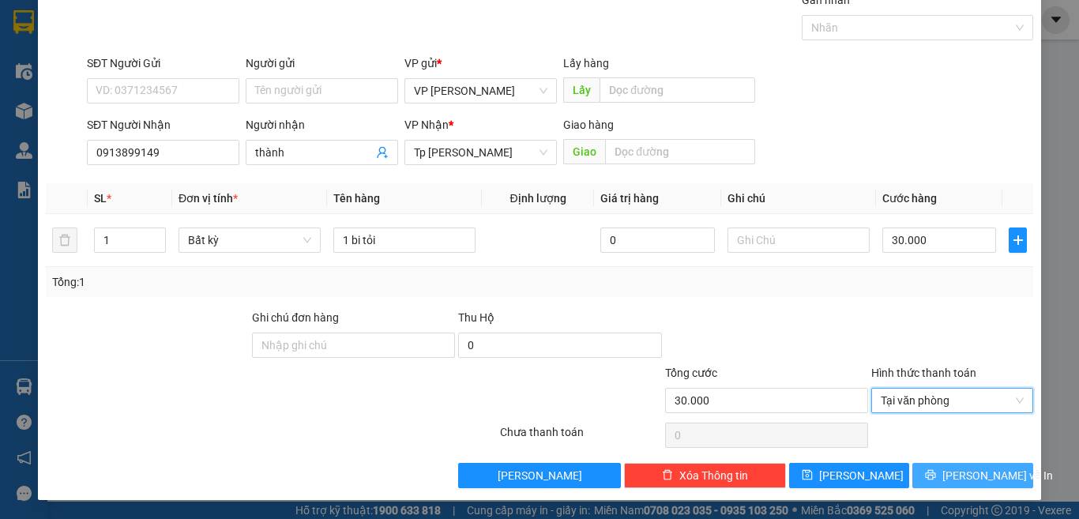
click at [936, 480] on icon "printer" at bounding box center [930, 474] width 11 height 11
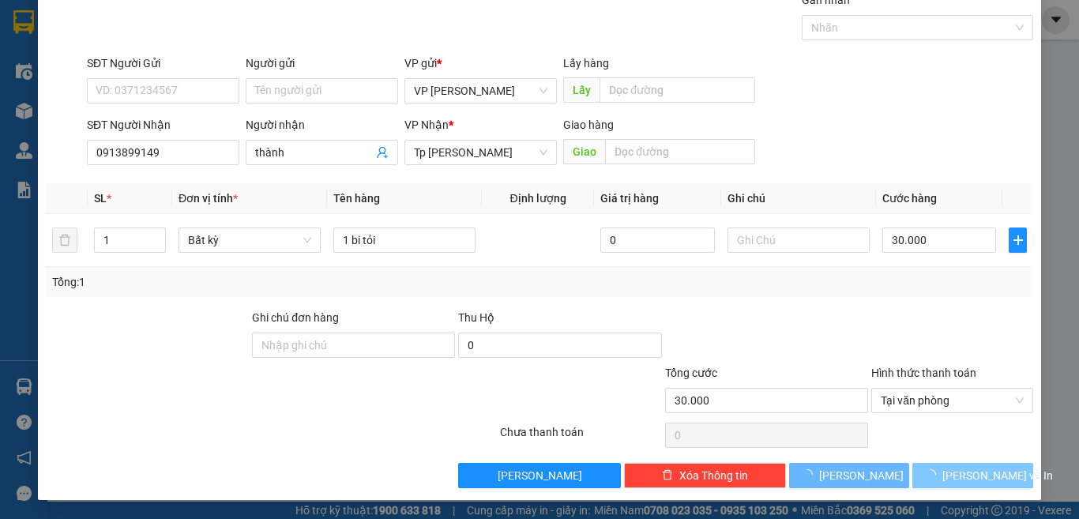
scroll to position [23, 0]
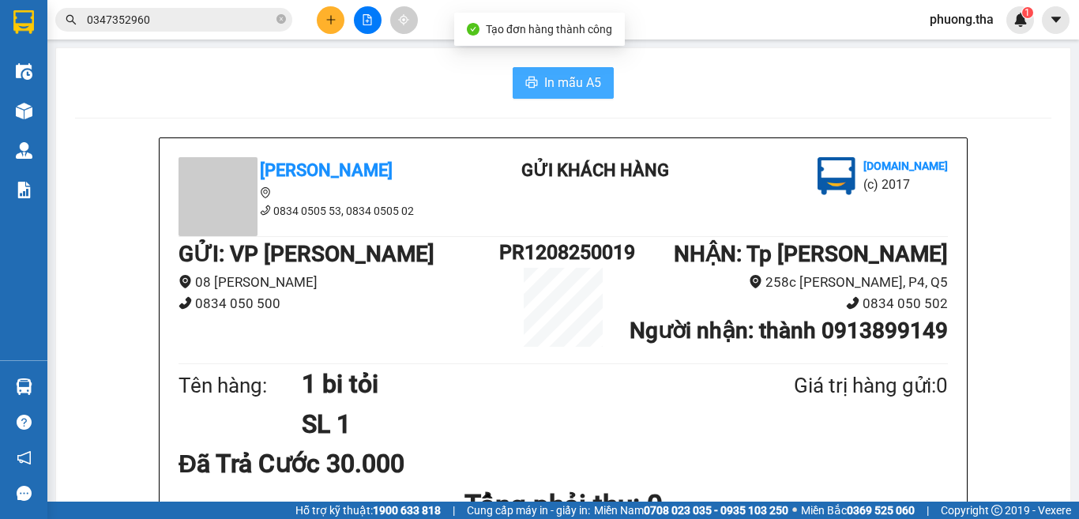
click at [547, 81] on span "In mẫu A5" at bounding box center [572, 83] width 57 height 20
click at [331, 32] on button at bounding box center [331, 20] width 28 height 28
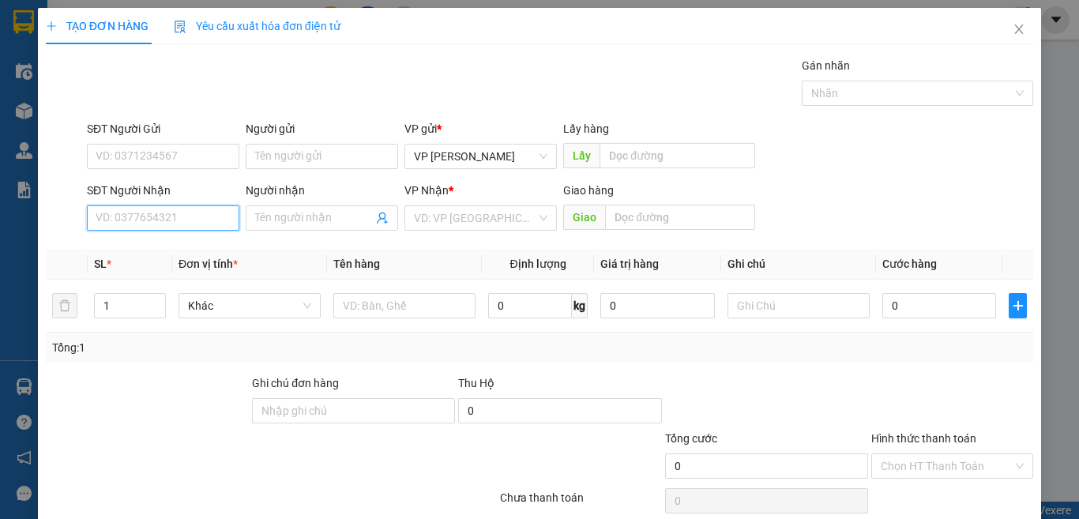
click at [211, 216] on input "SĐT Người Nhận" at bounding box center [163, 217] width 152 height 25
click at [202, 249] on div "0931226982 - lab PT" at bounding box center [161, 249] width 131 height 17
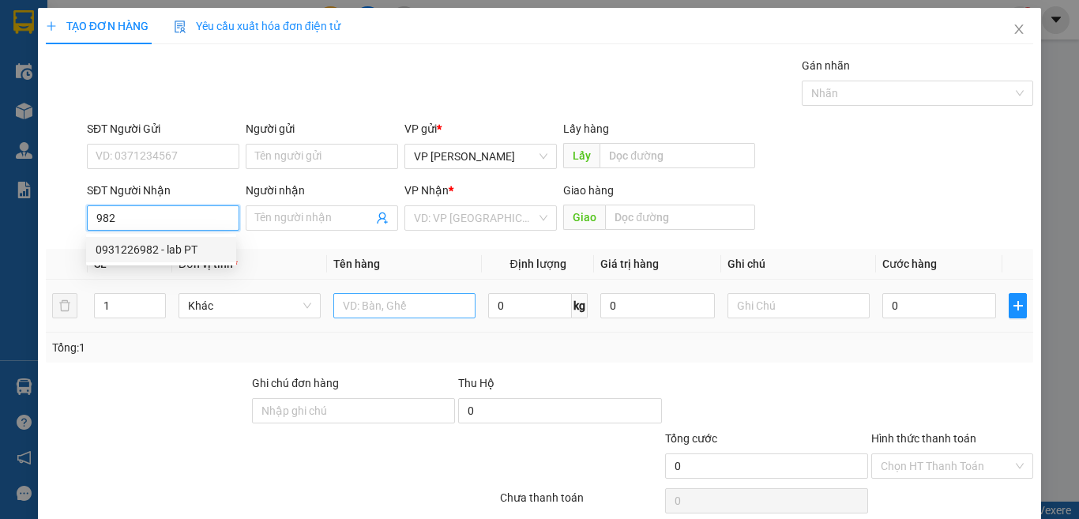
type input "0931226982"
type input "lab PT"
type input "0931226982"
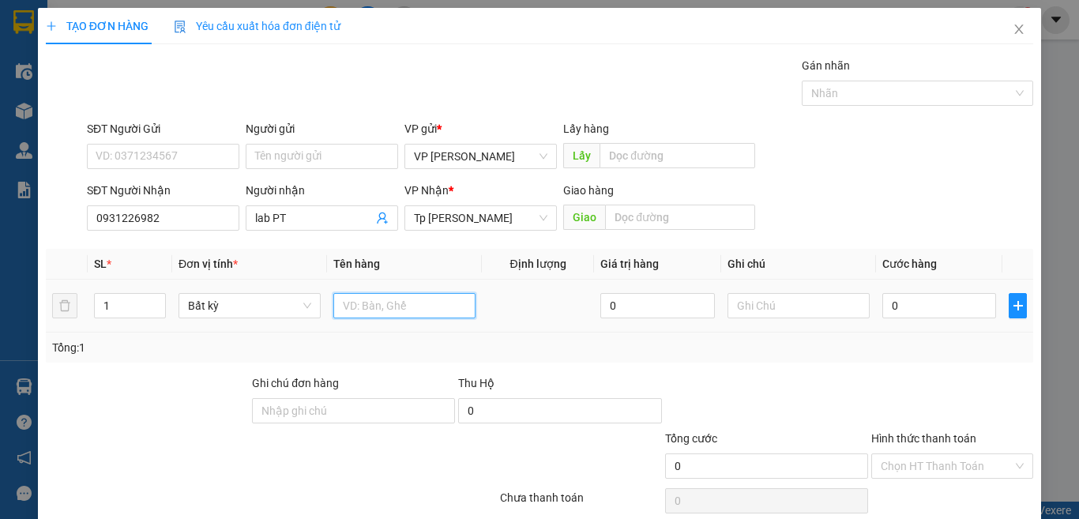
click at [374, 308] on input "text" at bounding box center [404, 305] width 142 height 25
type input "1 hop nhựa"
click at [925, 312] on input "0" at bounding box center [939, 305] width 114 height 25
type input "3"
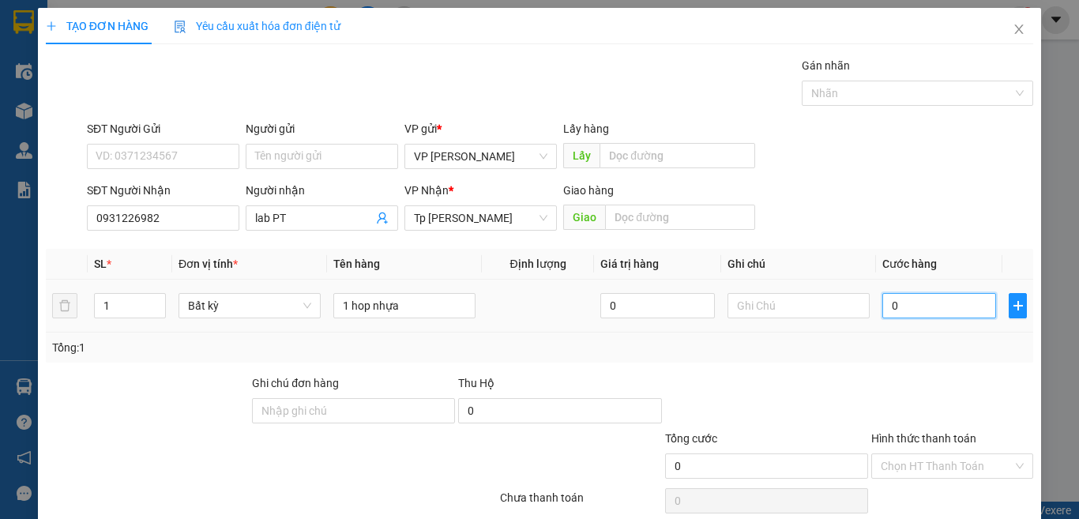
type input "3"
type input "30"
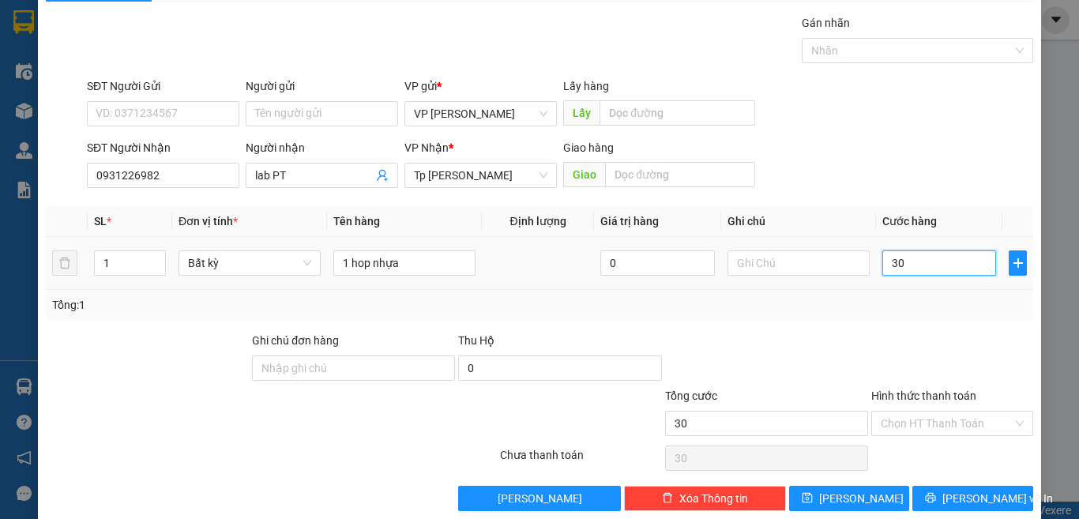
scroll to position [66, 0]
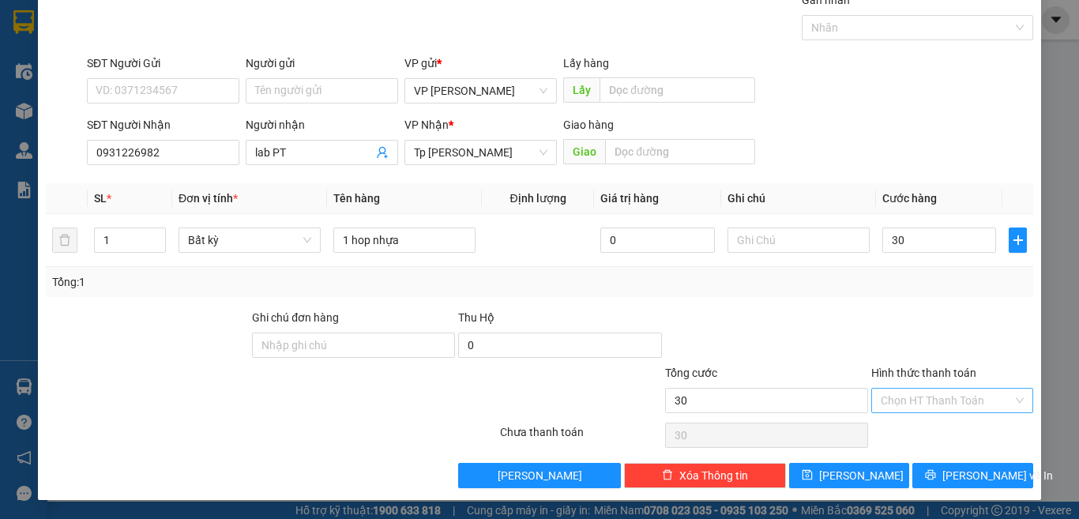
type input "30.000"
click at [917, 402] on input "Hình thức thanh toán" at bounding box center [946, 401] width 132 height 24
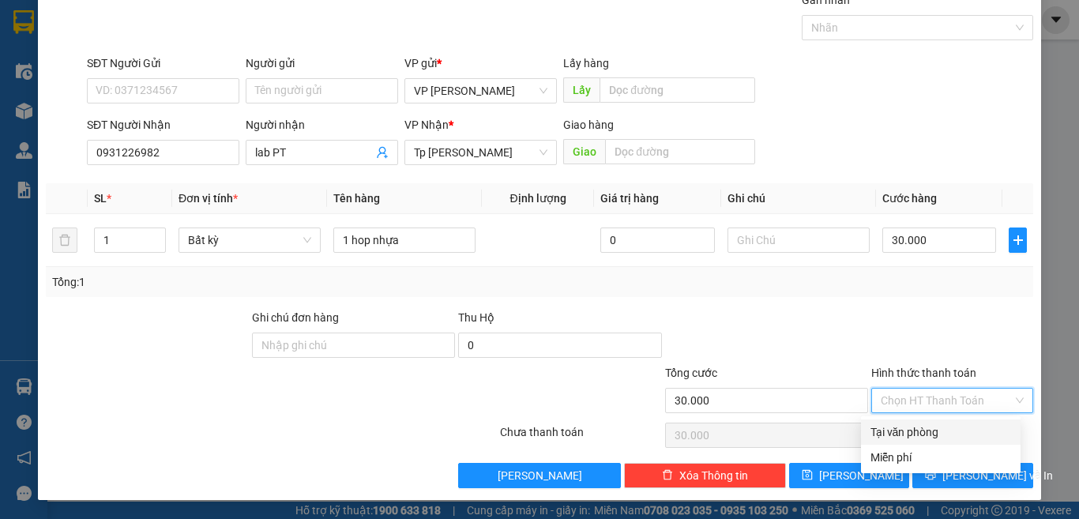
click at [914, 430] on div "Tại văn phòng" at bounding box center [940, 431] width 141 height 17
type input "0"
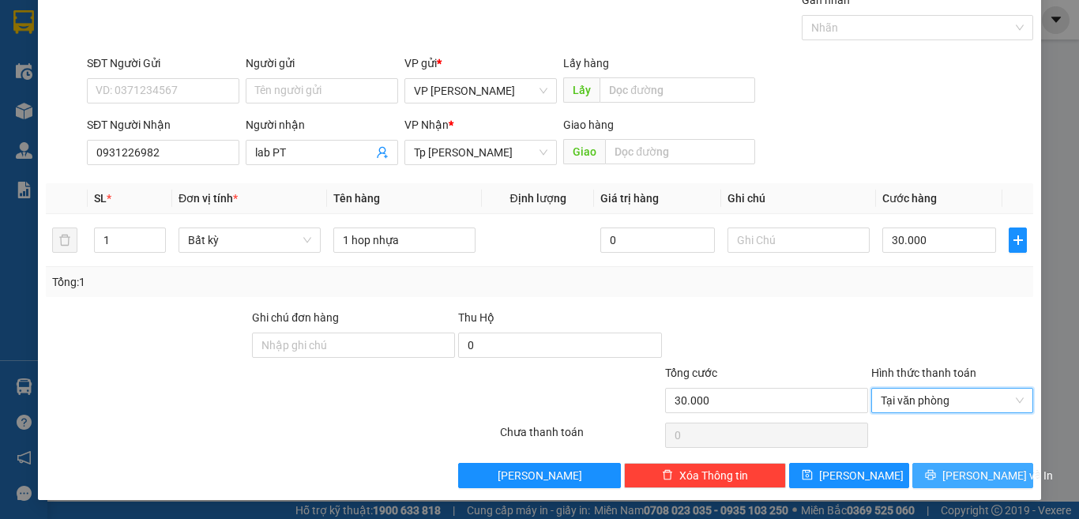
click at [914, 470] on button "[PERSON_NAME] và In" at bounding box center [972, 475] width 121 height 25
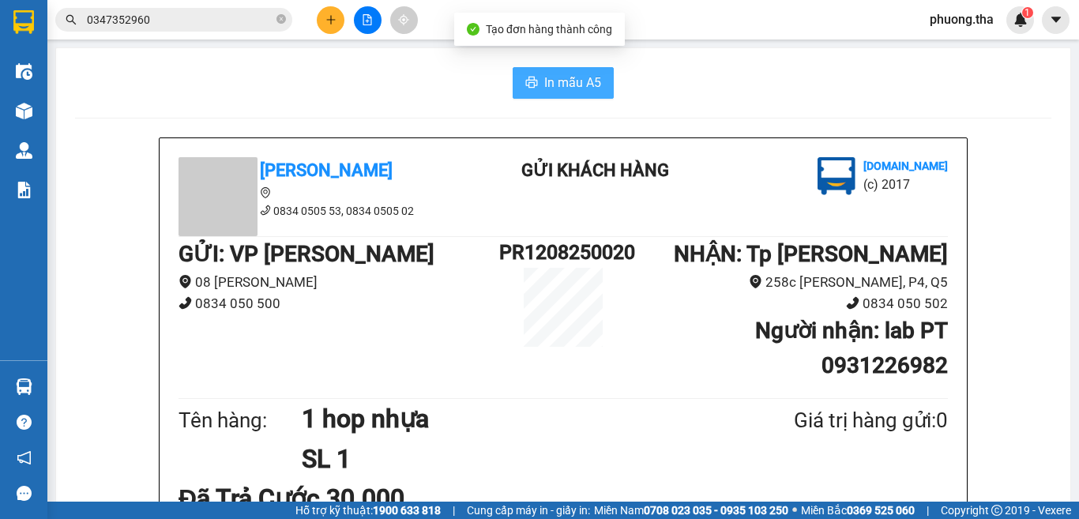
click at [550, 84] on span "In mẫu A5" at bounding box center [572, 83] width 57 height 20
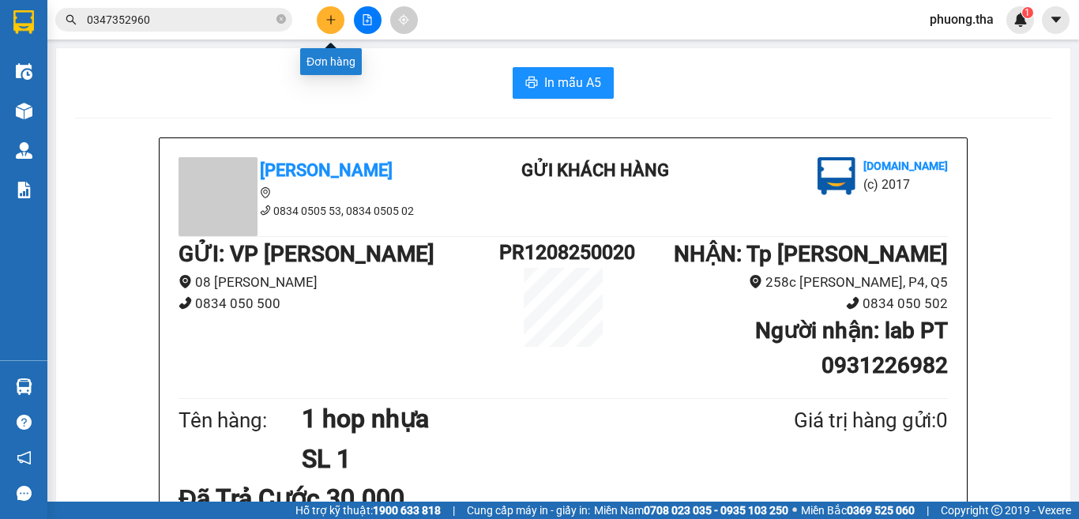
click at [333, 13] on button at bounding box center [331, 20] width 28 height 28
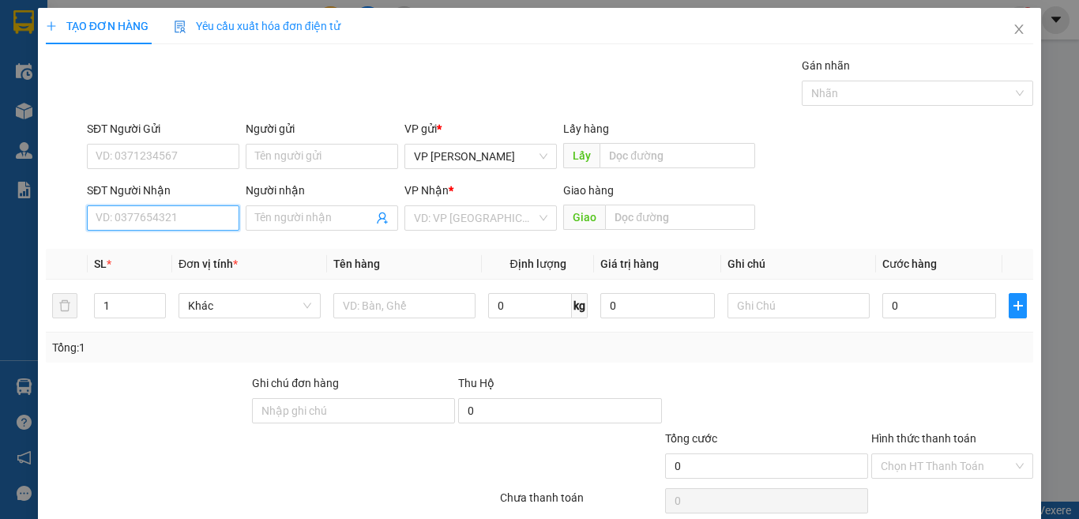
click at [193, 221] on input "SĐT Người Nhận" at bounding box center [163, 217] width 152 height 25
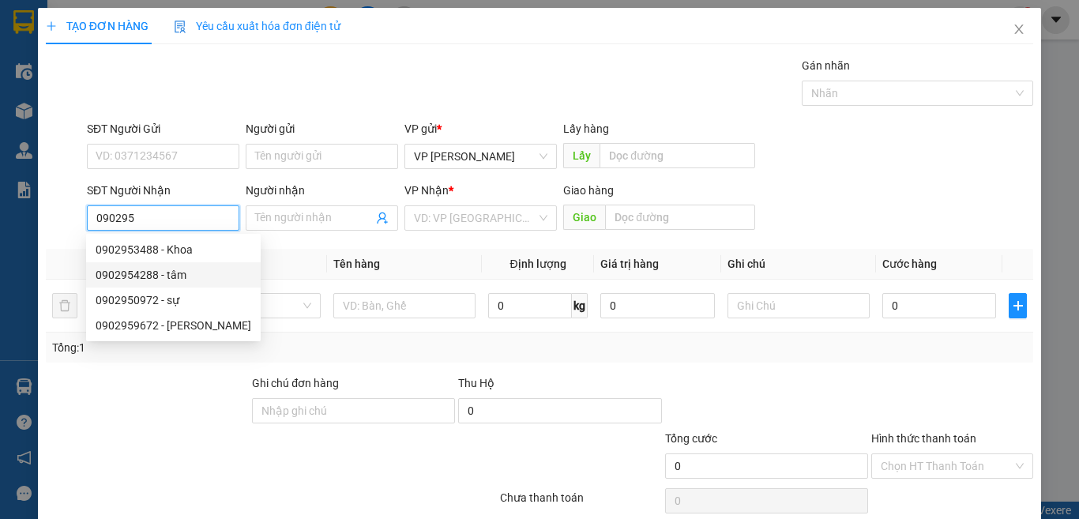
click at [169, 274] on div "0902954288 - tâm" at bounding box center [174, 274] width 156 height 17
type input "0902954288"
type input "tâm"
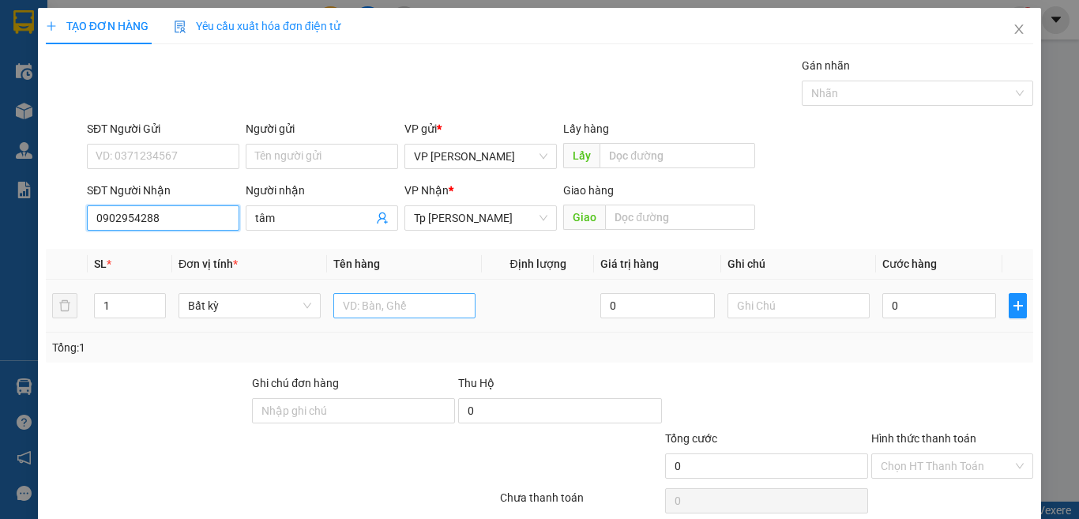
type input "0902954288"
click at [383, 310] on input "text" at bounding box center [404, 305] width 142 height 25
type input "1t xop trang"
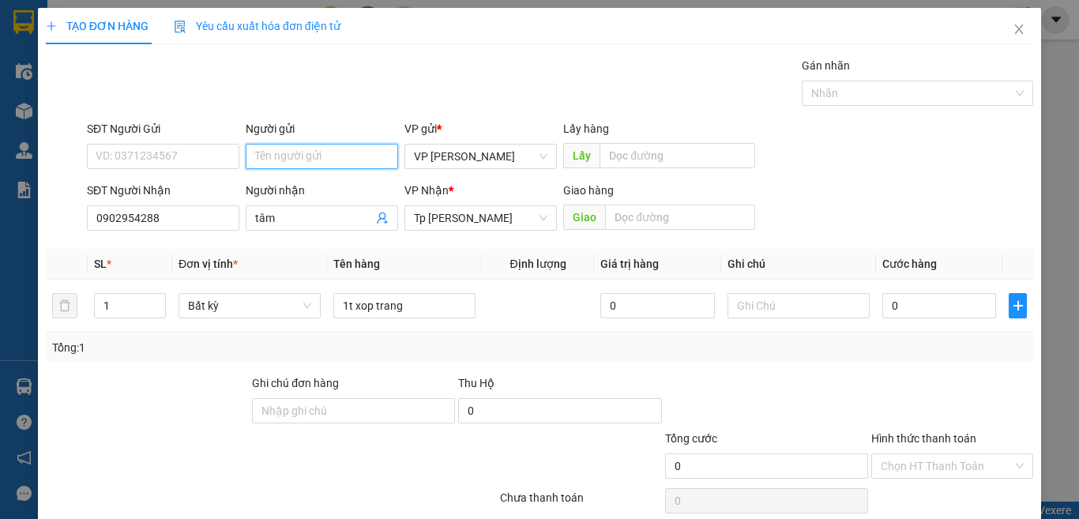
click at [317, 153] on input "Người gửi" at bounding box center [322, 156] width 152 height 25
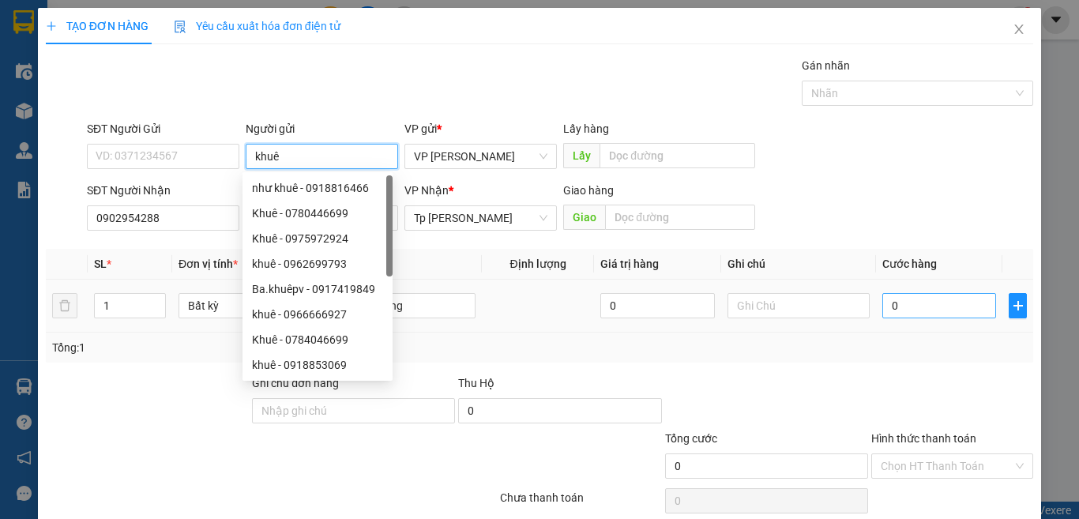
type input "khuê"
type input "3"
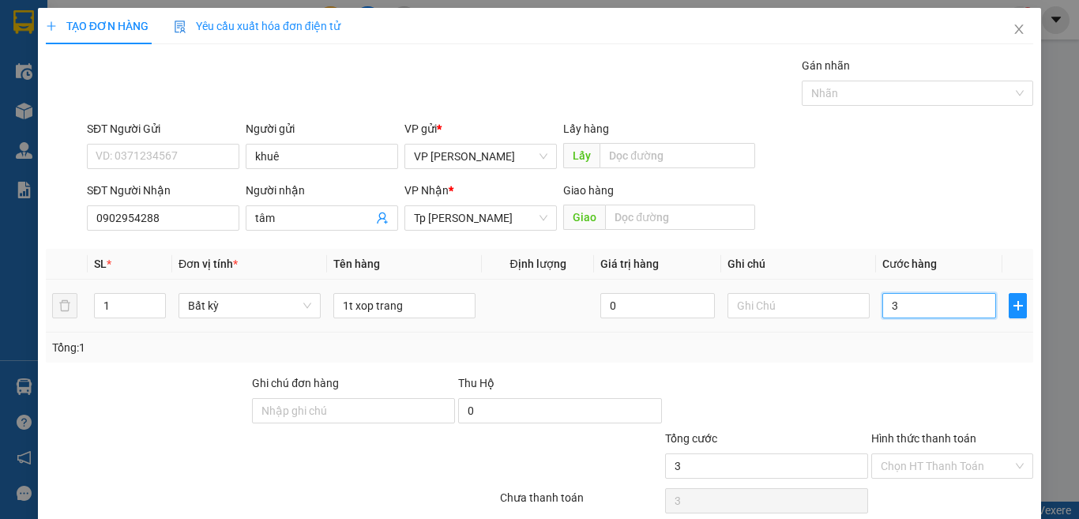
type input "30"
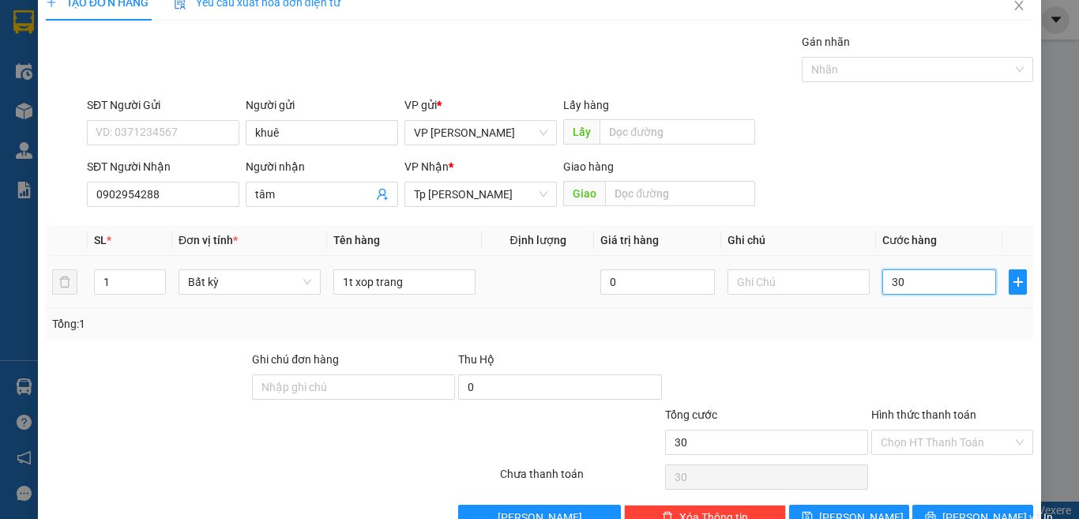
scroll to position [66, 0]
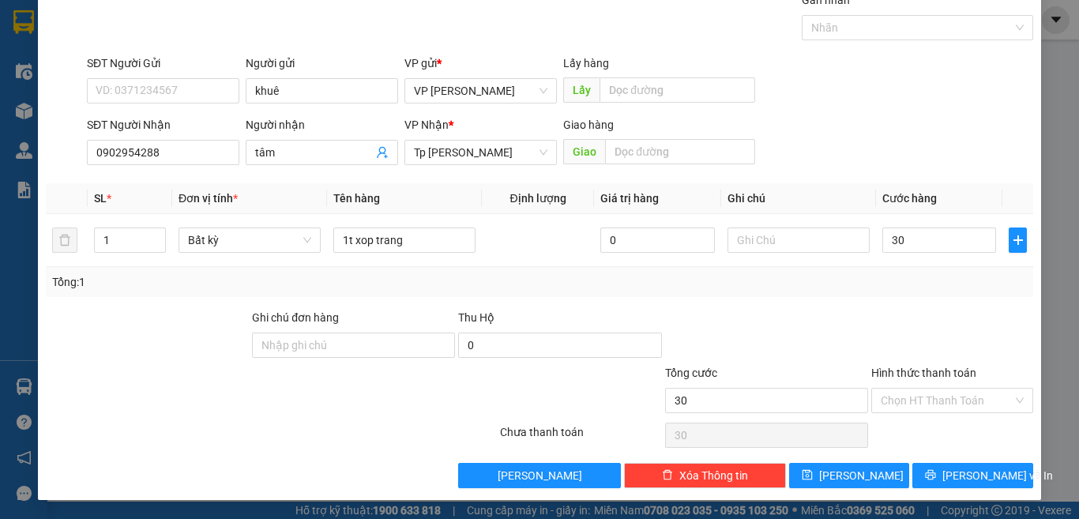
type input "30.000"
click at [967, 400] on input "Hình thức thanh toán" at bounding box center [946, 401] width 132 height 24
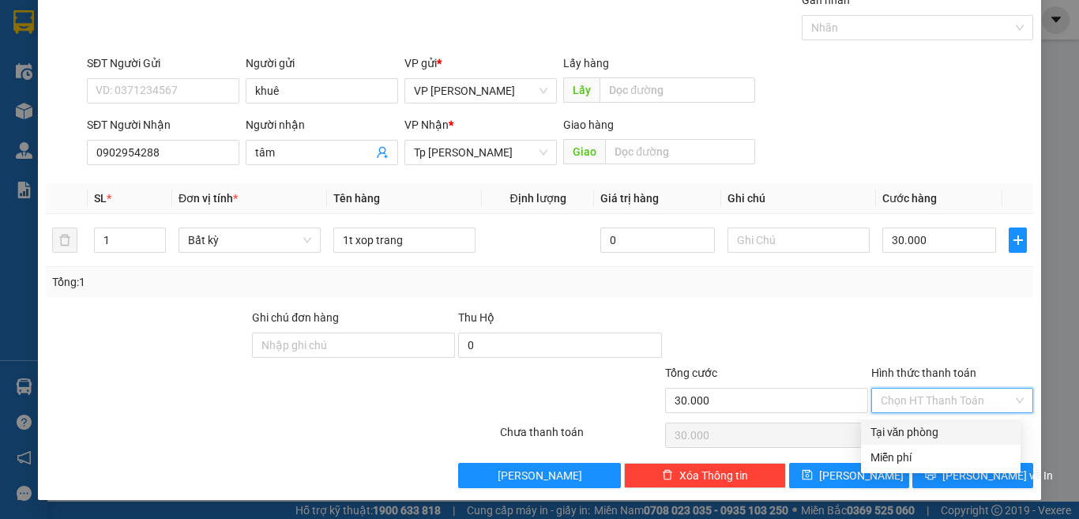
click at [933, 434] on div "Tại văn phòng" at bounding box center [940, 431] width 141 height 17
type input "0"
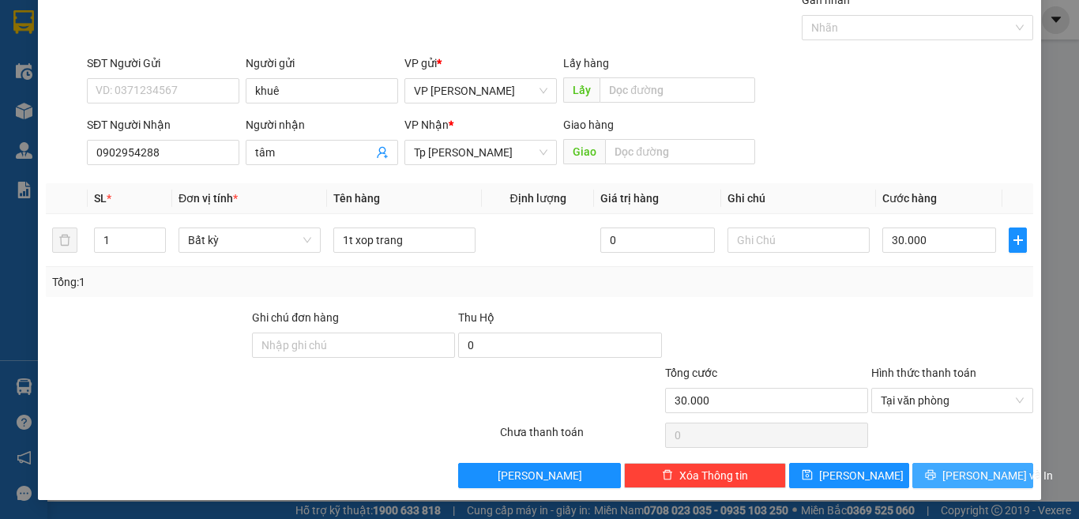
click at [924, 475] on button "[PERSON_NAME] và In" at bounding box center [972, 475] width 121 height 25
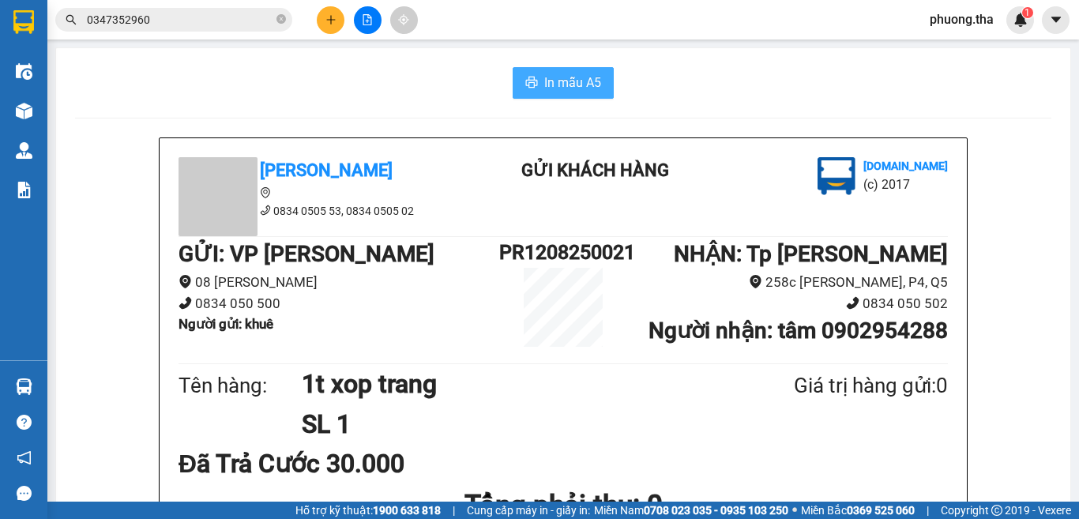
click at [535, 73] on button "In mẫu A5" at bounding box center [562, 83] width 101 height 32
click at [338, 18] on button at bounding box center [331, 20] width 28 height 28
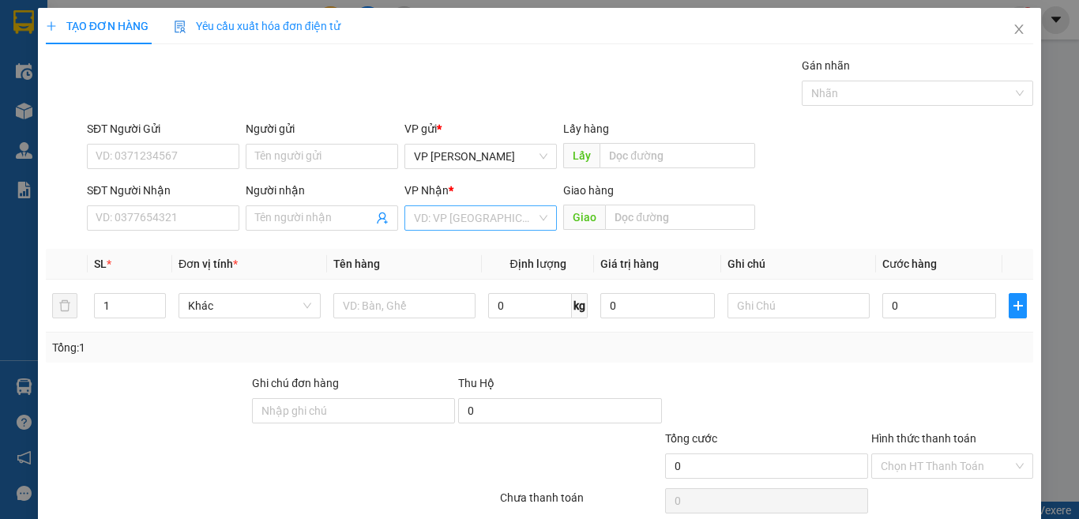
click at [442, 216] on input "search" at bounding box center [475, 218] width 122 height 24
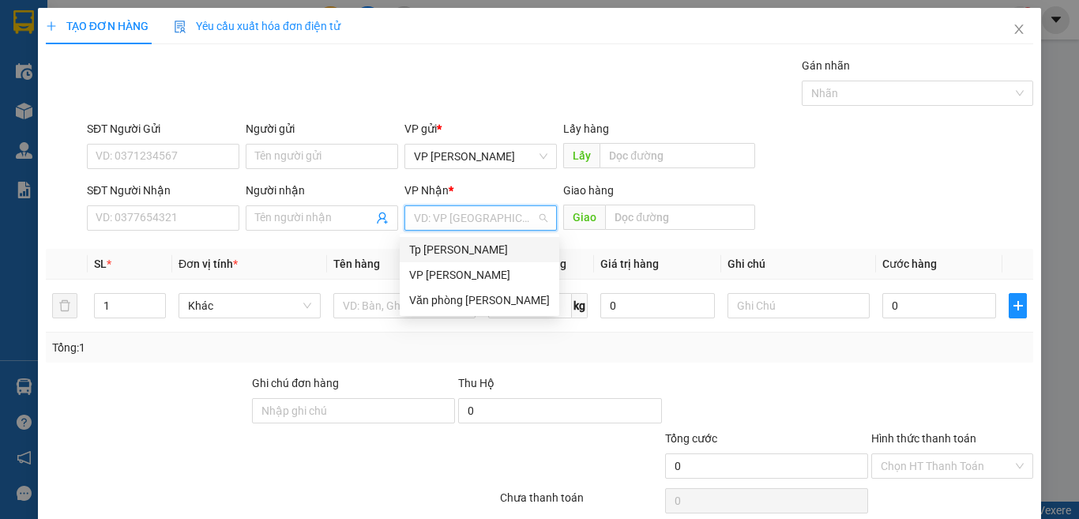
click at [451, 245] on div "Tp [PERSON_NAME]" at bounding box center [479, 249] width 141 height 17
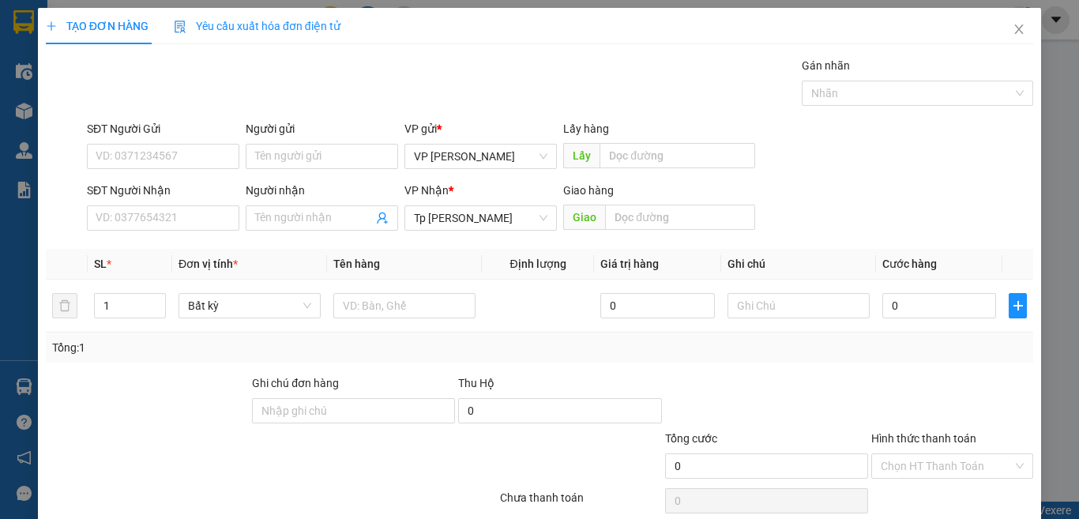
click at [193, 204] on div "SĐT Người Nhận" at bounding box center [163, 194] width 152 height 24
click at [211, 224] on input "SĐT Người Nhận" at bounding box center [163, 217] width 152 height 25
click at [225, 218] on input "094359580" at bounding box center [163, 217] width 152 height 25
click at [103, 223] on input "094359580" at bounding box center [163, 217] width 152 height 25
click at [106, 223] on input "094359580" at bounding box center [163, 217] width 152 height 25
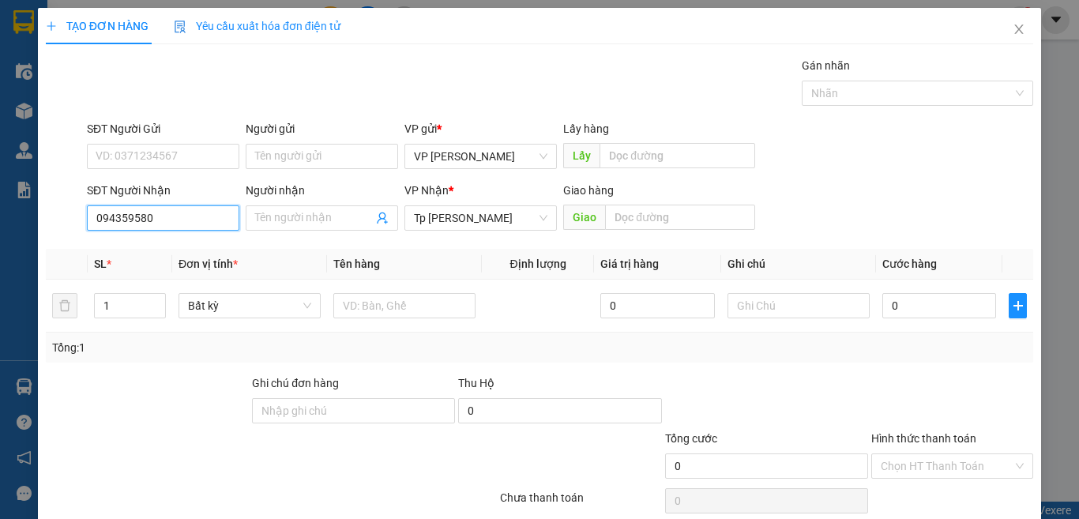
type input "0934359580"
click at [172, 211] on input "0934359580" at bounding box center [163, 217] width 152 height 25
click at [159, 245] on div "0934359580 - QUYNH" at bounding box center [161, 249] width 131 height 17
type input "QUYNH"
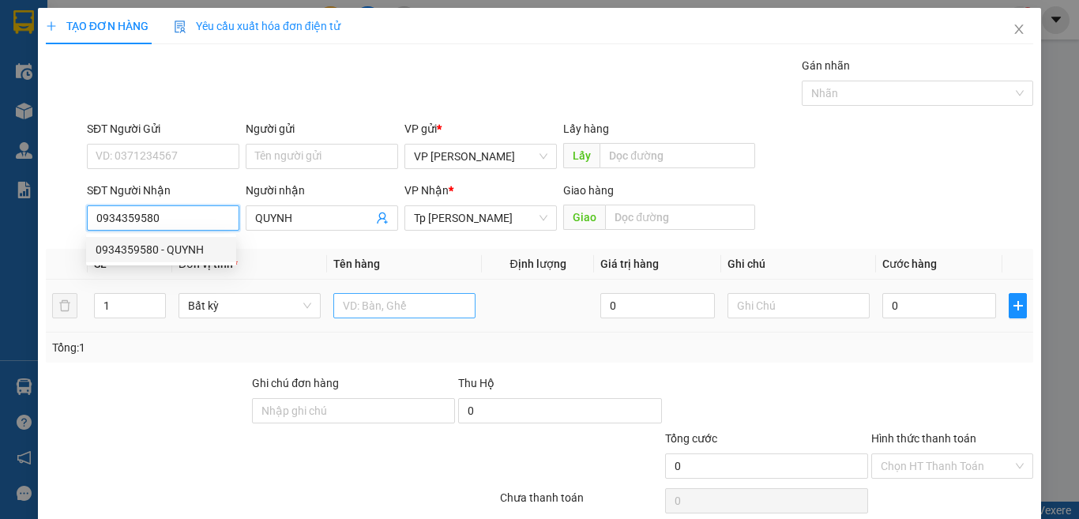
type input "0934359580"
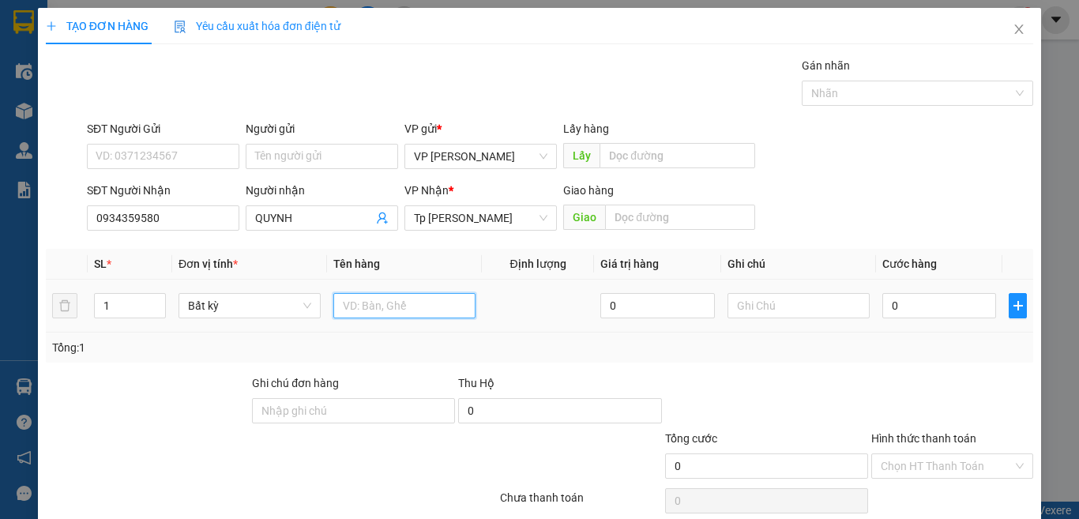
drag, startPoint x: 374, startPoint y: 308, endPoint x: 374, endPoint y: 295, distance: 13.4
click at [374, 307] on input "text" at bounding box center [404, 305] width 142 height 25
type input "1T xám đồ ăn"
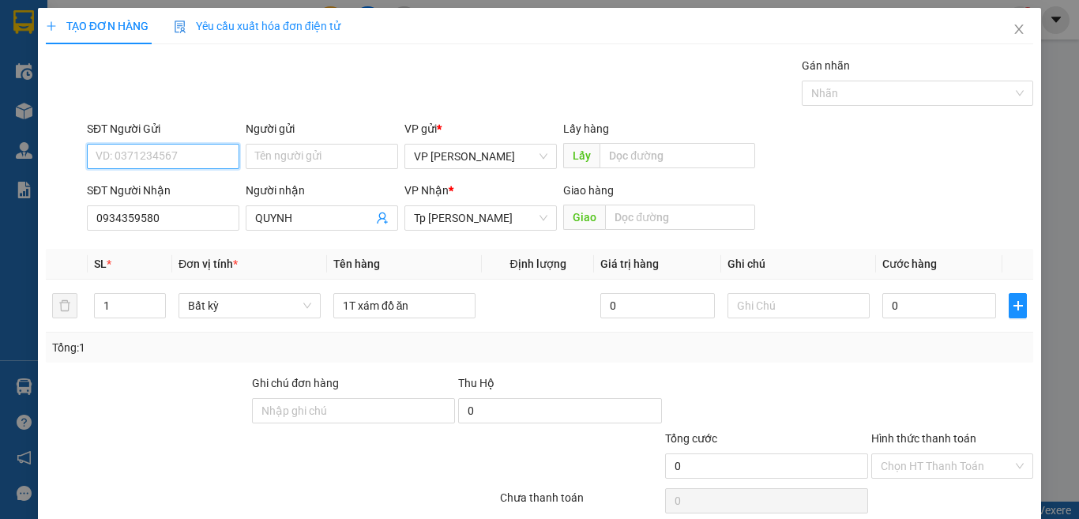
click at [214, 156] on input "SĐT Người Gửi" at bounding box center [163, 156] width 152 height 25
click at [193, 208] on div "0783243043 - BIẾT" at bounding box center [161, 213] width 131 height 17
type input "0783243043"
type input "BIẾT"
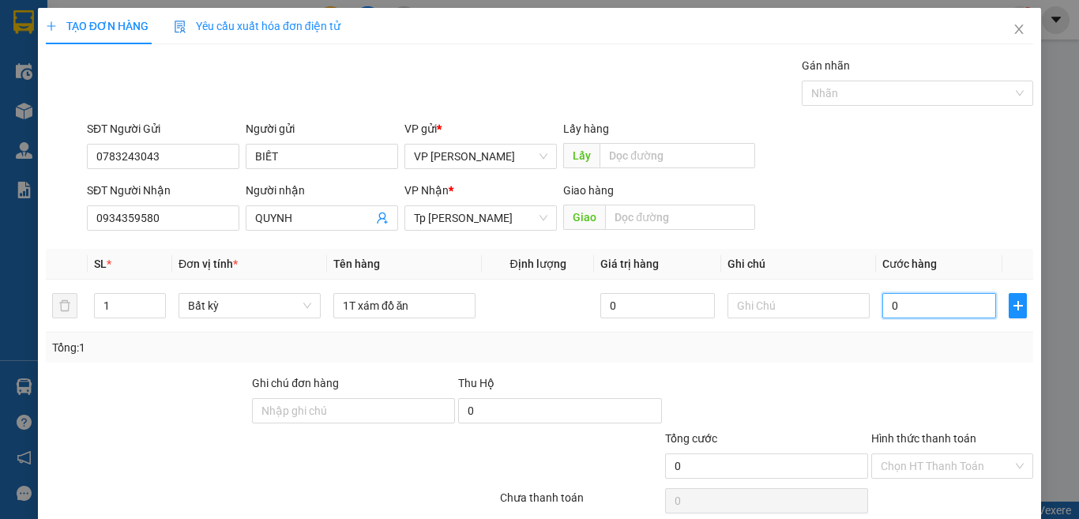
type input "3"
type input "30"
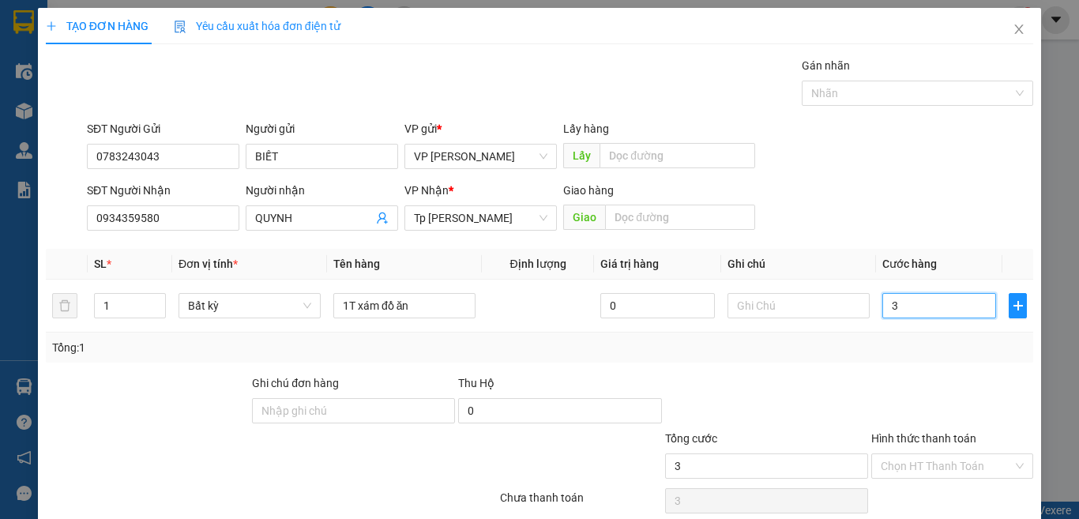
type input "30"
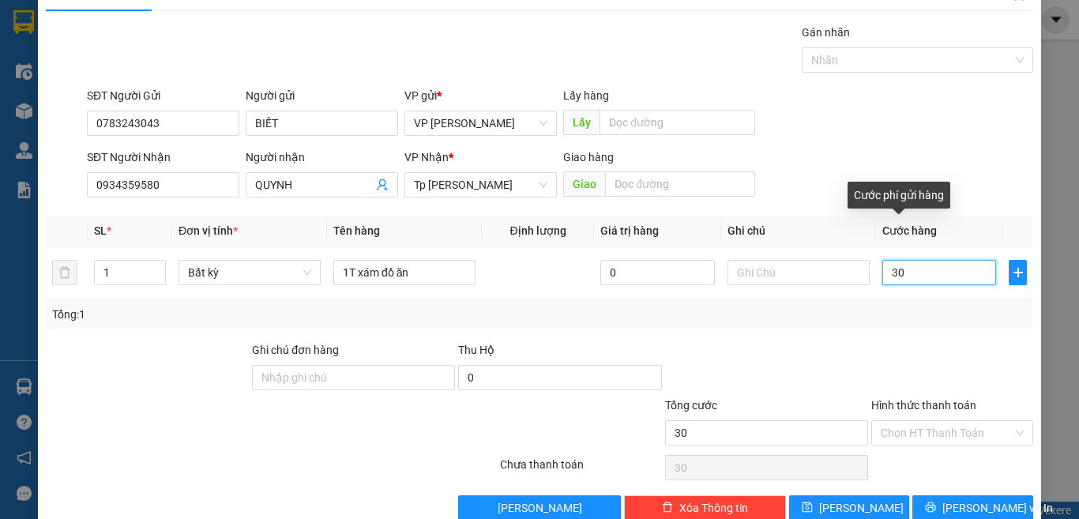
scroll to position [66, 0]
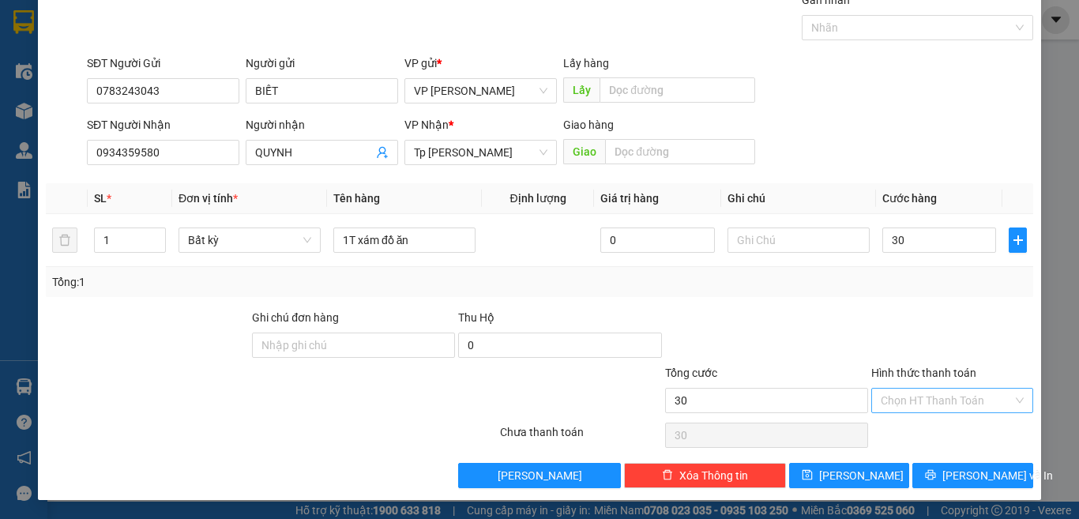
type input "30.000"
drag, startPoint x: 913, startPoint y: 393, endPoint x: 912, endPoint y: 415, distance: 22.1
click at [913, 395] on input "Hình thức thanh toán" at bounding box center [946, 401] width 132 height 24
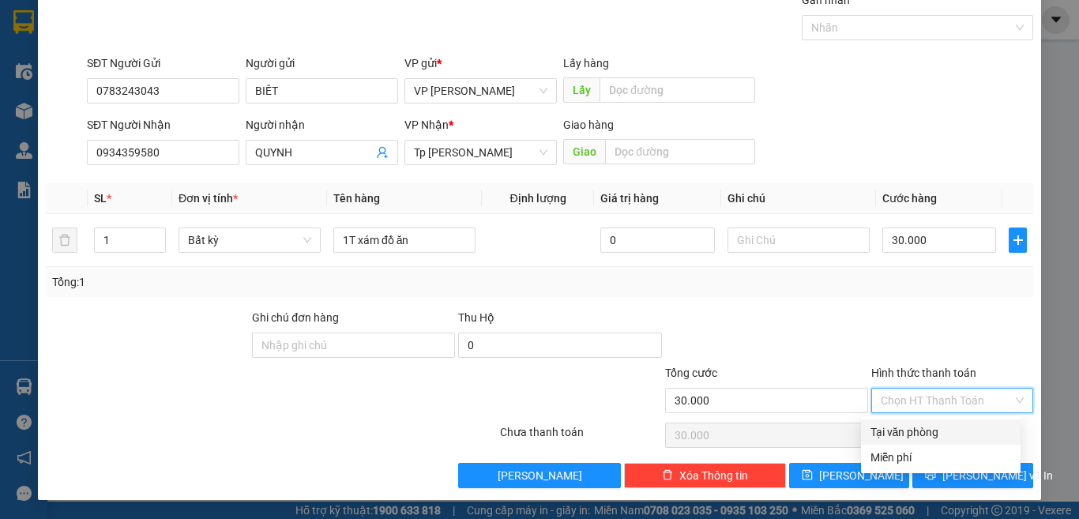
drag, startPoint x: 903, startPoint y: 424, endPoint x: 907, endPoint y: 445, distance: 20.8
click at [903, 426] on div "Tại văn phòng" at bounding box center [940, 431] width 141 height 17
type input "0"
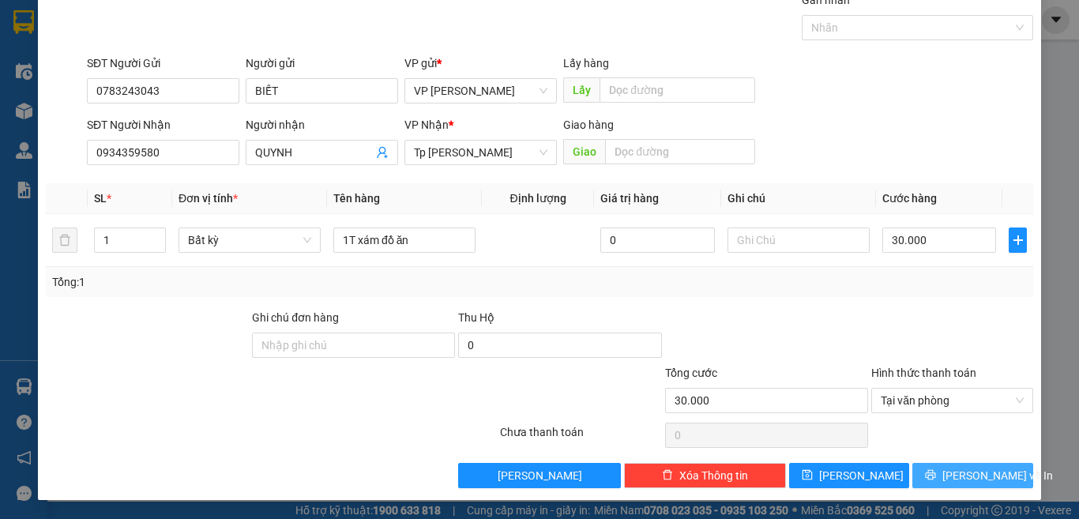
click at [936, 472] on icon "printer" at bounding box center [930, 474] width 11 height 11
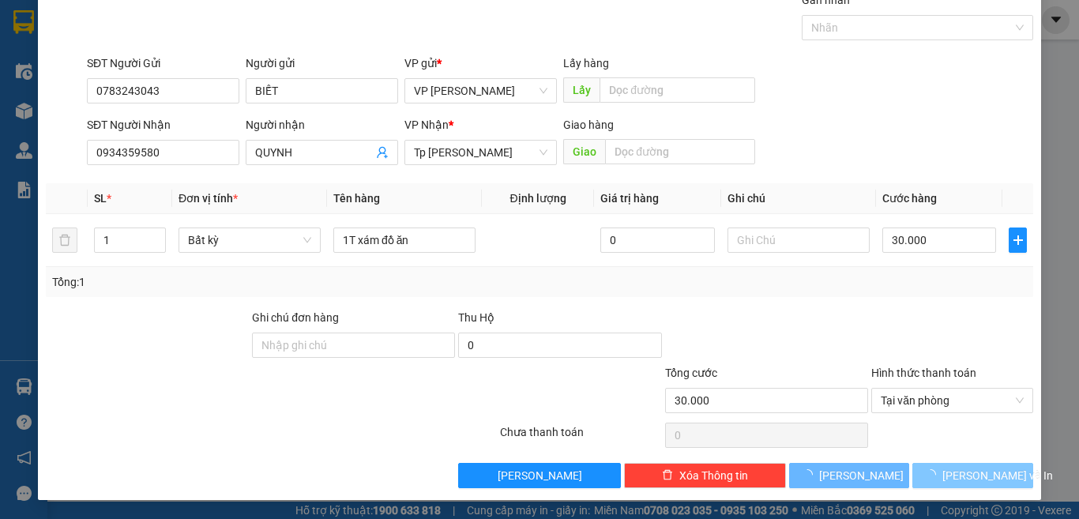
scroll to position [23, 0]
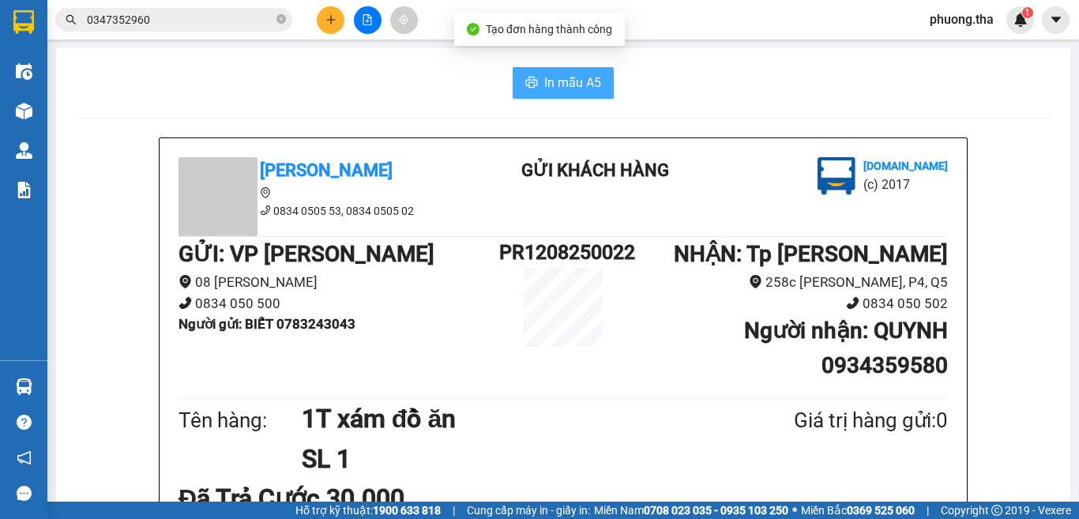
click at [544, 92] on span "In mẫu A5" at bounding box center [572, 83] width 57 height 20
click at [315, 15] on div at bounding box center [367, 20] width 118 height 28
click at [321, 15] on button at bounding box center [331, 20] width 28 height 28
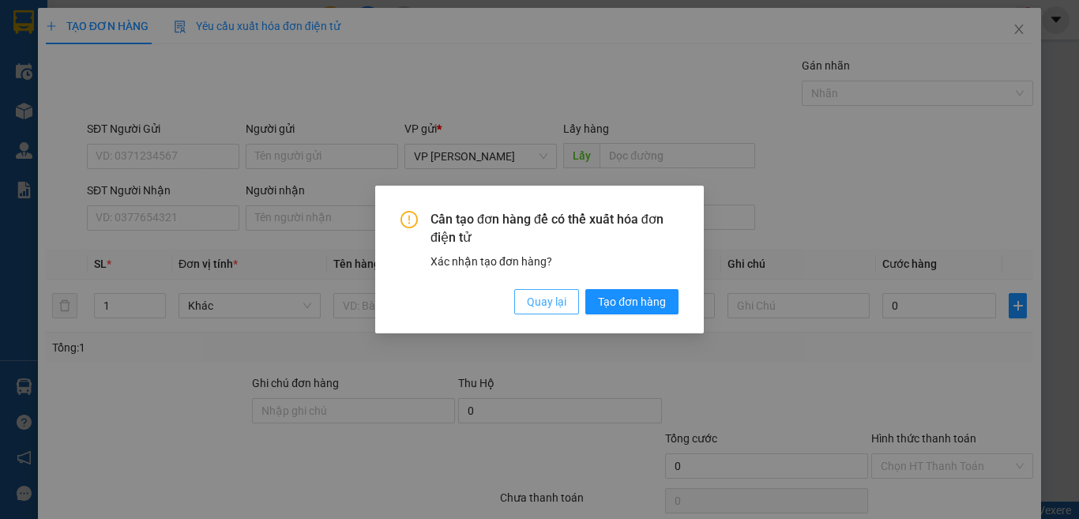
click at [523, 303] on button "Quay lại" at bounding box center [546, 301] width 65 height 25
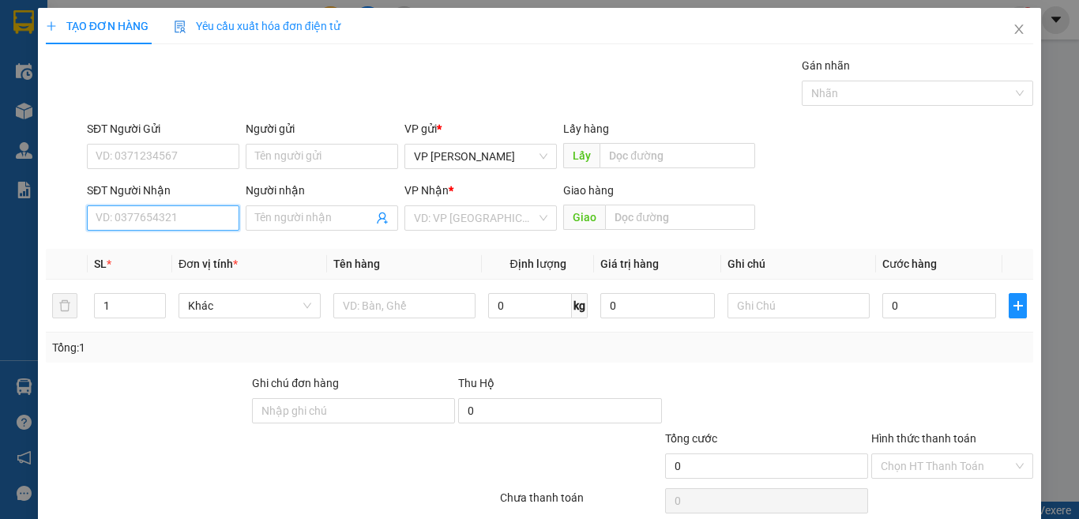
click at [187, 212] on input "SĐT Người Nhận" at bounding box center [163, 217] width 152 height 25
click at [220, 212] on input "0785284717" at bounding box center [163, 217] width 152 height 25
click at [201, 220] on input "0785284717" at bounding box center [163, 217] width 152 height 25
type input "0785284717"
click at [301, 213] on input "Người nhận" at bounding box center [314, 217] width 118 height 17
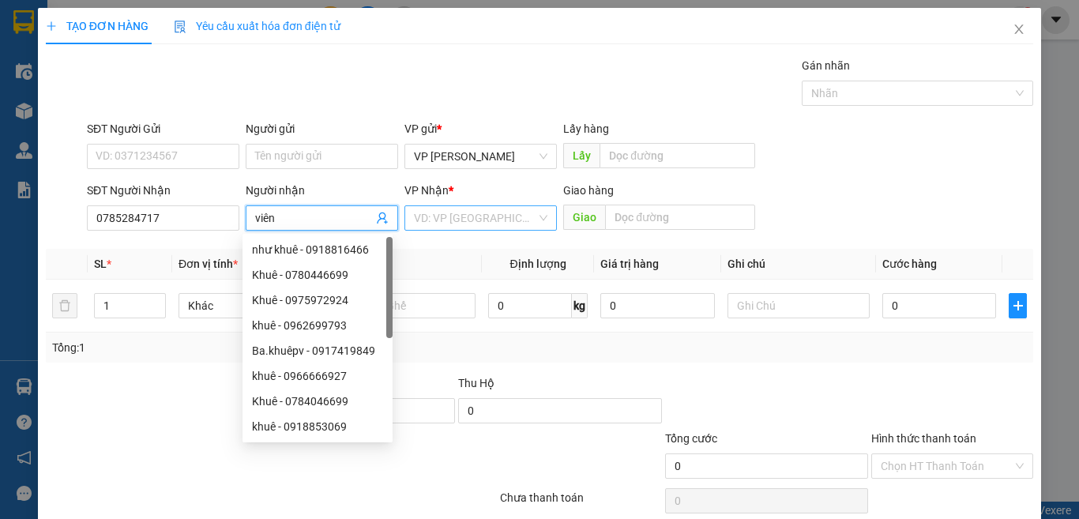
type input "viên"
click at [442, 207] on input "search" at bounding box center [475, 218] width 122 height 24
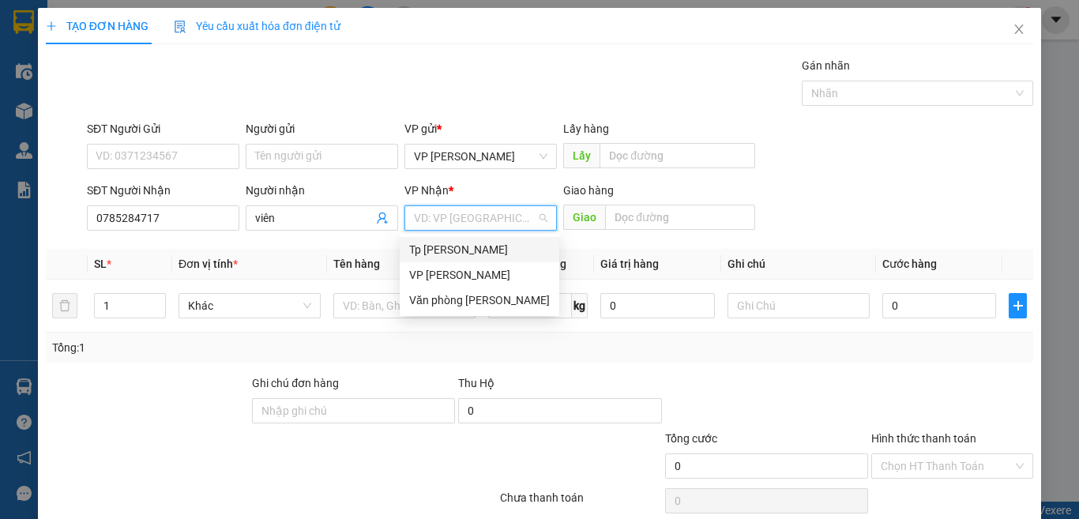
click at [445, 257] on div "Tp [PERSON_NAME]" at bounding box center [479, 249] width 141 height 17
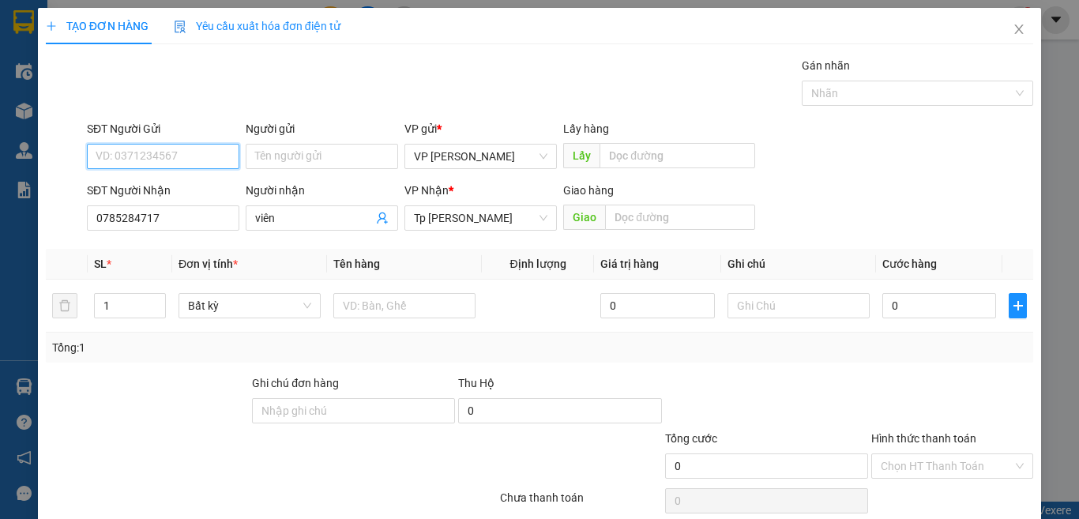
click at [184, 161] on input "SĐT Người Gửi" at bounding box center [163, 156] width 152 height 25
type input "0328519530"
click at [330, 162] on input "Người gửi" at bounding box center [322, 156] width 152 height 25
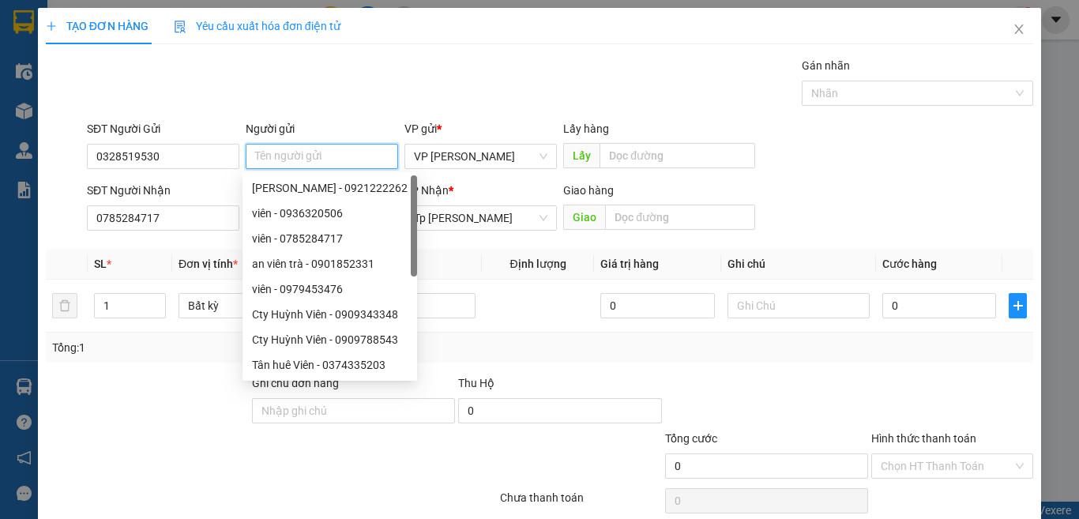
type input "C"
type input "V"
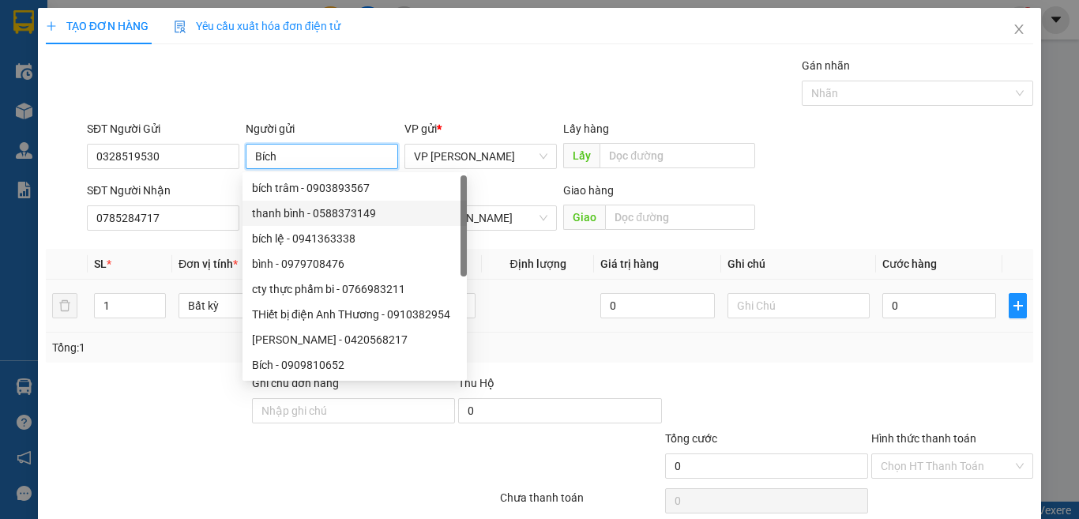
type input "Bích"
click at [567, 317] on td at bounding box center [538, 306] width 112 height 53
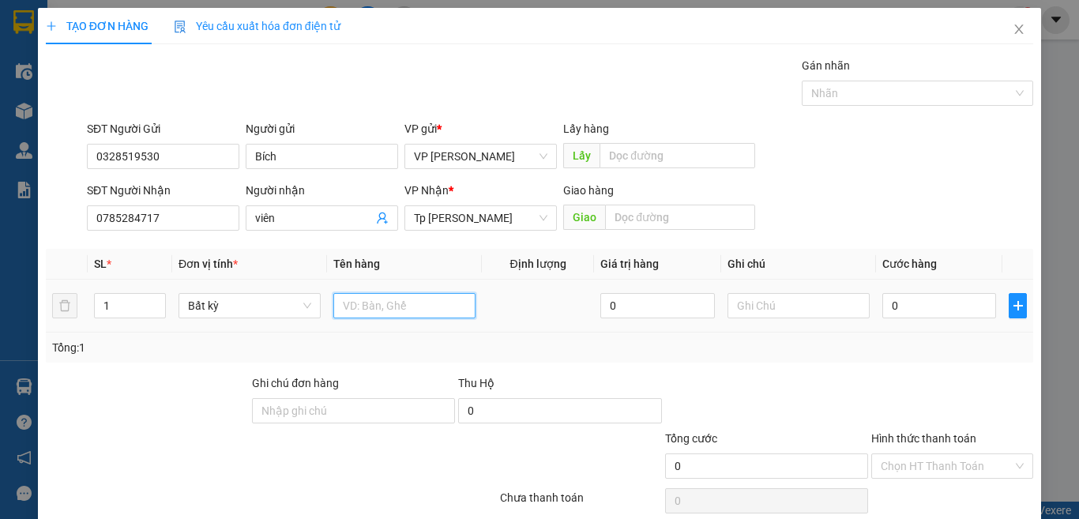
click at [437, 302] on input "text" at bounding box center [404, 305] width 142 height 25
type input "1 hộp keo vàng"
click at [909, 306] on input "0" at bounding box center [939, 305] width 114 height 25
type input "3"
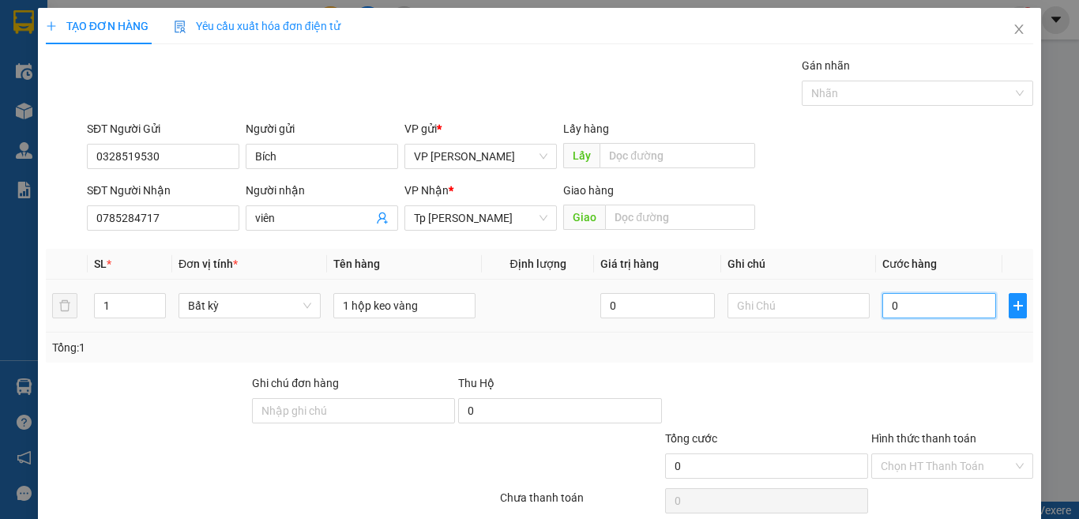
type input "3"
type input "30"
type input "30.000"
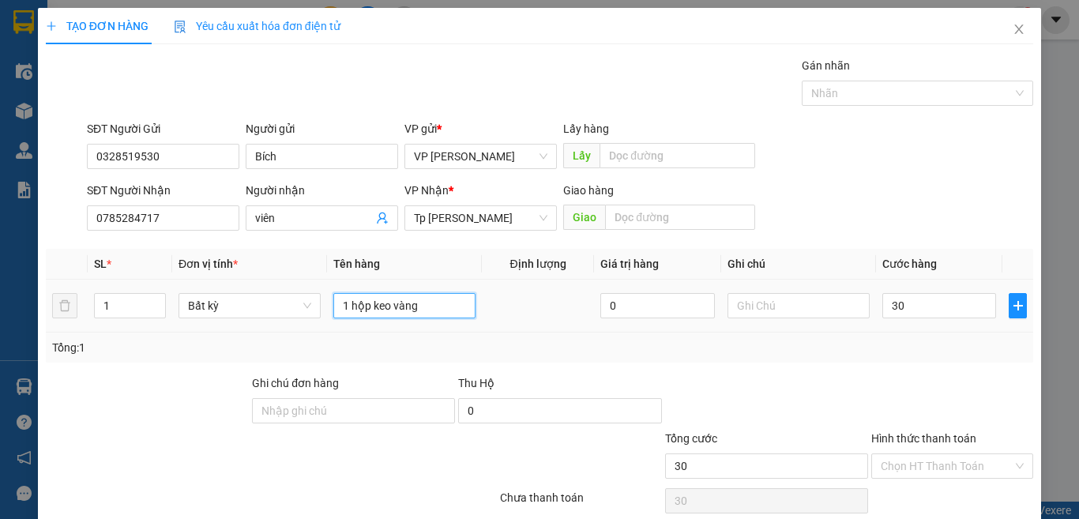
type input "30.000"
click at [437, 295] on input "1 hộp keo vàng" at bounding box center [404, 305] width 142 height 25
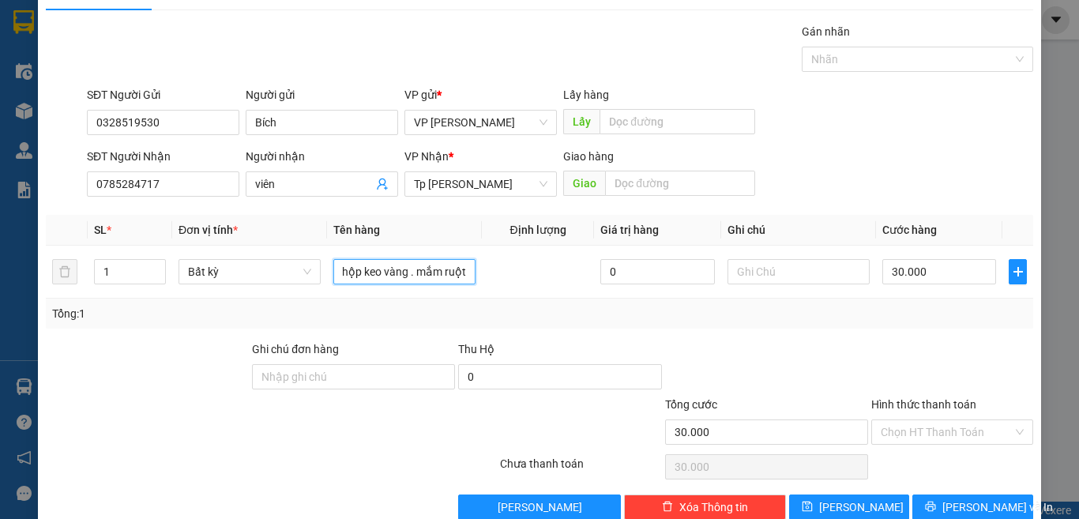
scroll to position [66, 0]
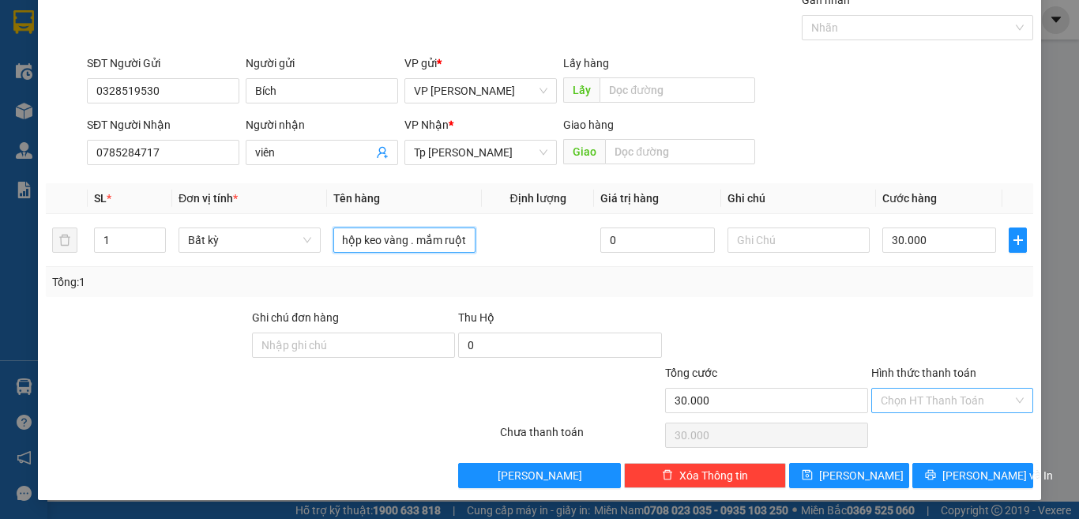
type input "1 hộp keo vàng . mắm ruột"
click at [933, 396] on input "Hình thức thanh toán" at bounding box center [946, 401] width 132 height 24
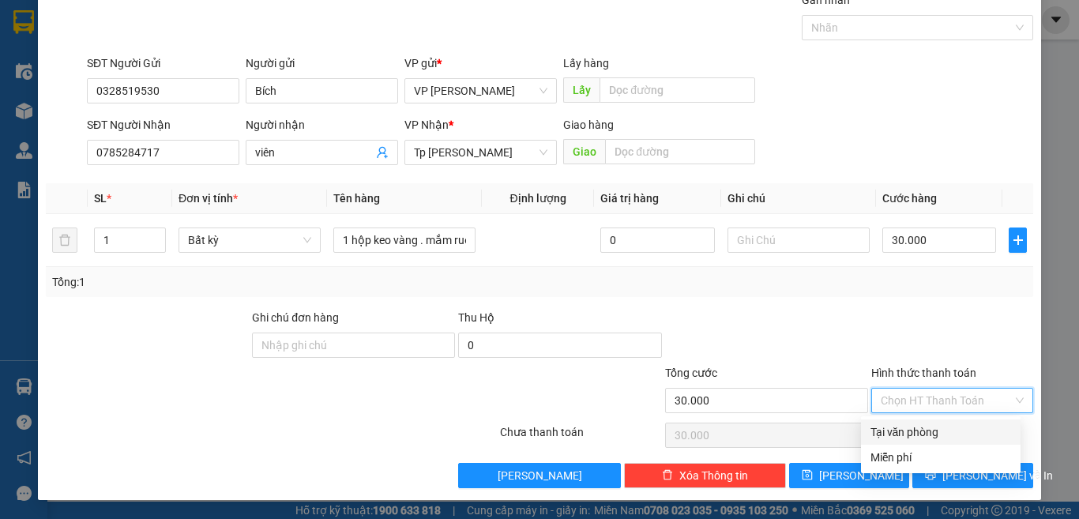
drag, startPoint x: 909, startPoint y: 433, endPoint x: 955, endPoint y: 454, distance: 50.5
click at [910, 433] on div "Tại văn phòng" at bounding box center [940, 431] width 141 height 17
type input "0"
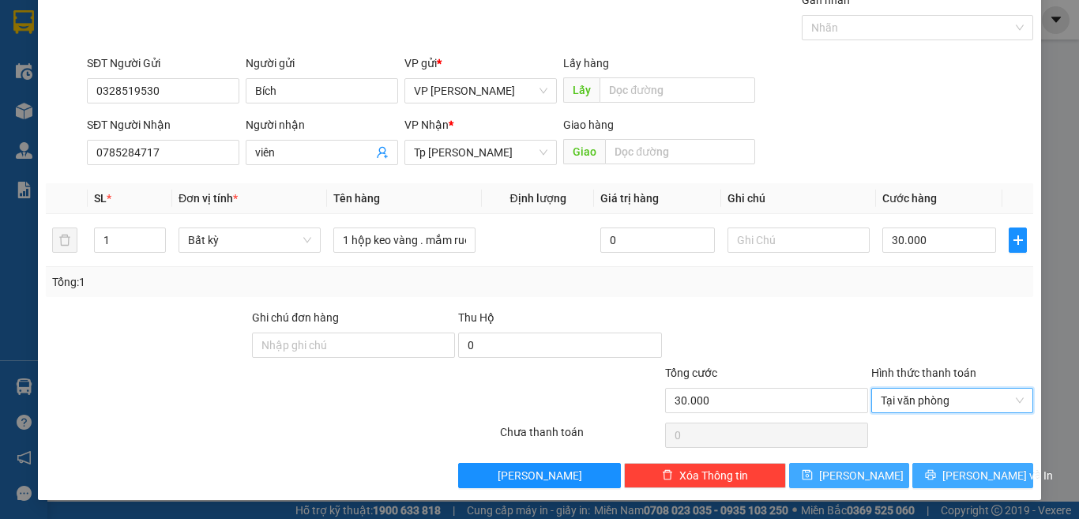
click at [948, 475] on span "[PERSON_NAME] và In" at bounding box center [997, 475] width 111 height 17
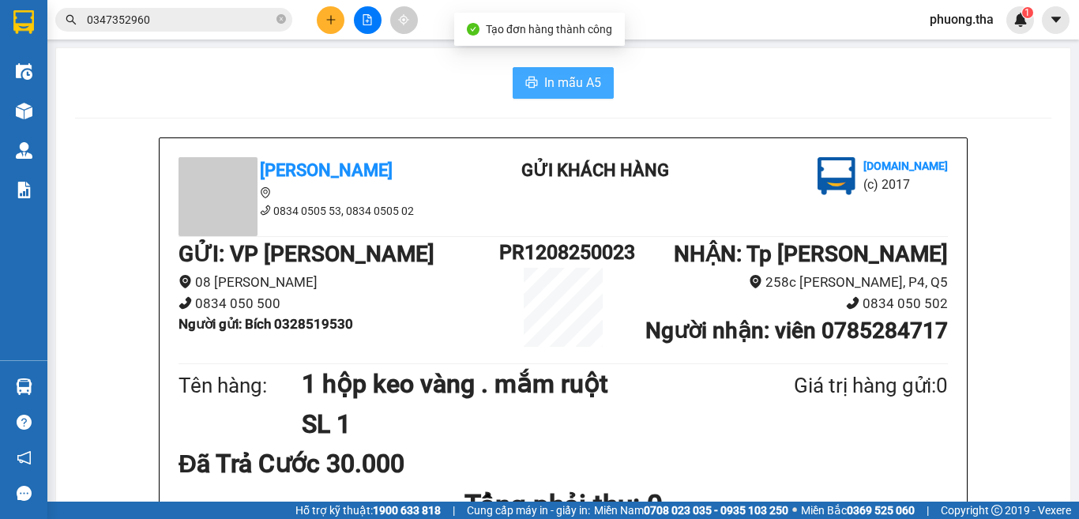
click at [531, 78] on button "In mẫu A5" at bounding box center [562, 83] width 101 height 32
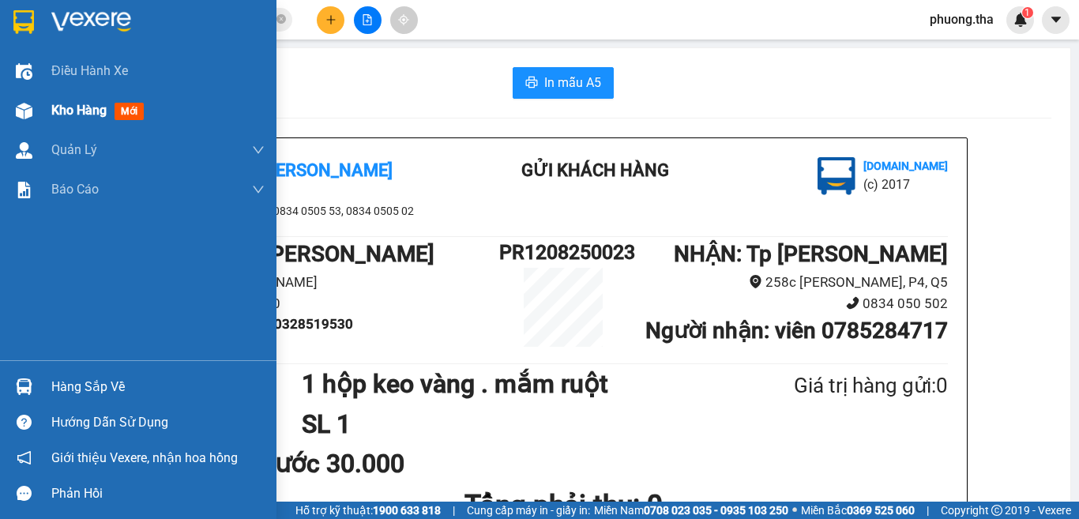
click at [55, 121] on div "Kho hàng mới" at bounding box center [157, 110] width 213 height 39
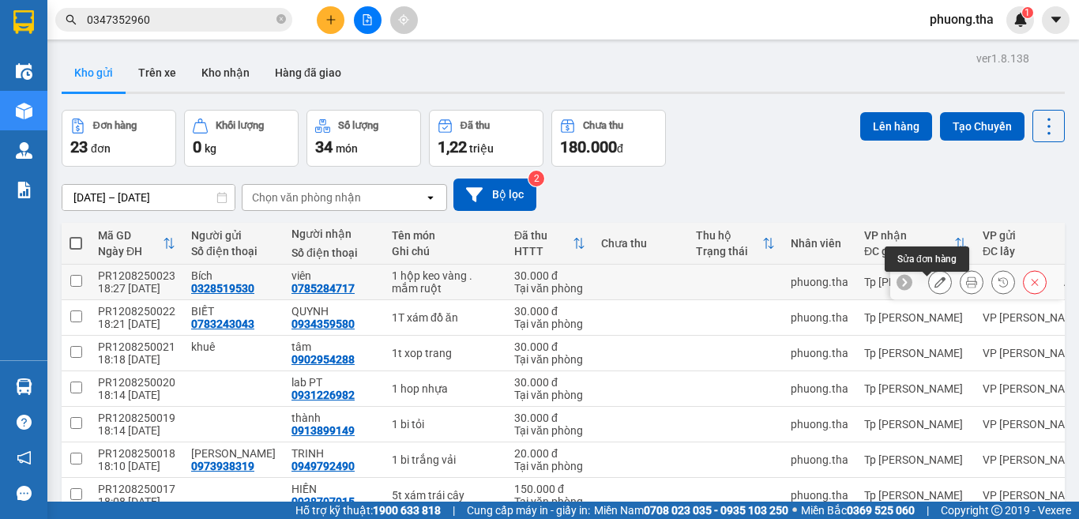
click at [934, 287] on icon at bounding box center [939, 281] width 11 height 11
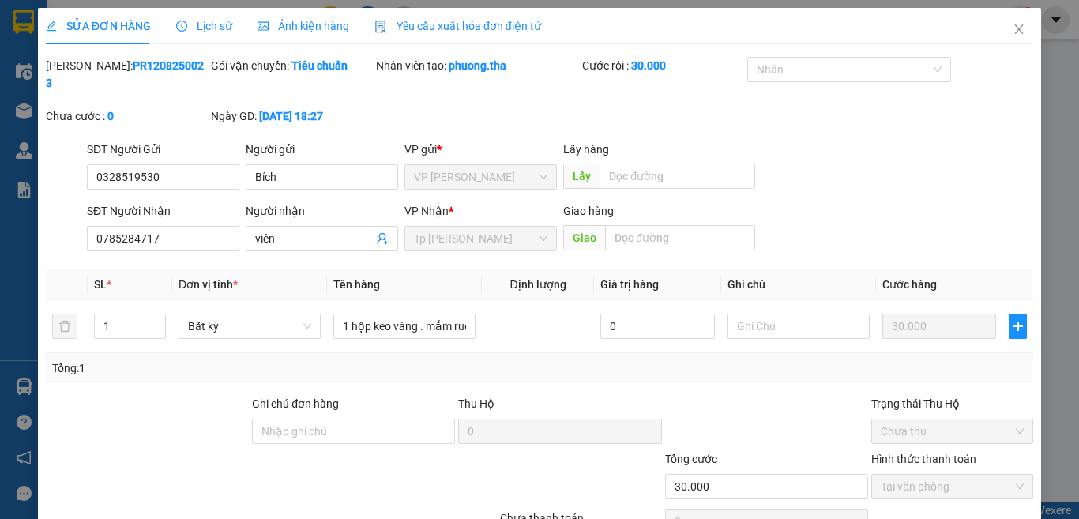
type input "0328519530"
type input "Bích"
type input "0785284717"
type input "viên"
type input "30.000"
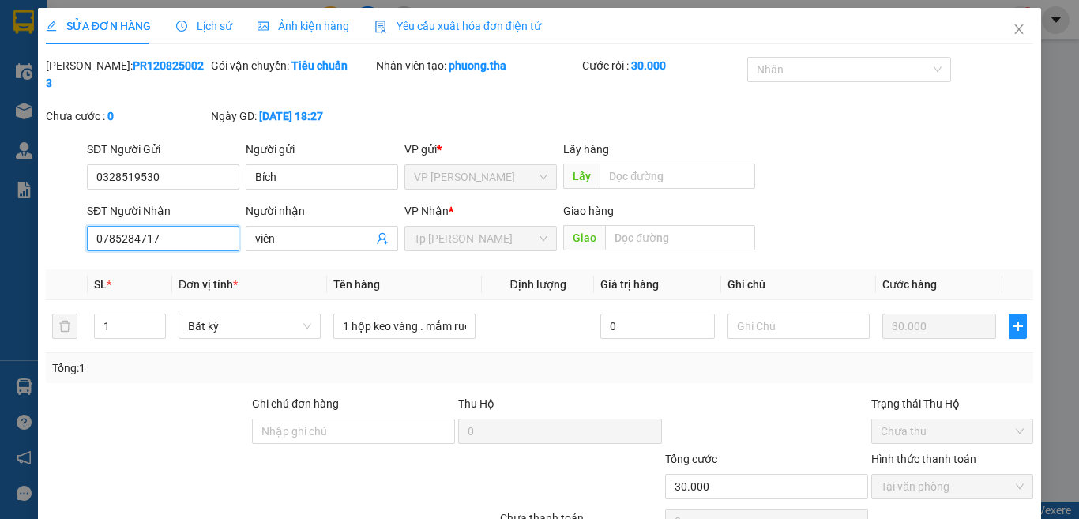
drag, startPoint x: 167, startPoint y: 220, endPoint x: 69, endPoint y: 227, distance: 97.4
click at [69, 227] on div "SĐT Người Nhận 0785284717 0785284717 Người nhận viên VP Nhận * Tp [PERSON_NAME]…" at bounding box center [539, 229] width 990 height 55
drag, startPoint x: 175, startPoint y: 221, endPoint x: 1004, endPoint y: 15, distance: 854.4
click at [1004, 15] on span "Close" at bounding box center [1019, 30] width 44 height 44
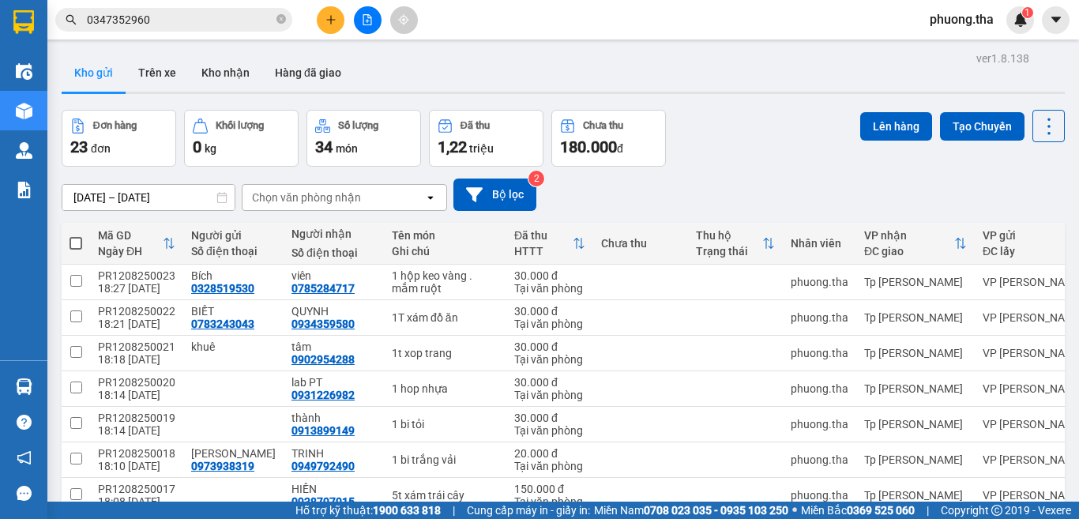
click at [334, 18] on icon "plus" at bounding box center [330, 19] width 11 height 11
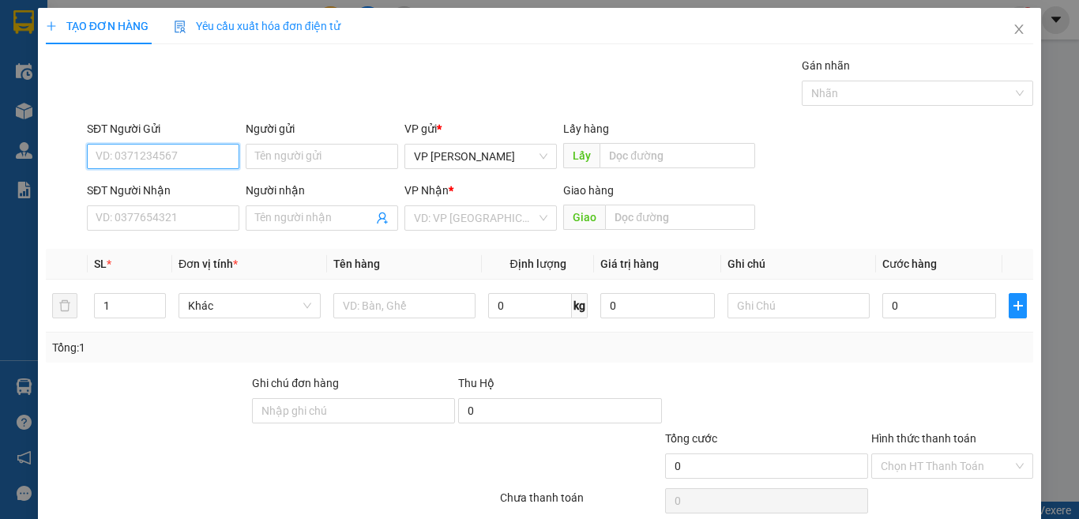
click at [198, 160] on input "SĐT Người Gửi" at bounding box center [163, 156] width 152 height 25
type input "0328519530"
click at [164, 186] on div "0328519530 - Bích" at bounding box center [161, 187] width 131 height 17
type input "Bích"
type input "0785284717"
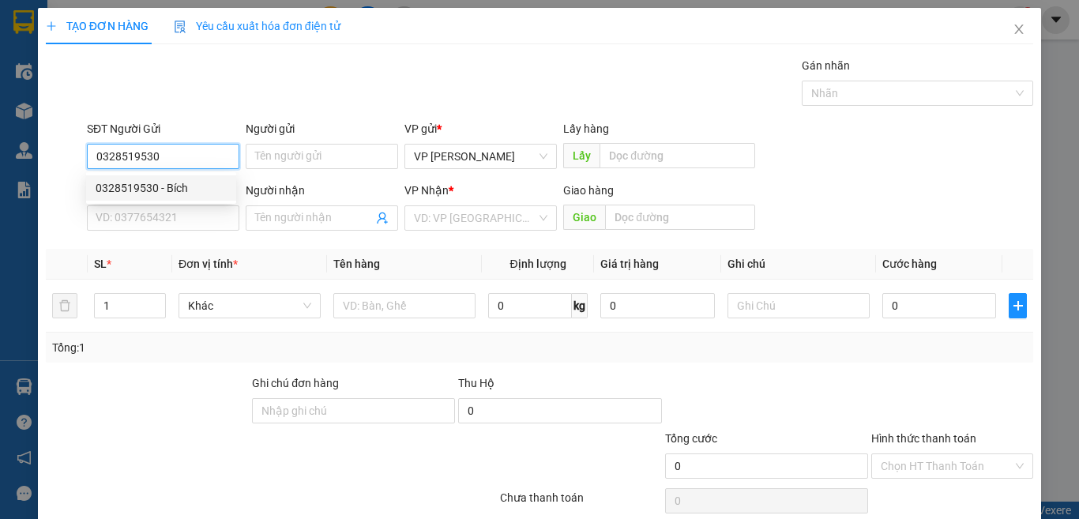
type input "viên"
type input "0328519530"
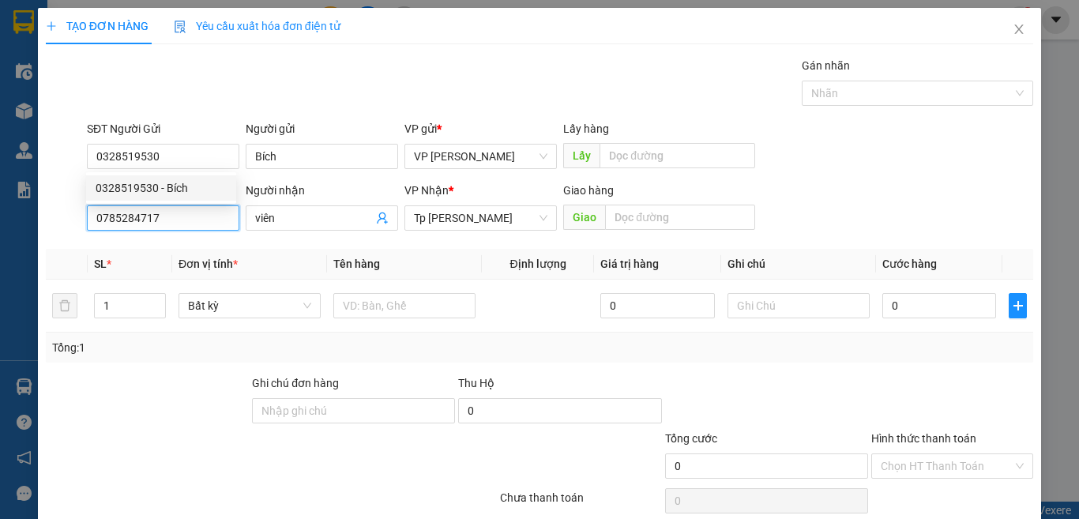
click at [176, 226] on input "0785284717" at bounding box center [163, 217] width 152 height 25
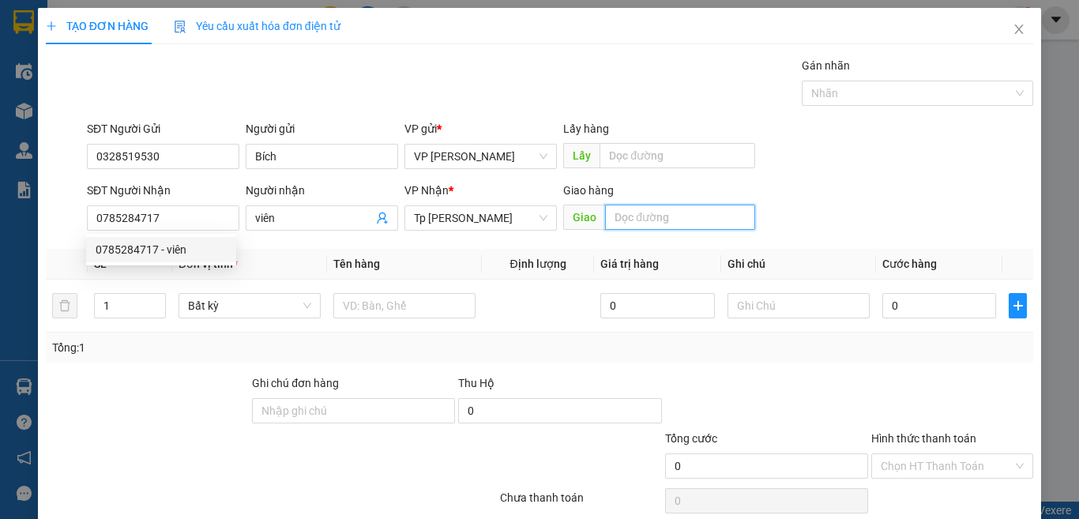
click at [660, 213] on input "text" at bounding box center [680, 217] width 150 height 25
type input "n4 thủ đức"
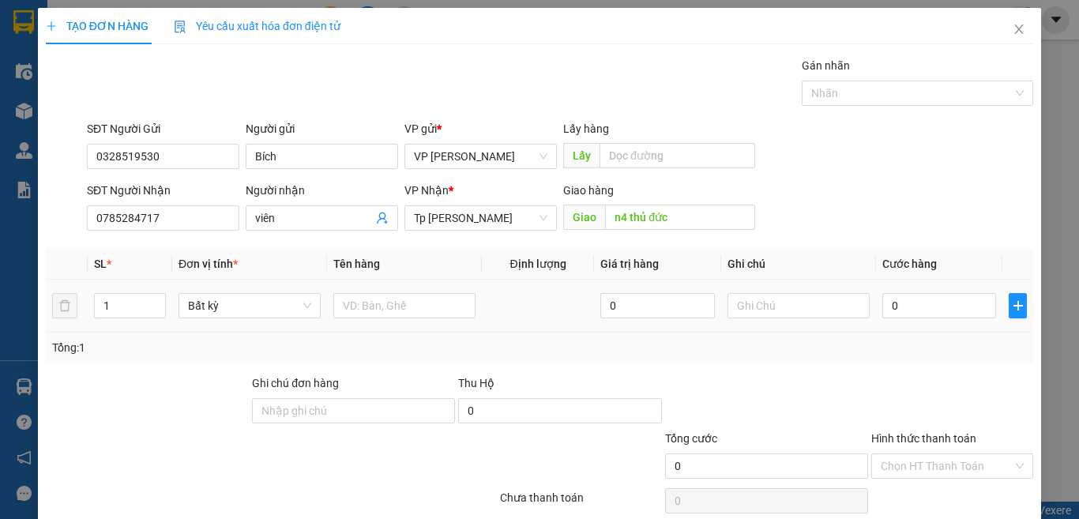
click at [423, 291] on div at bounding box center [404, 306] width 142 height 32
click at [415, 291] on div at bounding box center [404, 306] width 142 height 32
click at [435, 315] on input "text" at bounding box center [404, 305] width 142 height 25
type input "1 hộp keo vàng mắm ruột"
click at [955, 309] on input "0" at bounding box center [939, 305] width 114 height 25
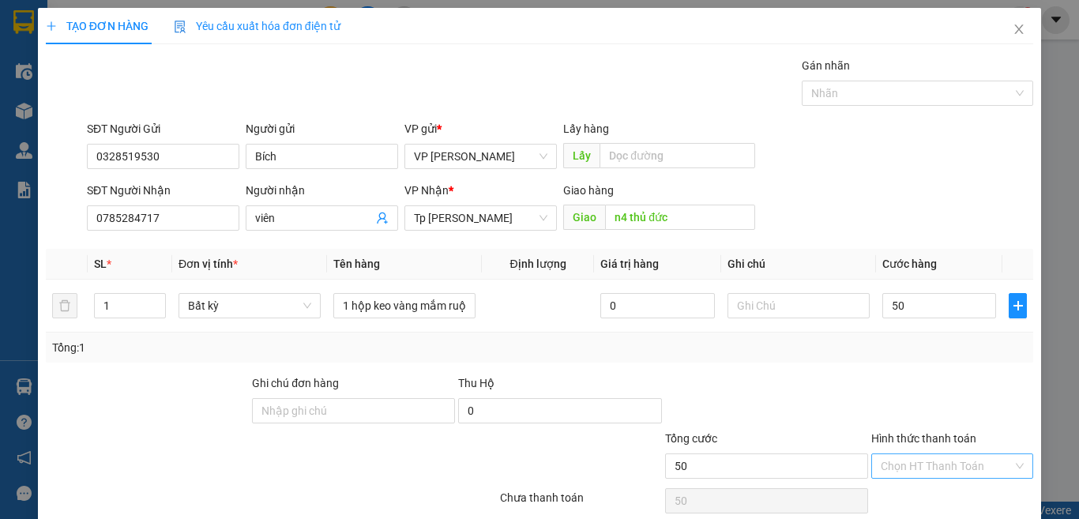
click at [912, 454] on input "Hình thức thanh toán" at bounding box center [946, 466] width 132 height 24
click at [918, 489] on div "Tại văn phòng" at bounding box center [940, 497] width 141 height 17
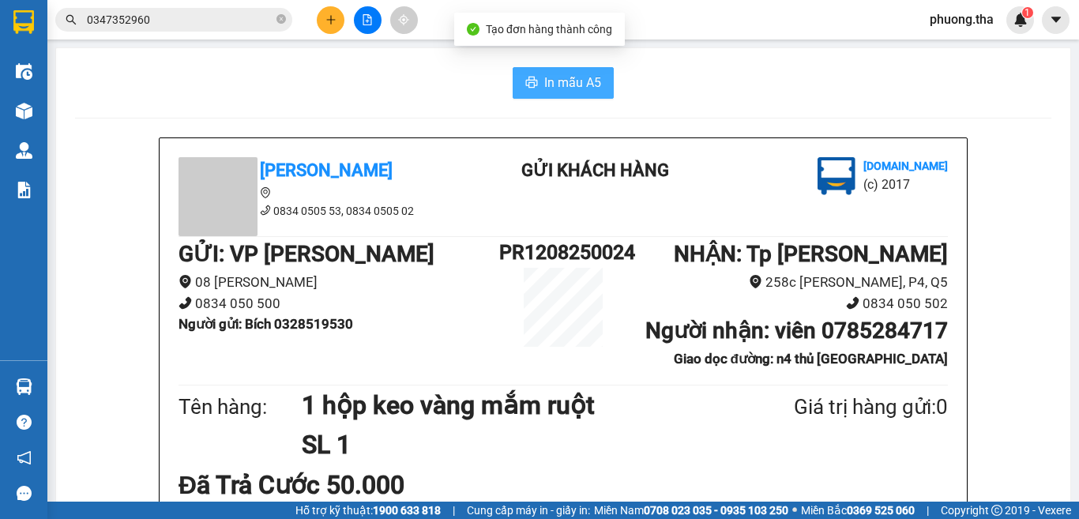
click at [560, 88] on span "In mẫu A5" at bounding box center [572, 83] width 57 height 20
drag, startPoint x: 818, startPoint y: 325, endPoint x: 935, endPoint y: 344, distance: 118.4
click at [328, 28] on button at bounding box center [331, 20] width 28 height 28
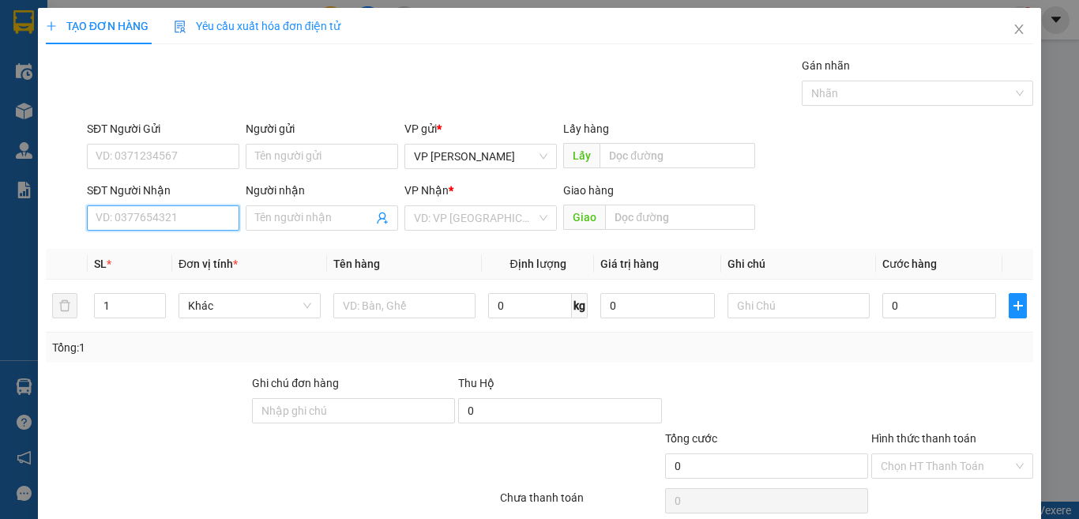
click at [201, 227] on input "SĐT Người Nhận" at bounding box center [163, 217] width 152 height 25
click at [171, 228] on input "418" at bounding box center [163, 217] width 152 height 25
drag, startPoint x: 148, startPoint y: 244, endPoint x: 243, endPoint y: 280, distance: 101.5
click at [148, 244] on div "0977692418 - LỢI" at bounding box center [161, 249] width 131 height 17
type input "0977692418"
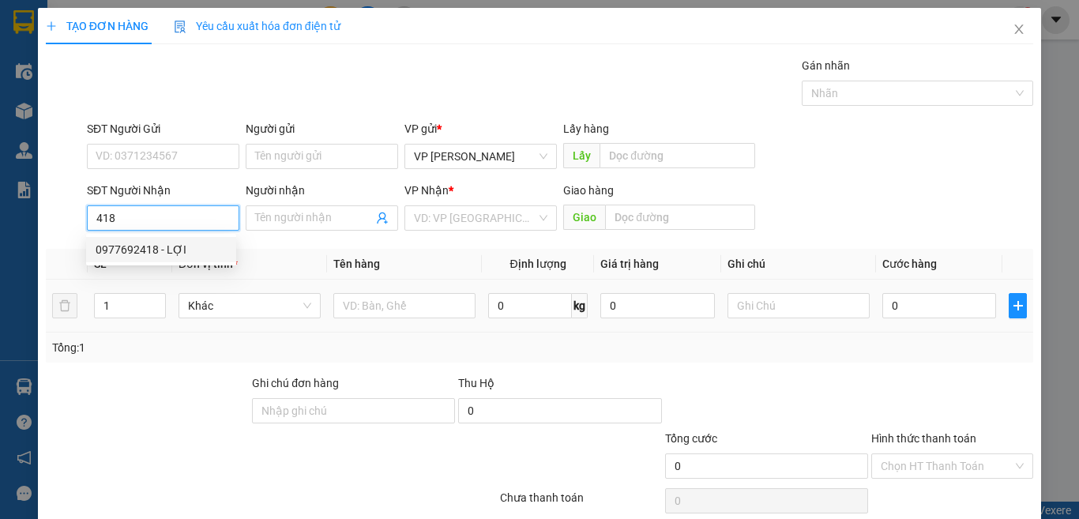
type input "LỢI"
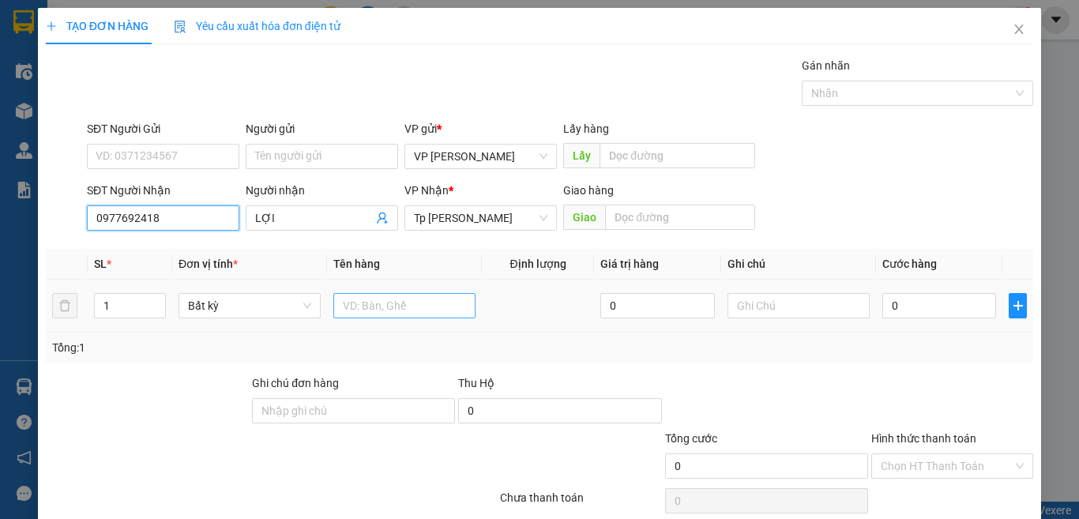
type input "0977692418"
drag, startPoint x: 359, startPoint y: 310, endPoint x: 356, endPoint y: 287, distance: 22.2
click at [359, 308] on input "text" at bounding box center [404, 305] width 142 height 25
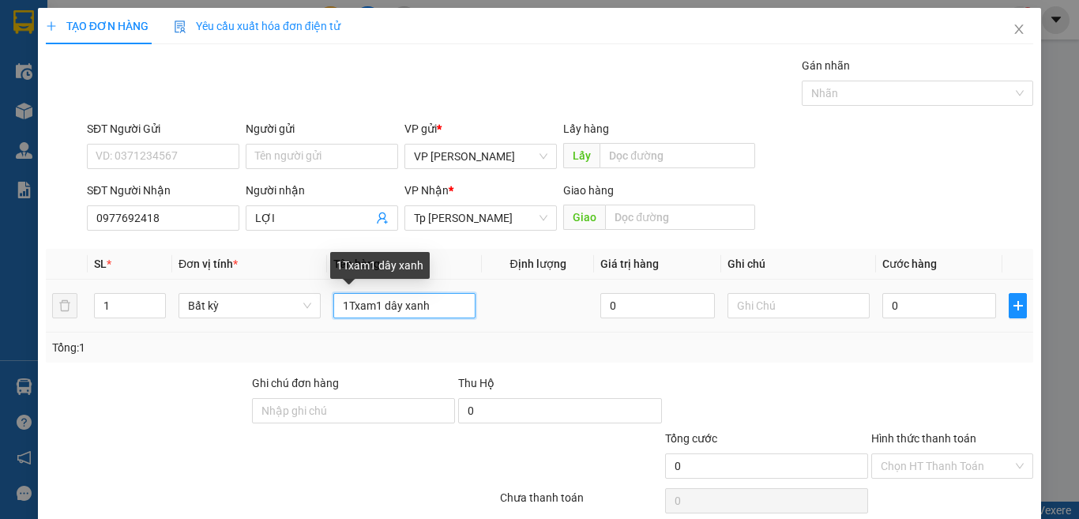
click at [375, 300] on input "1Txam1 dây xanh" at bounding box center [404, 305] width 142 height 25
type input "1Txam dây xanh"
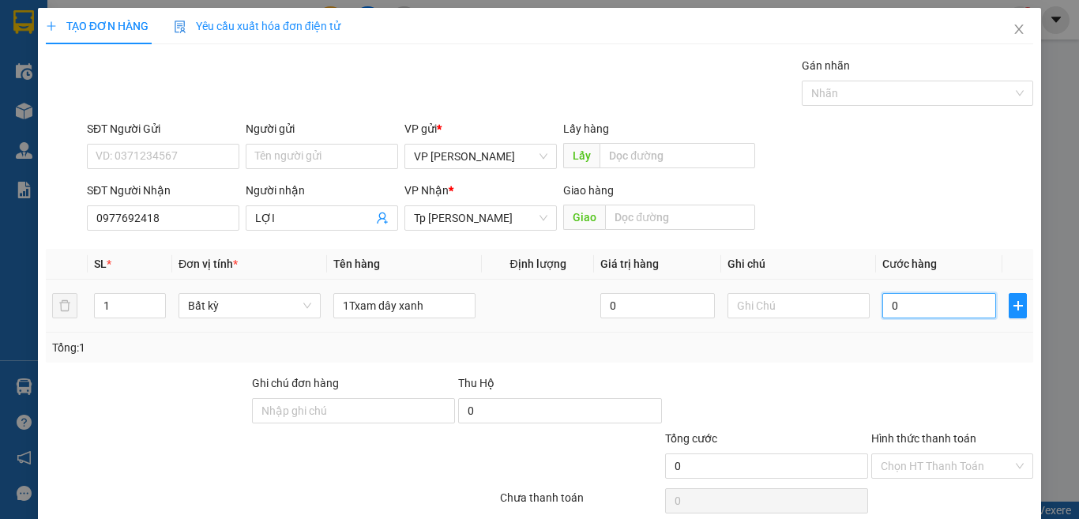
click at [932, 309] on input "0" at bounding box center [939, 305] width 114 height 25
type input "4"
type input "40"
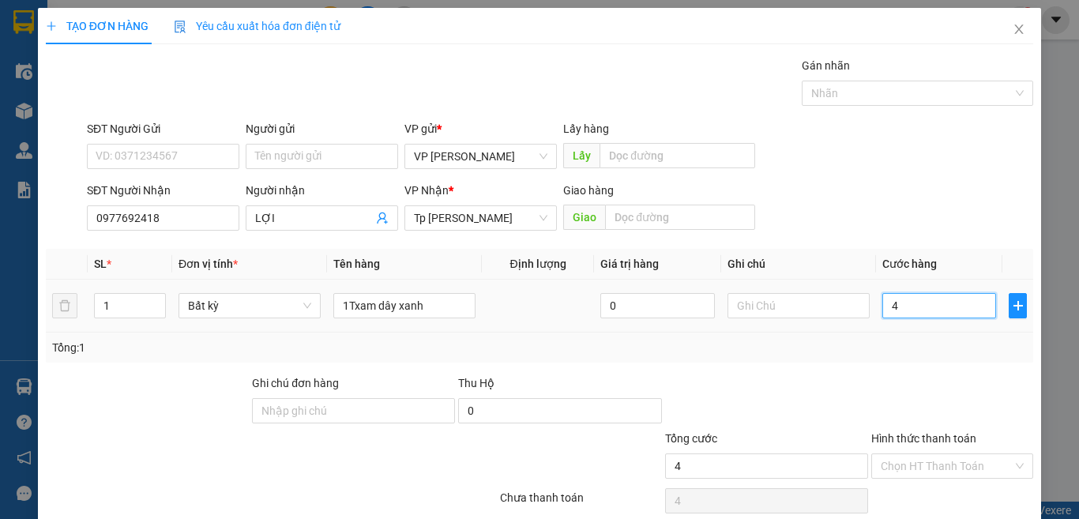
type input "40"
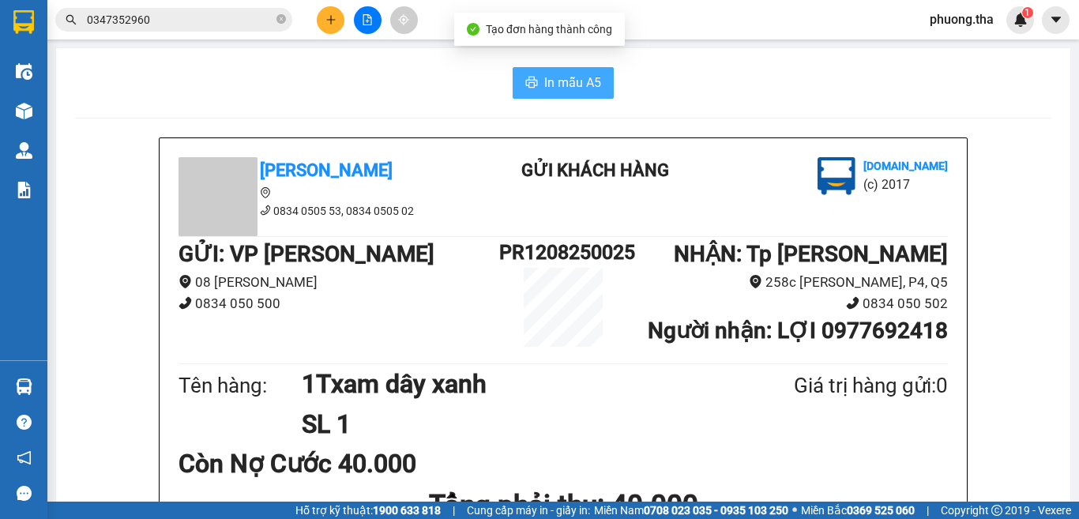
click at [546, 84] on span "In mẫu A5" at bounding box center [572, 83] width 57 height 20
click at [326, 22] on icon "plus" at bounding box center [330, 19] width 11 height 11
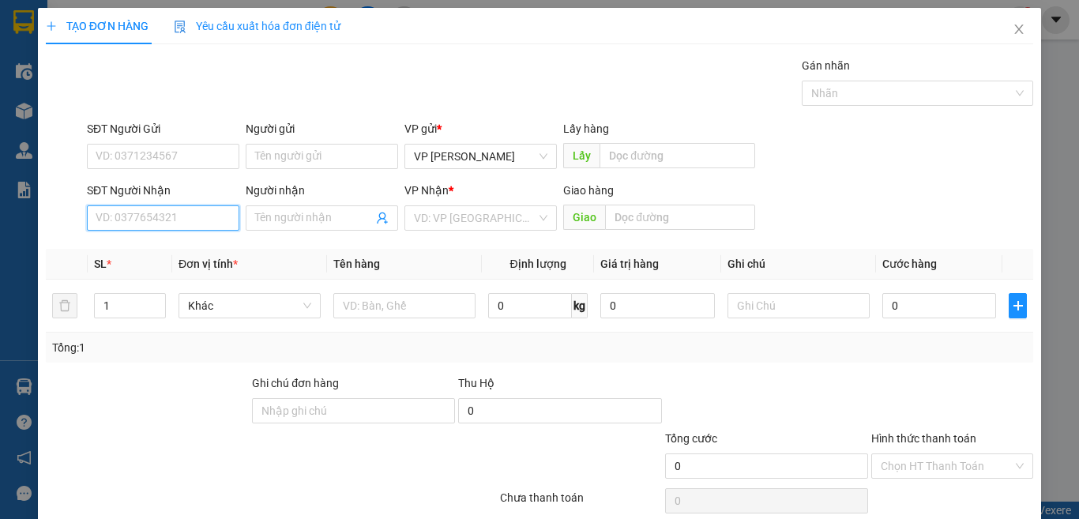
click at [213, 219] on input "SĐT Người Nhận" at bounding box center [163, 217] width 152 height 25
click at [174, 215] on input "SĐT Người Nhận" at bounding box center [163, 217] width 152 height 25
click at [160, 251] on div "0859032511 - ý" at bounding box center [161, 249] width 131 height 17
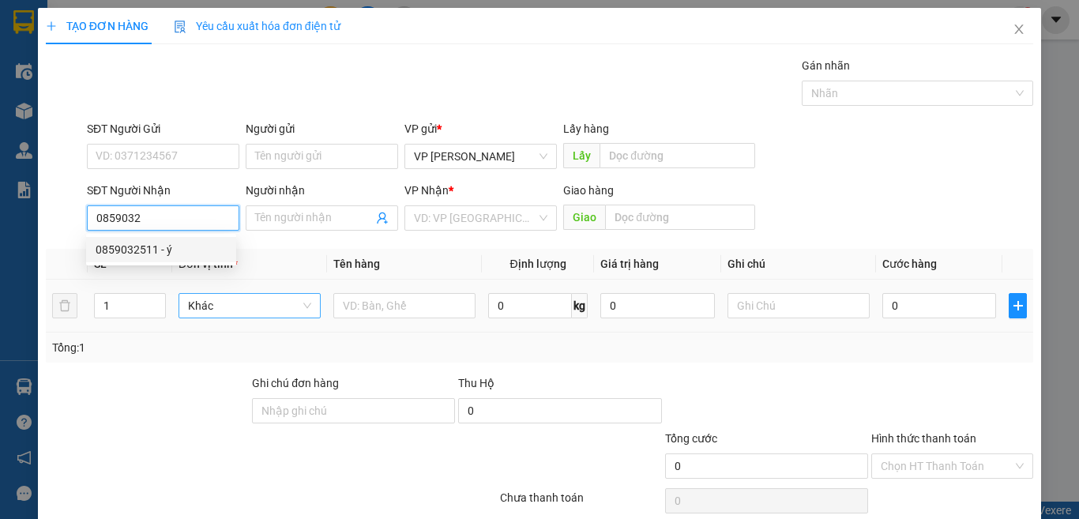
type input "0859032511"
type input "ý"
type input "0859032511"
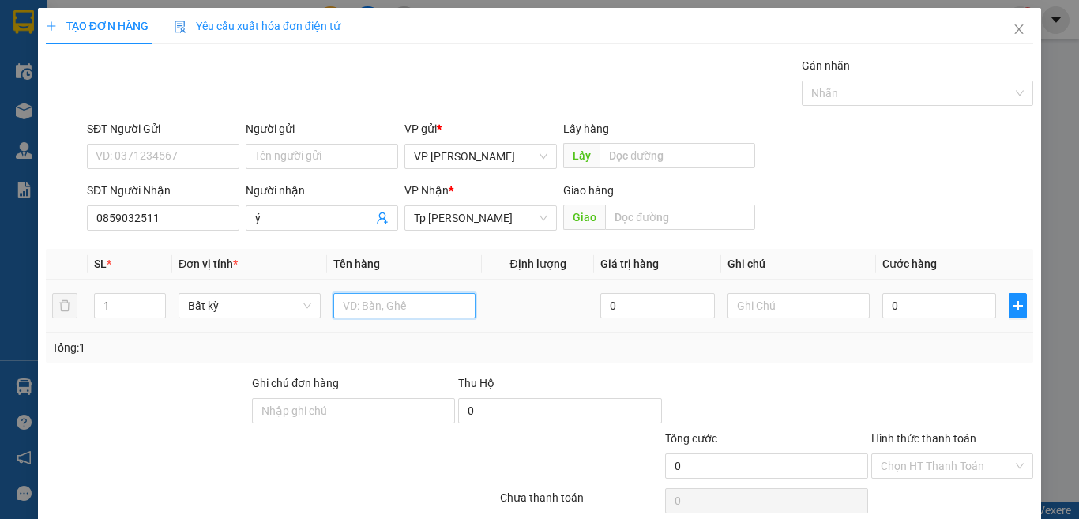
click at [374, 295] on input "text" at bounding box center [404, 305] width 142 height 25
type input "1t xám áo mẫu"
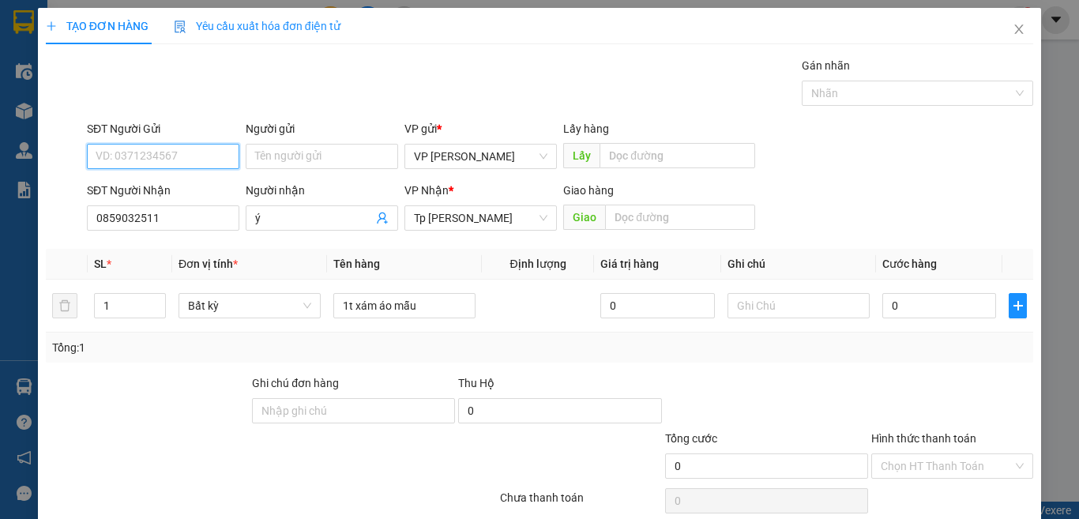
click at [215, 158] on input "SĐT Người Gửi" at bounding box center [163, 156] width 152 height 25
click at [190, 177] on div "0935240486 - Tưởng" at bounding box center [161, 187] width 150 height 25
type input "0935240486"
type input "Tưởng"
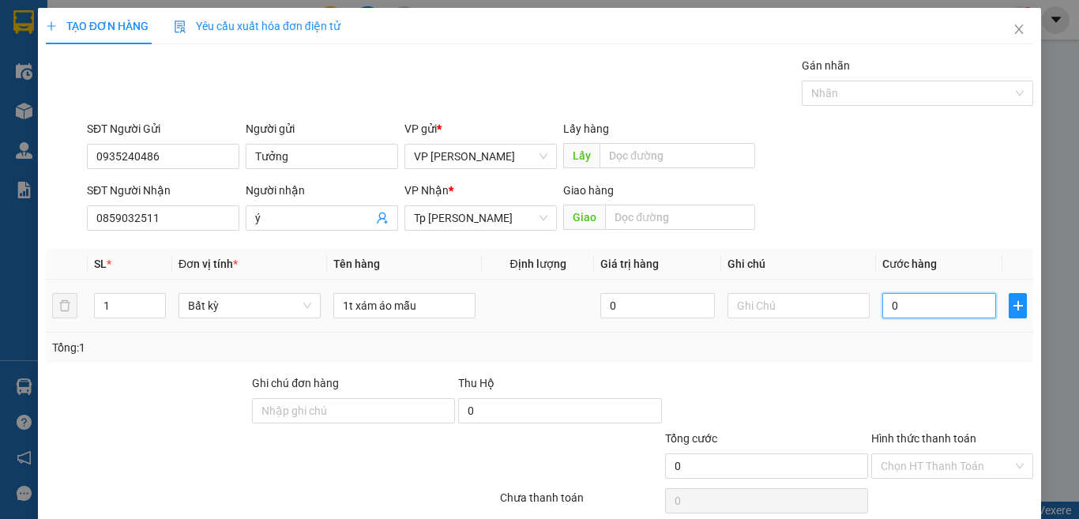
click at [932, 306] on input "0" at bounding box center [939, 305] width 114 height 25
type input "3"
type input "30"
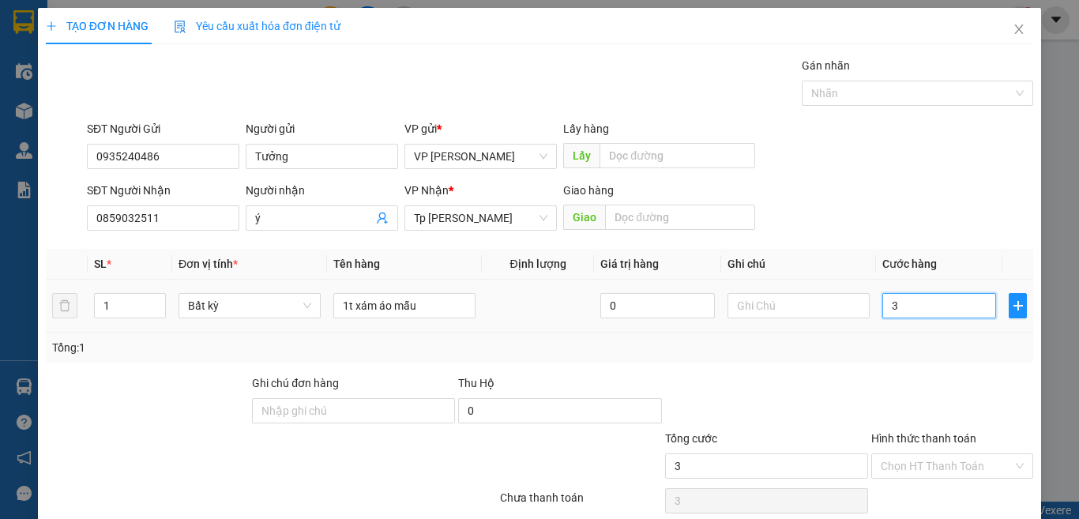
type input "30"
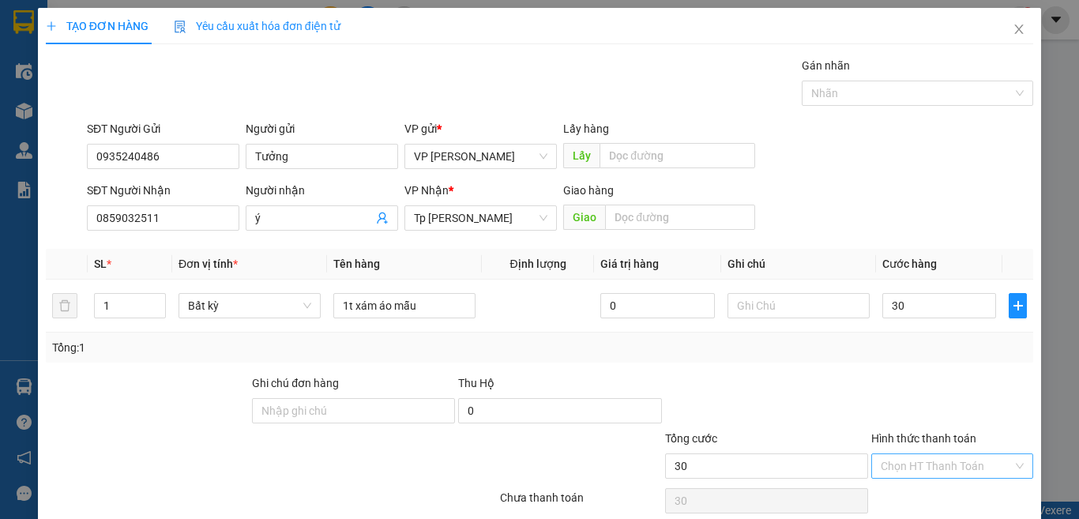
click at [933, 454] on input "Hình thức thanh toán" at bounding box center [946, 466] width 132 height 24
type input "30.000"
click at [938, 489] on div "Tại văn phòng" at bounding box center [940, 497] width 141 height 17
type input "0"
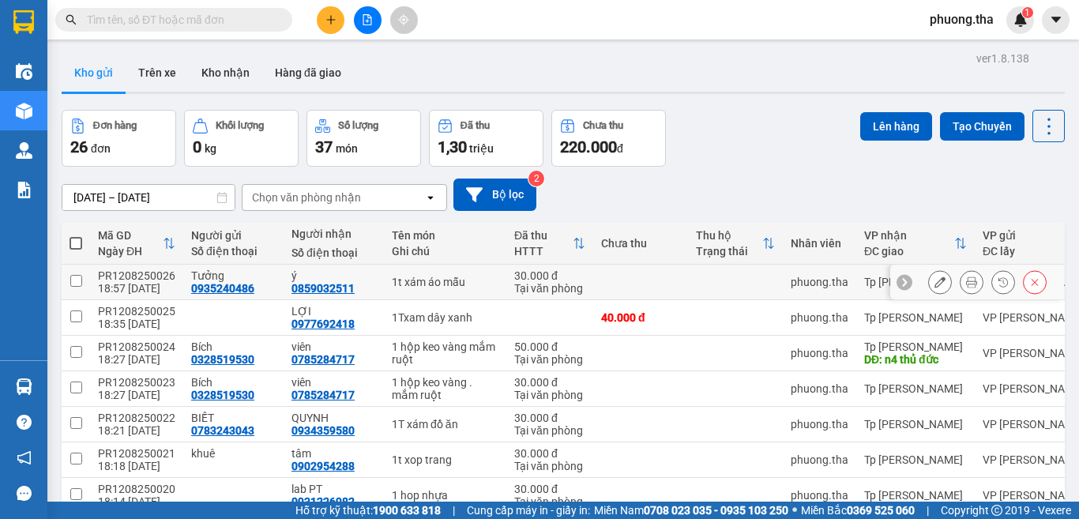
click at [966, 281] on icon at bounding box center [971, 281] width 11 height 11
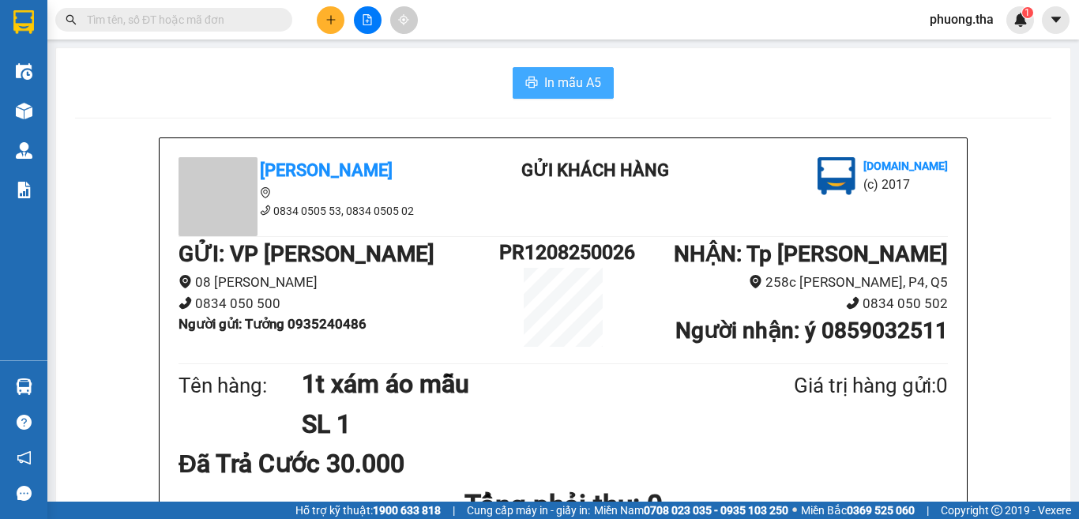
click at [566, 86] on span "In mẫu A5" at bounding box center [572, 83] width 57 height 20
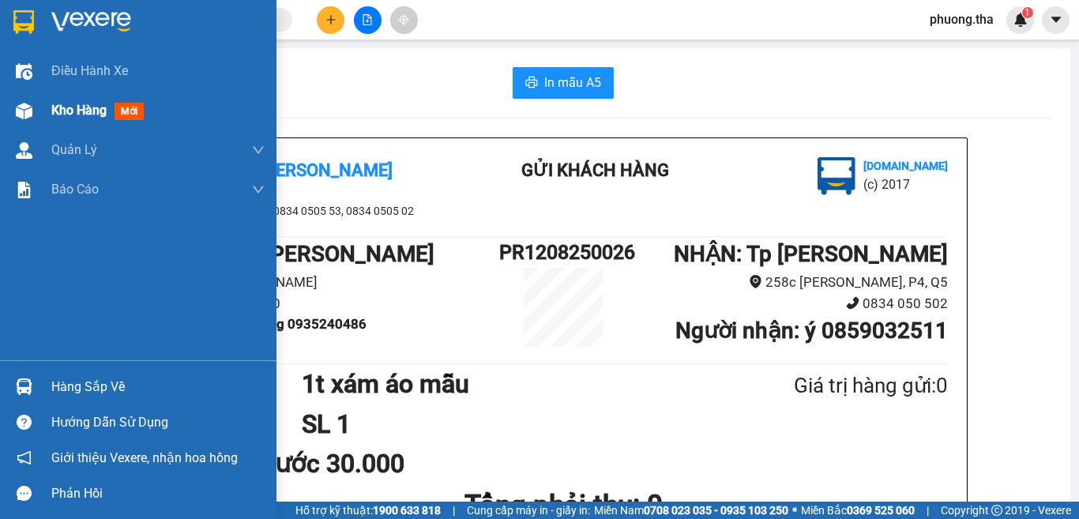
click at [36, 115] on div at bounding box center [24, 111] width 28 height 28
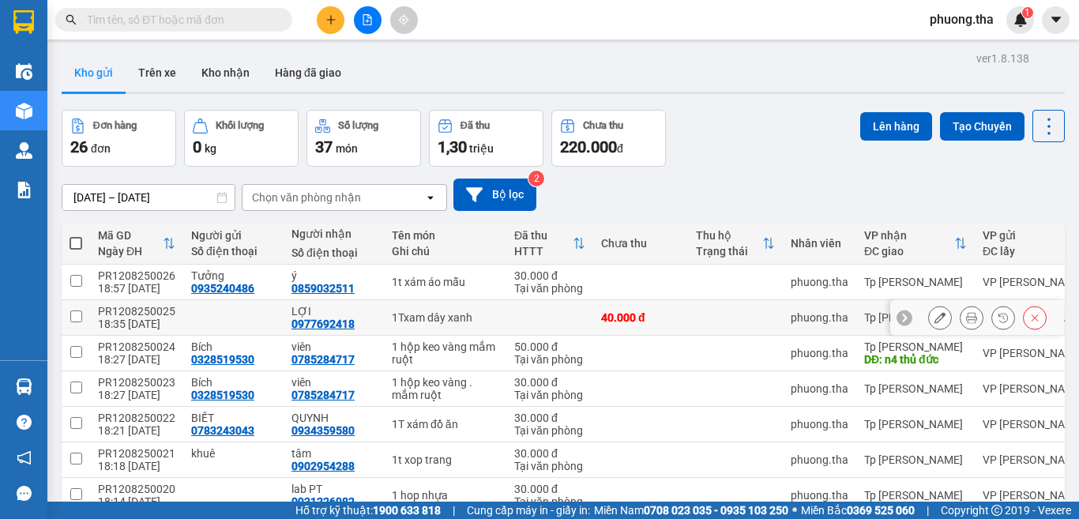
scroll to position [79, 0]
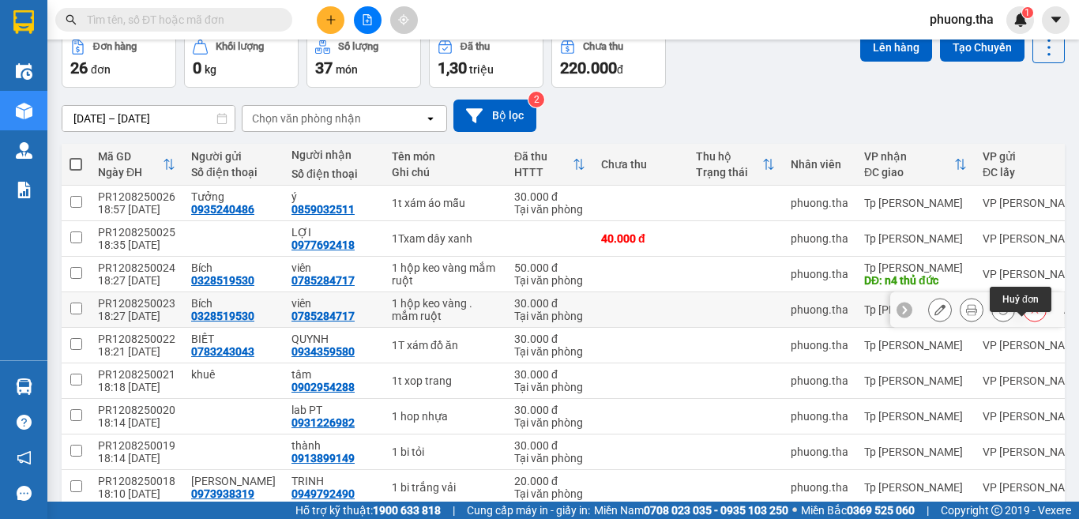
click at [1029, 315] on icon at bounding box center [1034, 309] width 11 height 11
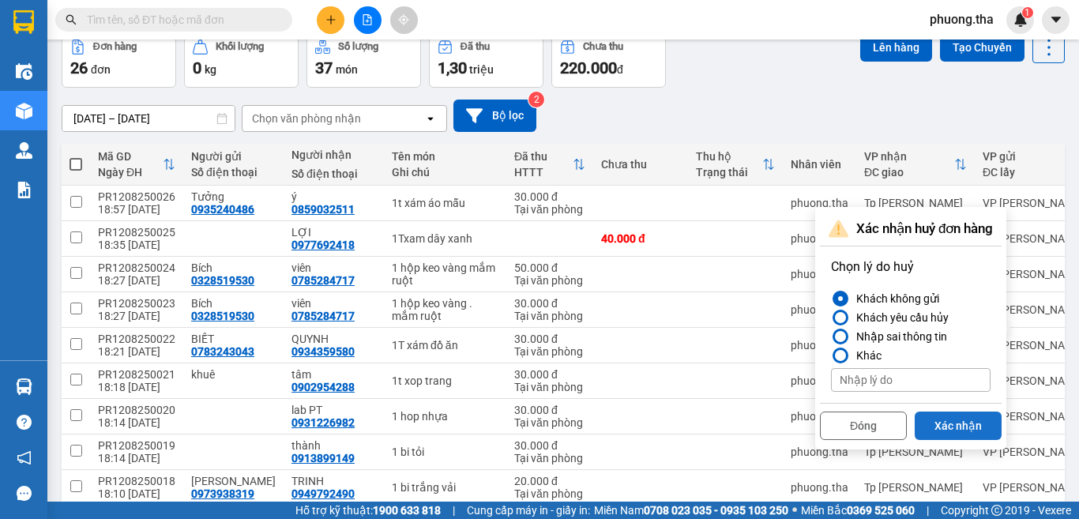
click at [938, 425] on button "Xác nhận" at bounding box center [957, 425] width 87 height 28
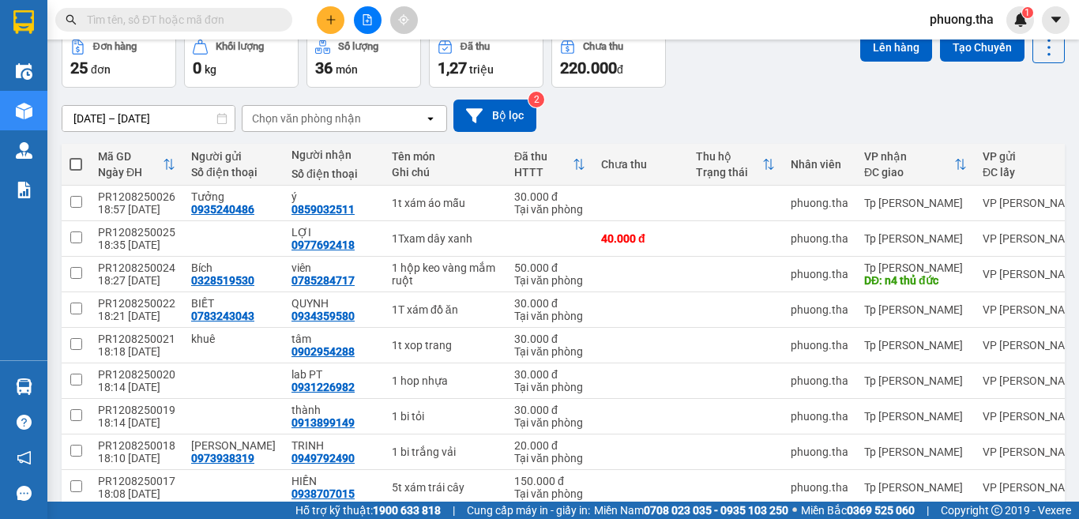
click at [982, 422] on div "VP [PERSON_NAME]" at bounding box center [1033, 416] width 103 height 13
checkbox input "true"
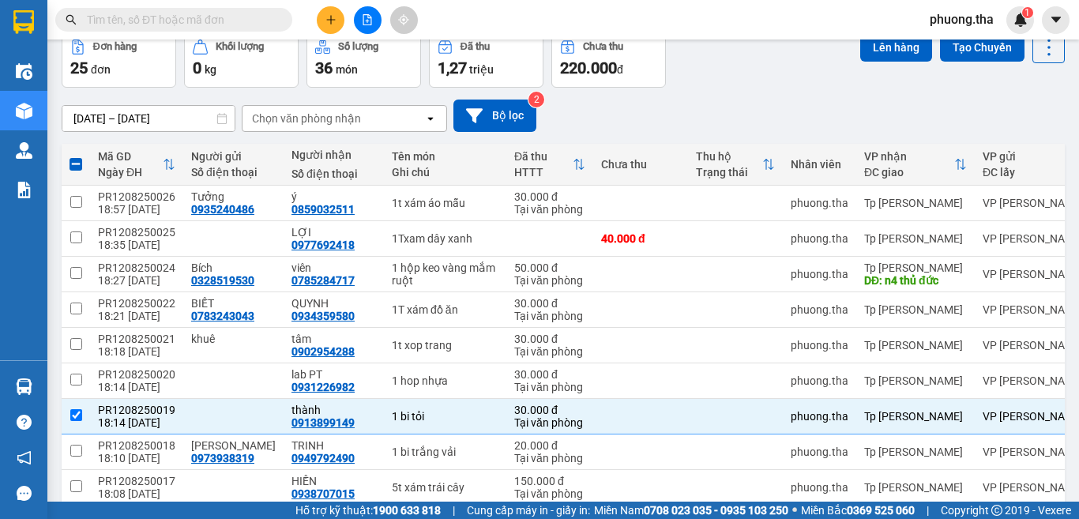
click at [334, 26] on button at bounding box center [331, 20] width 28 height 28
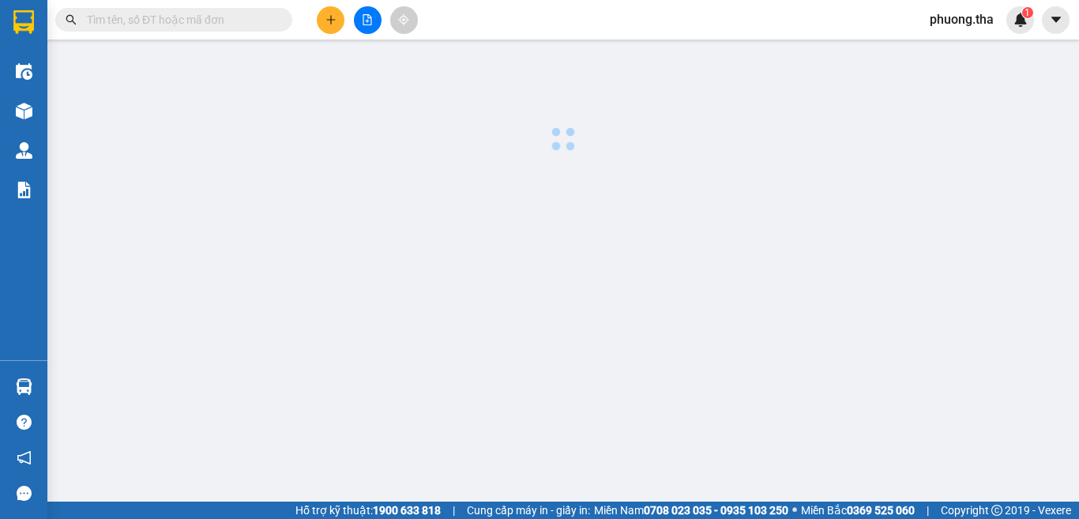
click at [334, 26] on button at bounding box center [331, 20] width 28 height 28
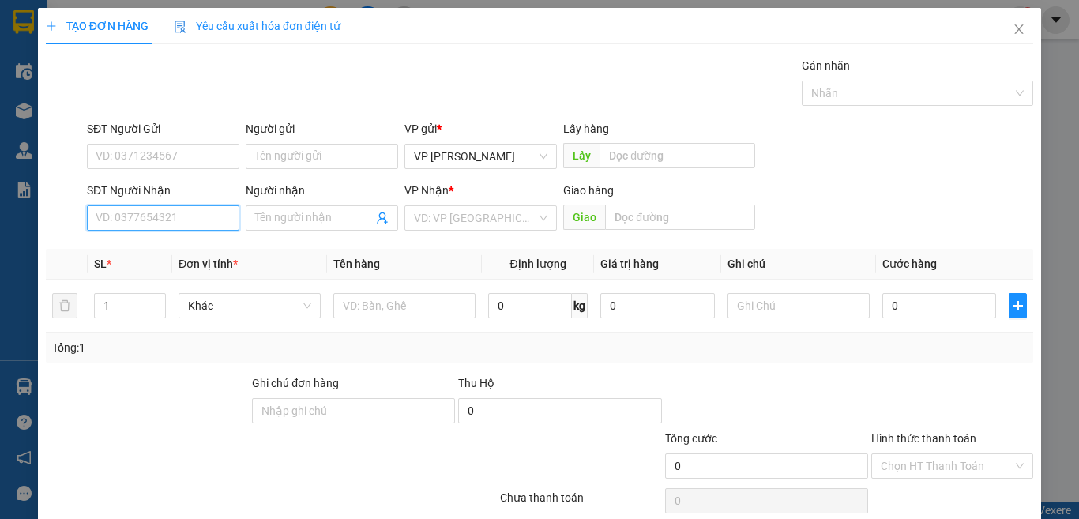
click at [178, 215] on input "SĐT Người Nhận" at bounding box center [163, 217] width 152 height 25
type input "0"
click at [181, 249] on div "0913163000 - hiền" at bounding box center [161, 249] width 131 height 17
type input "0913163000"
type input "hiền"
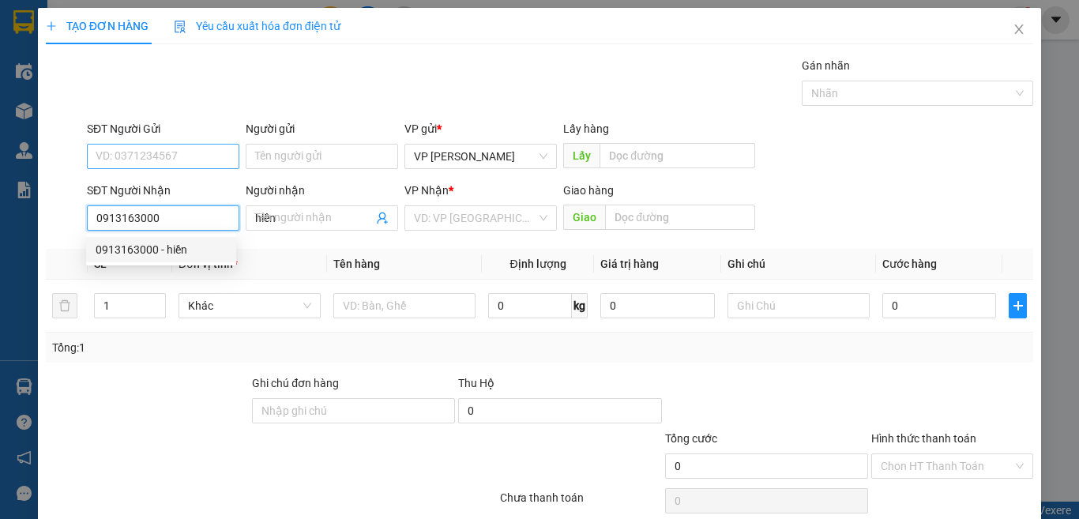
type input "0913163000"
click at [167, 160] on input "SĐT Người Gửi" at bounding box center [163, 156] width 152 height 25
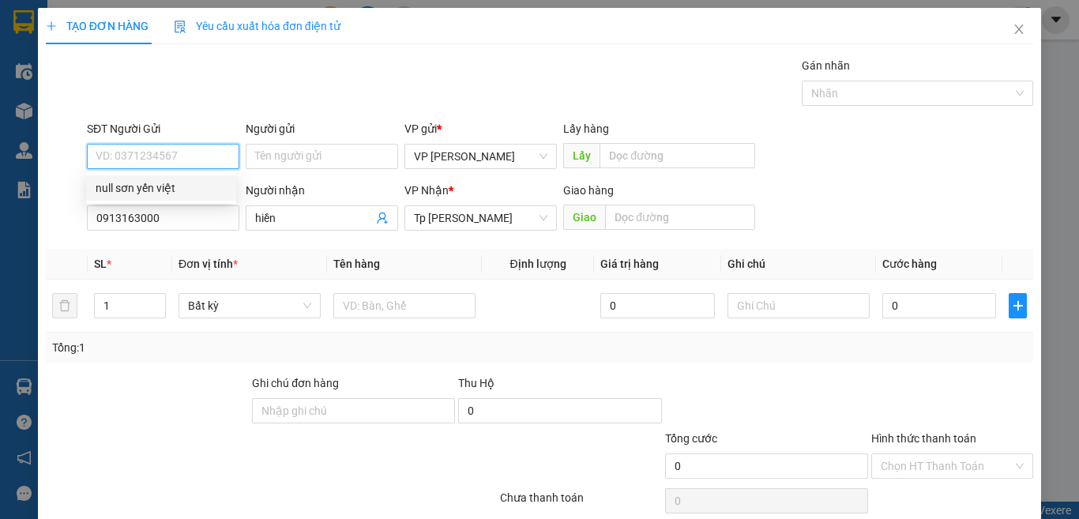
click at [167, 188] on div "null sơn yến việt" at bounding box center [161, 187] width 131 height 17
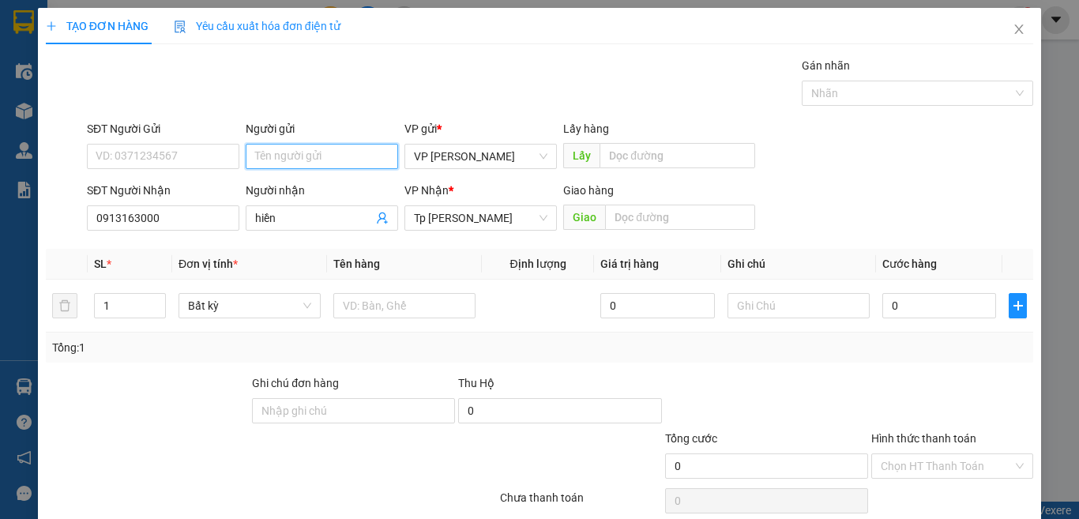
click at [313, 161] on input "Người gửi" at bounding box center [322, 156] width 152 height 25
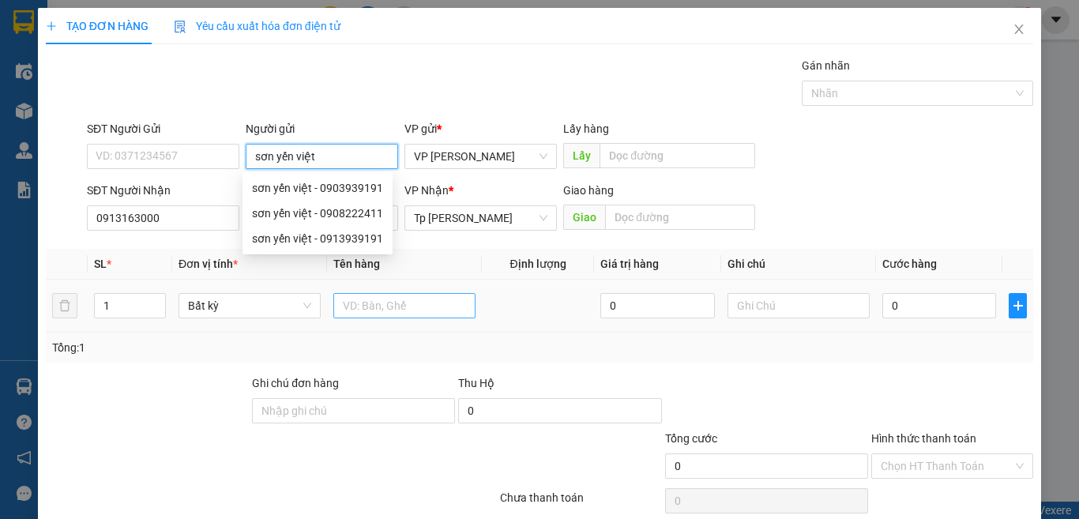
type input "sơn yến việt"
click at [468, 309] on input "text" at bounding box center [404, 305] width 142 height 25
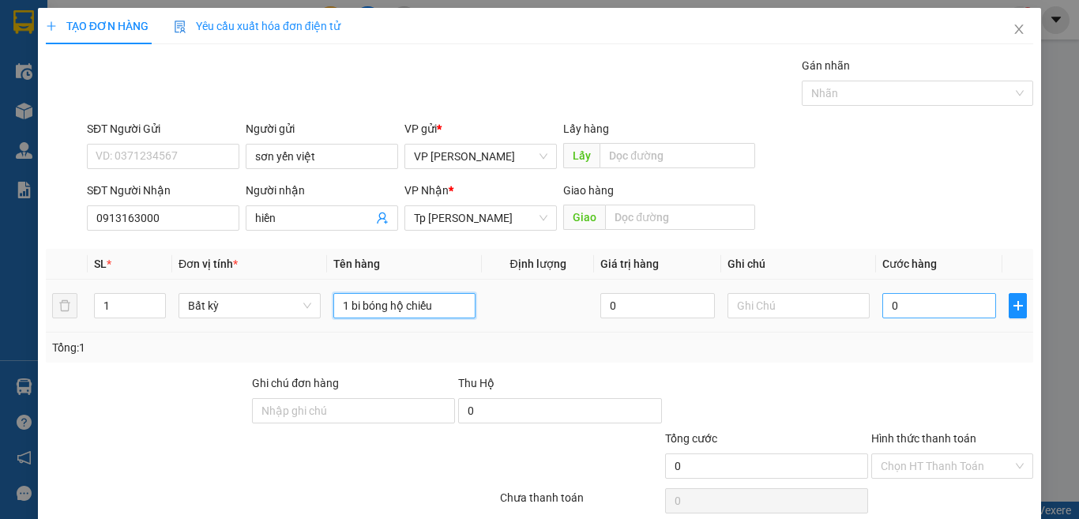
type input "1 bi bóng hộ chiếu"
click at [911, 309] on input "0" at bounding box center [939, 305] width 114 height 25
type input "2"
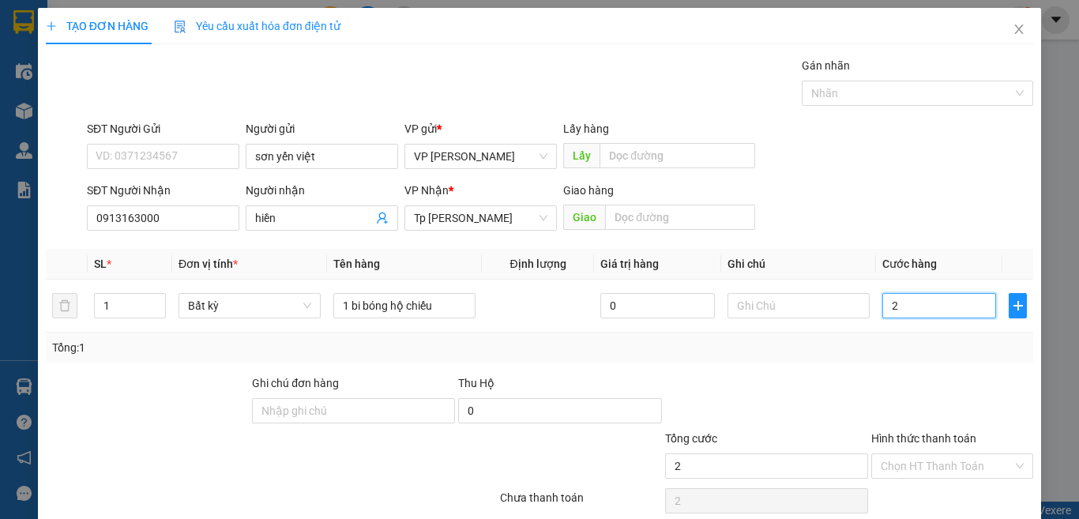
type input "20"
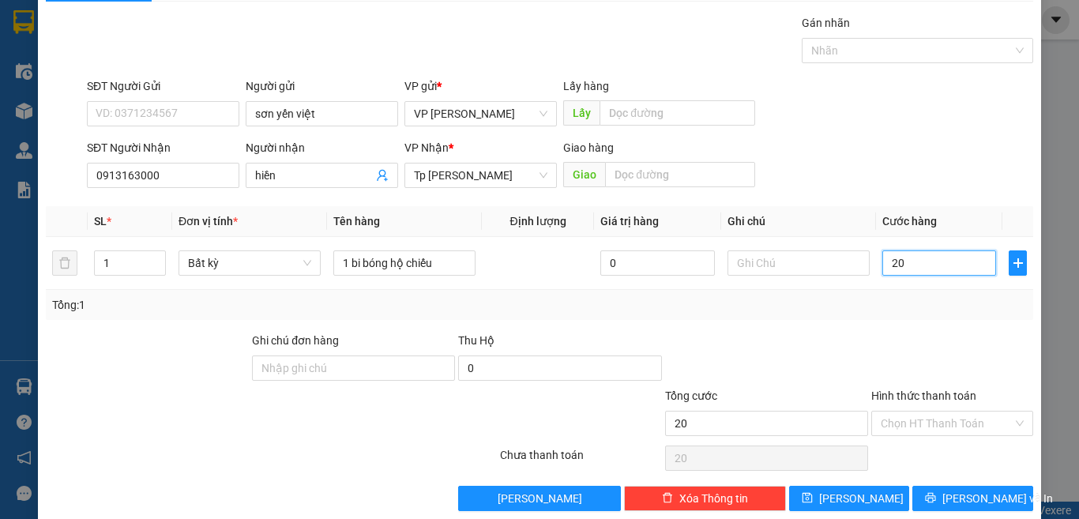
scroll to position [66, 0]
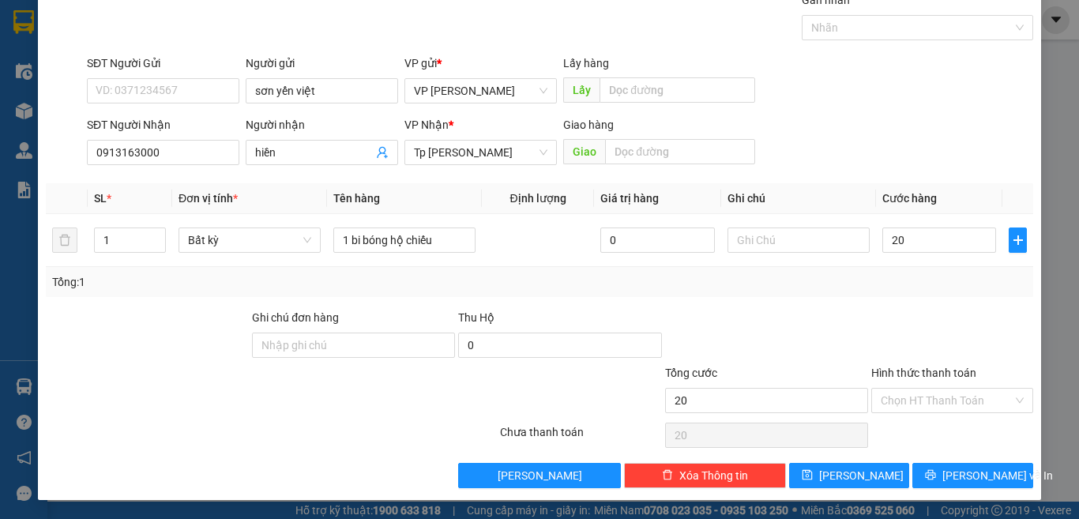
type input "20.000"
click at [915, 385] on div "Hình thức thanh toán" at bounding box center [952, 376] width 162 height 24
click at [916, 404] on input "Hình thức thanh toán" at bounding box center [946, 401] width 132 height 24
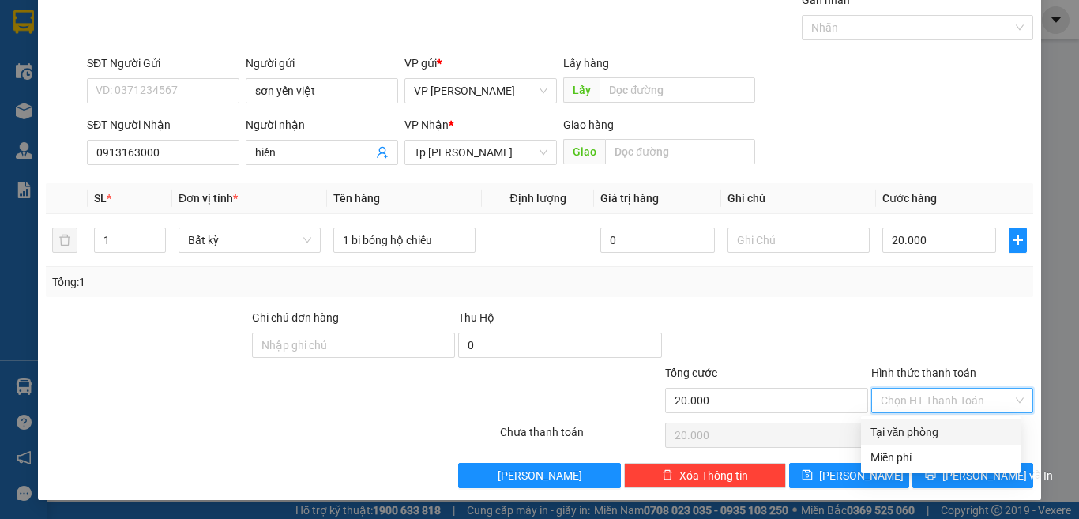
click at [917, 437] on div "Tại văn phòng" at bounding box center [940, 431] width 141 height 17
type input "0"
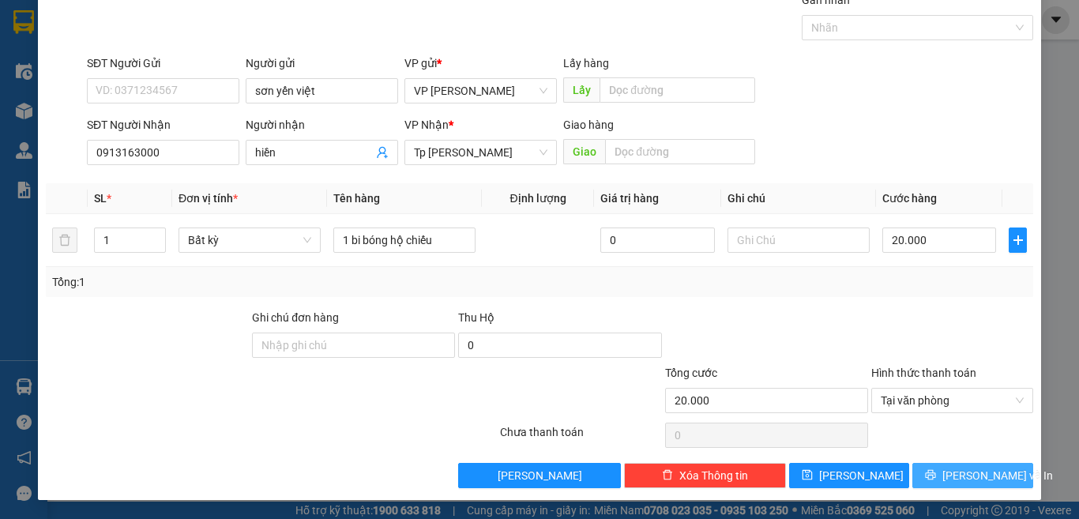
click at [921, 471] on button "[PERSON_NAME] và In" at bounding box center [972, 475] width 121 height 25
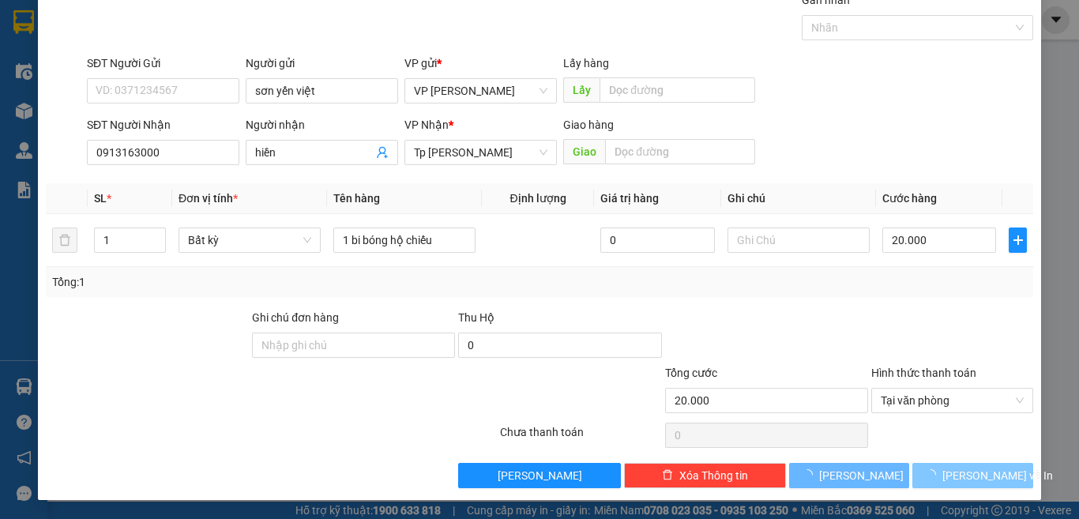
scroll to position [23, 0]
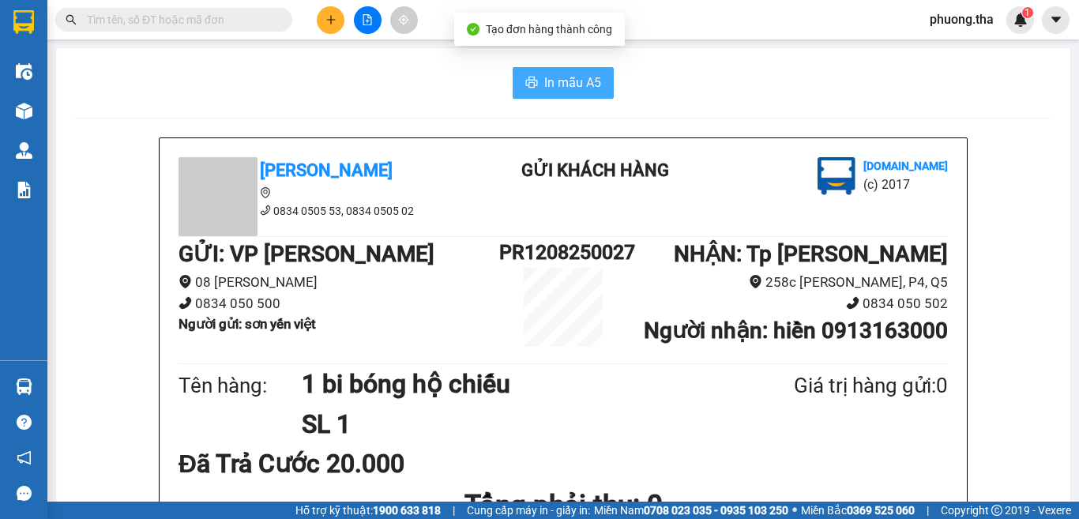
click at [527, 84] on icon "printer" at bounding box center [532, 82] width 12 height 11
click at [204, 16] on input "text" at bounding box center [180, 19] width 186 height 17
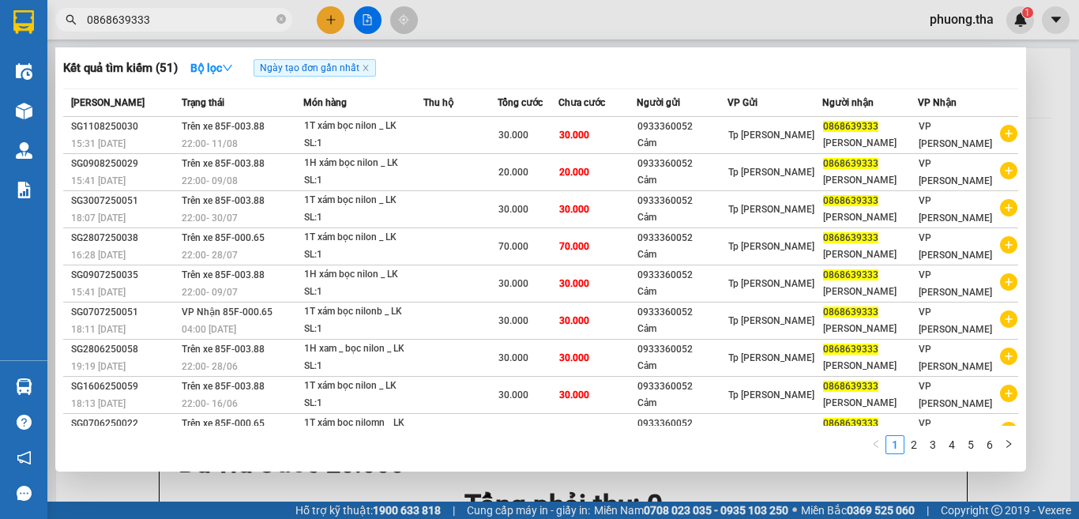
type input "0868639333"
